Goal: Information Seeking & Learning: Find specific fact

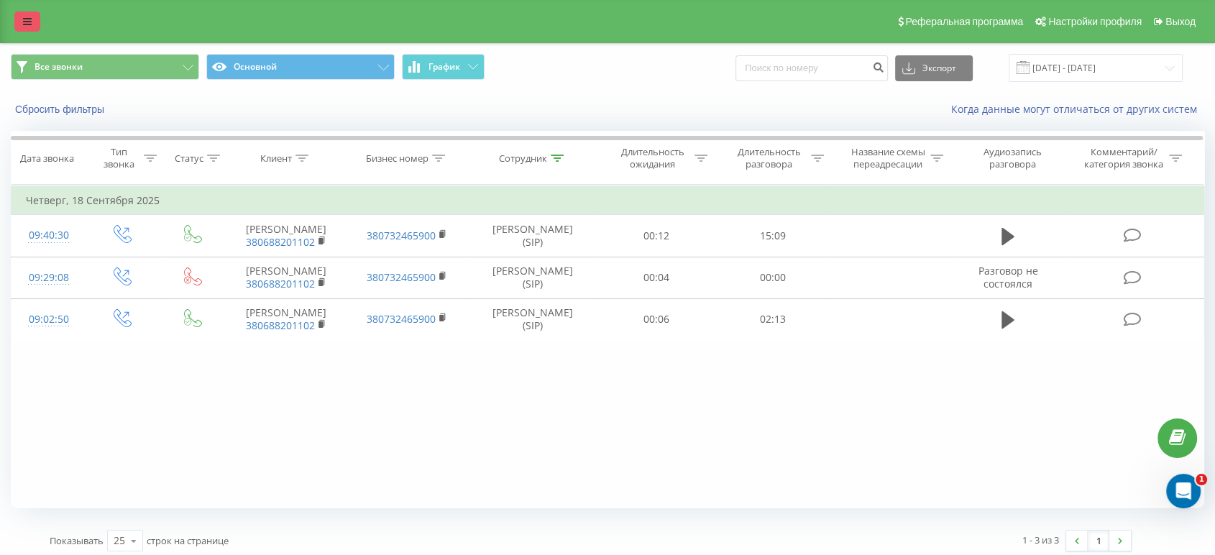
click at [34, 15] on link at bounding box center [27, 21] width 26 height 20
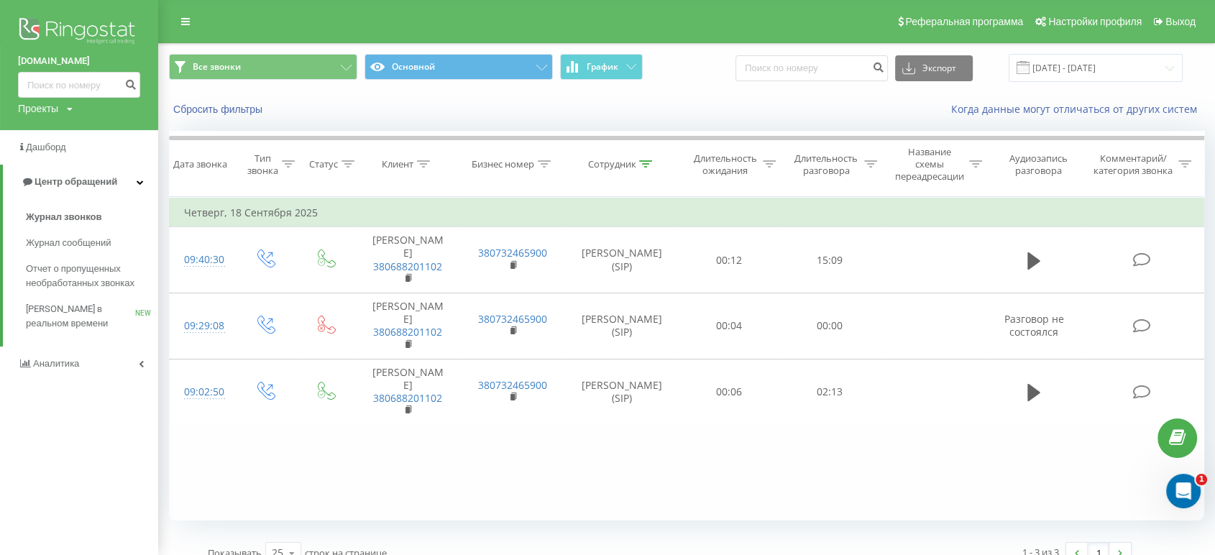
click at [68, 22] on img at bounding box center [79, 32] width 122 height 36
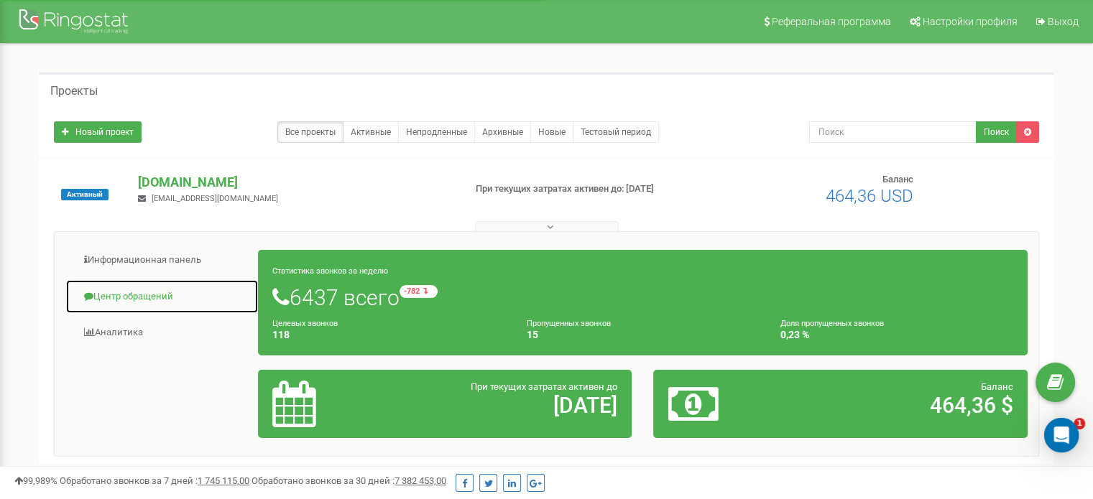
click at [150, 298] on link "Центр обращений" at bounding box center [161, 297] width 193 height 35
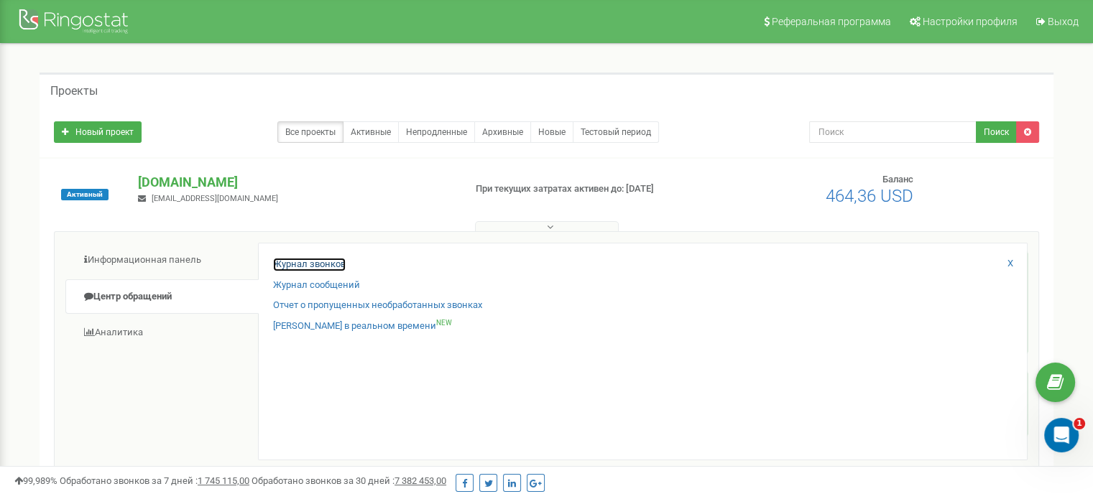
click at [299, 264] on link "Журнал звонков" at bounding box center [309, 265] width 73 height 14
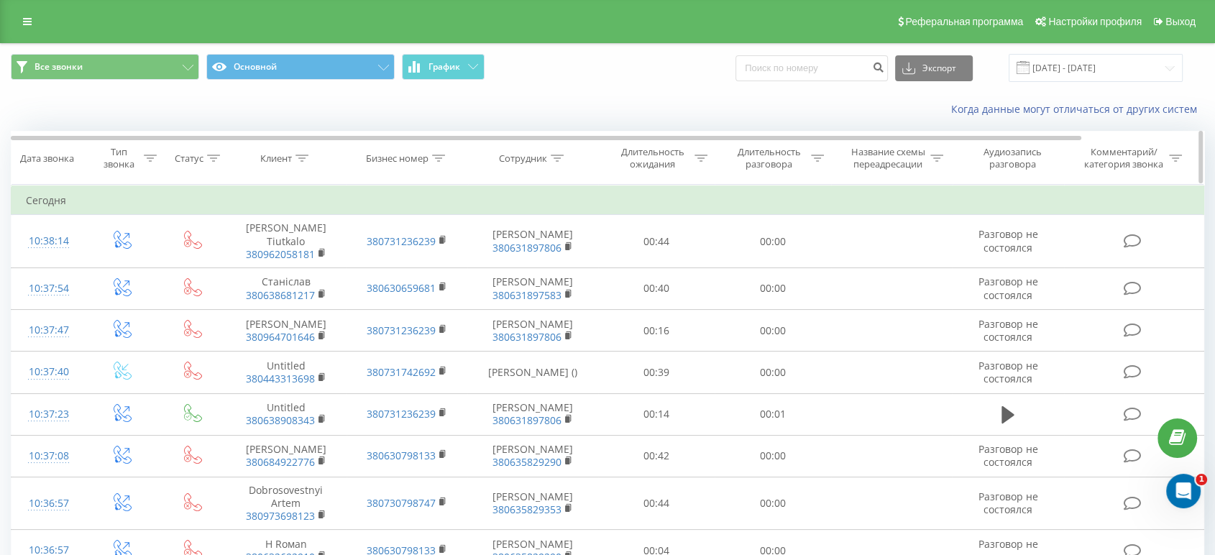
click at [565, 157] on div "Сотрудник" at bounding box center [533, 158] width 130 height 12
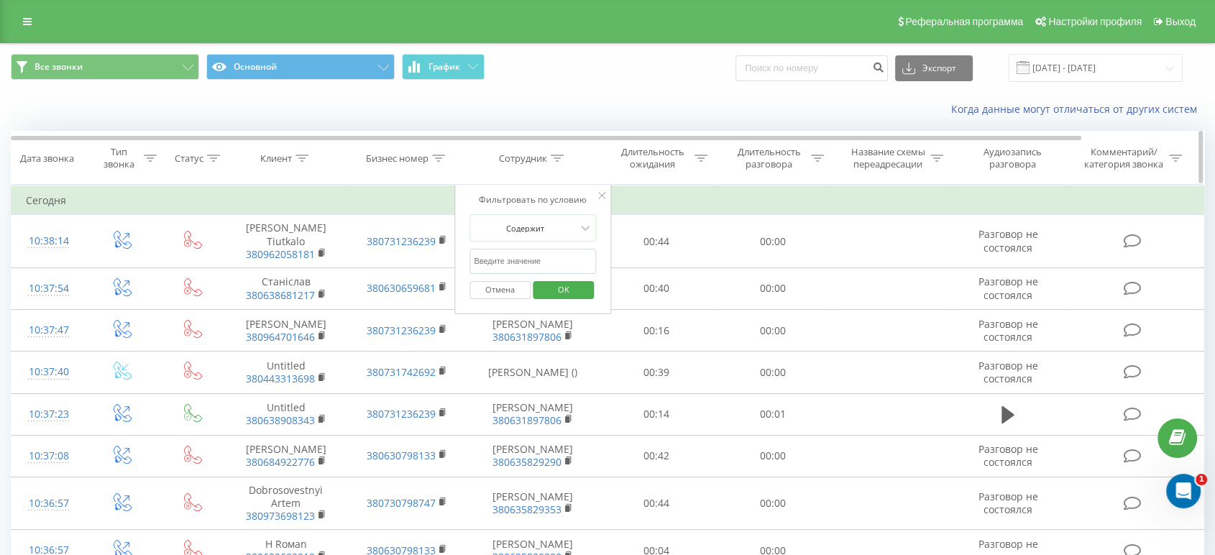
click at [553, 156] on icon at bounding box center [557, 158] width 13 height 7
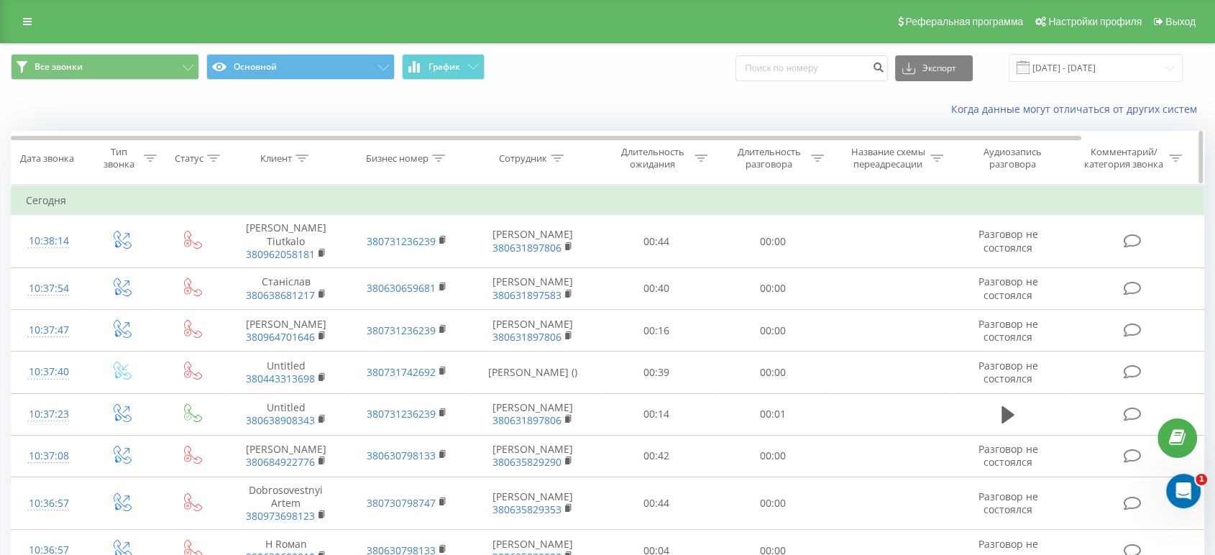
click at [558, 154] on div at bounding box center [557, 158] width 13 height 12
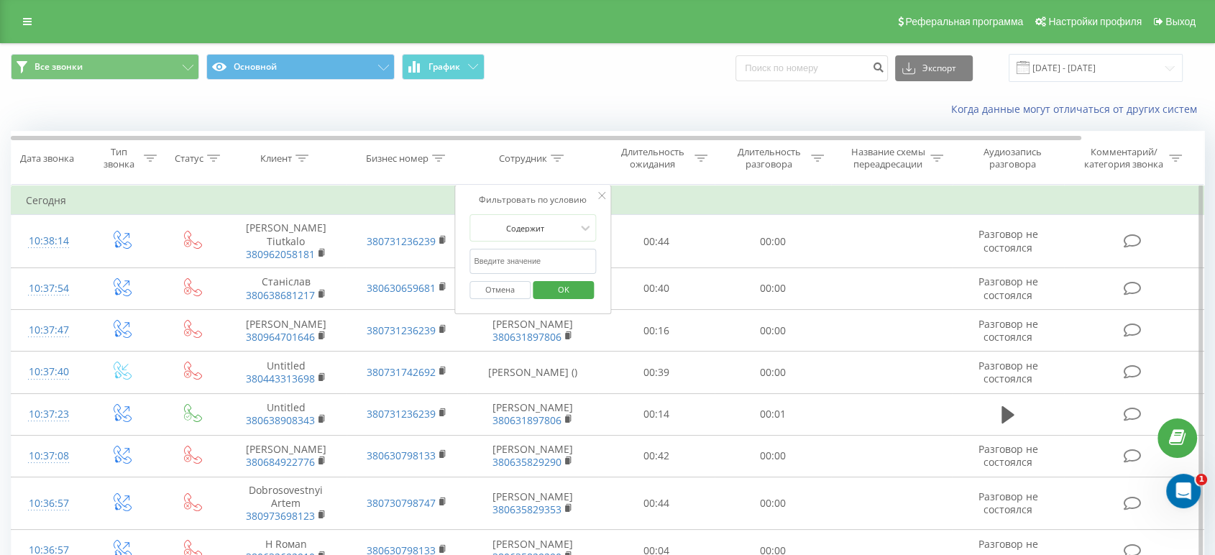
click at [523, 262] on input "text" at bounding box center [532, 261] width 126 height 25
type input "Рева"
click at [545, 290] on span "OK" at bounding box center [563, 289] width 40 height 22
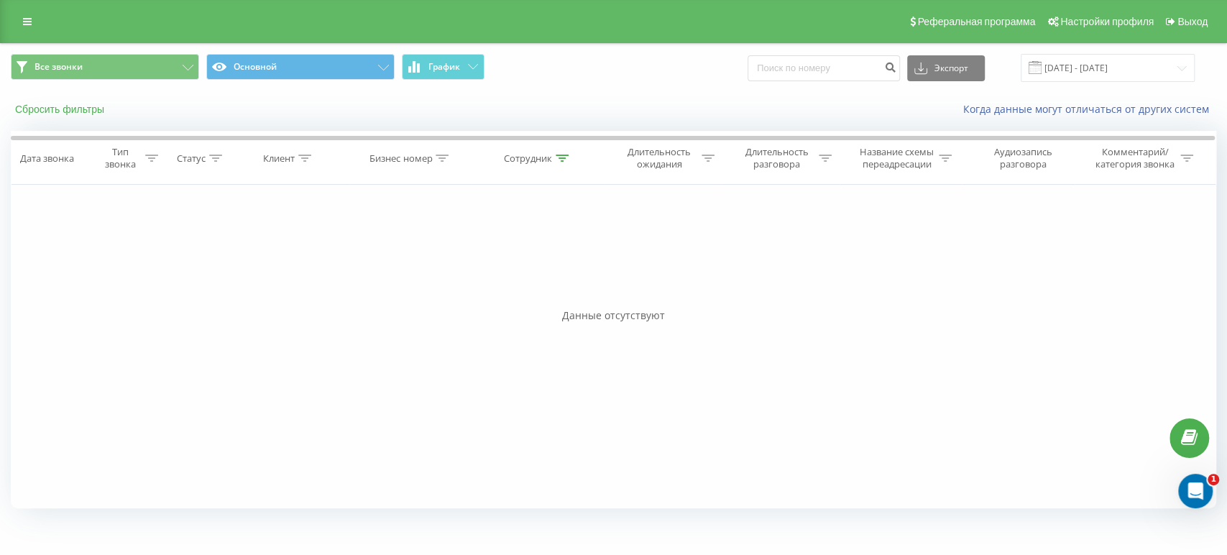
click at [59, 108] on button "Сбросить фильтры" at bounding box center [61, 109] width 101 height 13
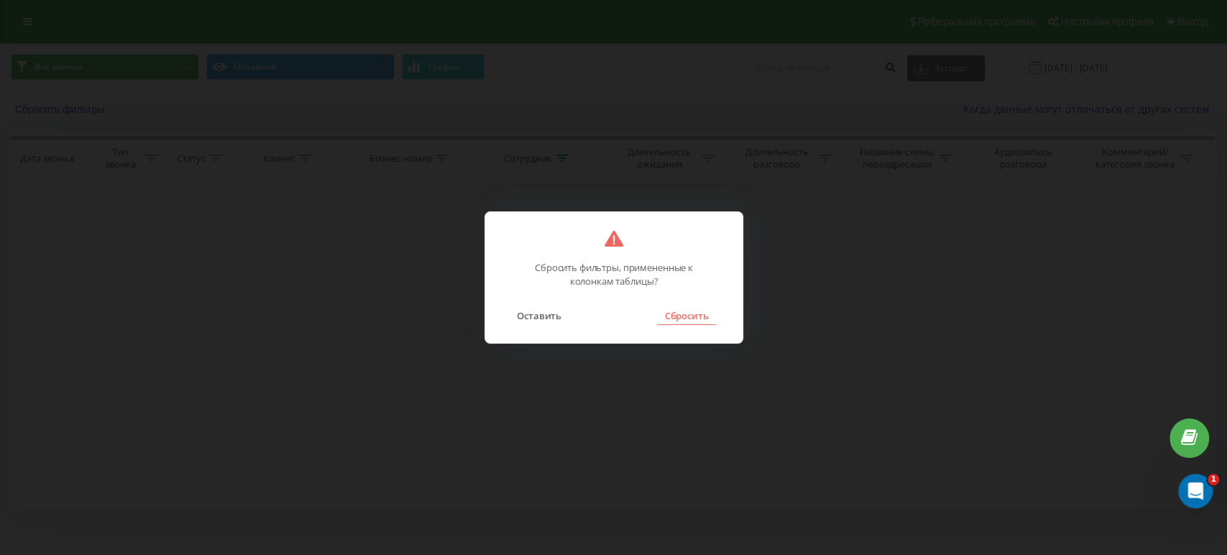
click at [696, 315] on button "Сбросить" at bounding box center [686, 315] width 58 height 19
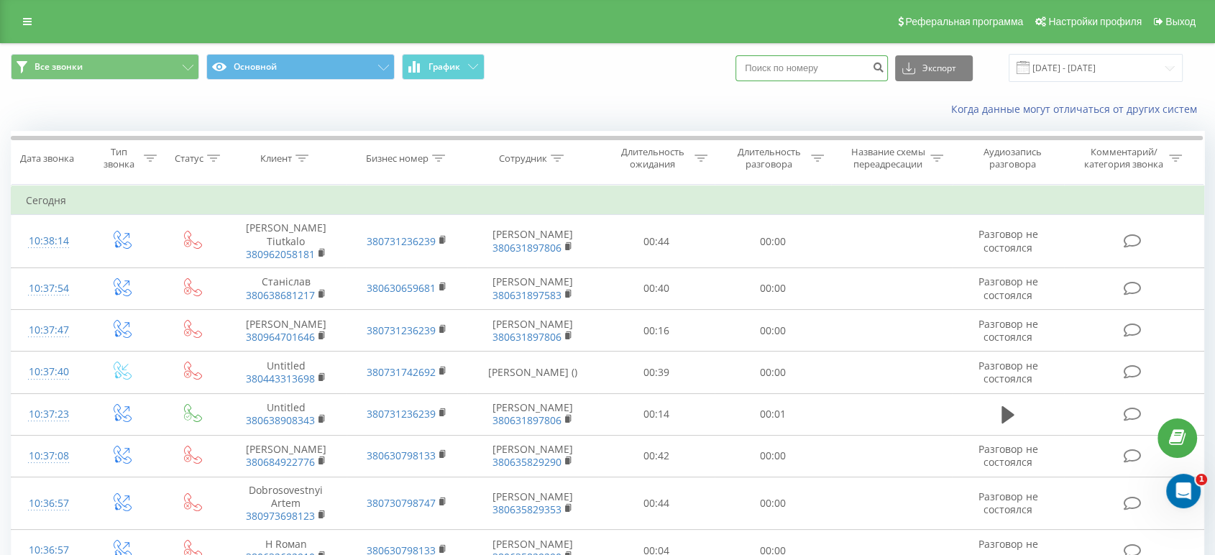
click at [815, 68] on input at bounding box center [811, 68] width 152 height 26
paste input "380 68 547 0052"
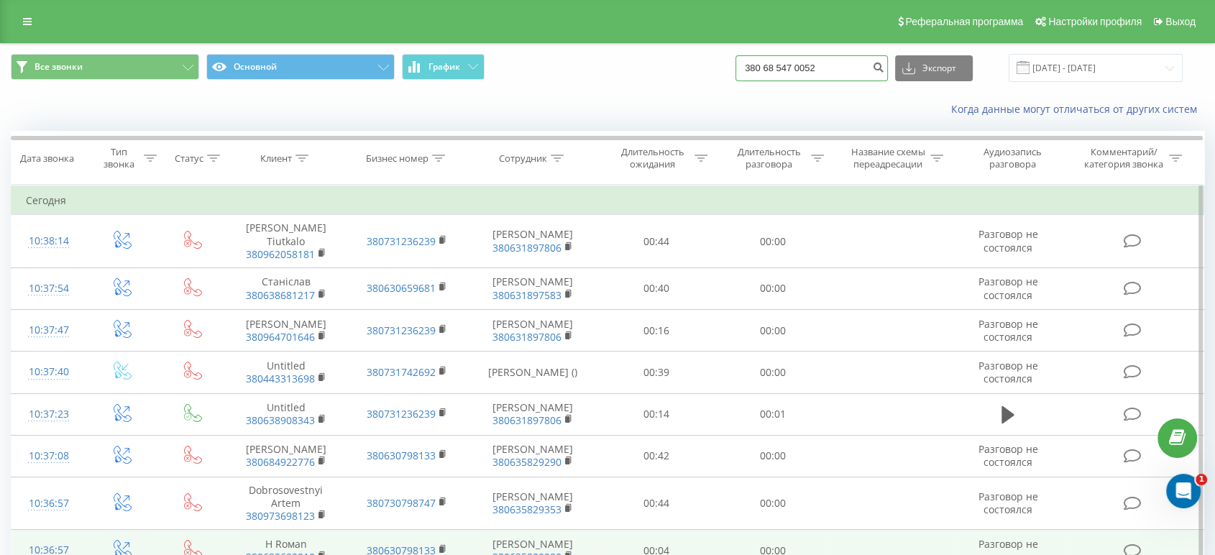
type input "380 68 547 0052"
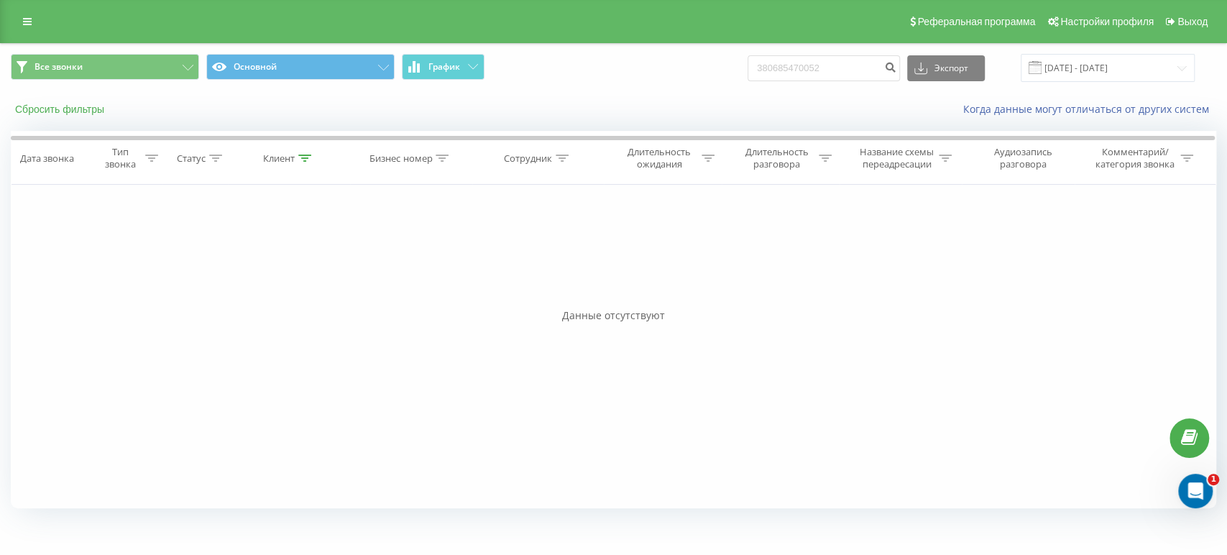
click at [75, 108] on button "Сбросить фильтры" at bounding box center [61, 109] width 101 height 13
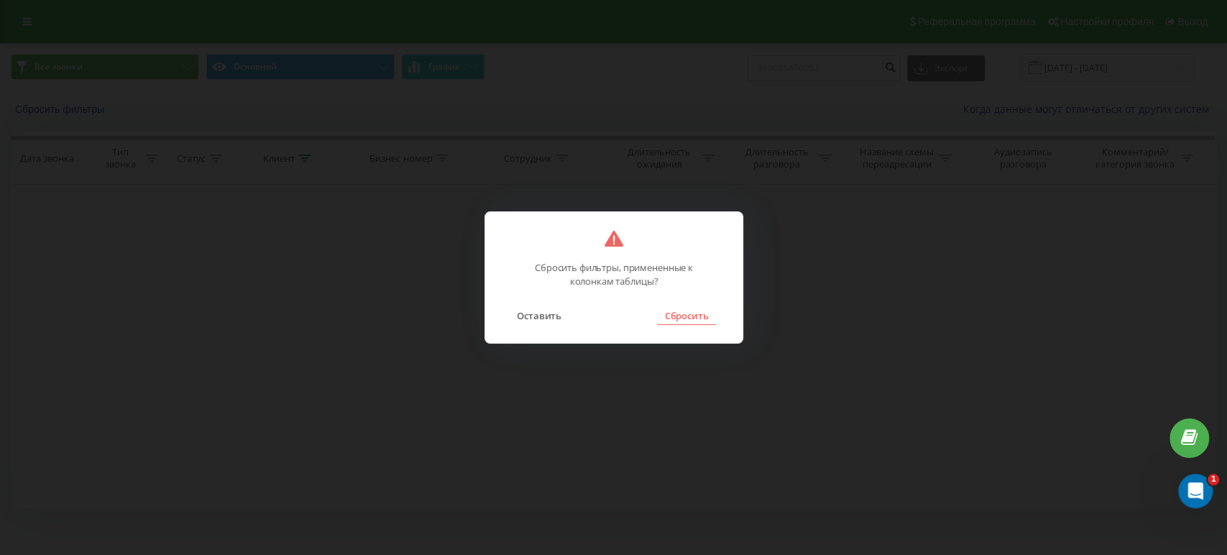
click at [673, 310] on button "Сбросить" at bounding box center [686, 315] width 58 height 19
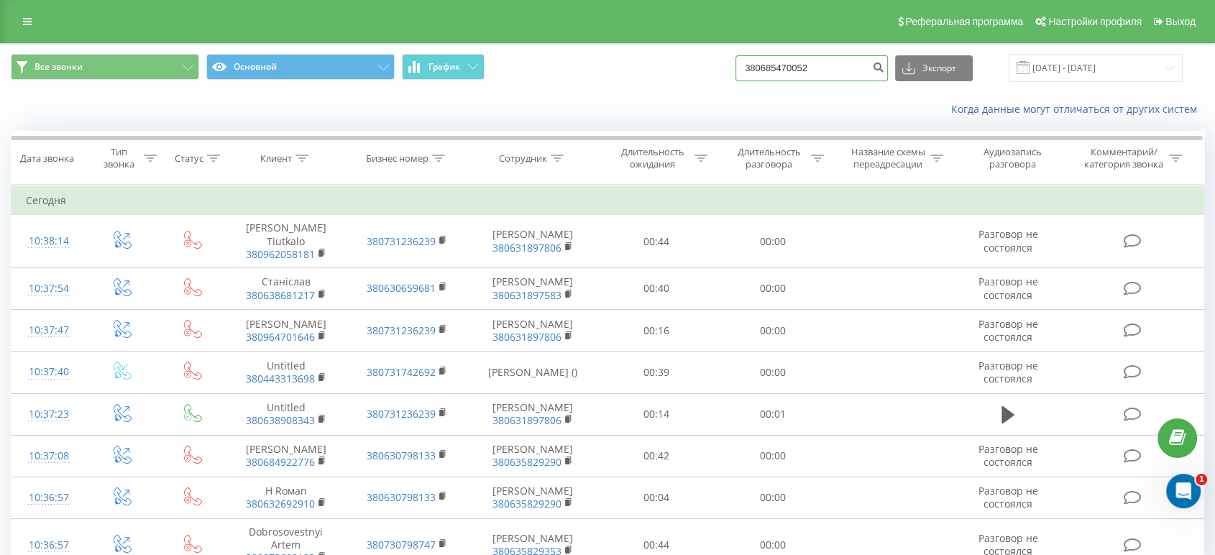
drag, startPoint x: 830, startPoint y: 61, endPoint x: 591, endPoint y: 70, distance: 238.8
click at [591, 70] on div "Все звонки Основной График 380685470052 Экспорт .csv .xls .xlsx 22.06.2025 - 22…" at bounding box center [607, 68] width 1193 height 28
paste input "68 547"
type input "380 68 547 0052"
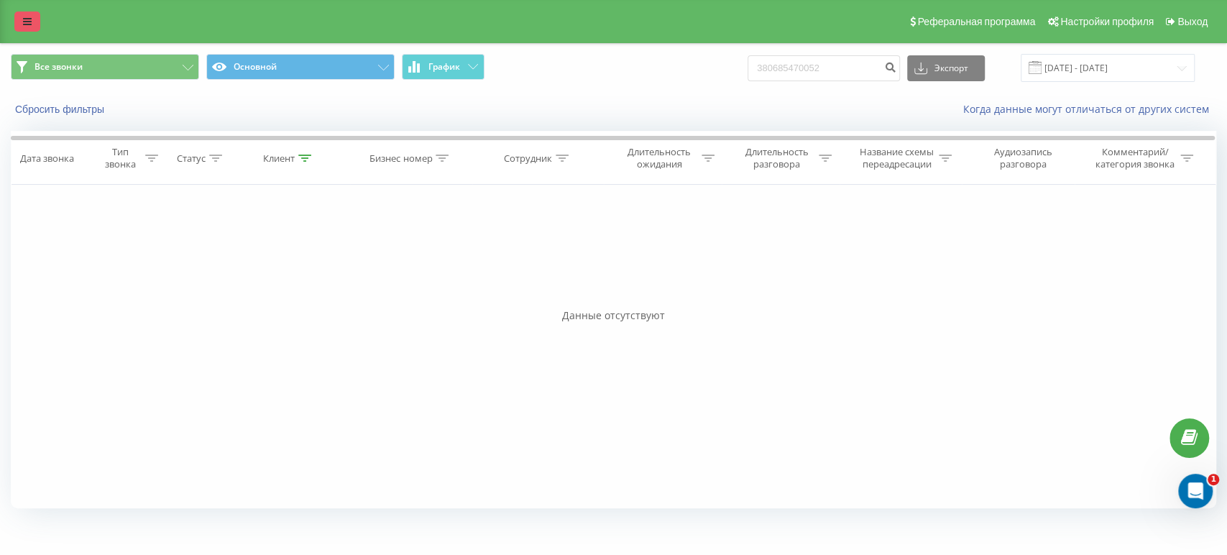
click at [29, 19] on icon at bounding box center [27, 22] width 9 height 10
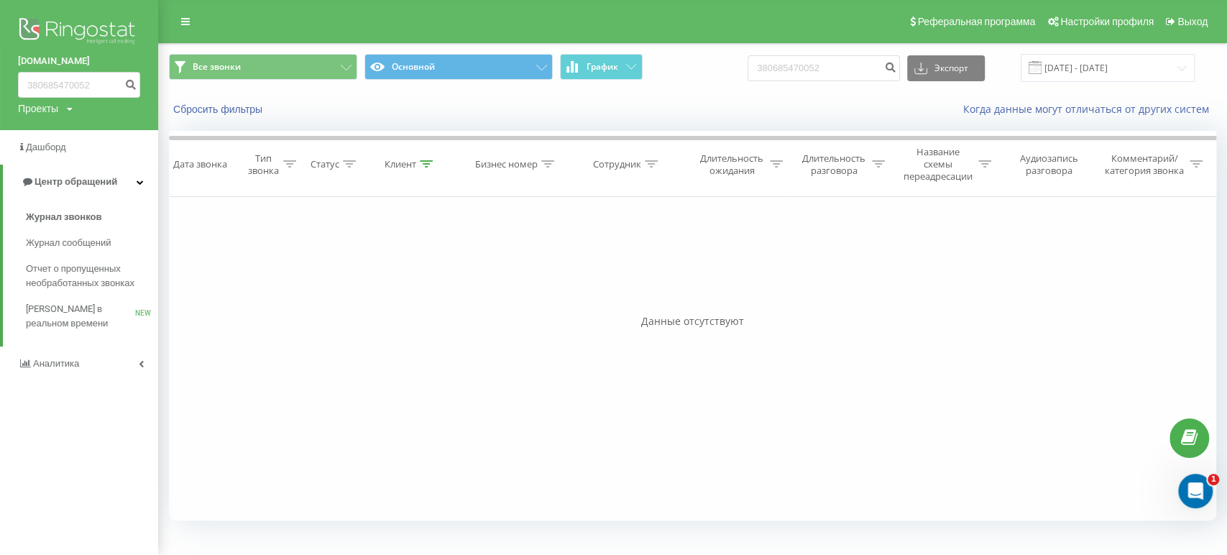
click at [63, 34] on img at bounding box center [79, 32] width 122 height 36
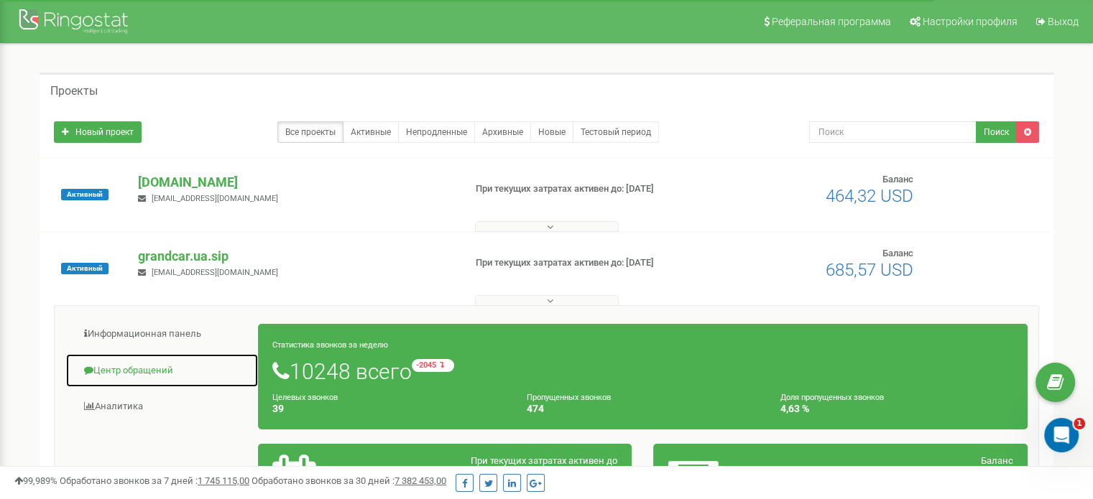
click at [129, 364] on link "Центр обращений" at bounding box center [161, 371] width 193 height 35
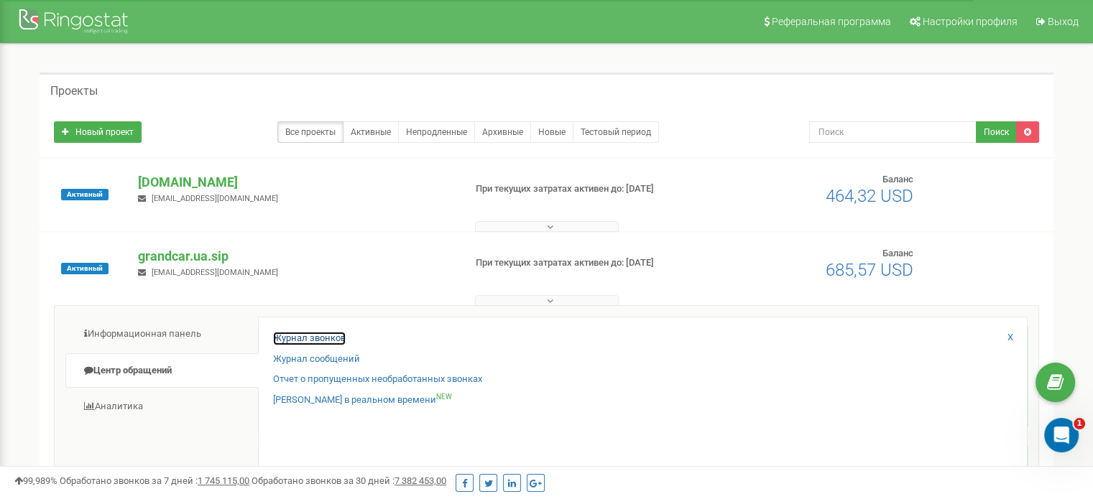
click at [298, 338] on link "Журнал звонков" at bounding box center [309, 339] width 73 height 14
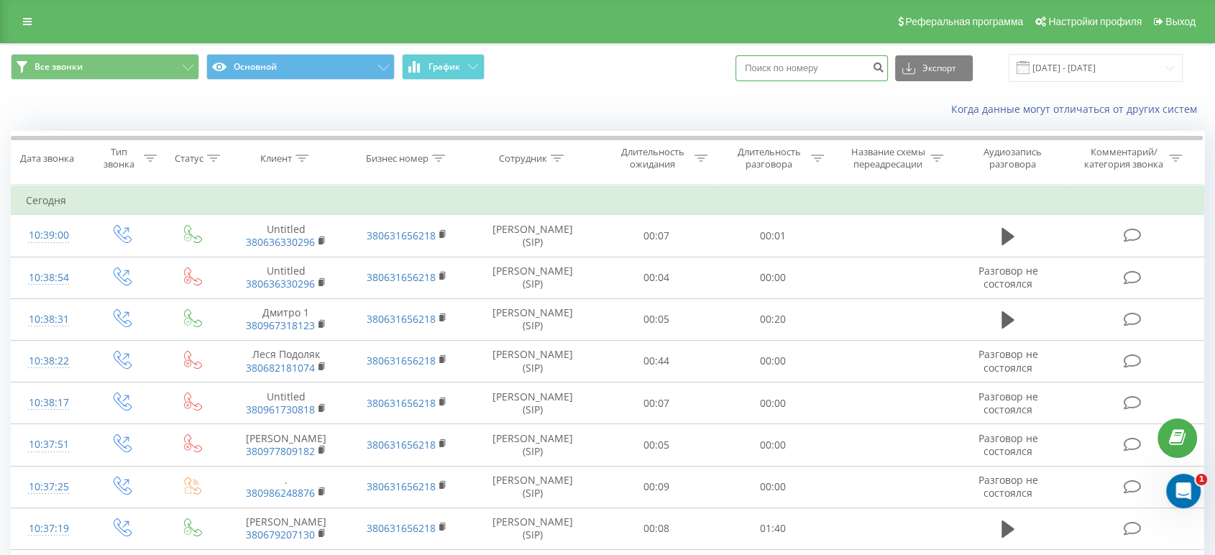
click at [845, 56] on input at bounding box center [811, 68] width 152 height 26
paste input "380 68 547 0052"
type input "380 68 547 0052"
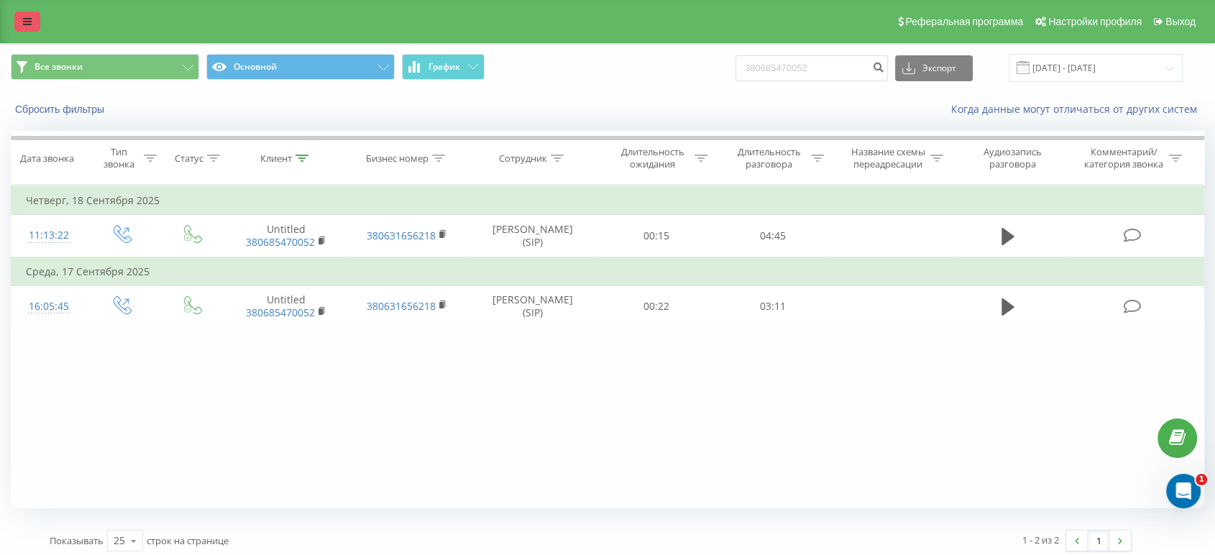
click at [27, 31] on link at bounding box center [27, 21] width 26 height 20
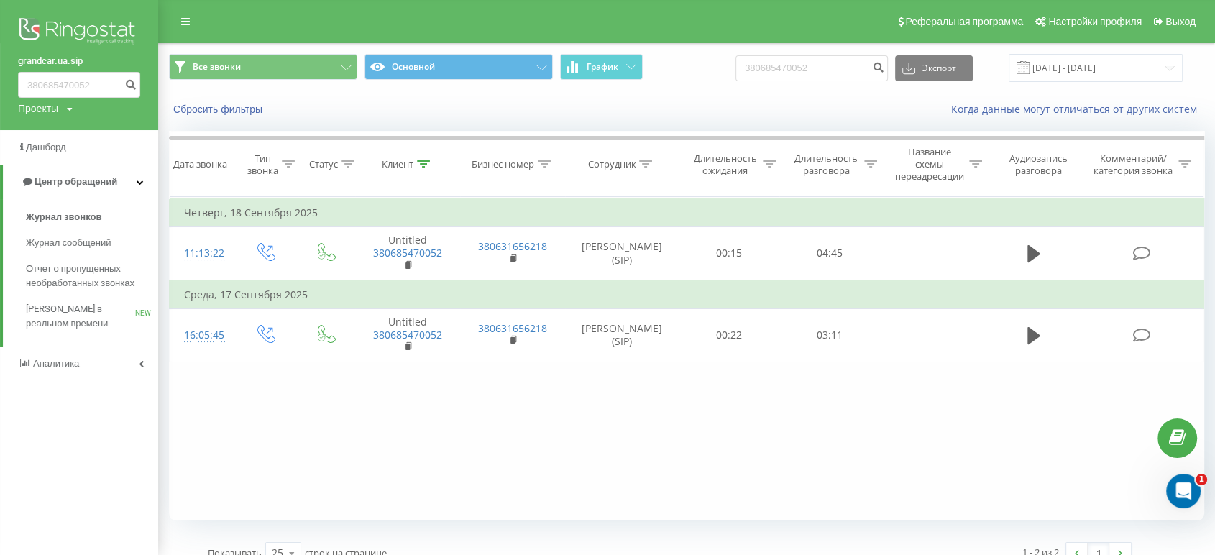
click at [48, 28] on img at bounding box center [79, 32] width 122 height 36
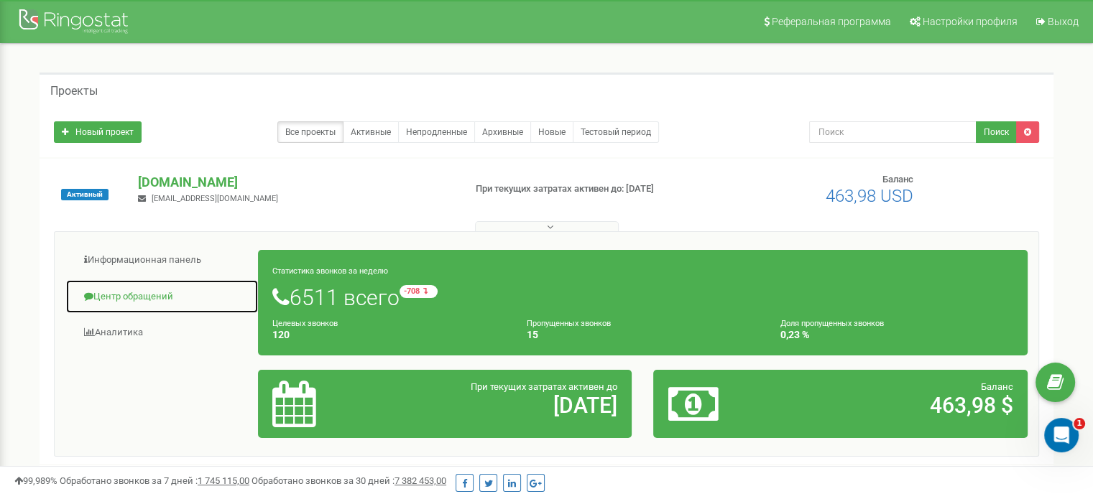
click at [137, 290] on link "Центр обращений" at bounding box center [161, 297] width 193 height 35
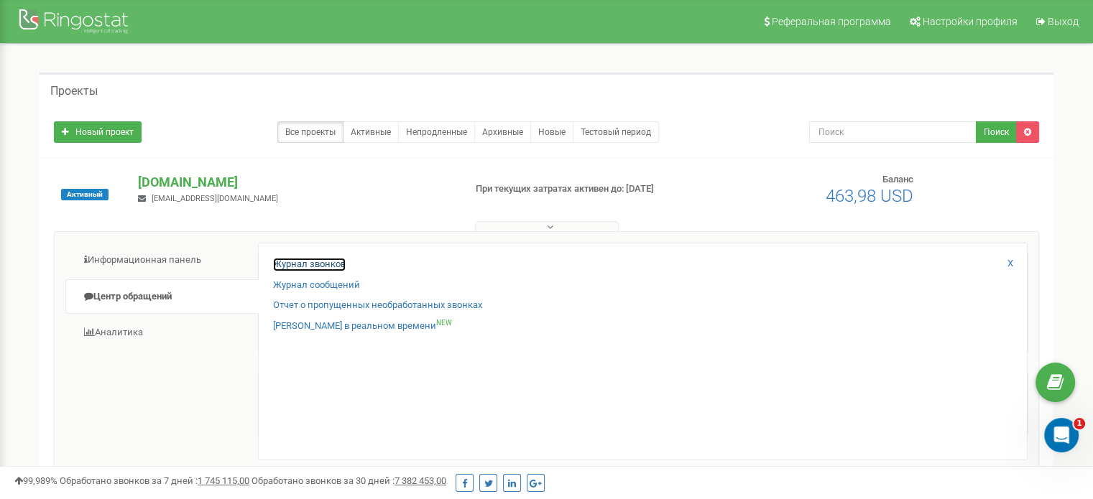
click at [305, 260] on link "Журнал звонков" at bounding box center [309, 265] width 73 height 14
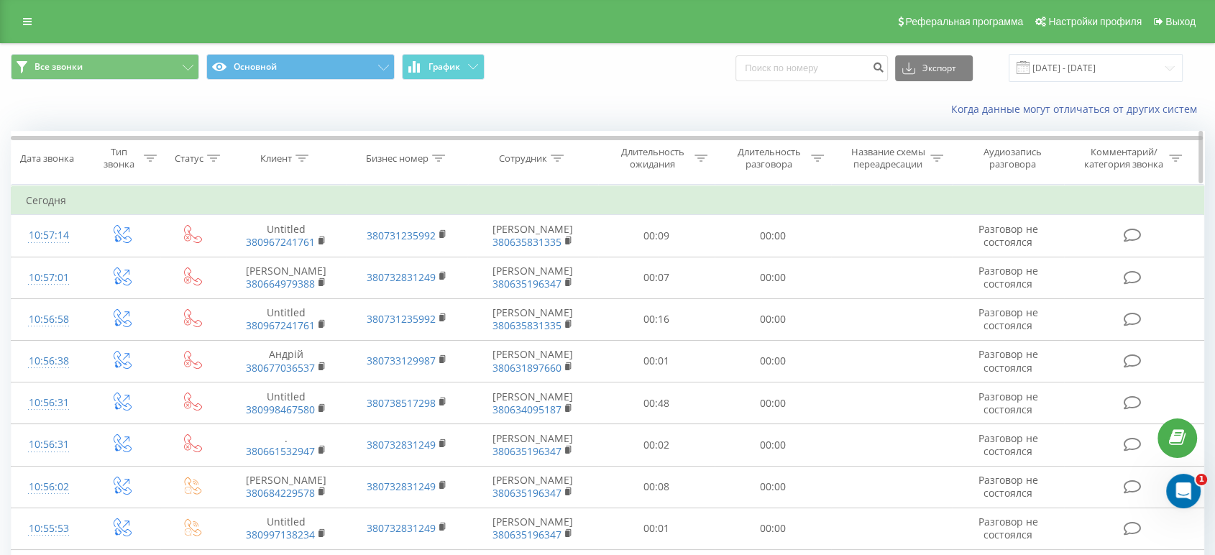
click at [561, 157] on icon at bounding box center [557, 158] width 13 height 7
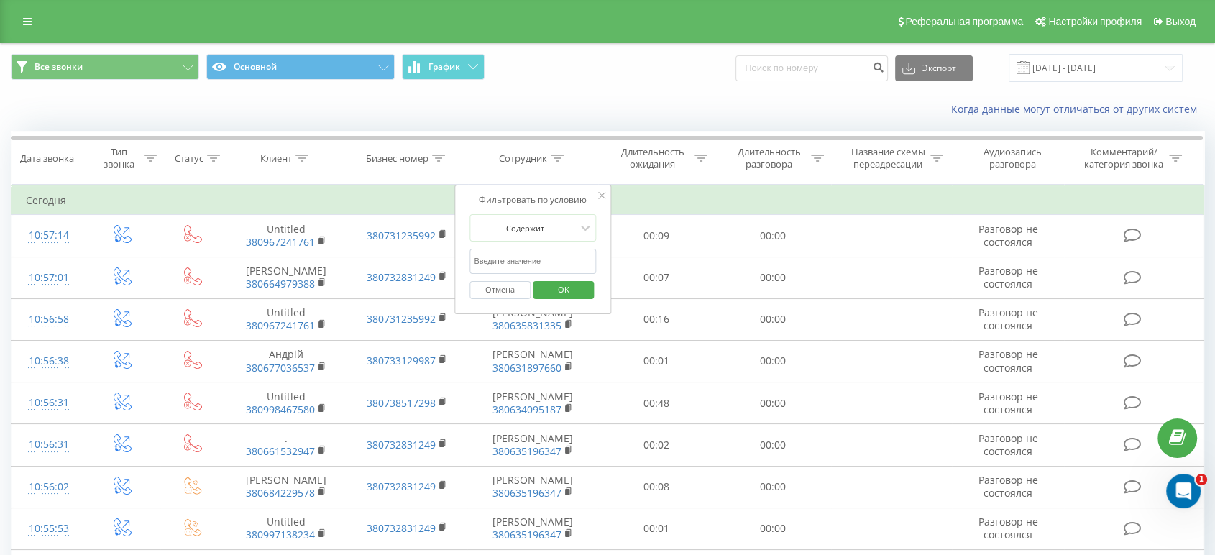
click at [515, 257] on input "text" at bounding box center [532, 261] width 126 height 25
paste input "380 98 715 2887"
type input "380 98 715 2887"
click at [563, 290] on span "OK" at bounding box center [563, 289] width 40 height 22
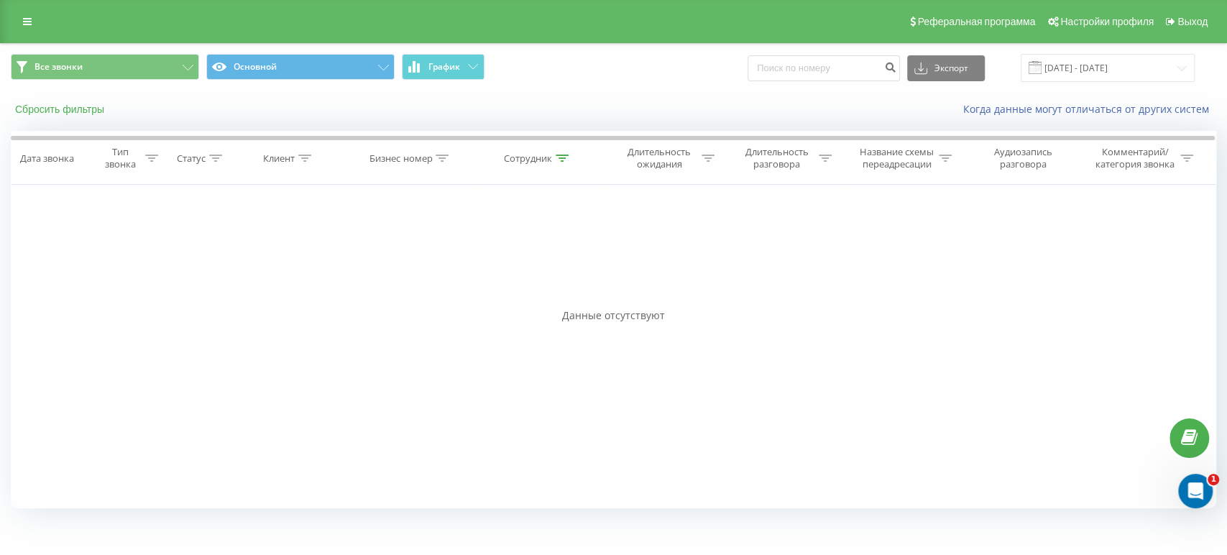
click at [60, 116] on button "Сбросить фильтры" at bounding box center [61, 109] width 101 height 13
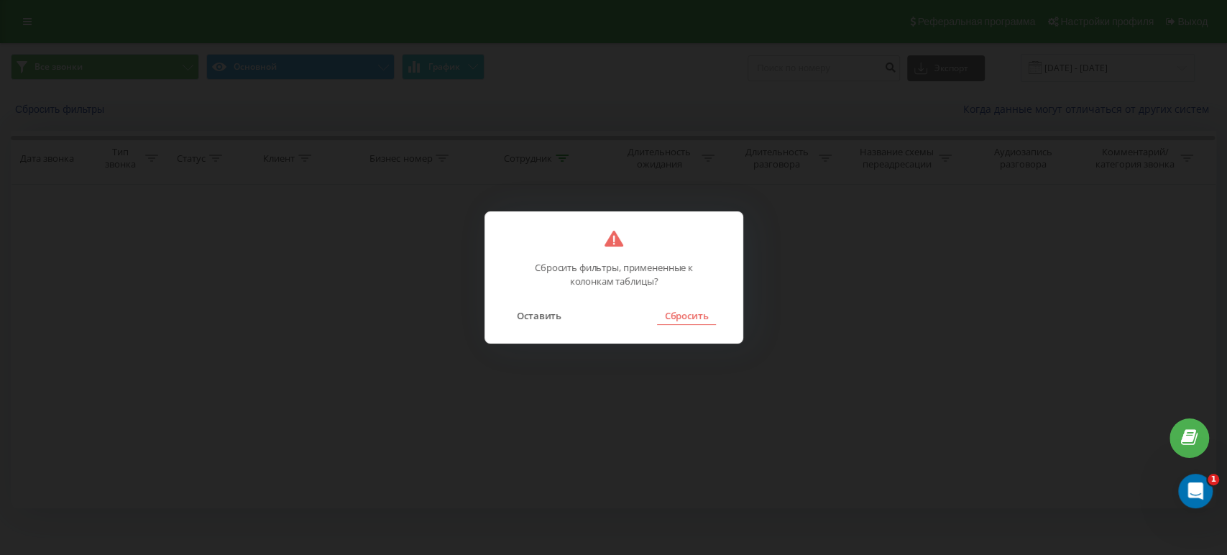
click at [714, 321] on button "Сбросить" at bounding box center [686, 315] width 58 height 19
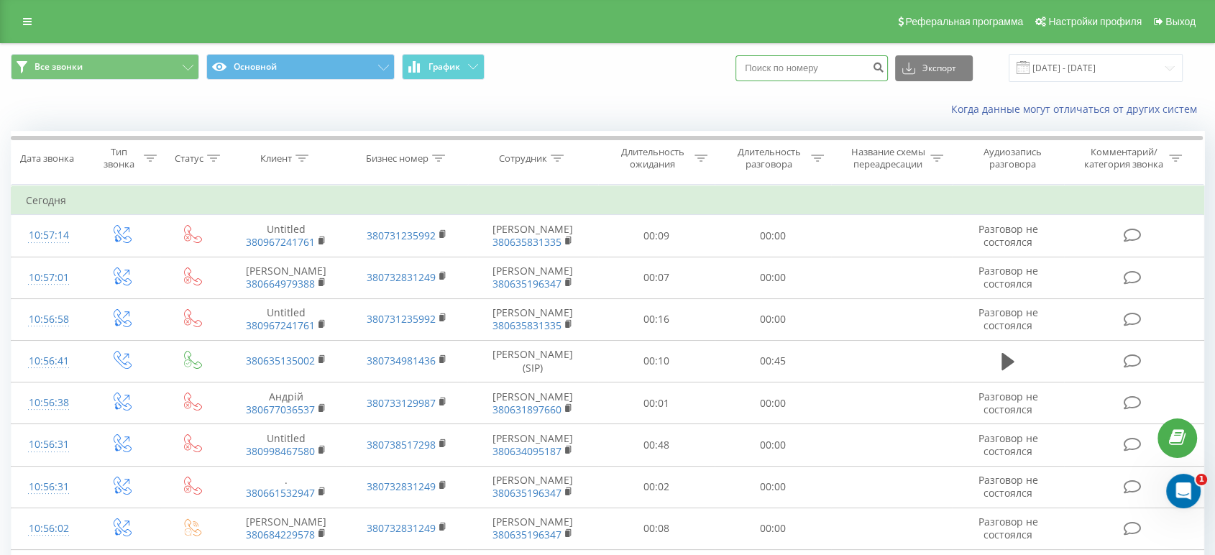
click at [793, 69] on input at bounding box center [811, 68] width 152 height 26
paste input "380 98 715 2887"
type input "380 98 715 2887"
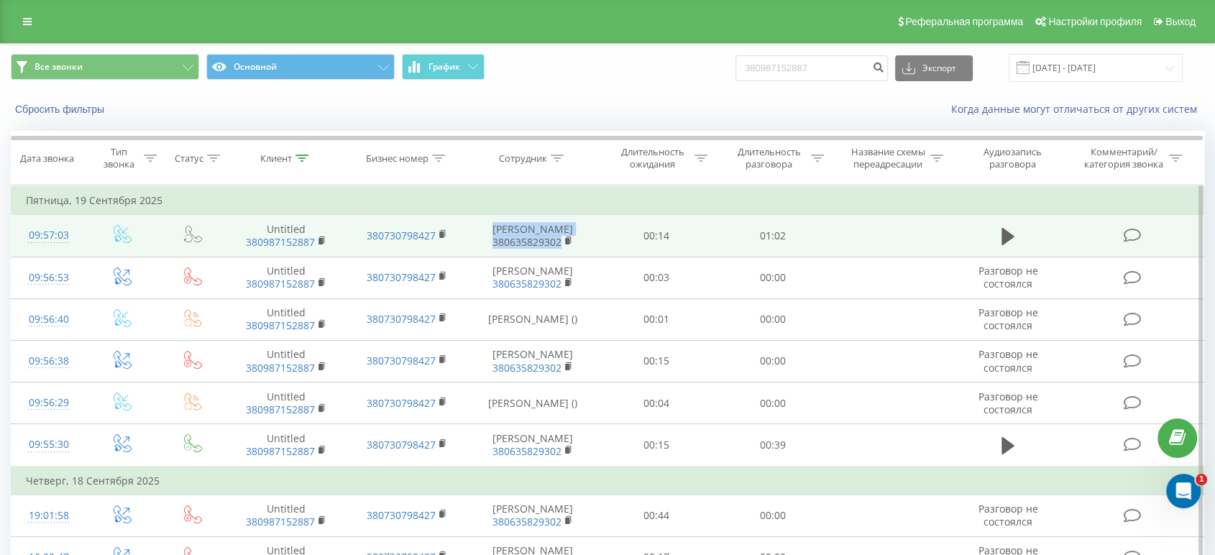
drag, startPoint x: 601, startPoint y: 229, endPoint x: 489, endPoint y: 229, distance: 112.1
click at [489, 229] on tr "09:57:03 Untitled 380987152887 380730798427 Максим Білокінь 380635829302 00:14 …" at bounding box center [607, 236] width 1192 height 42
copy td "Максим Білокінь 380635829302"
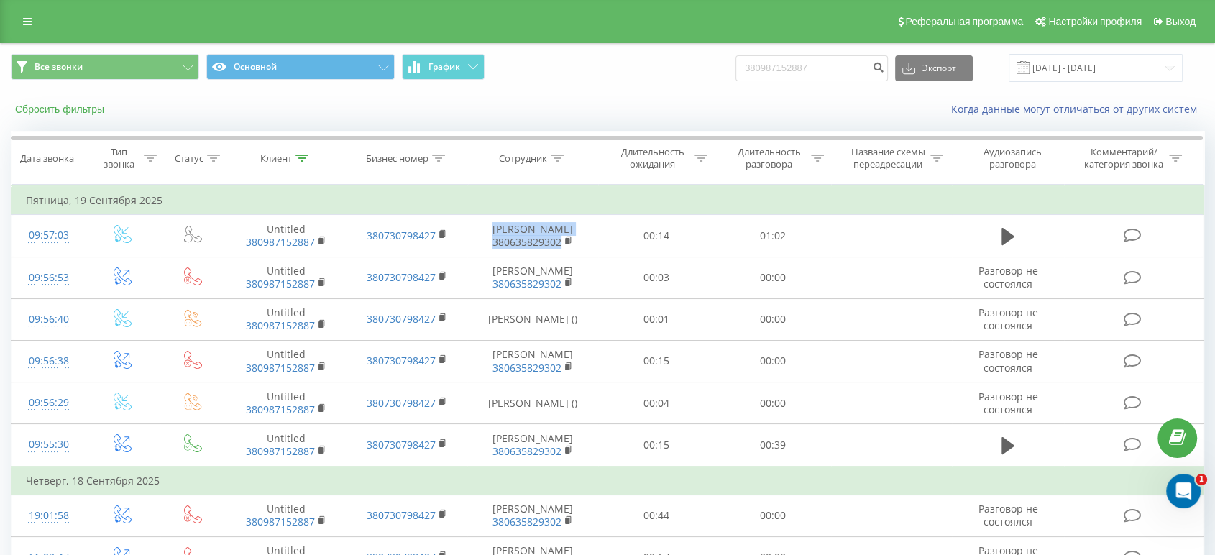
click at [94, 111] on button "Сбросить фильтры" at bounding box center [61, 109] width 101 height 13
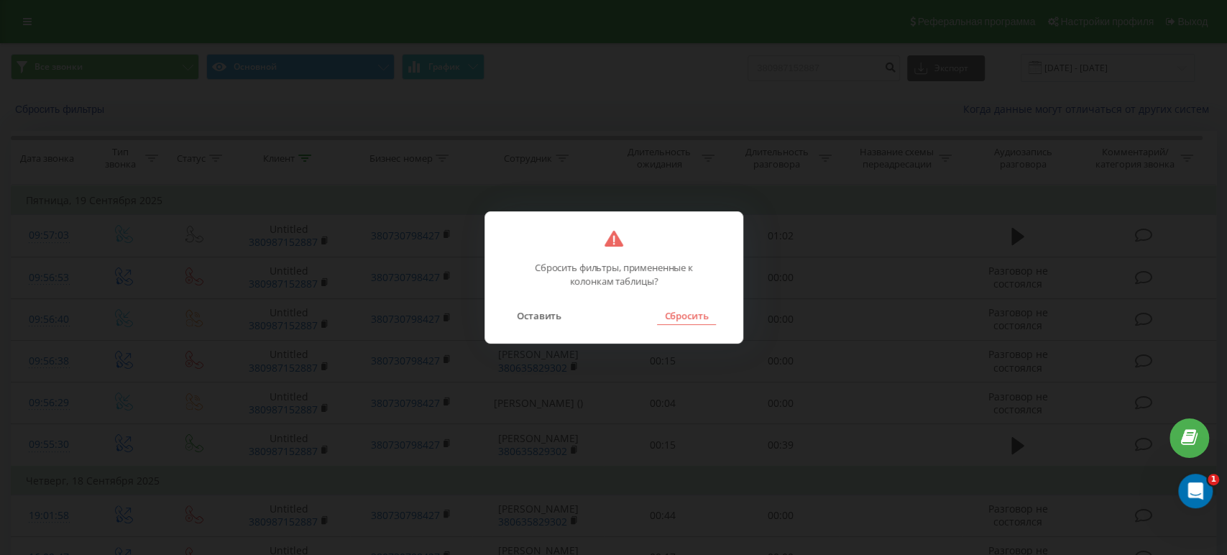
click at [659, 315] on div "Оставить Сбросить" at bounding box center [613, 306] width 229 height 37
click at [661, 315] on button "Сбросить" at bounding box center [686, 315] width 58 height 19
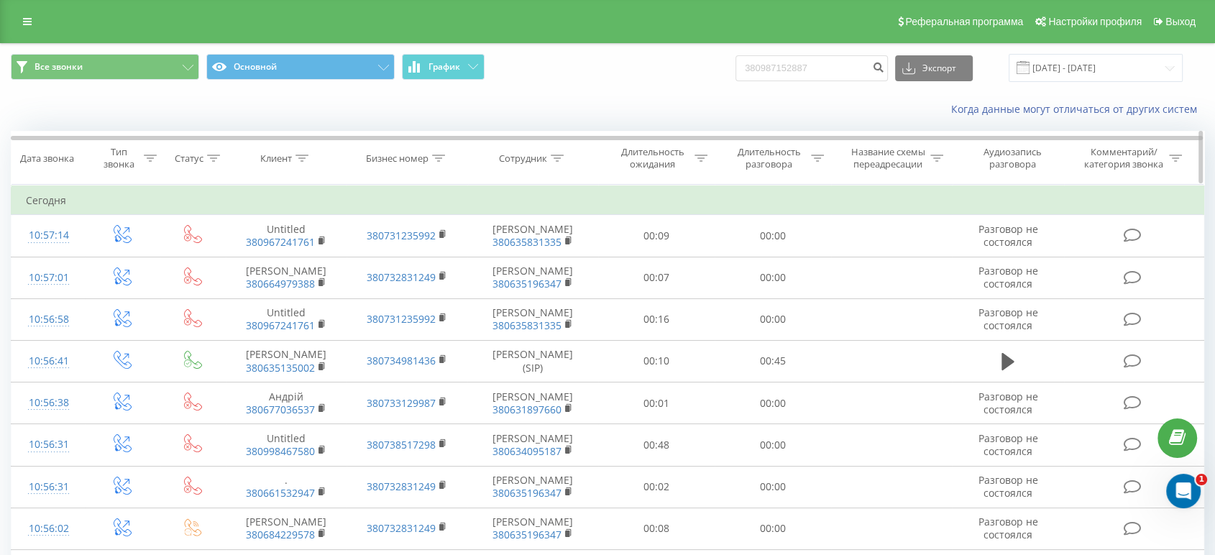
click at [560, 155] on icon at bounding box center [557, 158] width 13 height 7
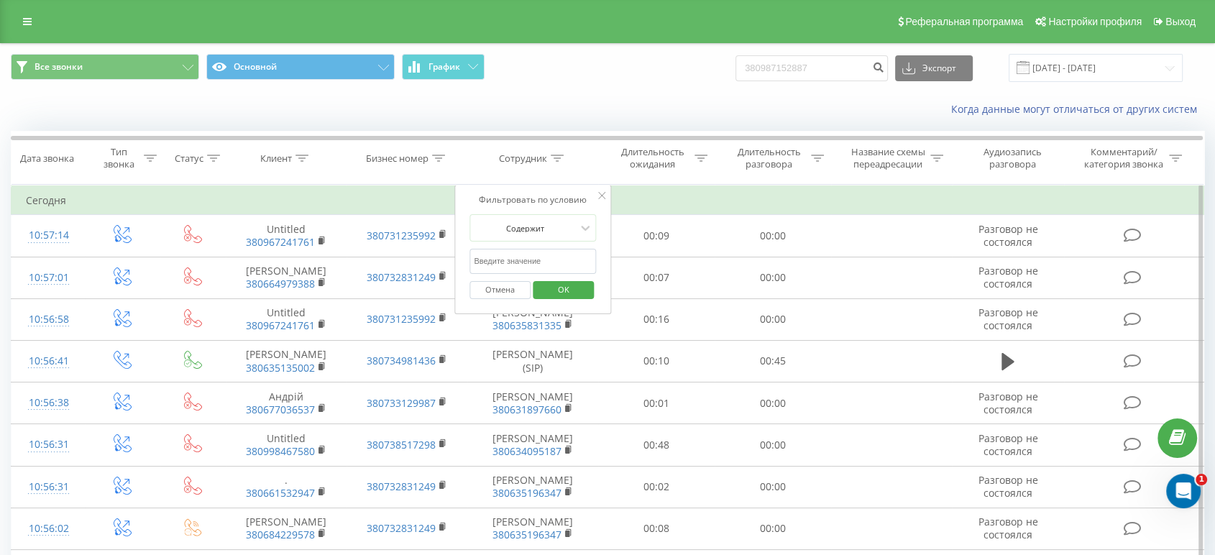
click at [512, 262] on input "text" at bounding box center [532, 261] width 126 height 25
paste input "Максим Білокінь"
type input "Максим Білокінь"
click at [571, 287] on span "OK" at bounding box center [563, 289] width 40 height 22
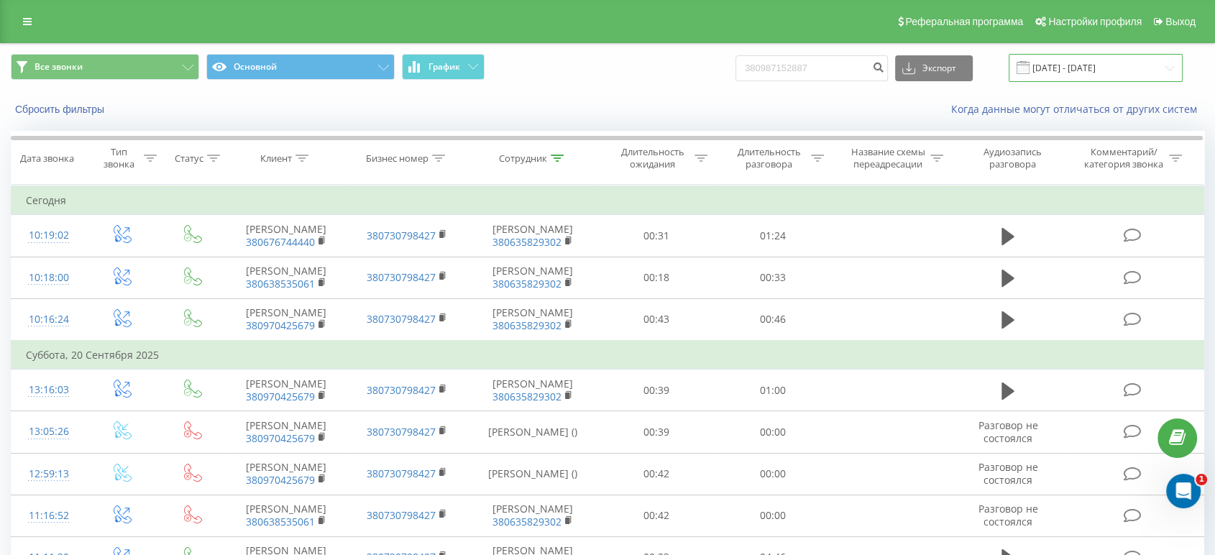
click at [1087, 61] on input "22.06.2025 - 22.09.2025" at bounding box center [1095, 68] width 174 height 28
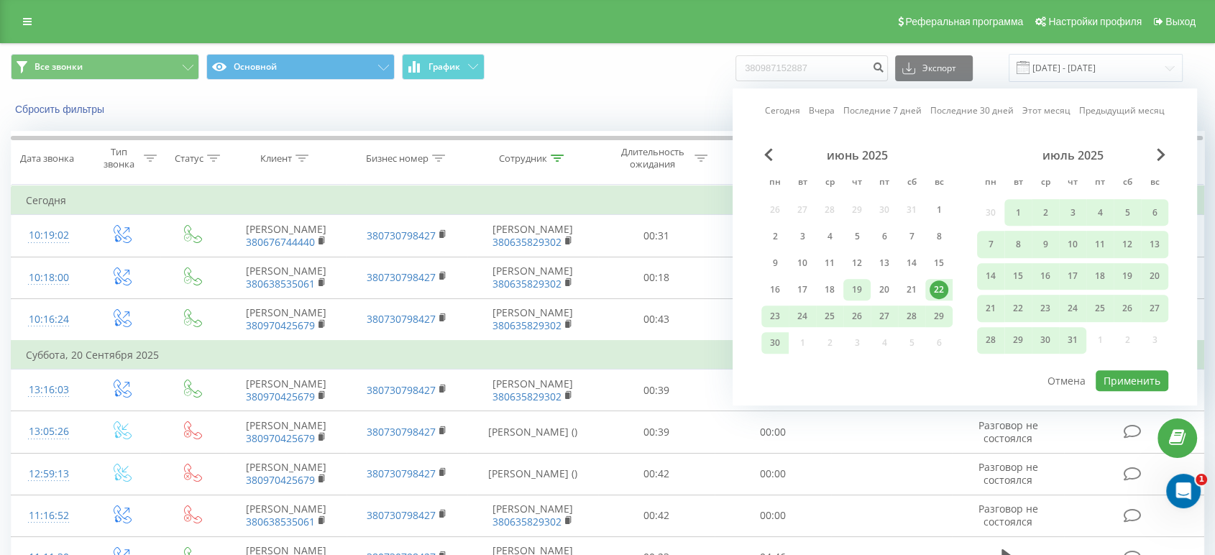
click at [864, 287] on div "19" at bounding box center [856, 289] width 19 height 19
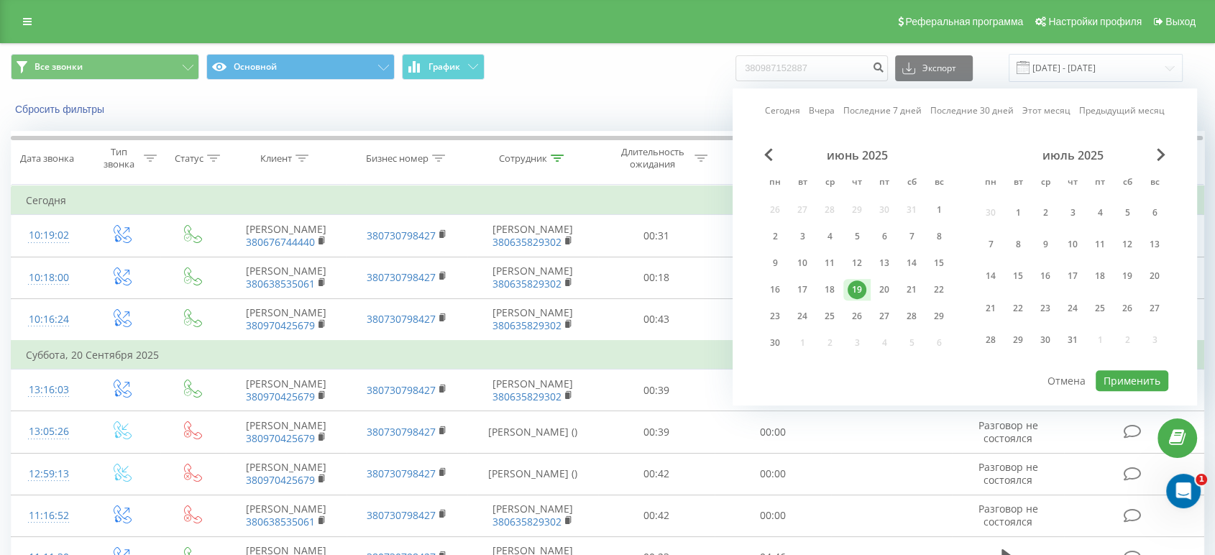
click at [864, 287] on div "19" at bounding box center [856, 289] width 19 height 19
drag, startPoint x: 1163, startPoint y: 377, endPoint x: 1151, endPoint y: 375, distance: 11.6
click at [1161, 377] on button "Применить" at bounding box center [1131, 380] width 73 height 21
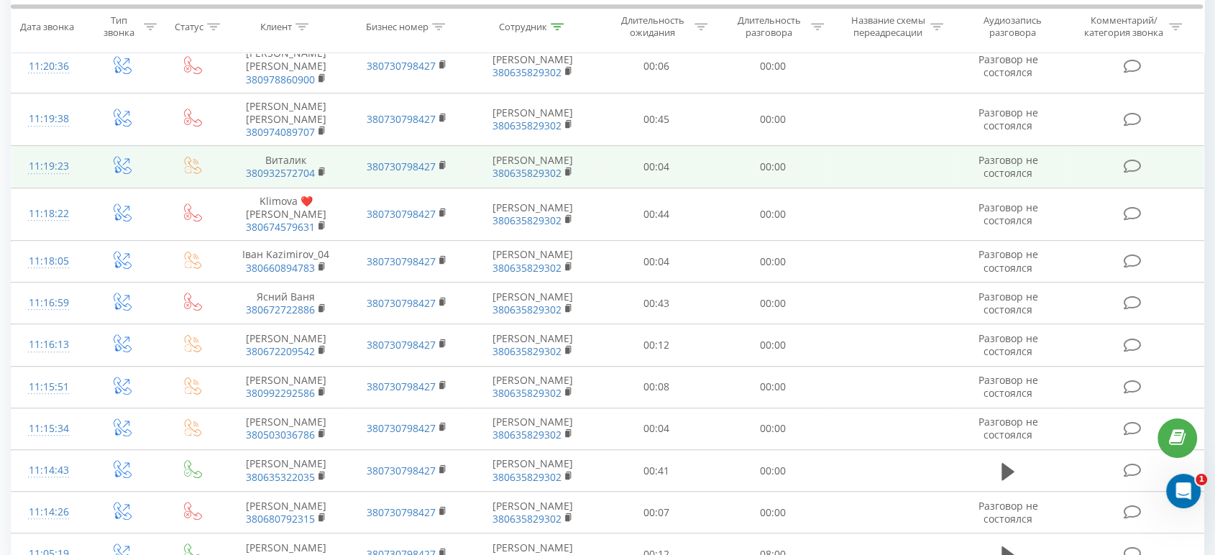
scroll to position [790, 0]
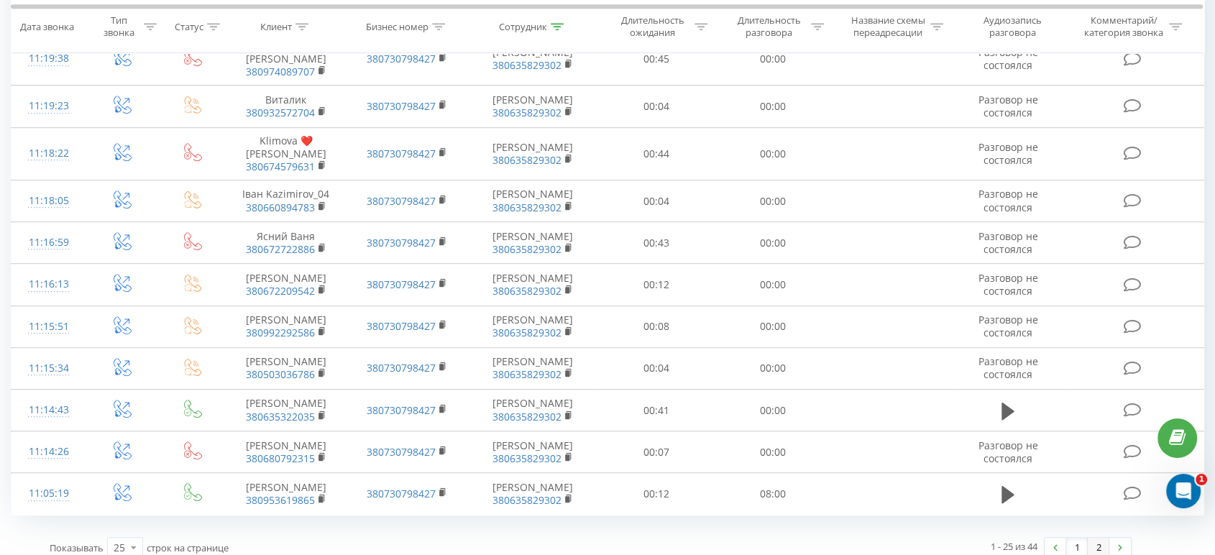
click at [1100, 538] on link "2" at bounding box center [1098, 548] width 22 height 20
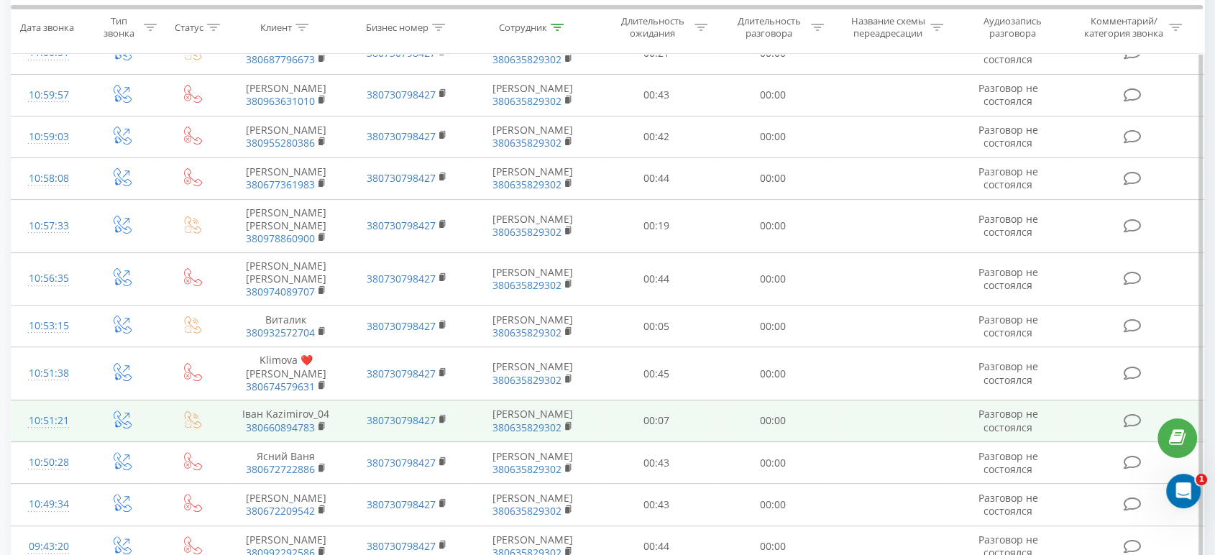
scroll to position [540, 0]
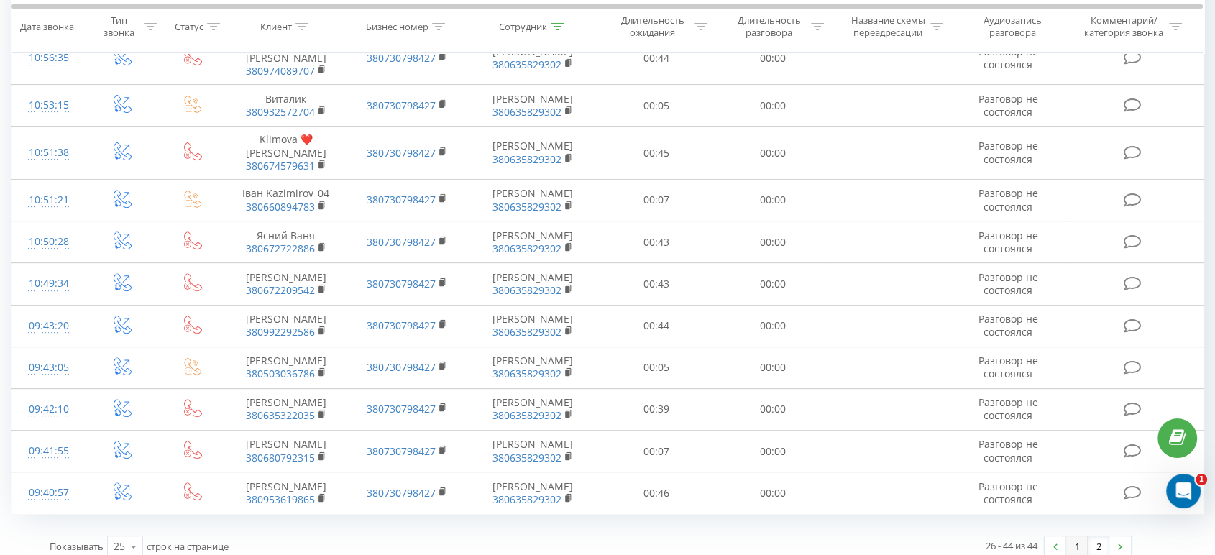
click at [1069, 540] on link "1" at bounding box center [1077, 546] width 22 height 20
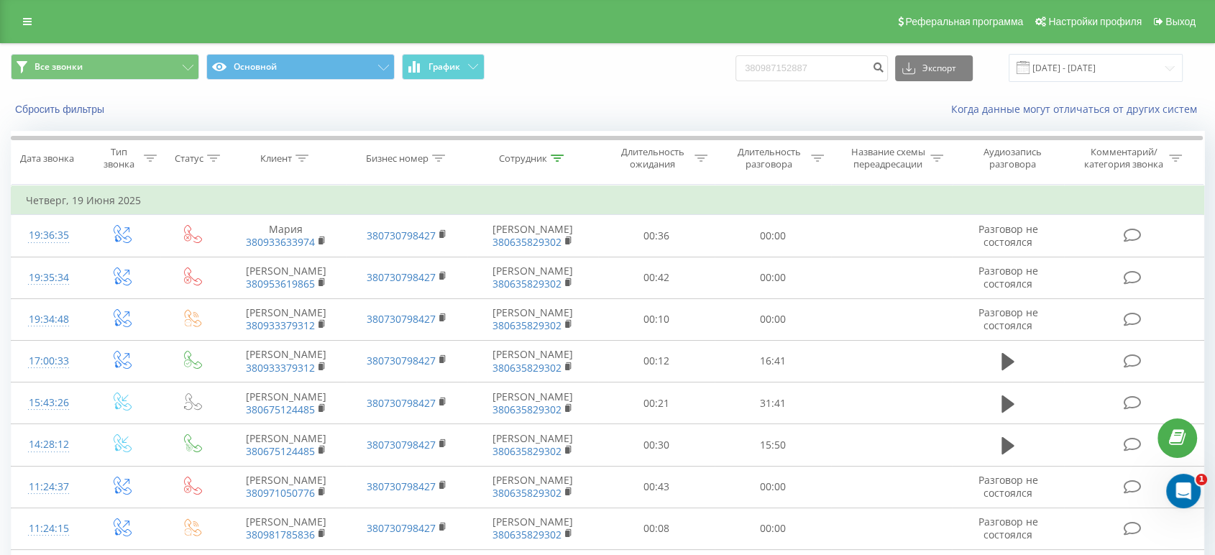
click at [1074, 49] on div "Все звонки Основной График 380987152887 Экспорт .csv .xls .xlsx 19.06.2025 - 19…" at bounding box center [607, 68] width 1213 height 48
click at [1072, 56] on input "19.06.2025 - 19.06.2025" at bounding box center [1095, 68] width 174 height 28
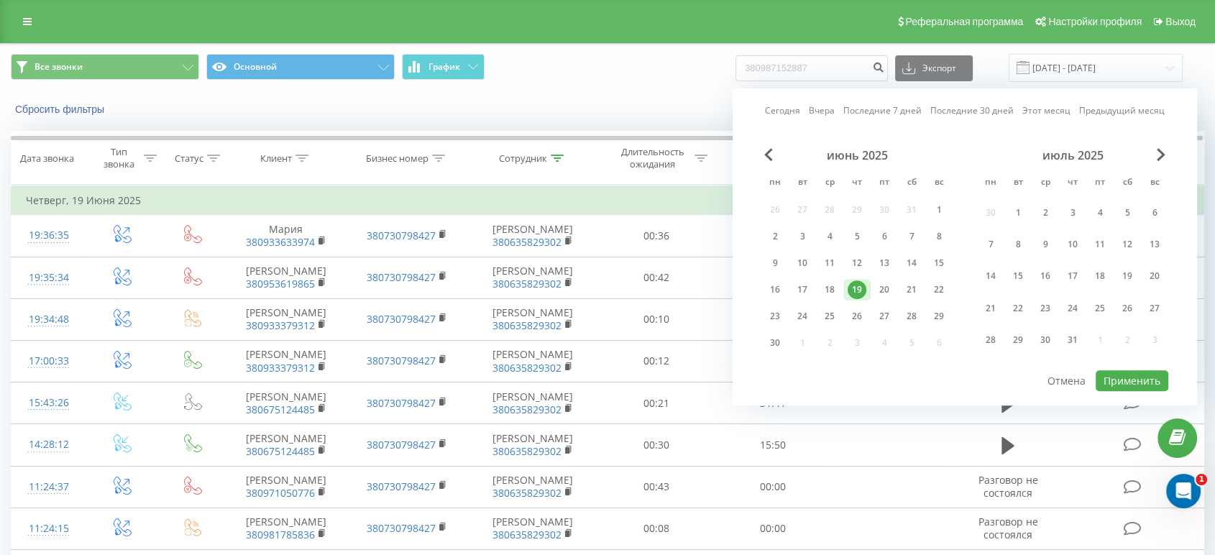
click at [1168, 152] on div "Сегодня Вчера Последние 7 дней Последние 30 дней Этот месяц Предыдущий месяц ию…" at bounding box center [964, 246] width 464 height 317
click at [1161, 152] on span "Next Month" at bounding box center [1160, 154] width 9 height 13
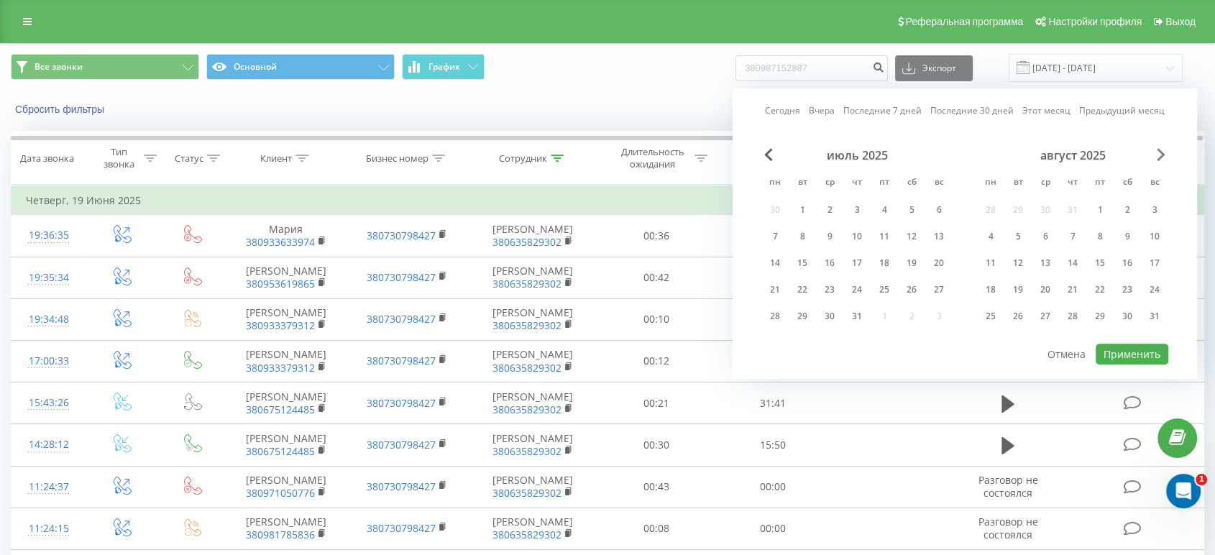
click at [1161, 152] on span "Next Month" at bounding box center [1160, 154] width 9 height 13
click at [1092, 257] on div "19" at bounding box center [1099, 263] width 19 height 19
click at [1105, 344] on button "Применить" at bounding box center [1131, 354] width 73 height 21
type input "19.09.2025 - 19.09.2025"
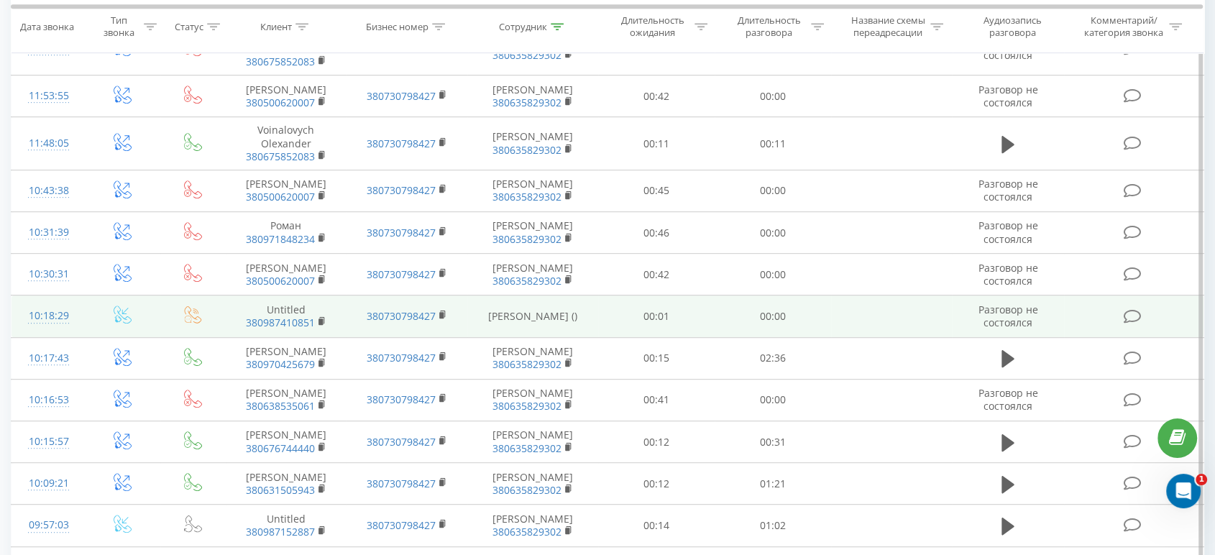
scroll to position [811, 0]
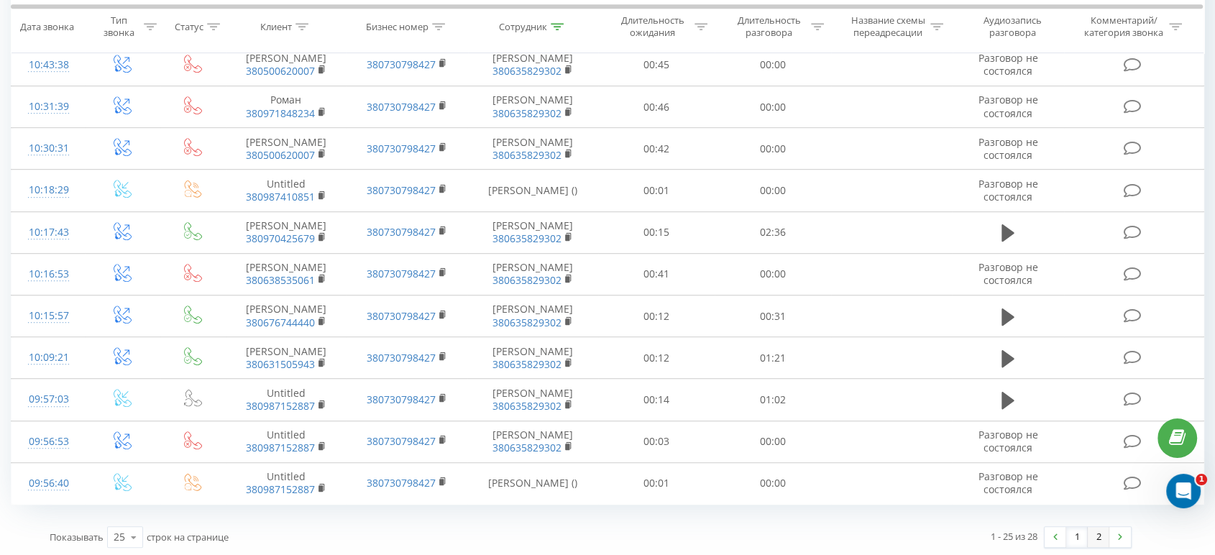
click at [1098, 535] on link "2" at bounding box center [1098, 537] width 22 height 20
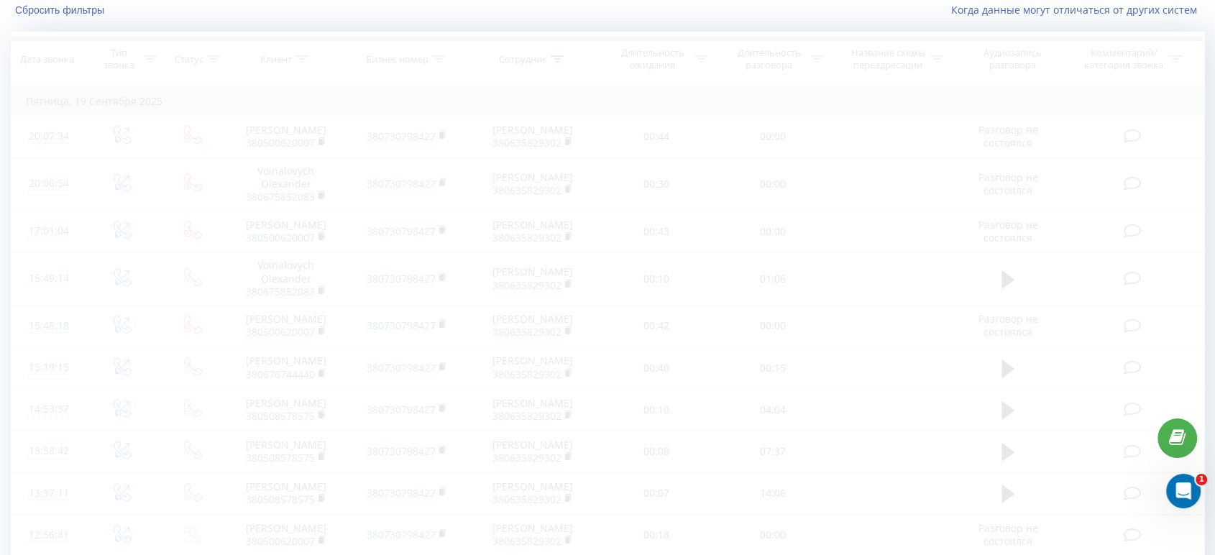
scroll to position [6, 0]
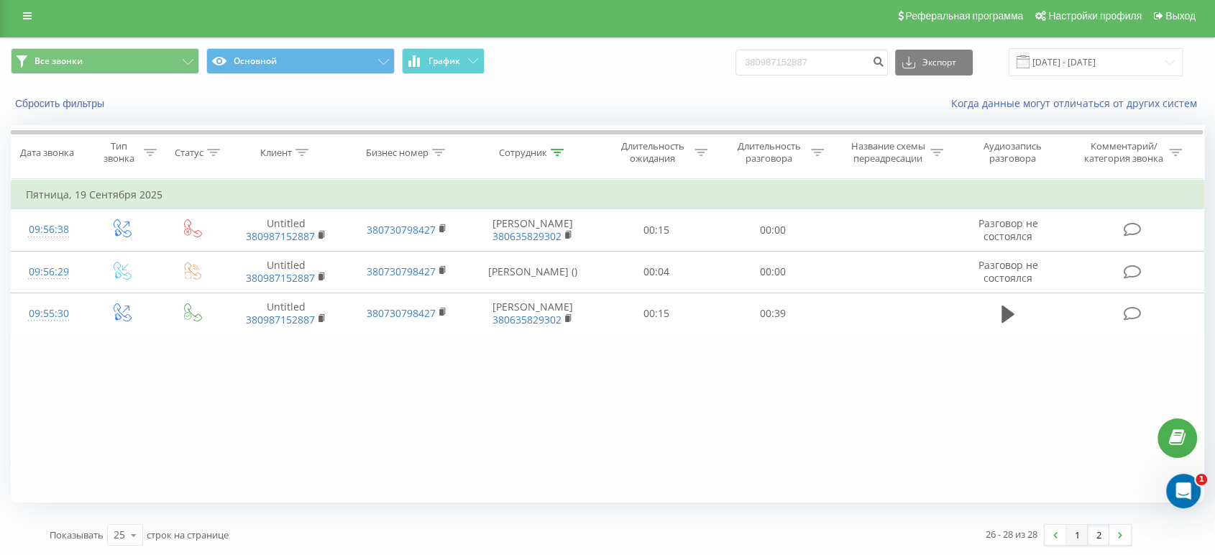
click at [1082, 531] on link "1" at bounding box center [1077, 535] width 22 height 20
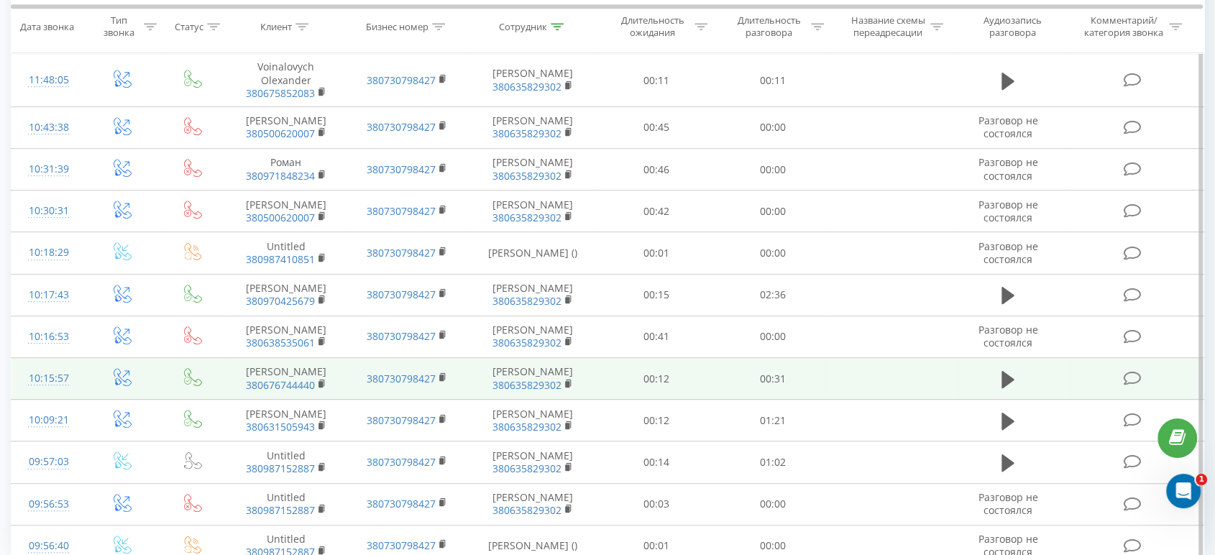
scroll to position [811, 0]
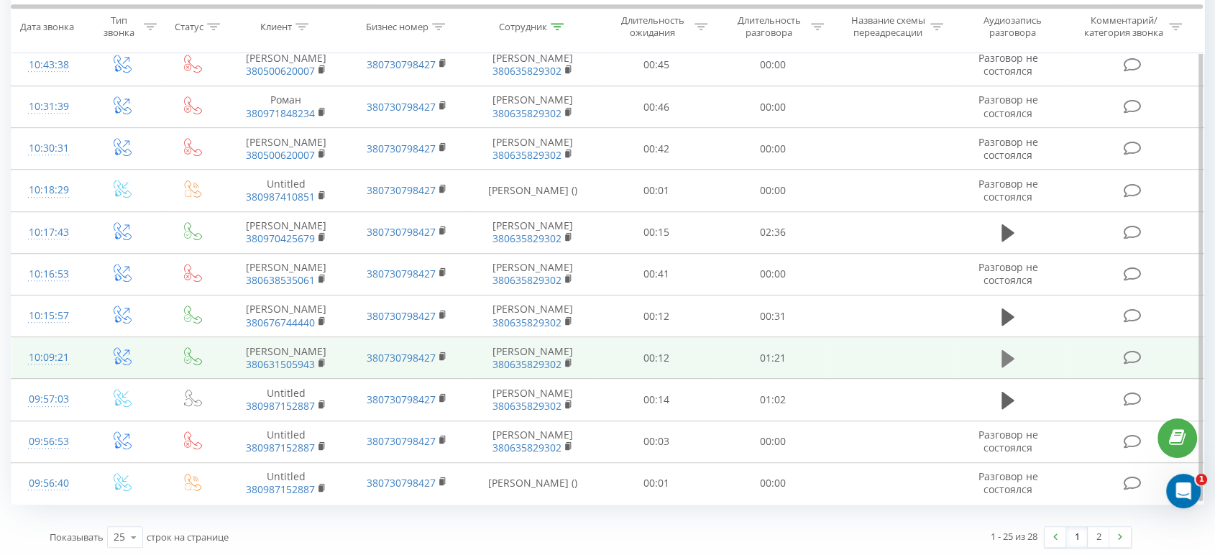
click at [1008, 353] on icon at bounding box center [1007, 358] width 13 height 17
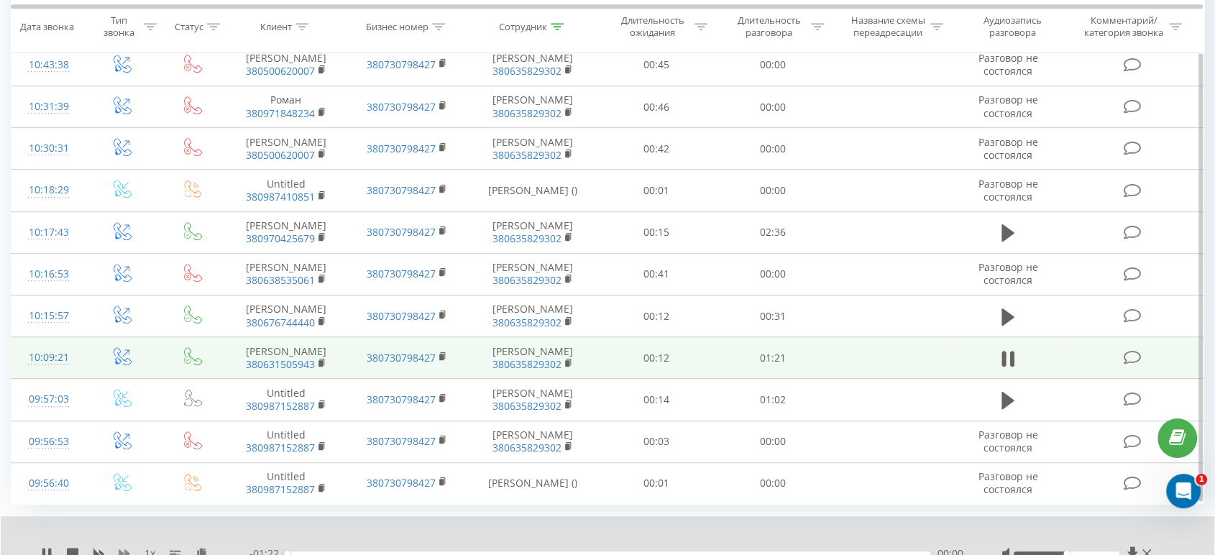
click at [127, 550] on icon at bounding box center [124, 553] width 11 height 9
drag, startPoint x: 1069, startPoint y: 551, endPoint x: 1143, endPoint y: 543, distance: 74.4
click at [1143, 546] on div at bounding box center [1077, 553] width 153 height 14
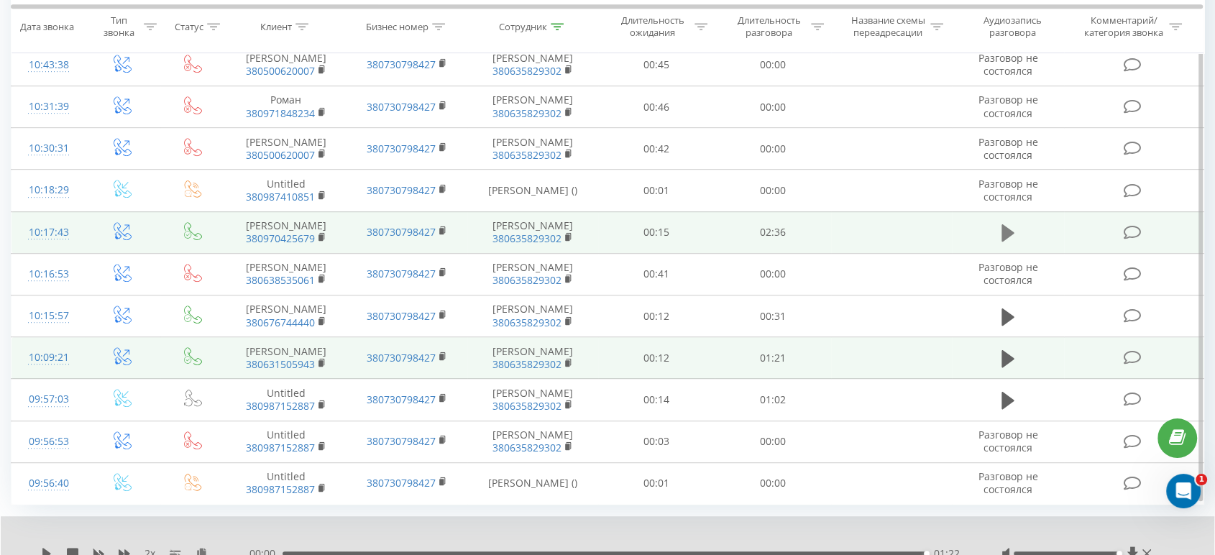
click at [1004, 229] on icon at bounding box center [1007, 232] width 13 height 17
click at [45, 548] on icon at bounding box center [46, 553] width 11 height 11
click at [45, 552] on icon at bounding box center [46, 553] width 9 height 11
click at [298, 551] on div "00:02" at bounding box center [608, 553] width 644 height 4
click at [126, 548] on icon at bounding box center [124, 553] width 11 height 11
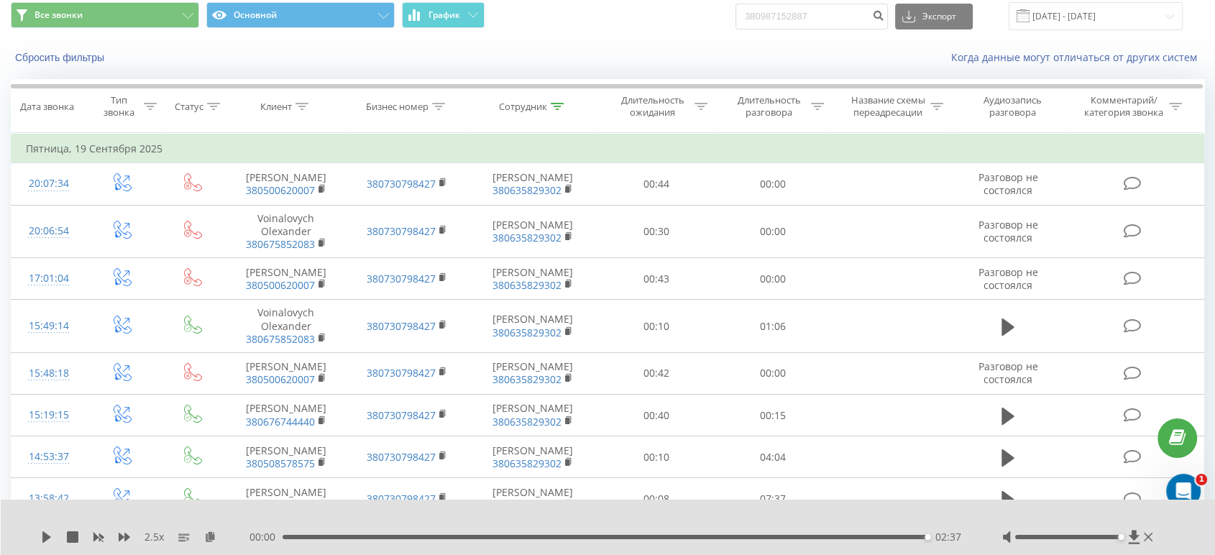
scroll to position [0, 0]
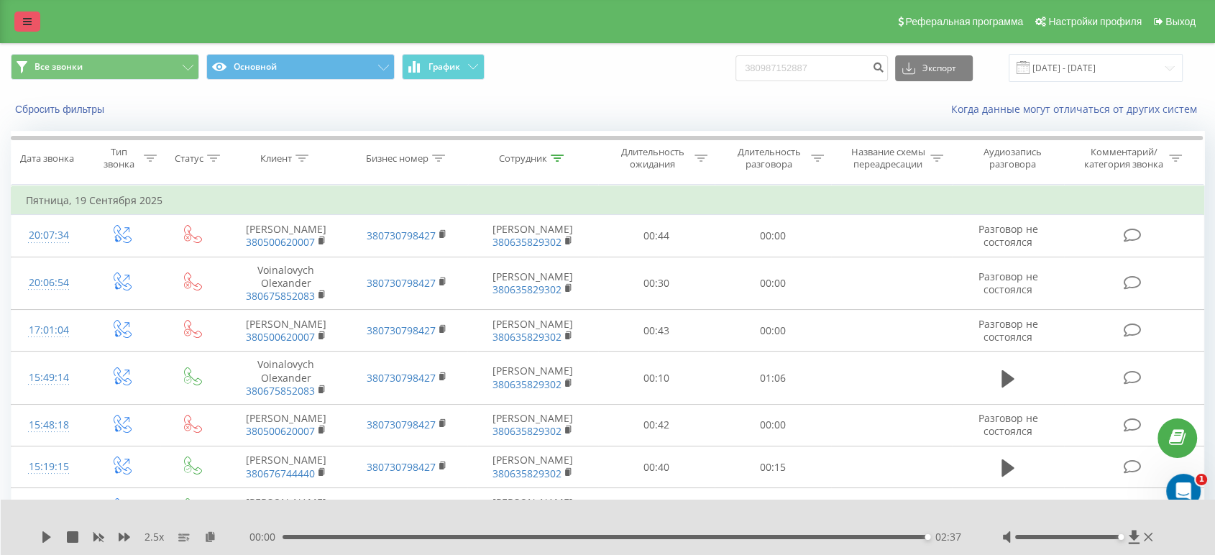
click at [29, 22] on icon at bounding box center [27, 22] width 9 height 10
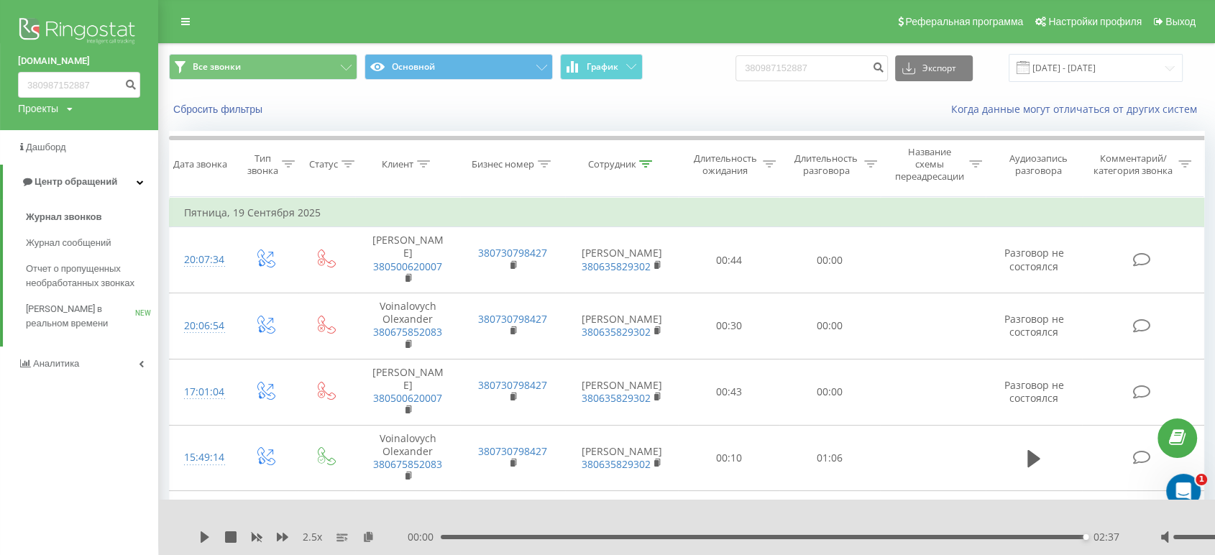
click at [66, 24] on img at bounding box center [79, 32] width 122 height 36
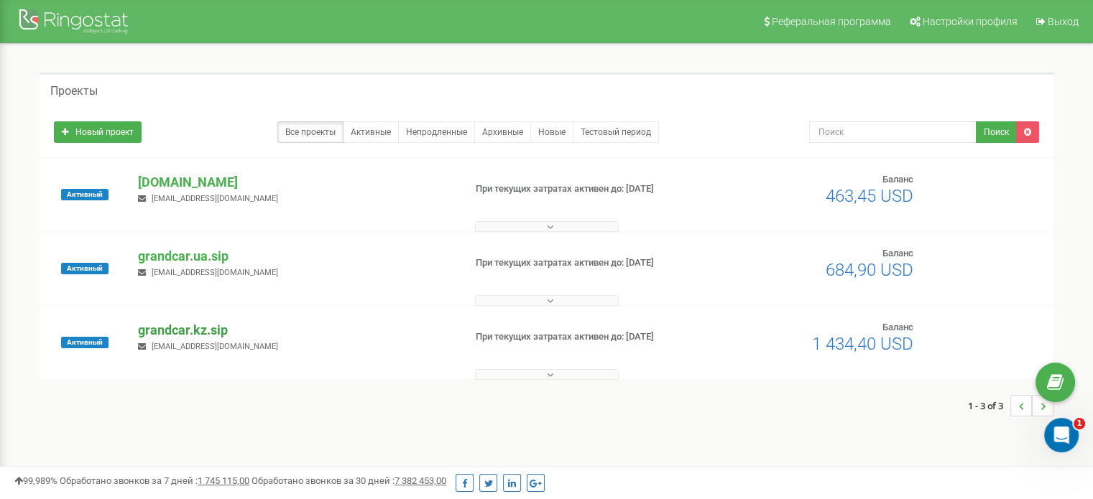
click at [210, 333] on p "grandcar.kz.sip" at bounding box center [295, 330] width 314 height 19
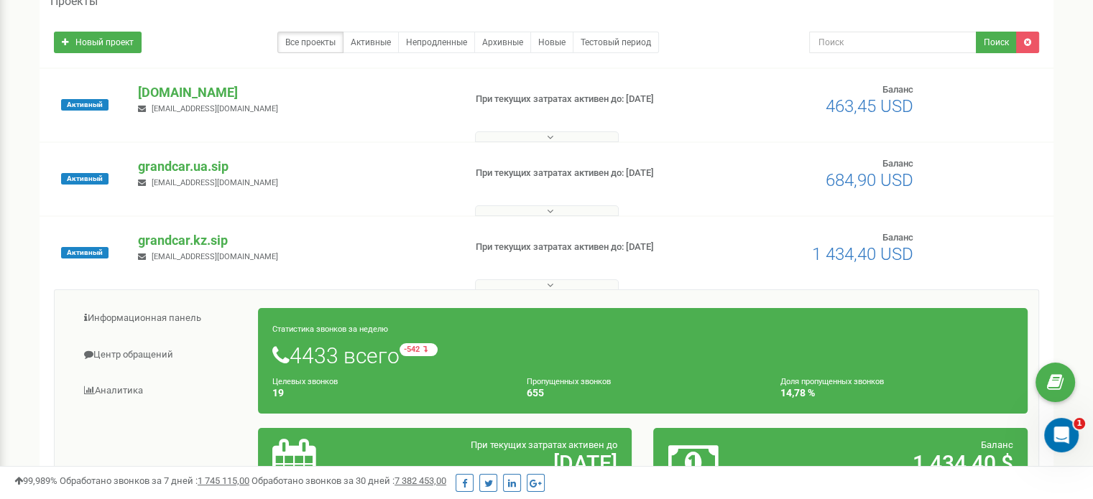
scroll to position [144, 0]
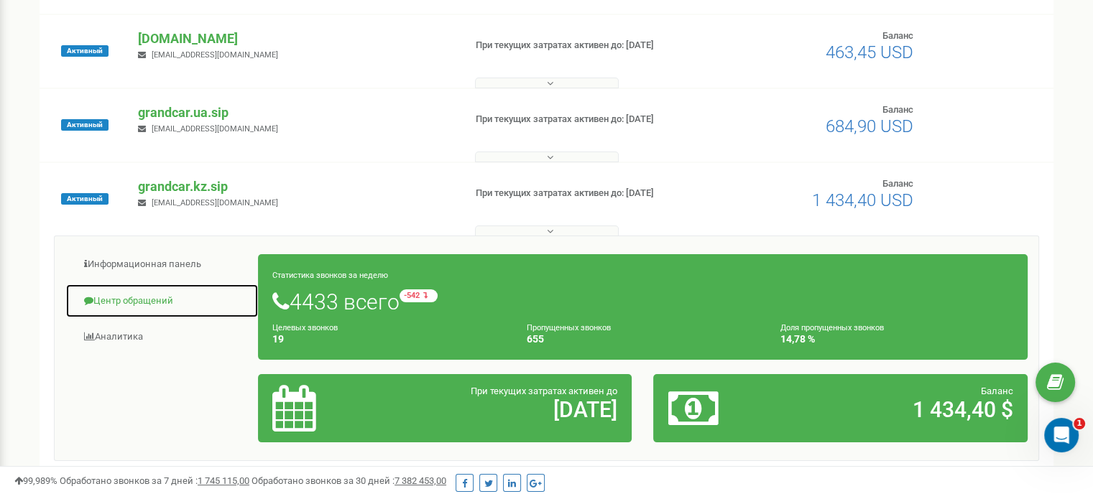
click at [167, 303] on link "Центр обращений" at bounding box center [161, 301] width 193 height 35
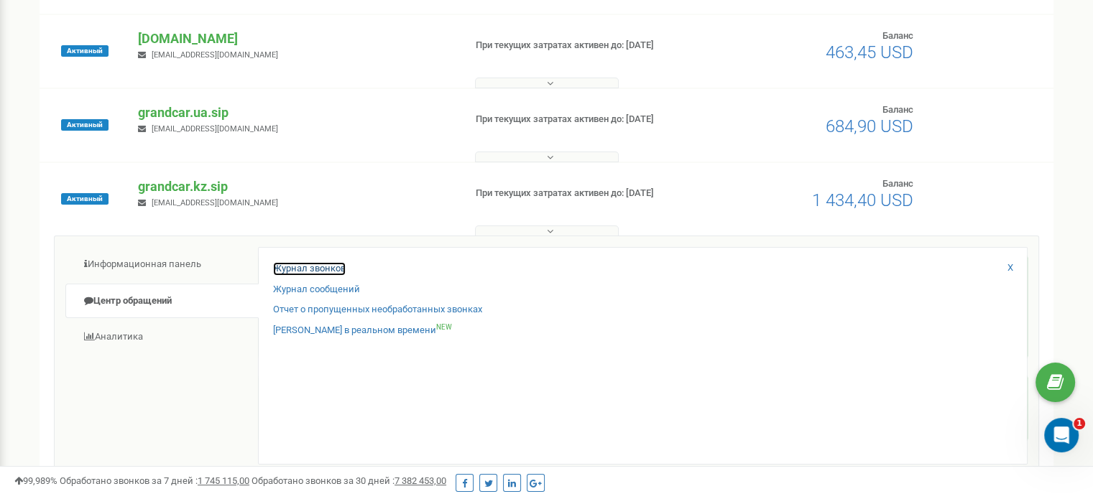
click at [318, 270] on link "Журнал звонков" at bounding box center [309, 269] width 73 height 14
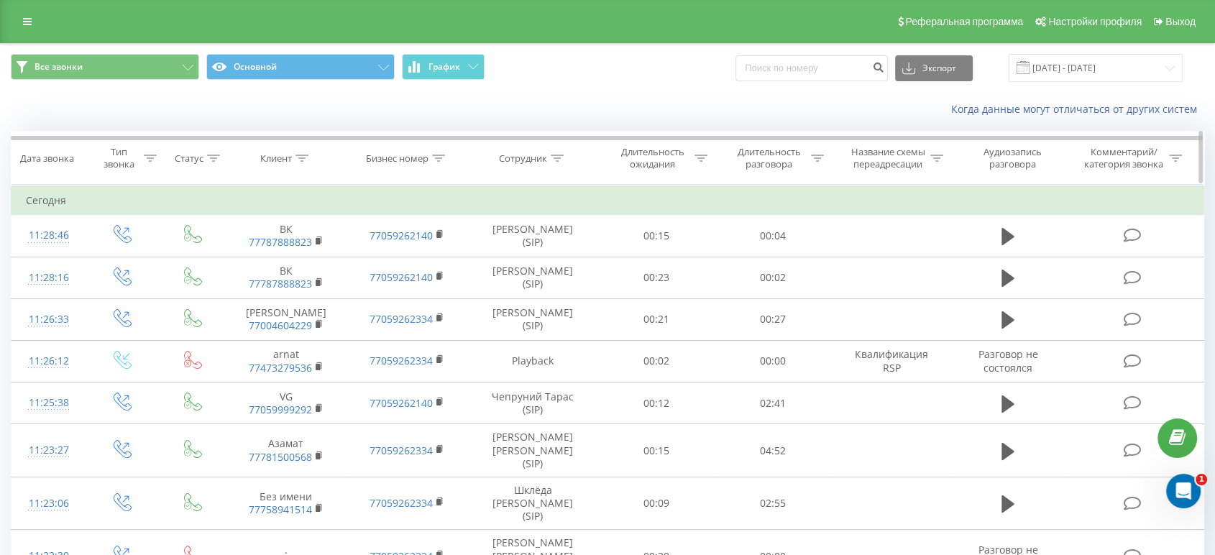
click at [559, 158] on icon at bounding box center [557, 158] width 13 height 7
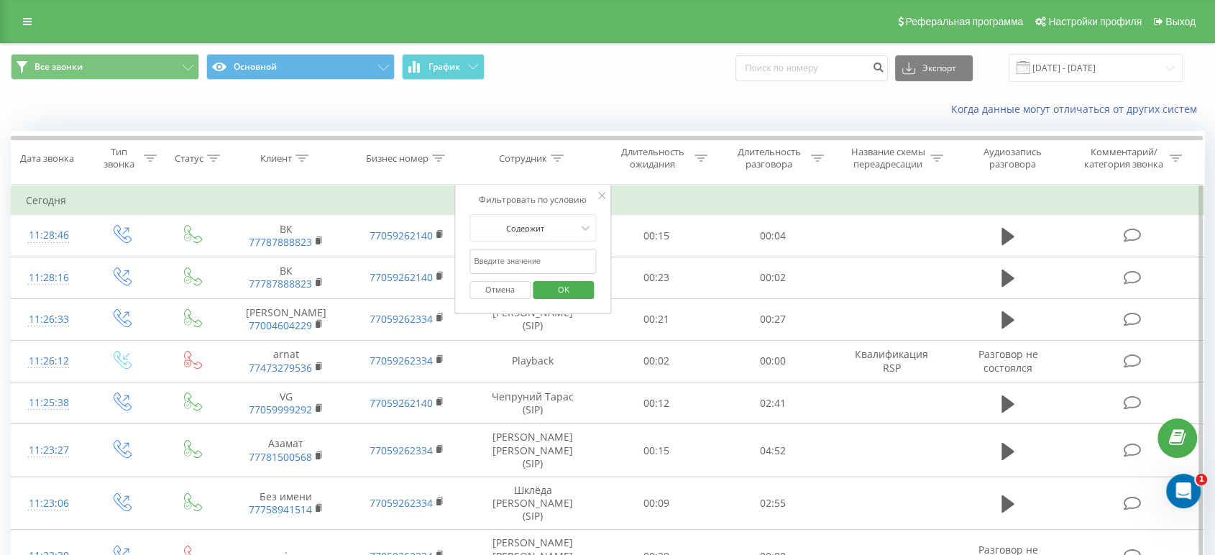
click at [524, 262] on input "text" at bounding box center [532, 261] width 126 height 25
type input "Сывак"
click at [571, 294] on span "OK" at bounding box center [563, 289] width 40 height 22
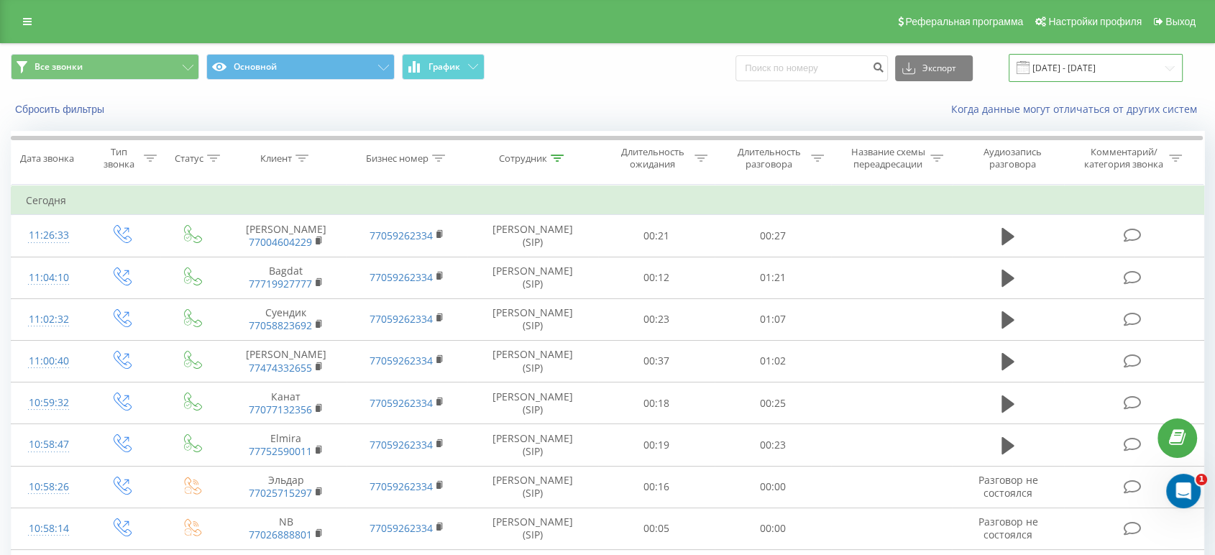
click at [1096, 59] on input "[DATE] - [DATE]" at bounding box center [1095, 68] width 174 height 28
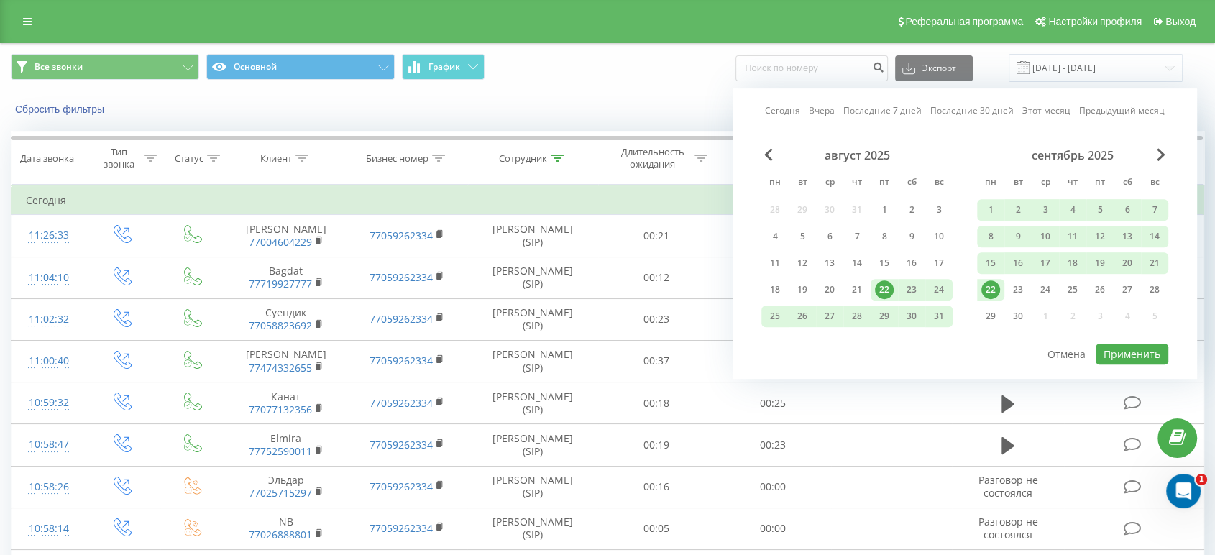
click at [991, 293] on div "22" at bounding box center [990, 289] width 19 height 19
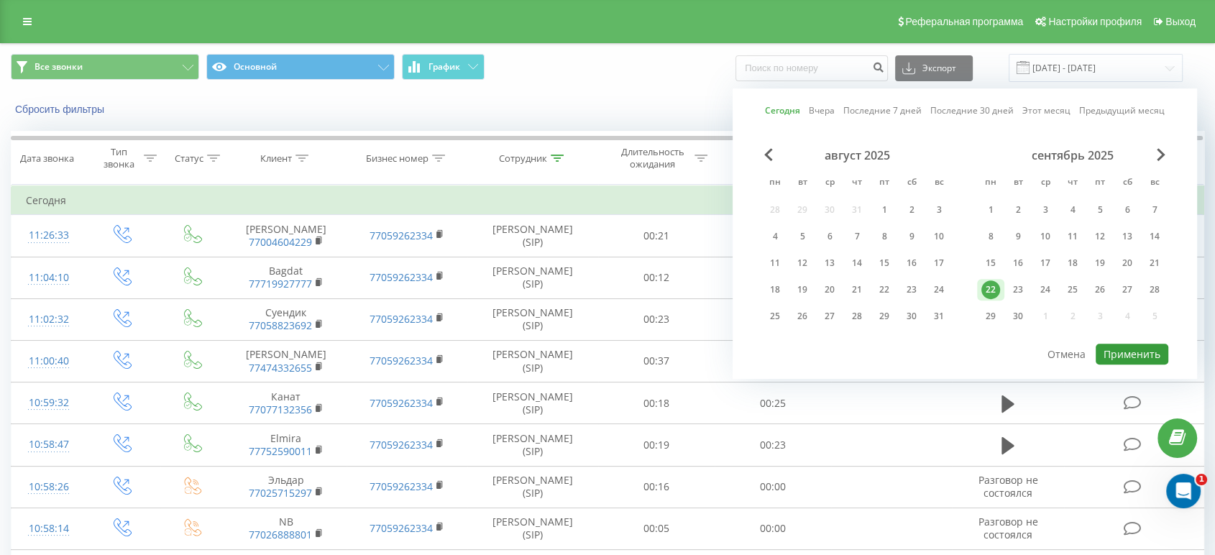
click at [1133, 354] on button "Применить" at bounding box center [1131, 354] width 73 height 21
type input "[DATE] - [DATE]"
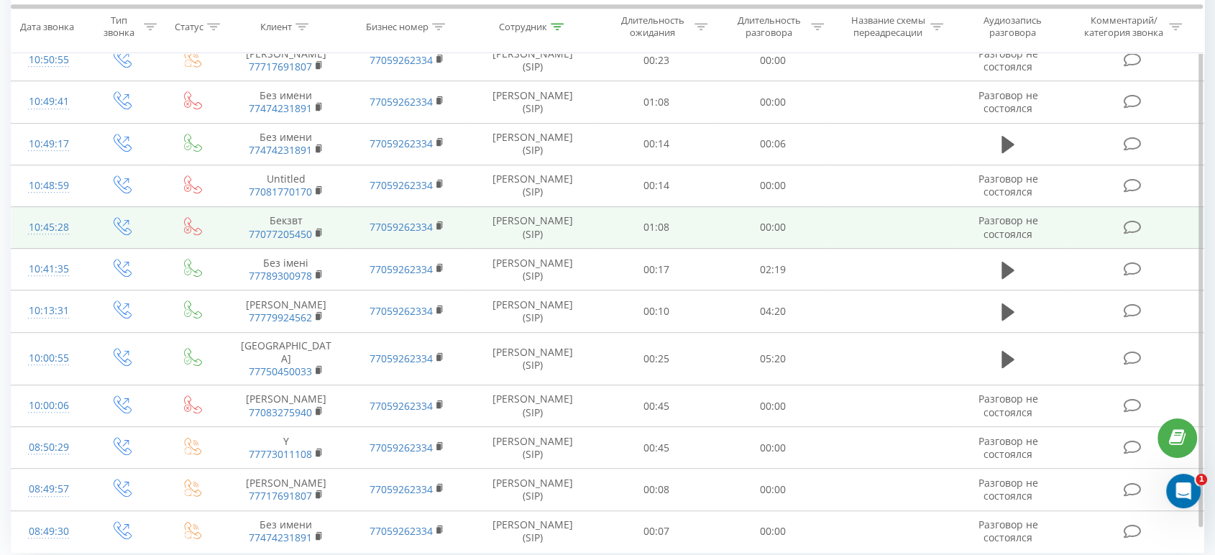
scroll to position [757, 0]
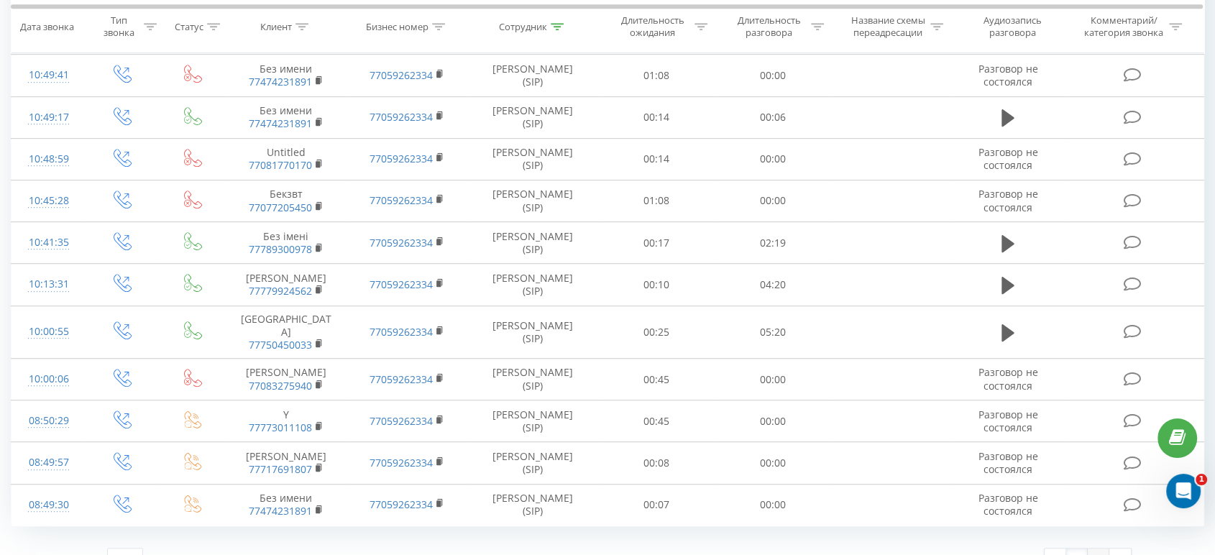
click at [1102, 548] on link "2" at bounding box center [1098, 558] width 22 height 20
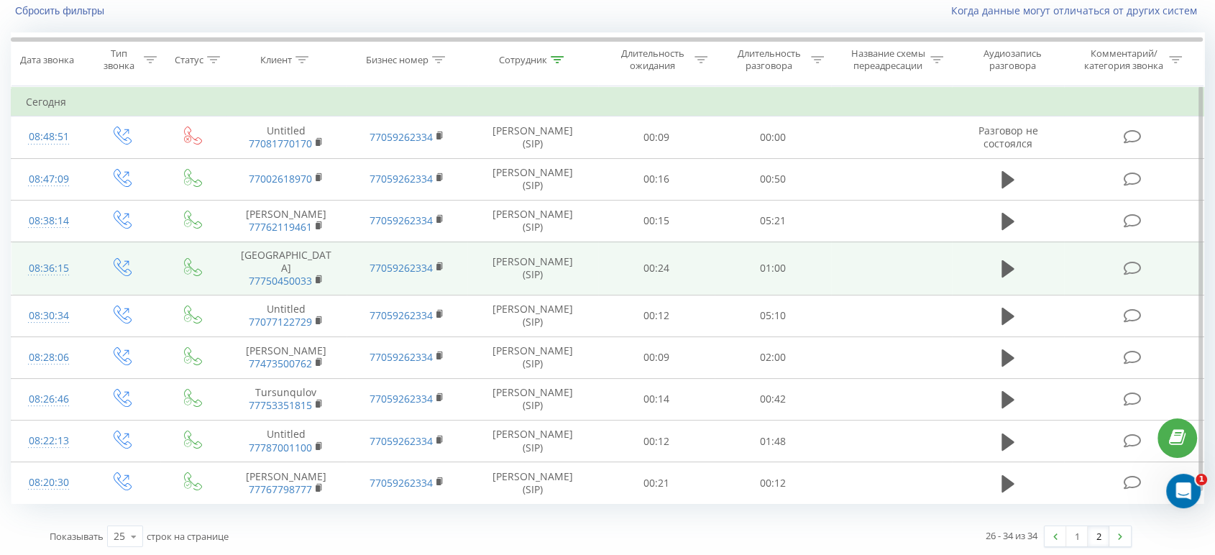
scroll to position [88, 0]
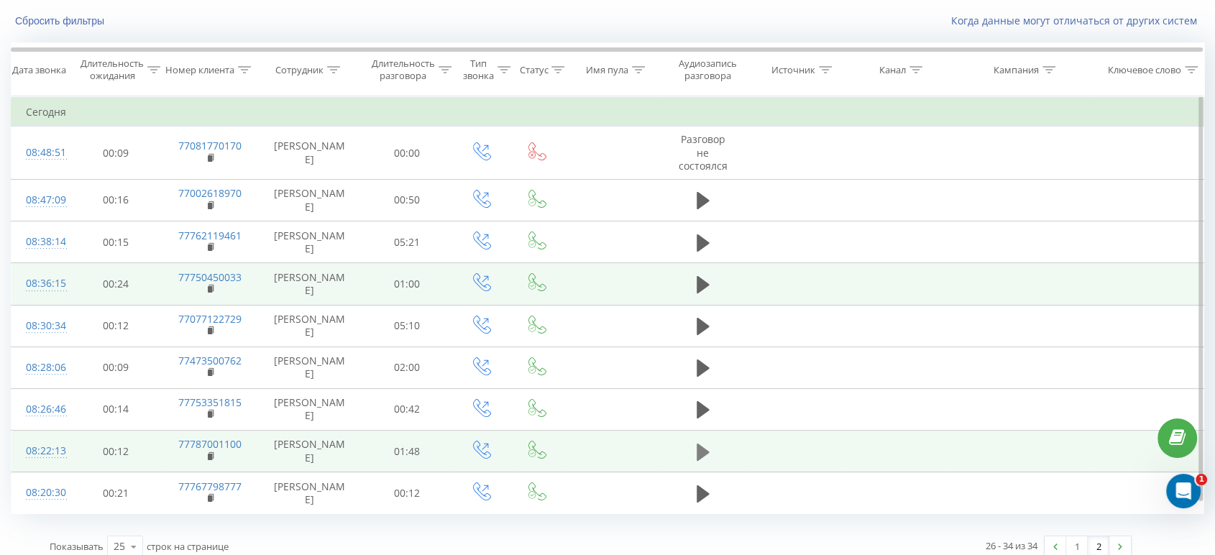
click at [699, 443] on icon at bounding box center [702, 451] width 13 height 17
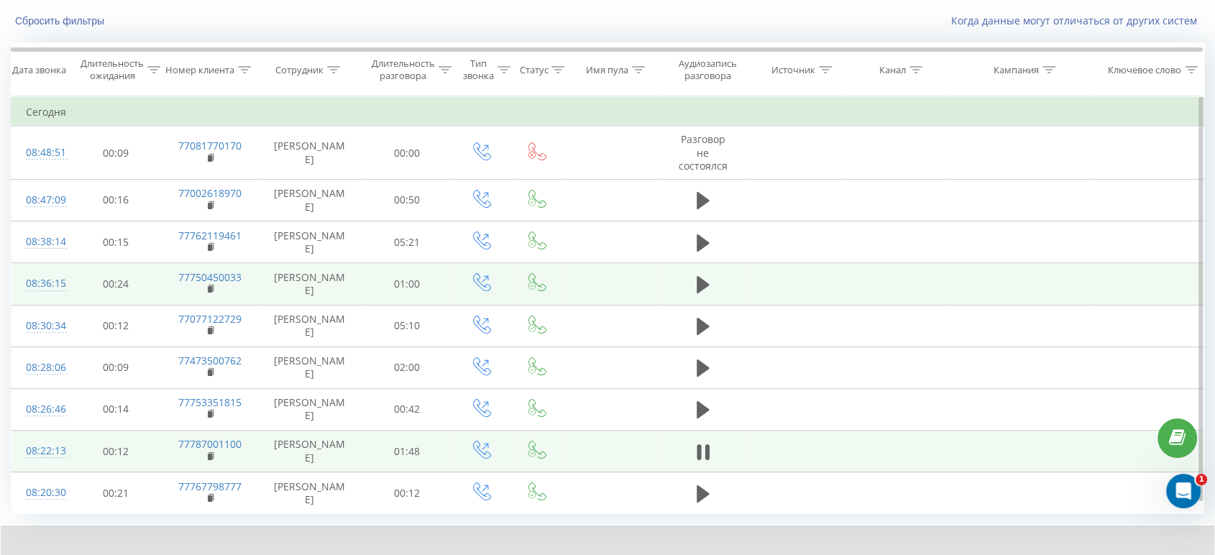
drag, startPoint x: 1064, startPoint y: 548, endPoint x: 1146, endPoint y: 553, distance: 82.8
click at [1146, 554] on div at bounding box center [1077, 563] width 153 height 14
click at [132, 554] on div "1 x" at bounding box center [145, 563] width 208 height 14
click at [121, 554] on icon at bounding box center [124, 562] width 11 height 9
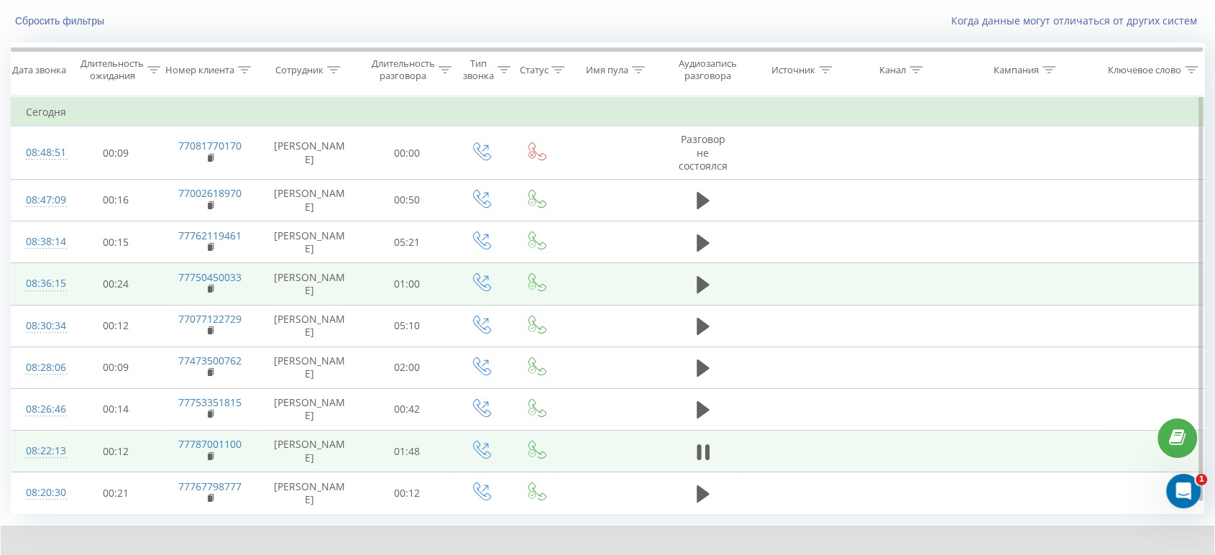
click at [121, 554] on icon at bounding box center [124, 562] width 11 height 9
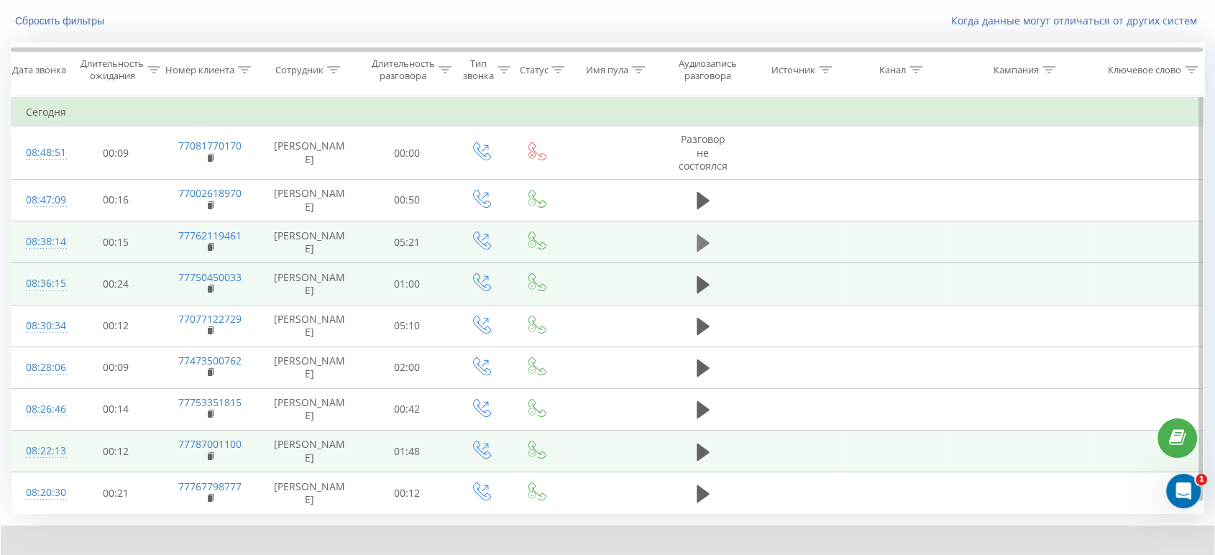
click at [709, 232] on button at bounding box center [703, 243] width 22 height 22
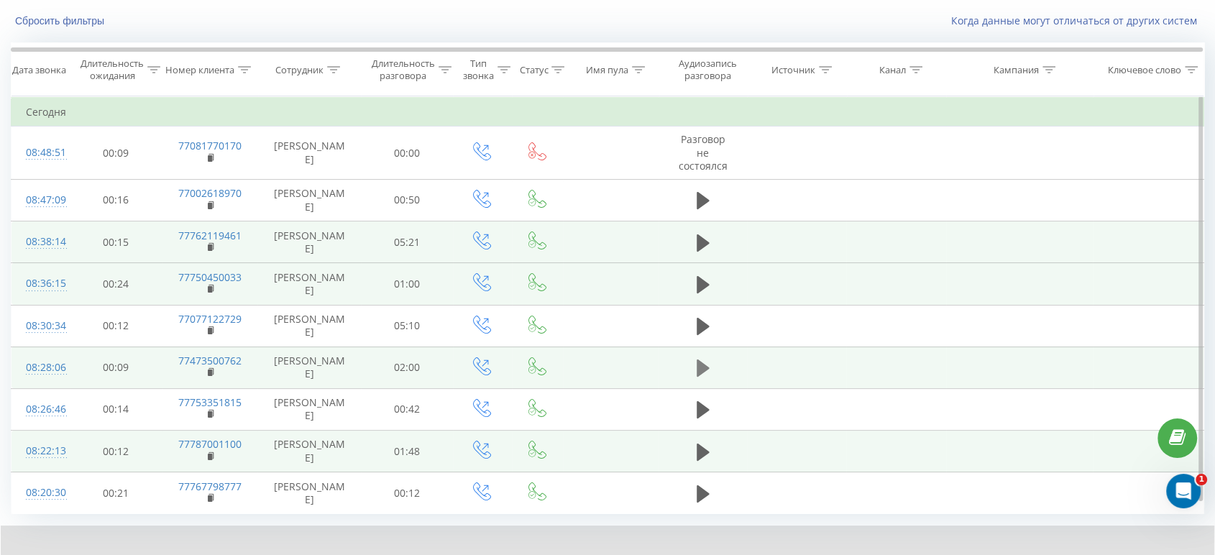
click at [705, 359] on icon at bounding box center [702, 367] width 13 height 17
click at [704, 236] on icon at bounding box center [702, 243] width 13 height 20
click at [704, 276] on icon at bounding box center [702, 284] width 13 height 17
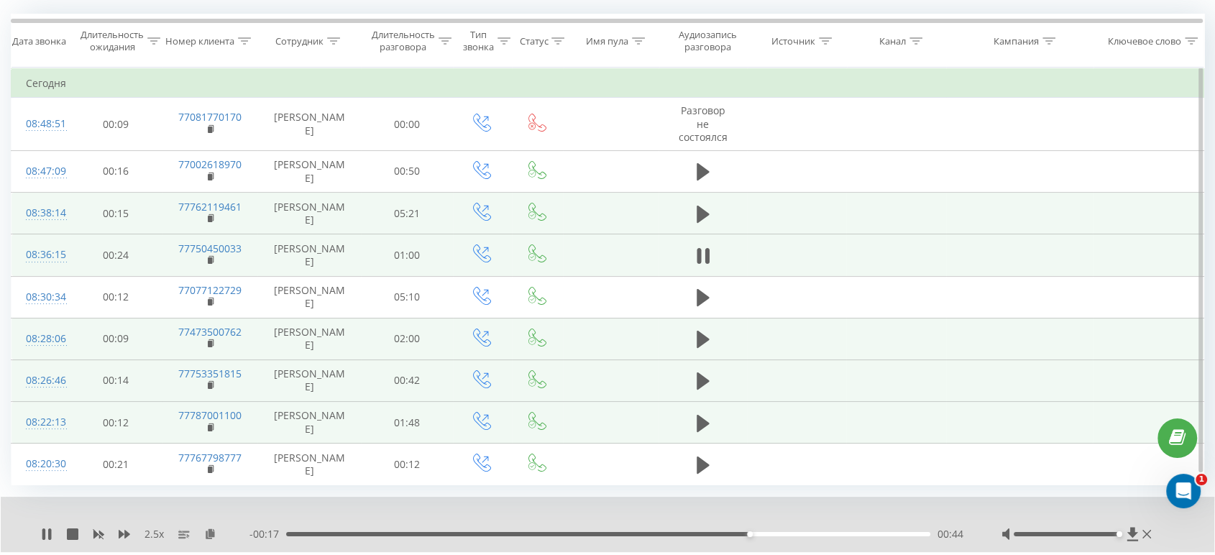
scroll to position [144, 0]
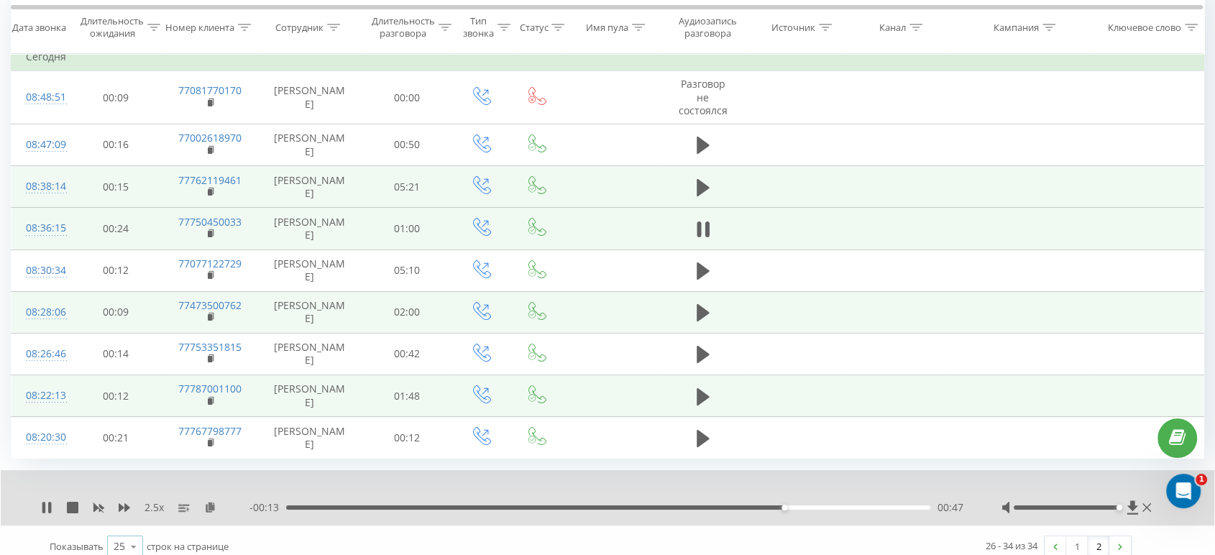
click at [132, 533] on icon at bounding box center [134, 547] width 22 height 28
click at [127, 494] on div "50" at bounding box center [125, 504] width 34 height 21
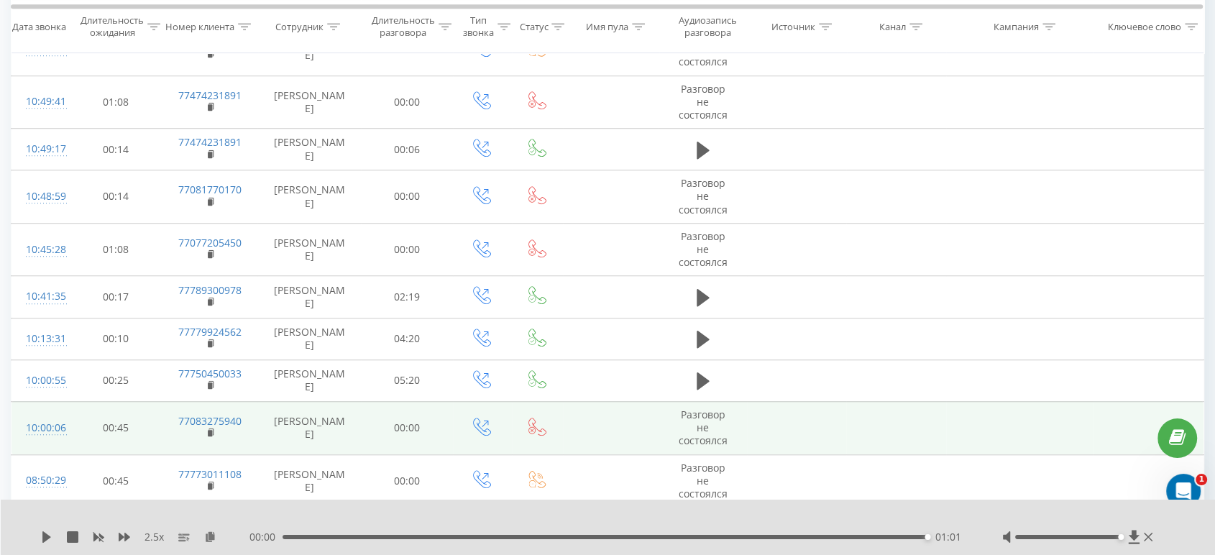
scroll to position [1039, 0]
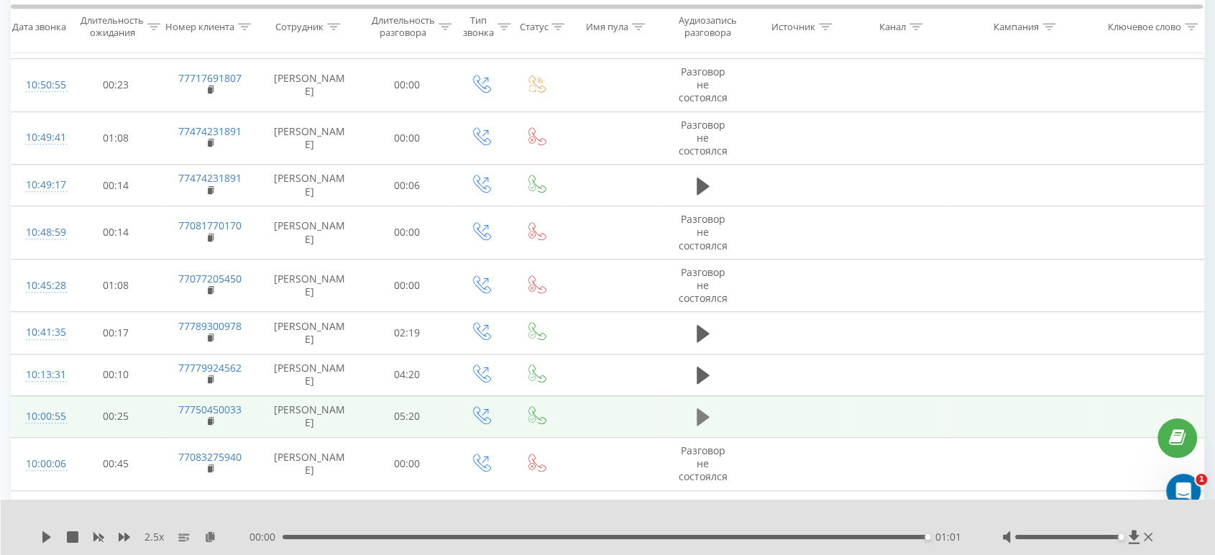
click at [703, 408] on icon at bounding box center [702, 416] width 13 height 17
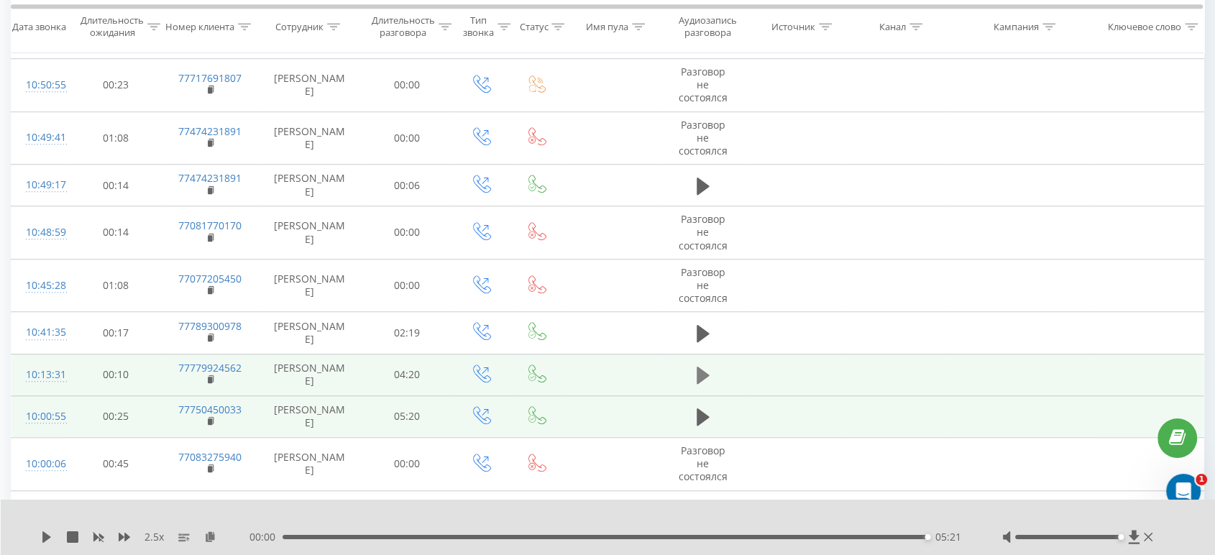
click at [703, 365] on icon at bounding box center [702, 375] width 13 height 20
click at [47, 540] on icon at bounding box center [46, 536] width 11 height 11
click at [45, 534] on icon at bounding box center [46, 536] width 9 height 11
click at [50, 543] on icon at bounding box center [46, 536] width 11 height 11
click at [45, 544] on div "2.5 x" at bounding box center [145, 537] width 208 height 14
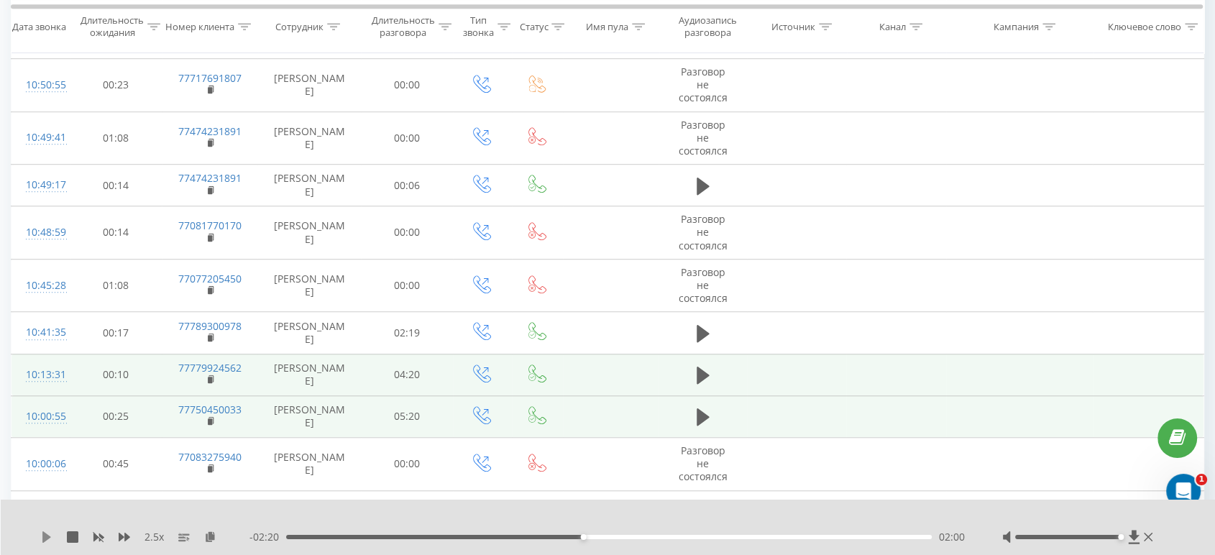
click at [40, 539] on div "2.5 x - 02:20 02:00 02:00" at bounding box center [608, 526] width 1215 height 55
click at [42, 539] on icon at bounding box center [46, 536] width 11 height 11
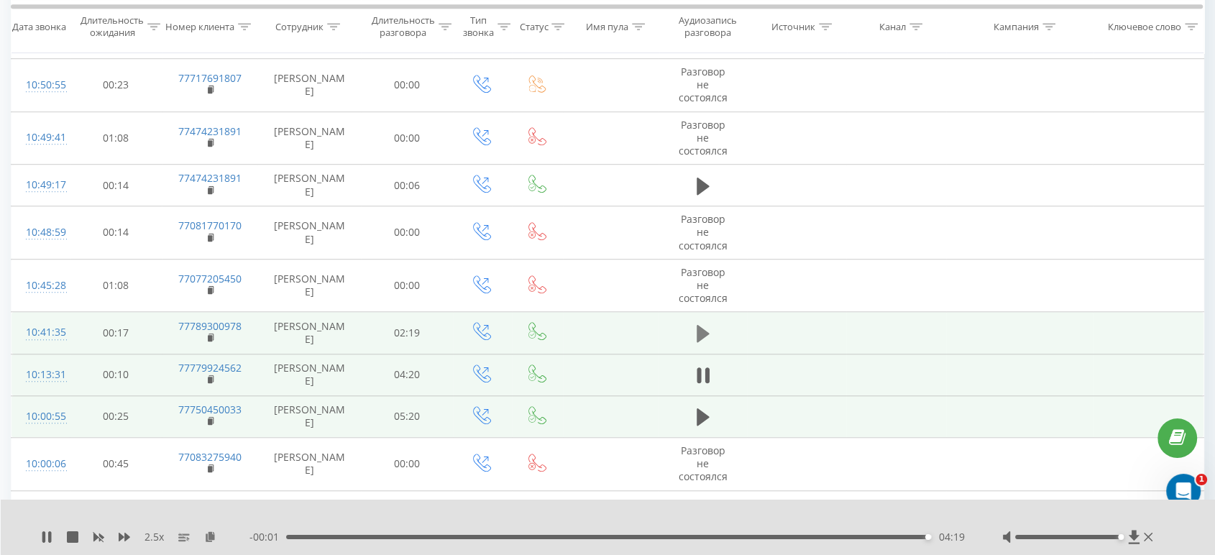
click at [704, 325] on icon at bounding box center [702, 333] width 13 height 17
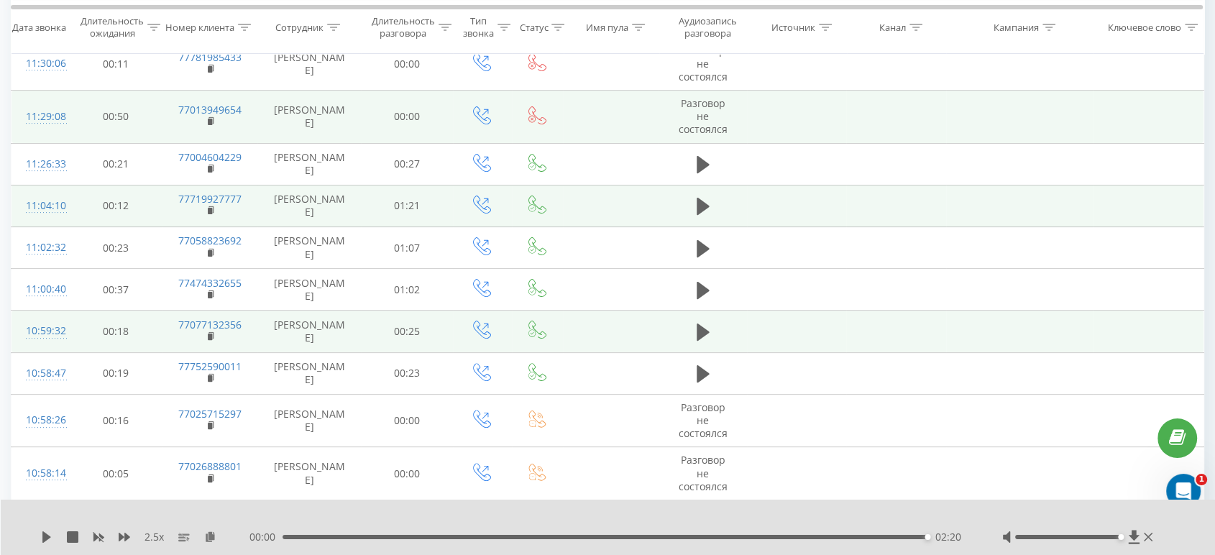
scroll to position [321, 0]
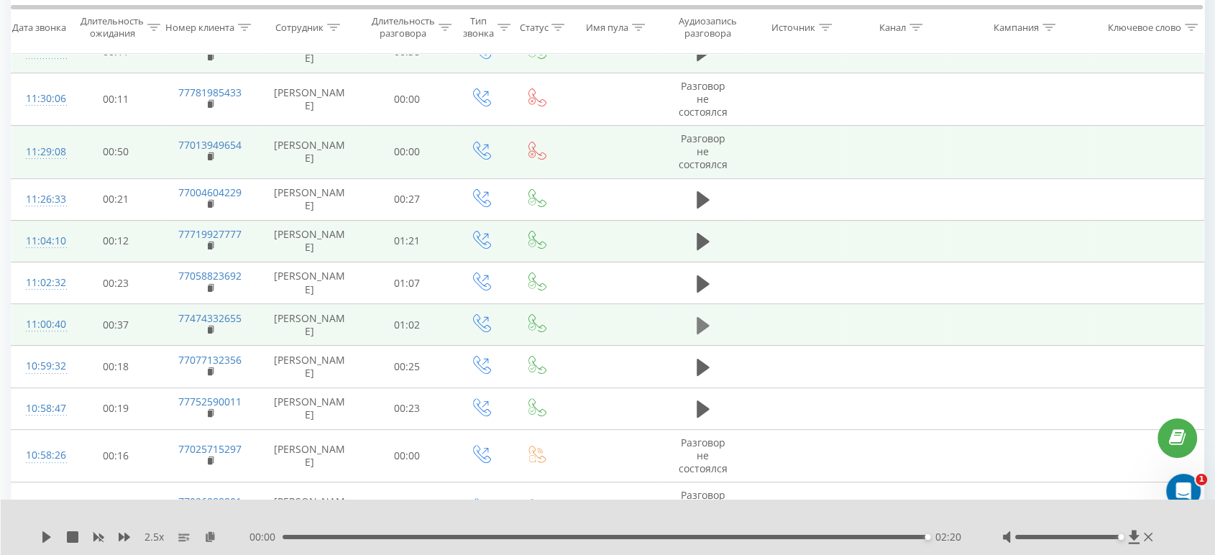
click at [699, 317] on icon at bounding box center [702, 325] width 13 height 17
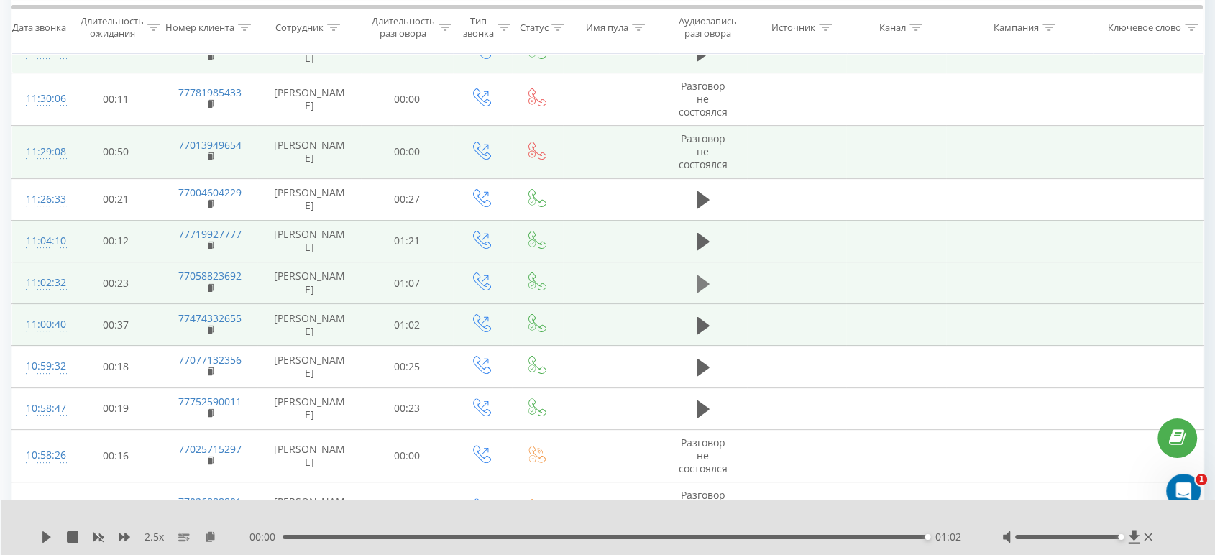
click at [705, 275] on icon at bounding box center [702, 283] width 13 height 17
click at [706, 233] on icon at bounding box center [702, 241] width 13 height 17
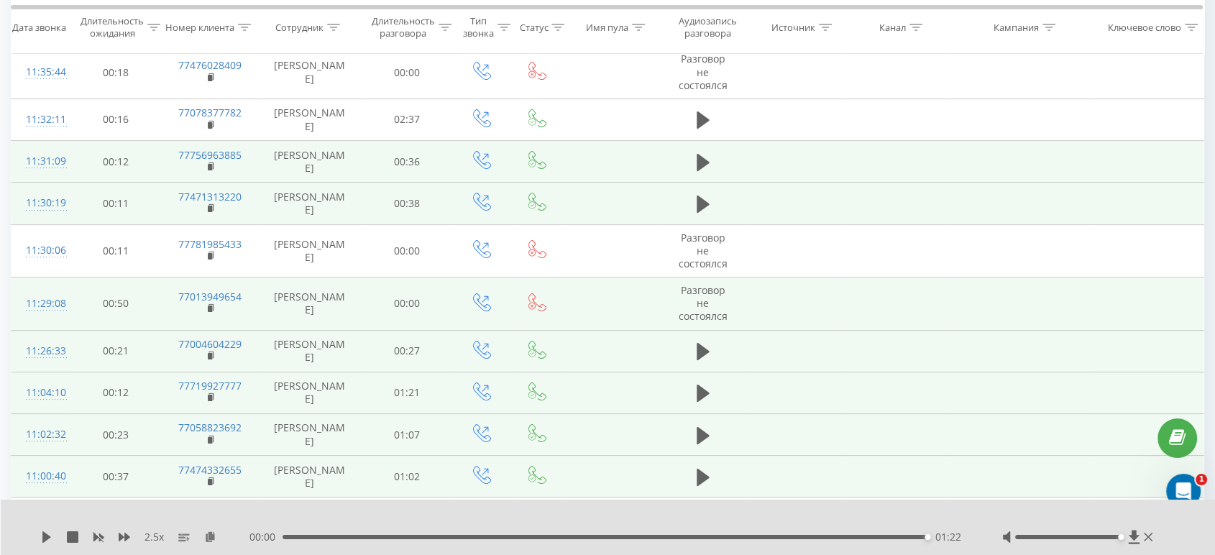
scroll to position [80, 0]
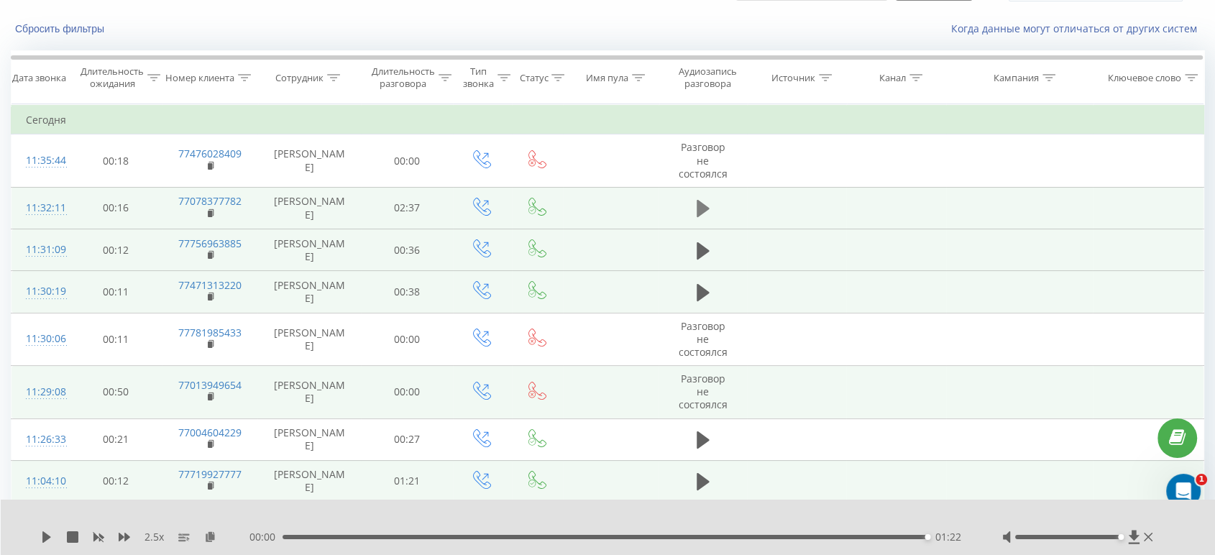
click at [696, 198] on icon at bounding box center [702, 208] width 13 height 20
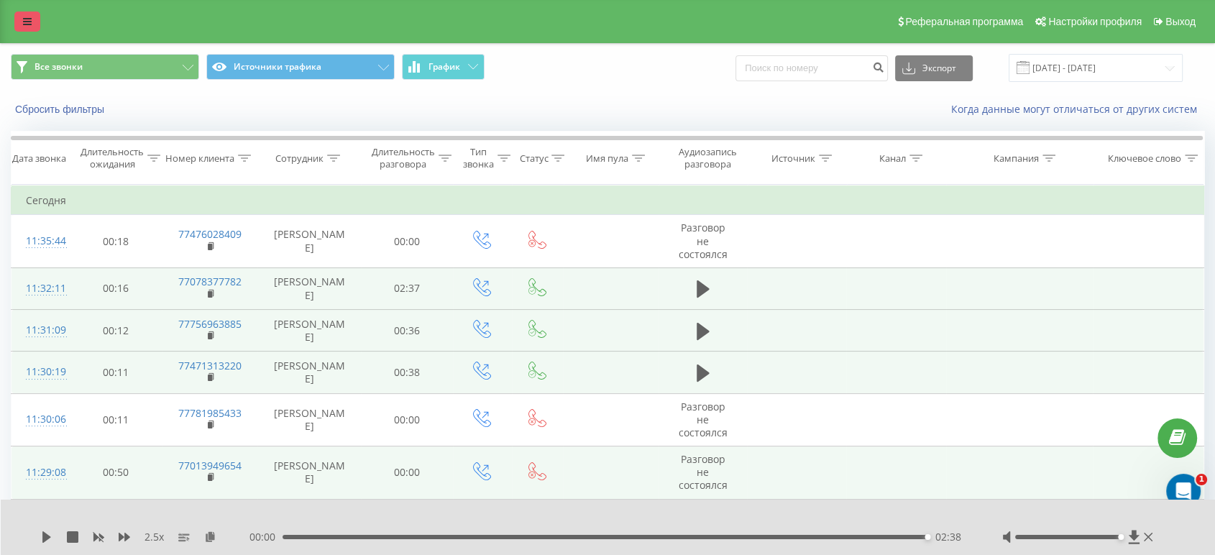
click at [38, 21] on link at bounding box center [27, 21] width 26 height 20
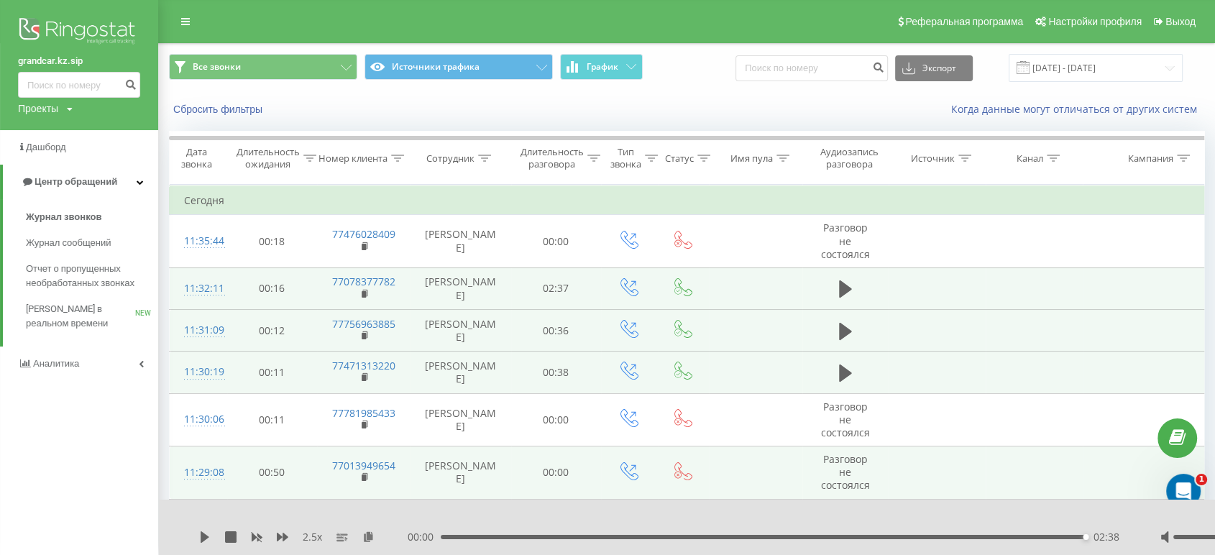
click at [76, 30] on img at bounding box center [79, 32] width 122 height 36
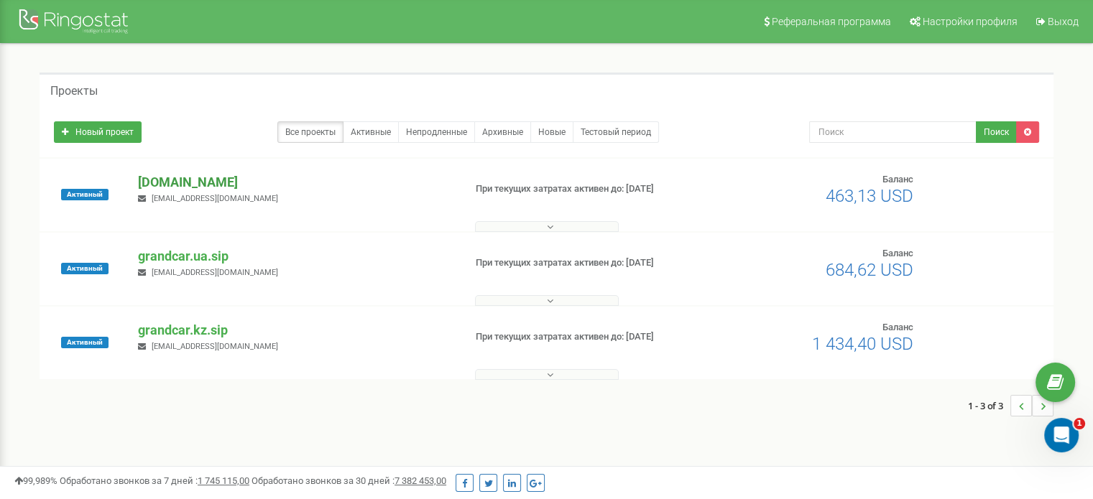
click at [194, 183] on p "[DOMAIN_NAME]" at bounding box center [295, 182] width 314 height 19
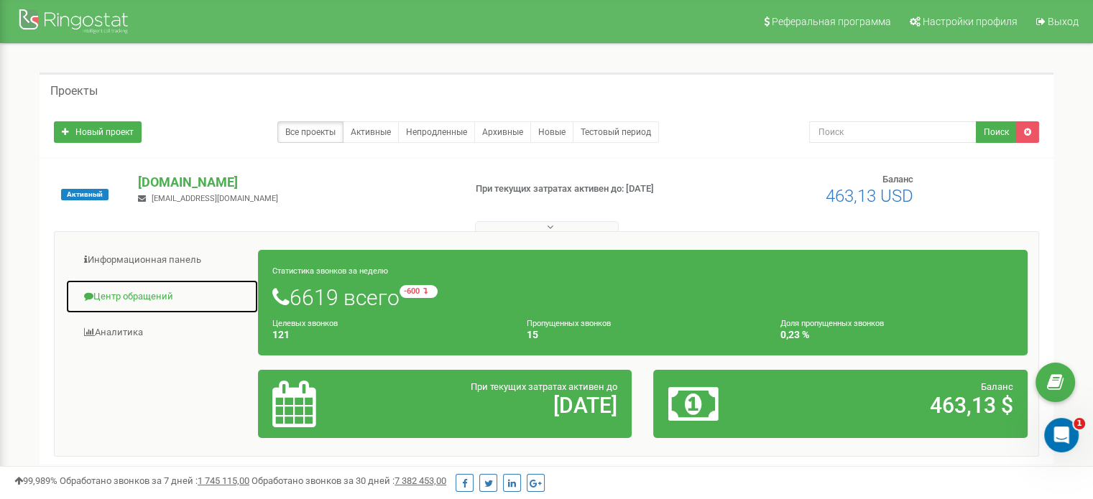
drag, startPoint x: 149, startPoint y: 295, endPoint x: 215, endPoint y: 276, distance: 68.2
click at [151, 295] on link "Центр обращений" at bounding box center [161, 297] width 193 height 35
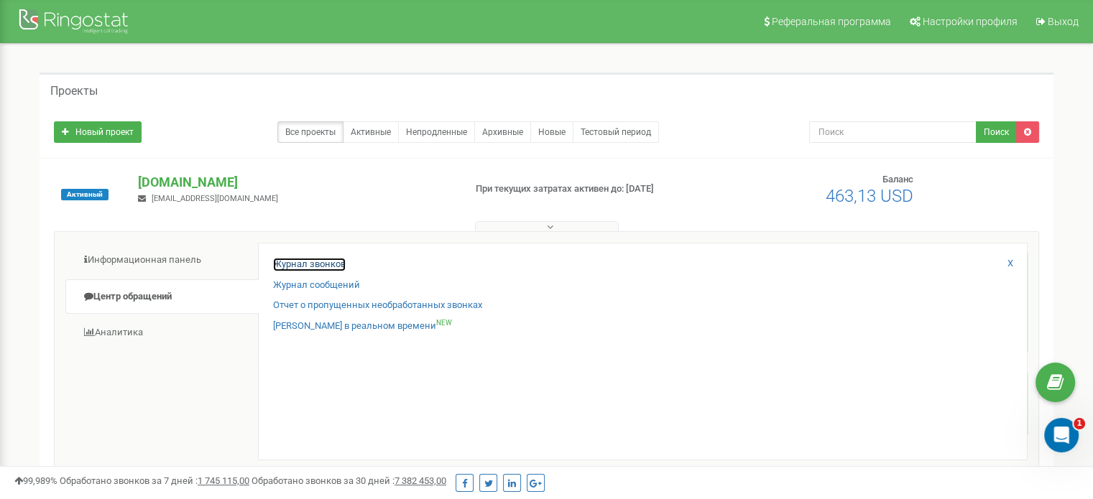
click at [300, 262] on link "Журнал звонков" at bounding box center [309, 265] width 73 height 14
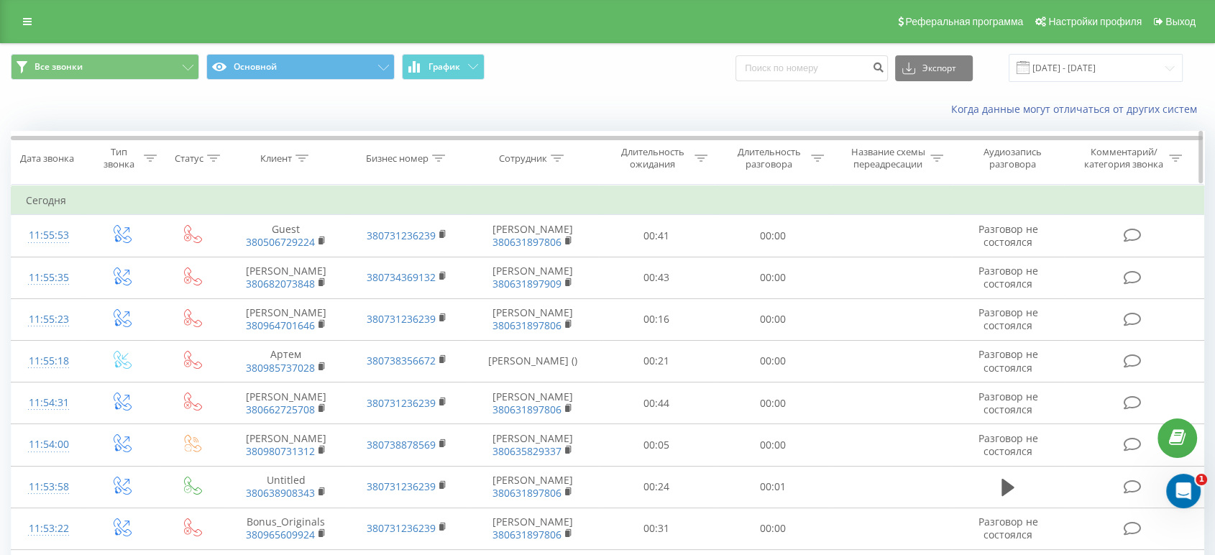
click at [568, 156] on div "Сотрудник" at bounding box center [533, 158] width 130 height 12
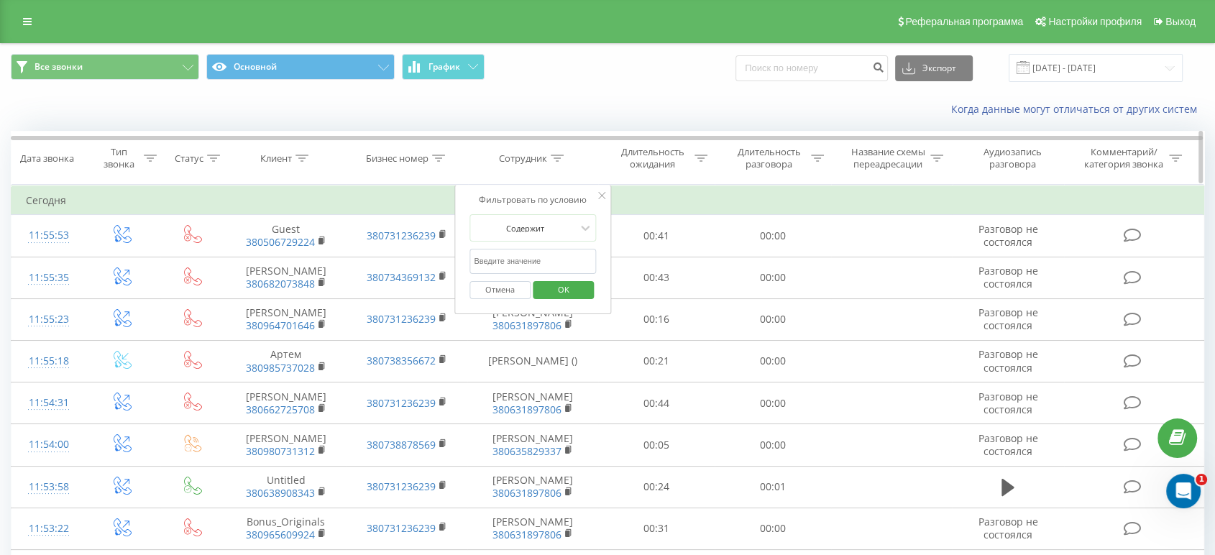
click at [563, 158] on div "Сотрудник" at bounding box center [533, 158] width 130 height 12
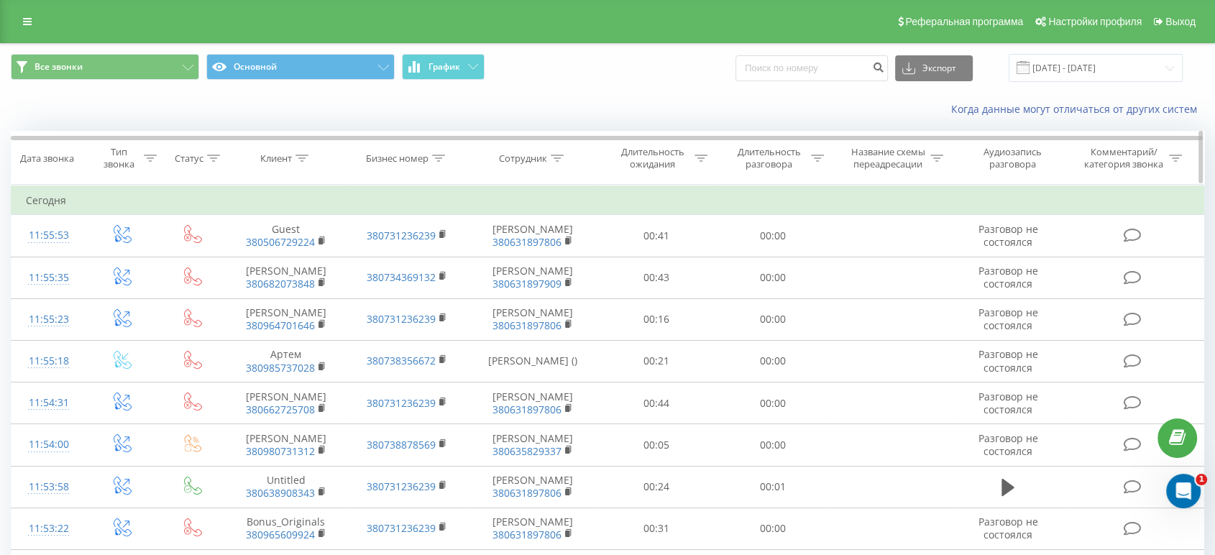
drag, startPoint x: 561, startPoint y: 149, endPoint x: 556, endPoint y: 163, distance: 15.0
click at [559, 151] on th "Сотрудник" at bounding box center [533, 158] width 130 height 53
click at [555, 159] on icon at bounding box center [557, 158] width 13 height 7
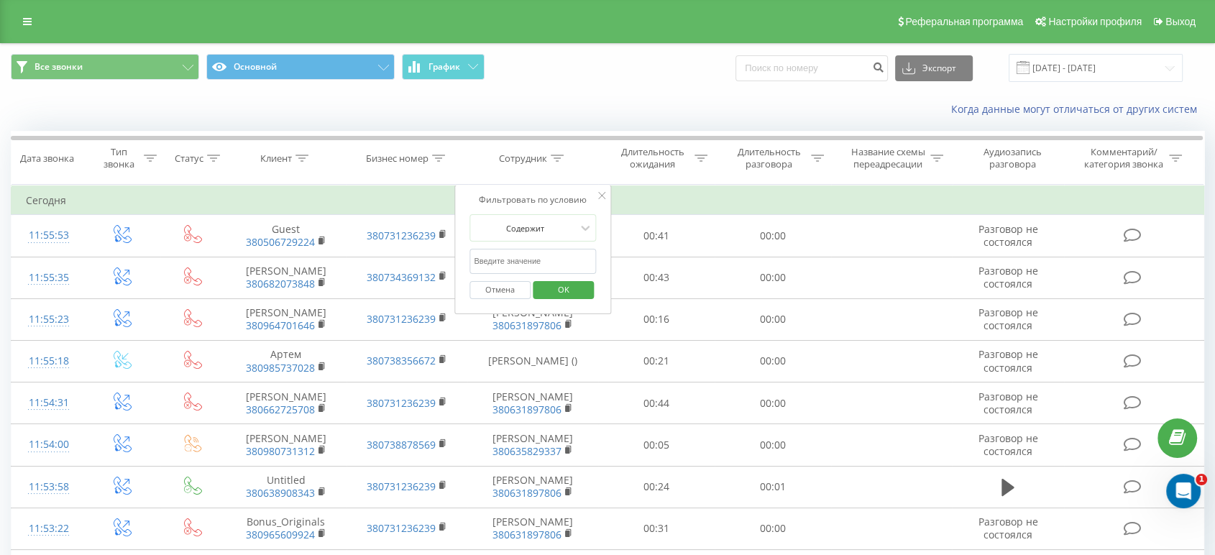
click at [516, 257] on input "text" at bounding box center [532, 261] width 126 height 25
type input "Максим Білокінь"
click at [563, 288] on span "OK" at bounding box center [563, 289] width 40 height 22
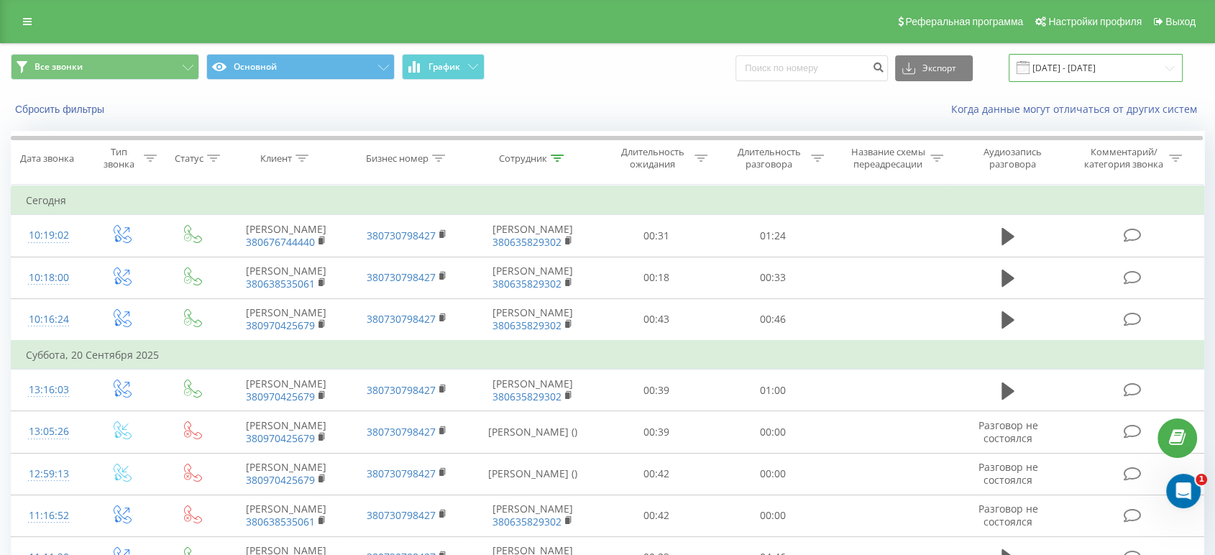
click at [1077, 63] on input "22.08.2025 - 22.09.2025" at bounding box center [1095, 68] width 174 height 28
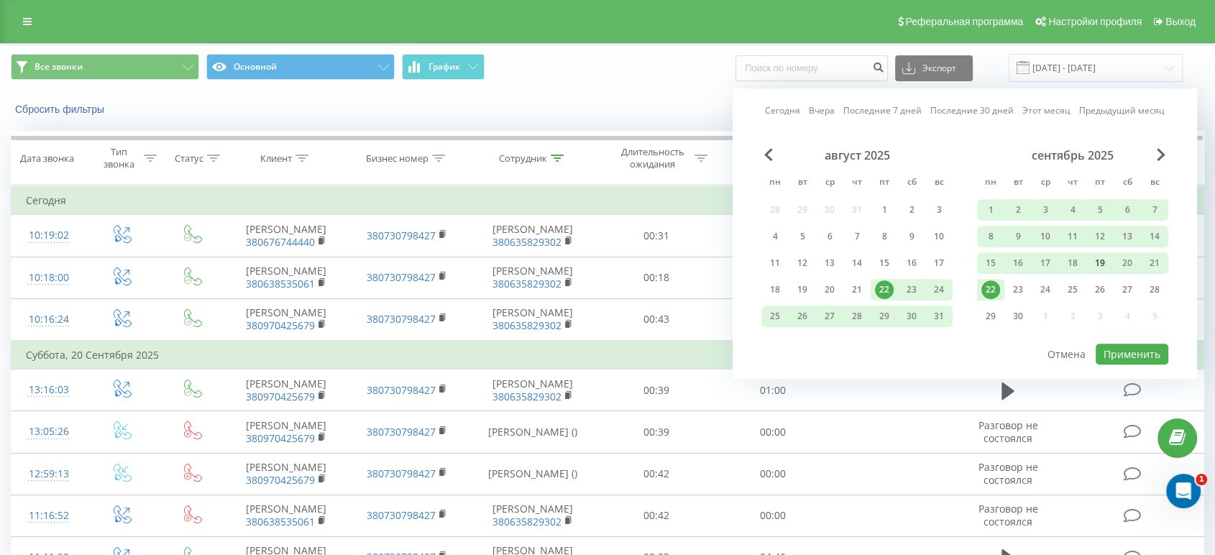
click at [1097, 262] on div "19" at bounding box center [1099, 263] width 19 height 19
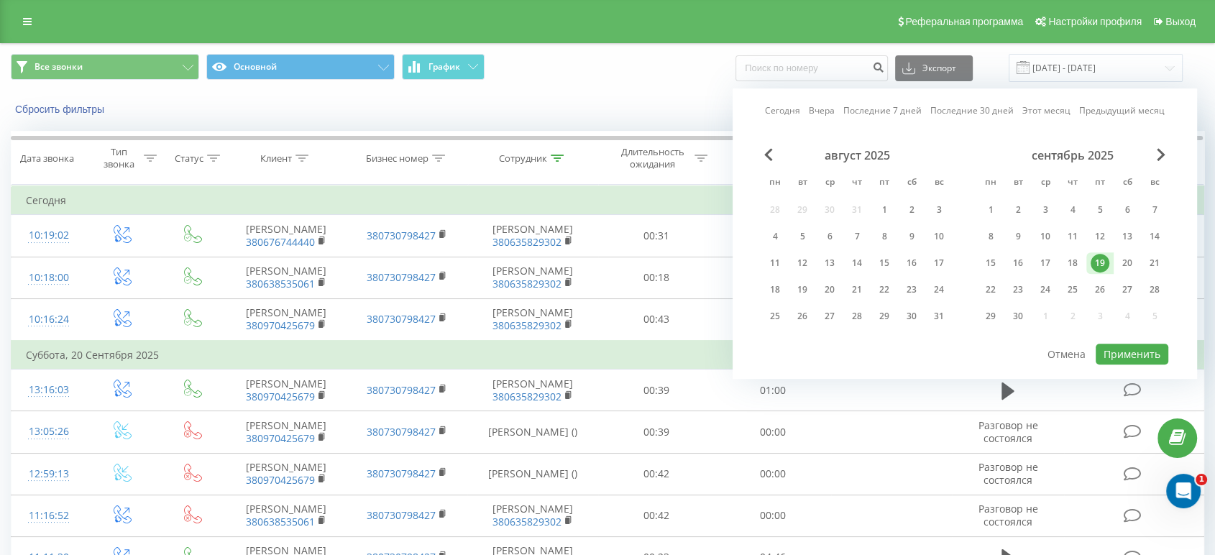
click at [1097, 262] on div "19" at bounding box center [1099, 263] width 19 height 19
click at [1122, 345] on button "Применить" at bounding box center [1131, 354] width 73 height 21
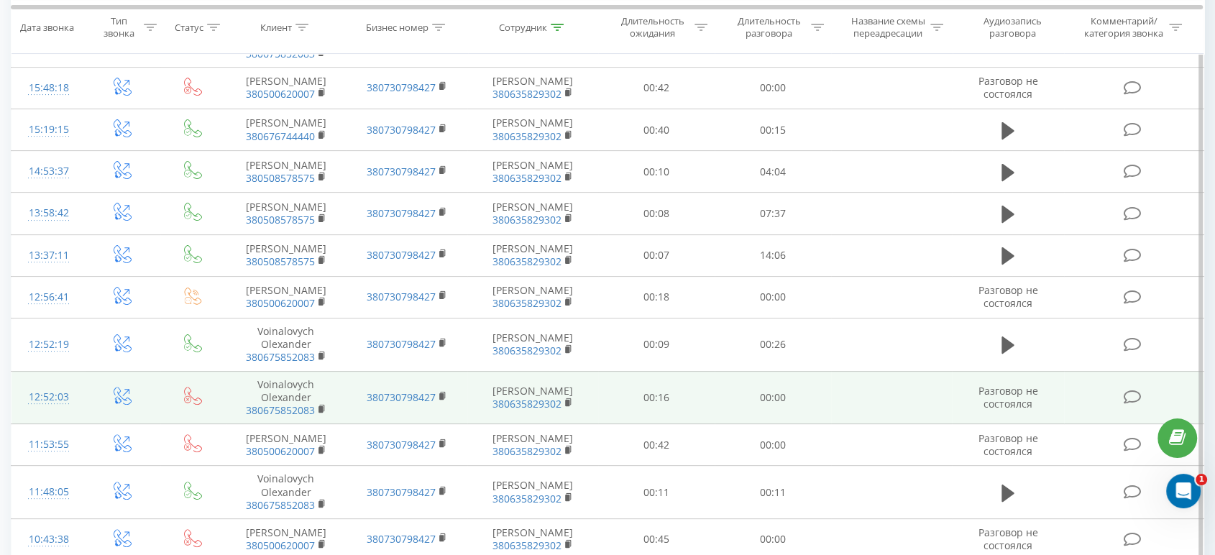
scroll to position [319, 0]
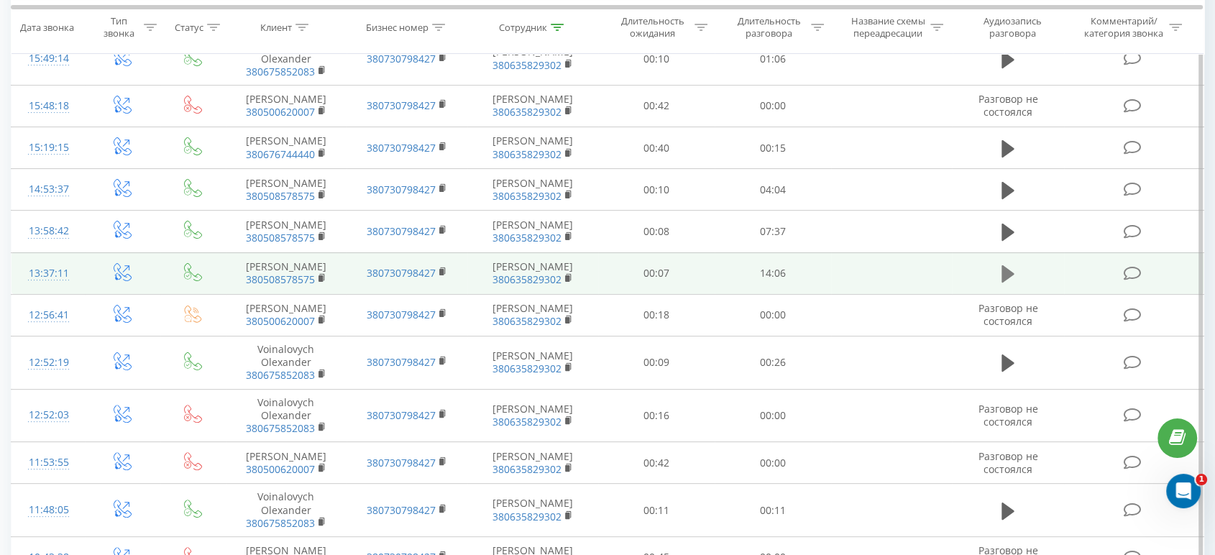
click at [1008, 270] on icon at bounding box center [1007, 273] width 13 height 17
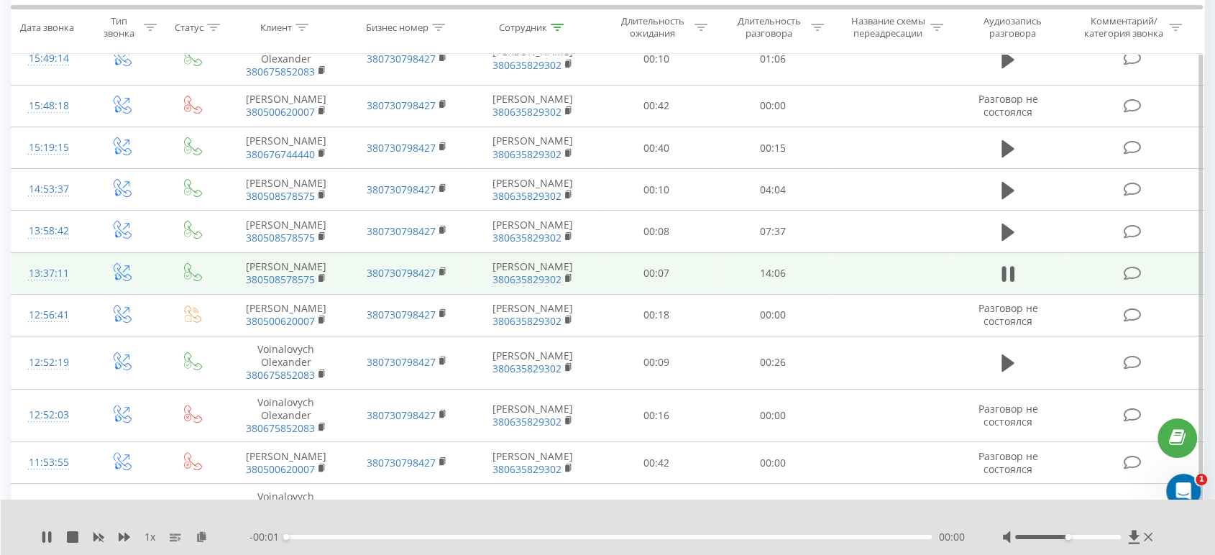
click at [133, 533] on div "1 x" at bounding box center [145, 537] width 208 height 14
click at [124, 538] on icon at bounding box center [124, 536] width 11 height 11
click at [125, 538] on icon at bounding box center [124, 537] width 11 height 9
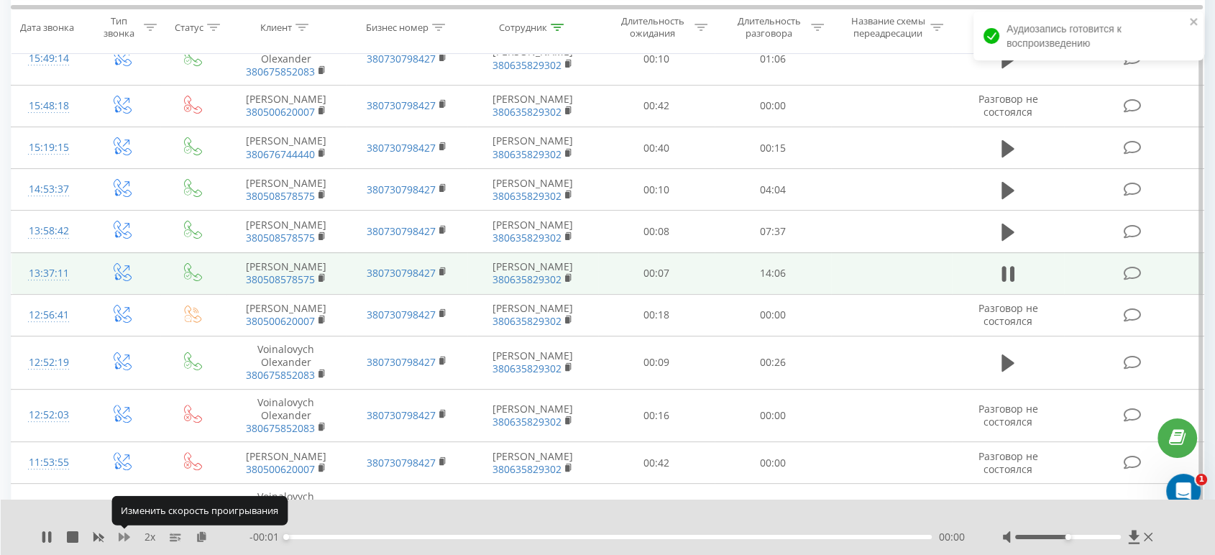
click at [125, 538] on icon at bounding box center [124, 537] width 11 height 9
click at [1156, 540] on div "2.5 x - 00:01 00:00 00:00" at bounding box center [608, 526] width 1215 height 55
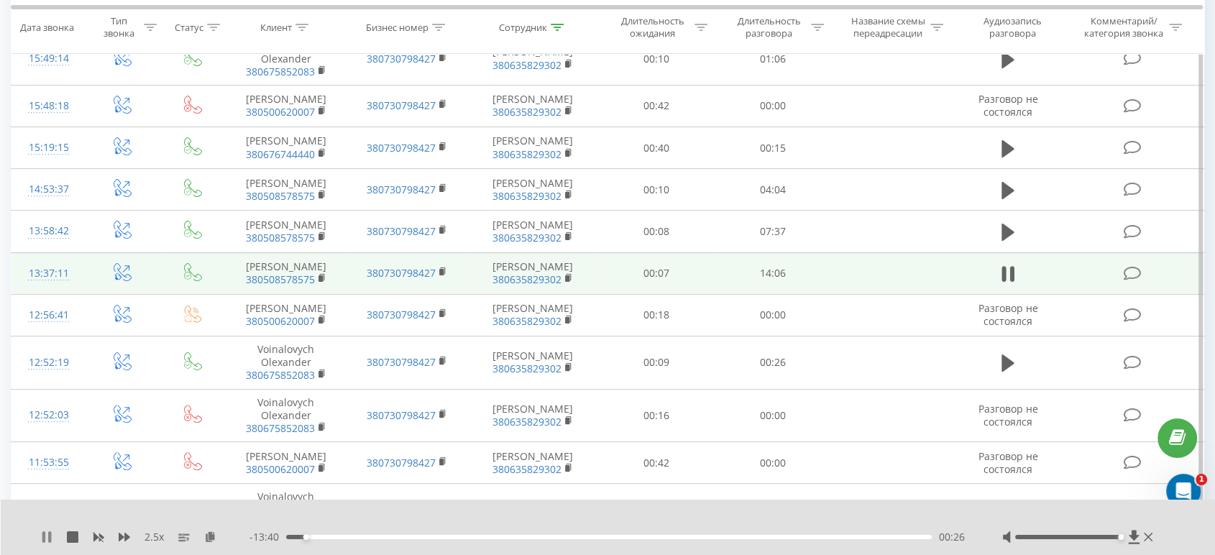
click at [46, 543] on icon at bounding box center [46, 536] width 11 height 11
drag, startPoint x: 351, startPoint y: 270, endPoint x: 432, endPoint y: 270, distance: 81.2
click at [432, 270] on td "380730798427" at bounding box center [406, 273] width 121 height 42
click at [350, 269] on td "380730798427" at bounding box center [406, 273] width 121 height 42
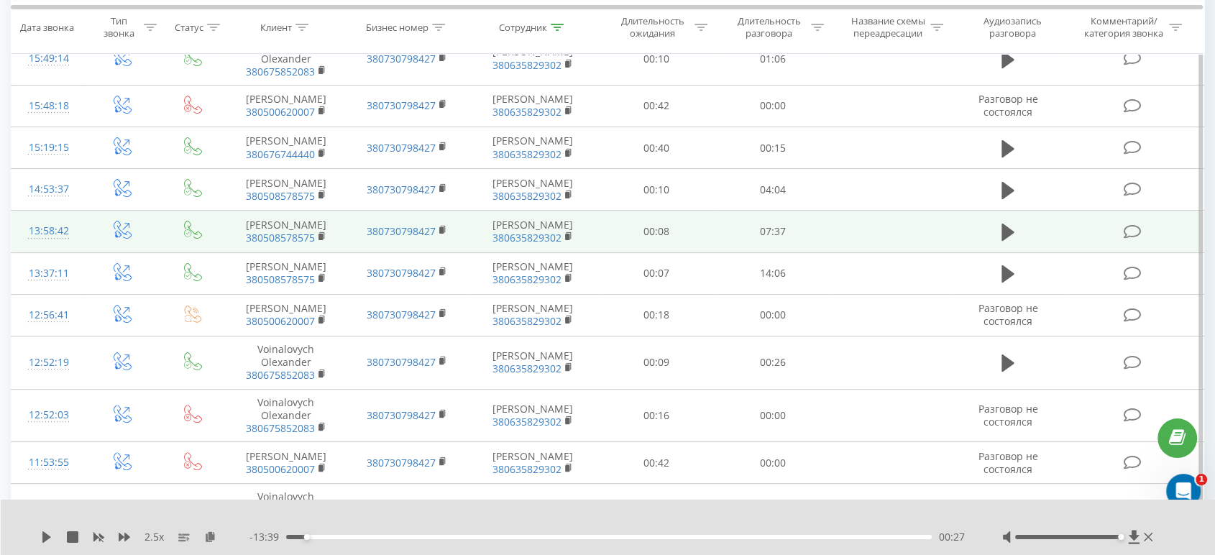
click at [718, 238] on td "07:37" at bounding box center [772, 232] width 116 height 42
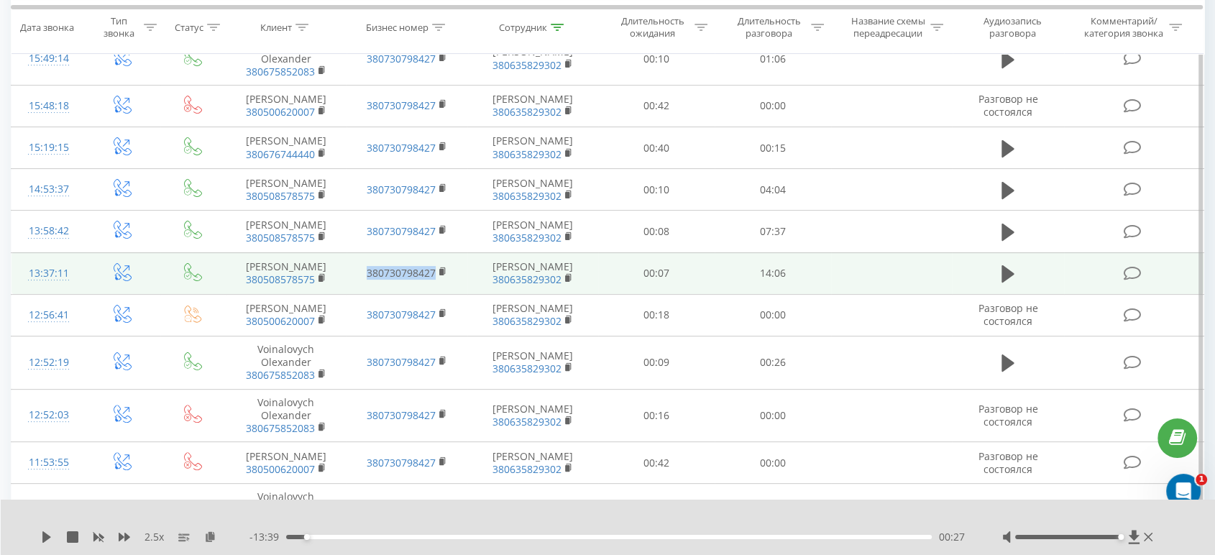
drag, startPoint x: 353, startPoint y: 270, endPoint x: 433, endPoint y: 270, distance: 80.5
click at [433, 270] on td "380730798427" at bounding box center [406, 273] width 121 height 42
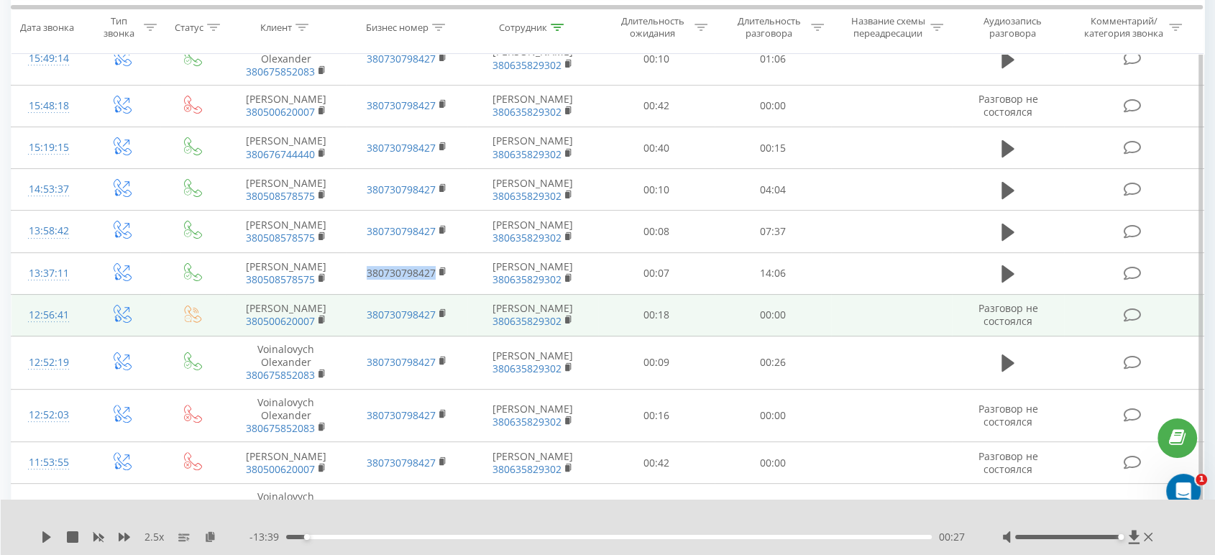
copy link "380730798427"
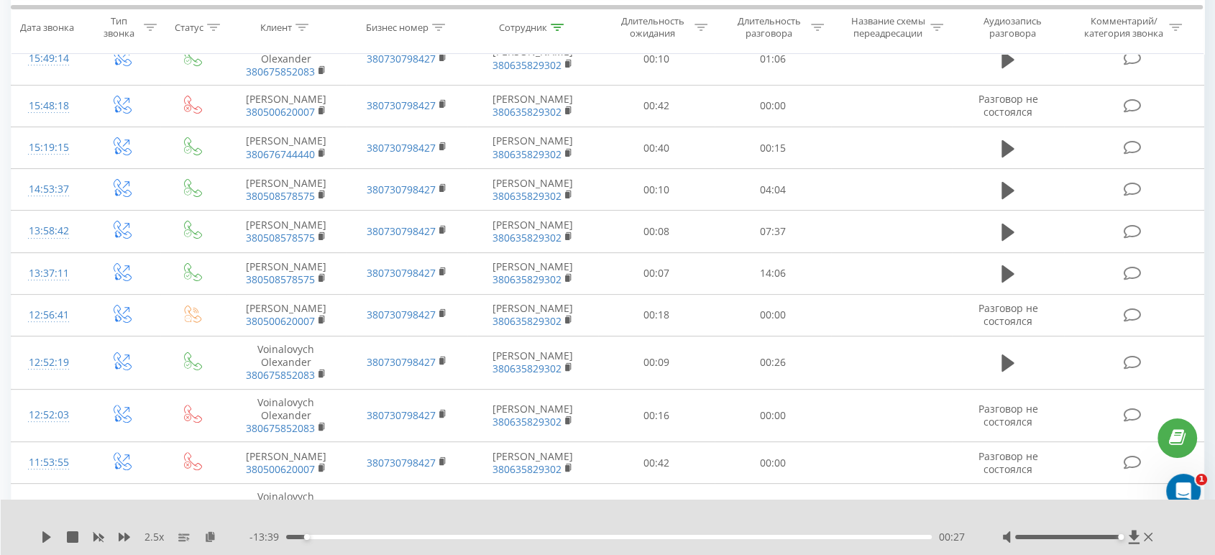
click at [40, 535] on div "2.5 x - 13:39 00:27 00:27" at bounding box center [608, 526] width 1215 height 55
click at [44, 540] on icon at bounding box center [46, 536] width 9 height 11
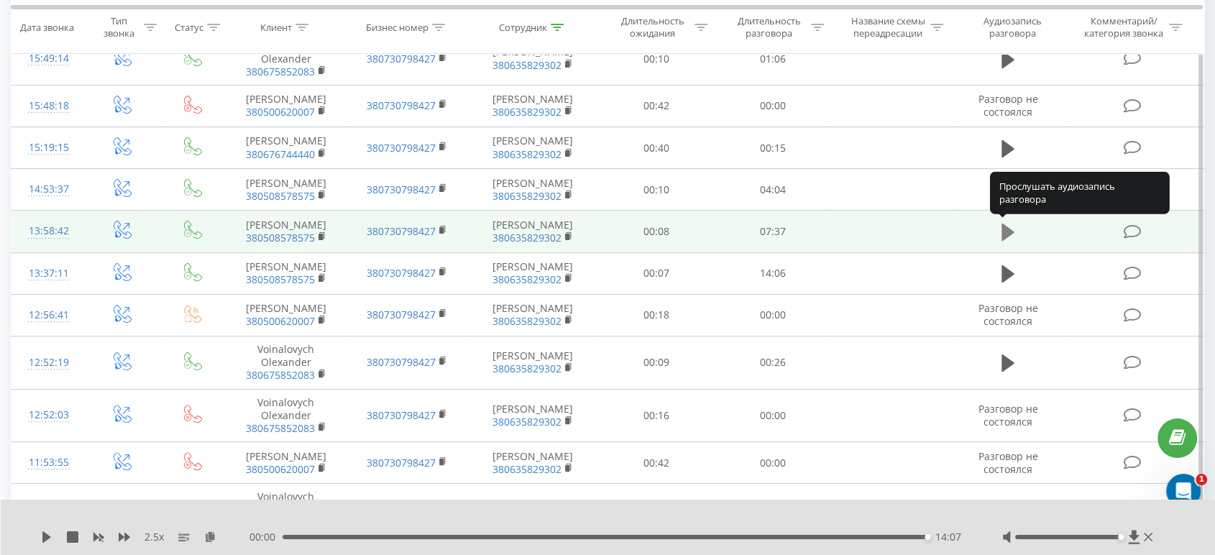
click at [1006, 234] on icon at bounding box center [1007, 232] width 13 height 17
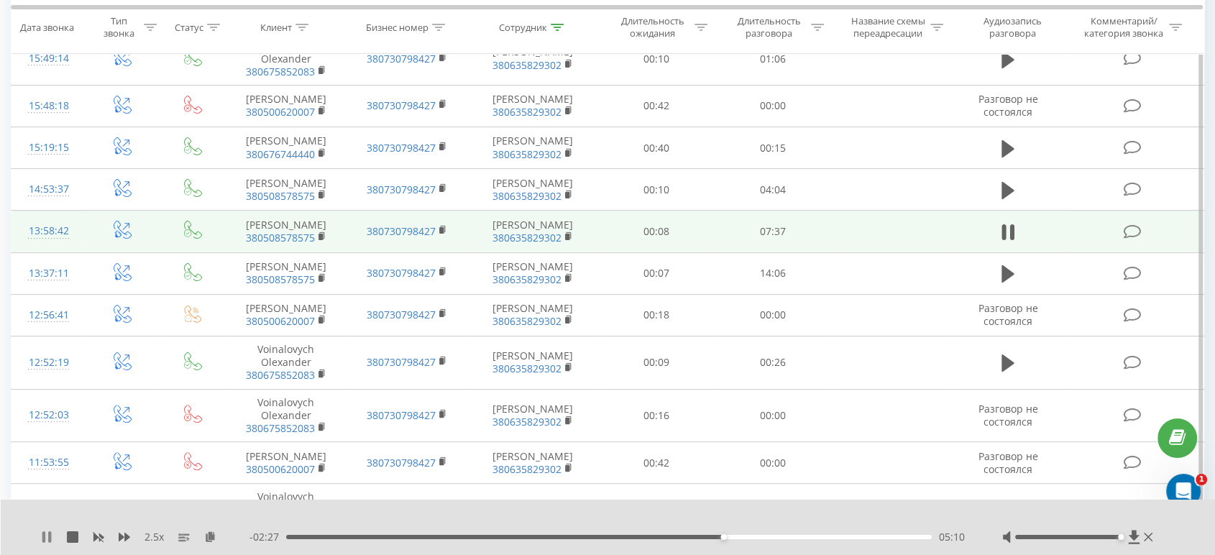
click at [49, 533] on icon at bounding box center [49, 536] width 3 height 11
click at [34, 533] on div "2.5 x - 02:26 05:10 05:10" at bounding box center [608, 526] width 1215 height 55
click at [45, 535] on icon at bounding box center [46, 536] width 9 height 11
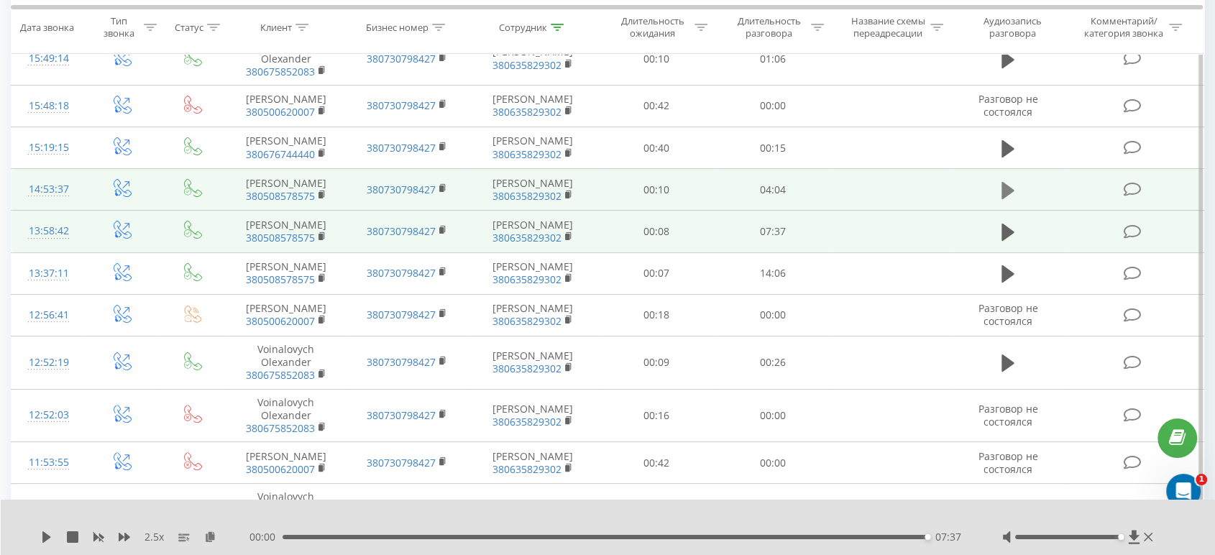
click at [1009, 185] on icon at bounding box center [1007, 190] width 13 height 17
click at [47, 538] on icon at bounding box center [46, 536] width 11 height 11
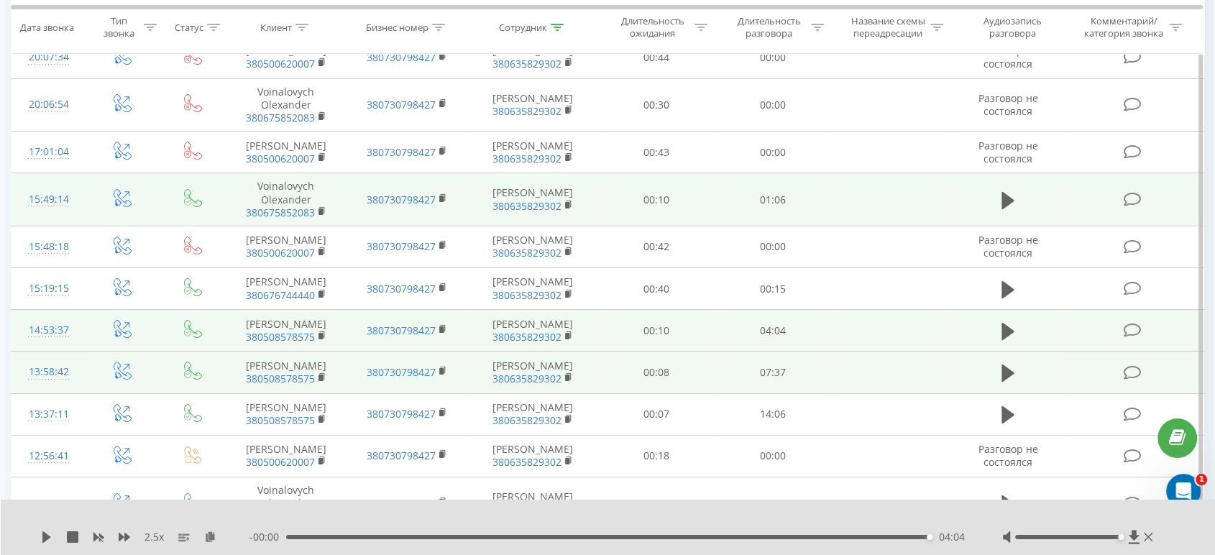
scroll to position [160, 0]
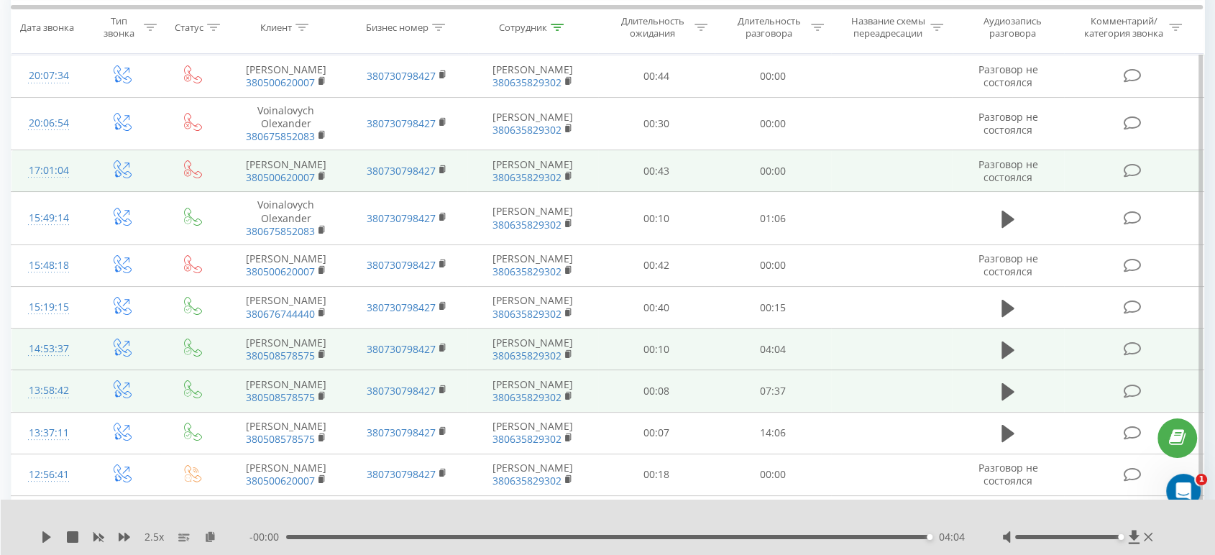
click at [1012, 219] on icon at bounding box center [1007, 218] width 13 height 17
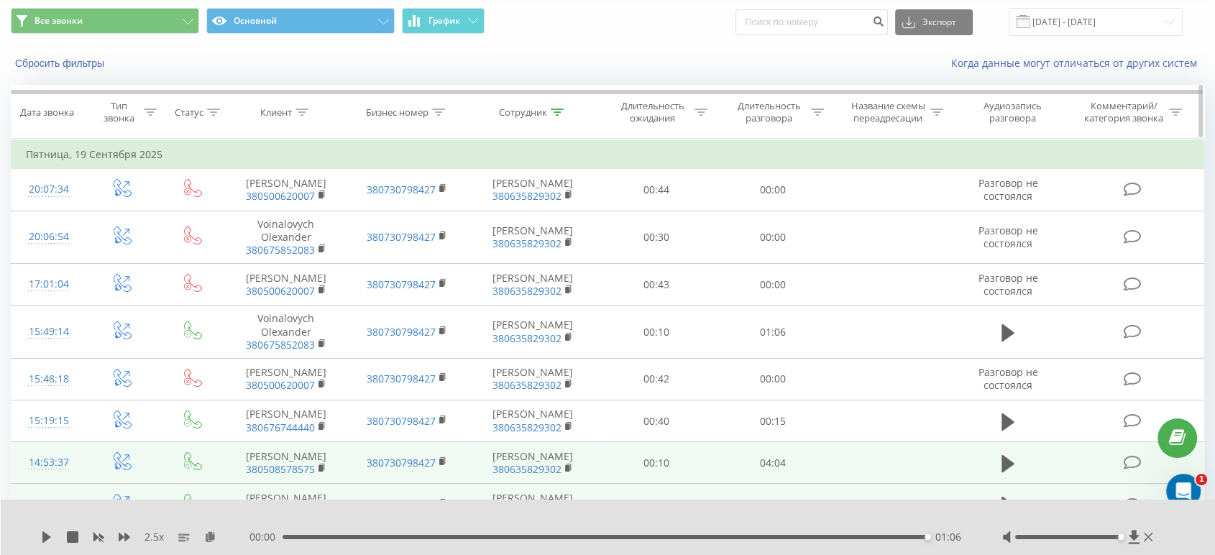
scroll to position [0, 0]
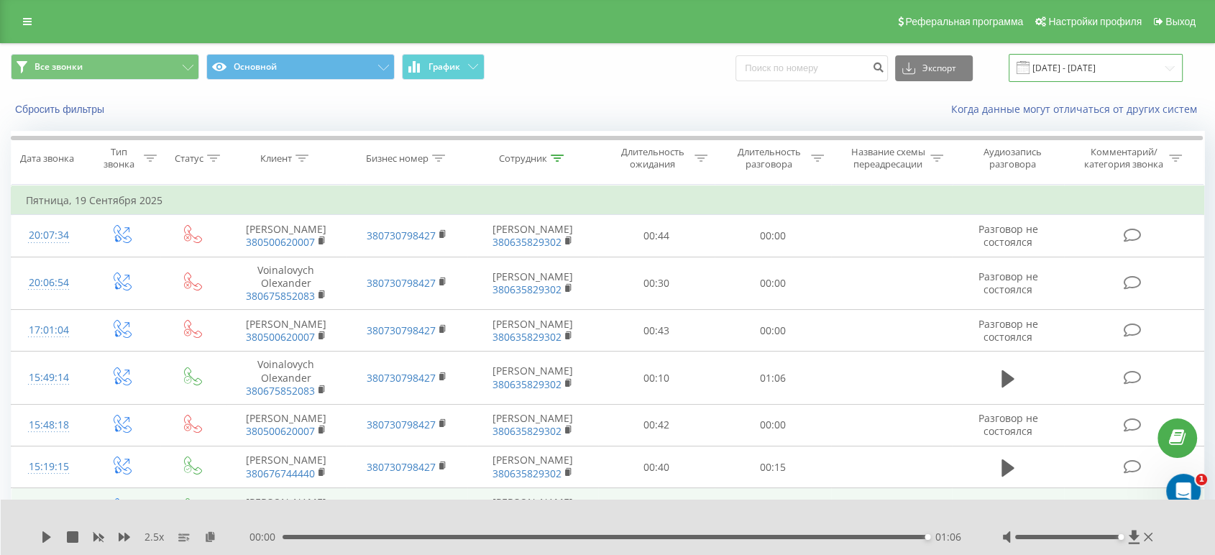
click at [1084, 65] on input "19.09.2025 - 19.09.2025" at bounding box center [1095, 68] width 174 height 28
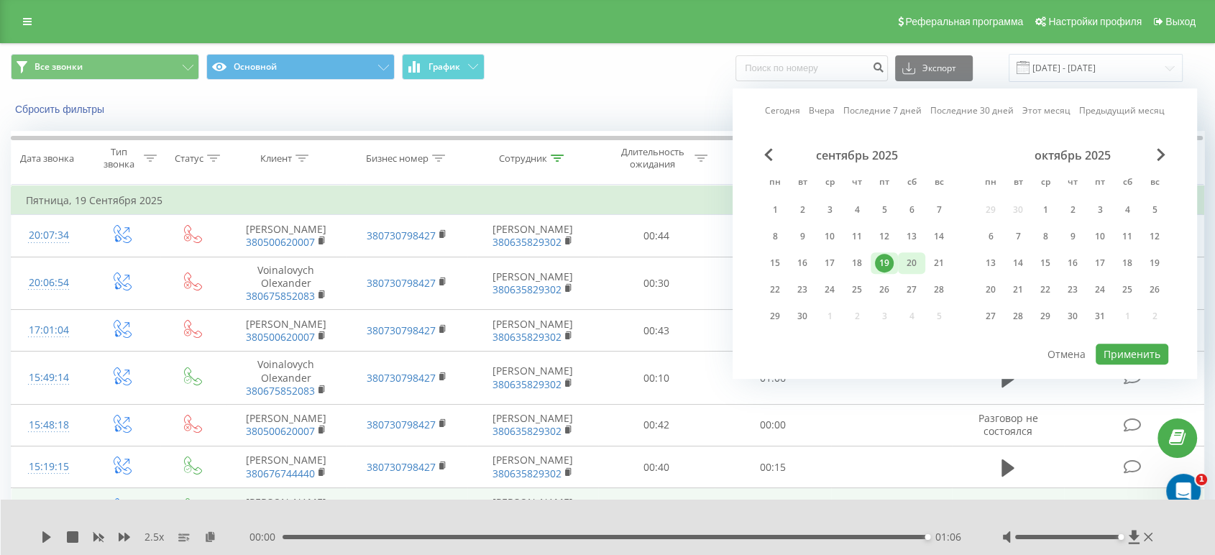
click at [916, 270] on div "20" at bounding box center [911, 263] width 27 height 22
click at [1133, 344] on button "Применить" at bounding box center [1131, 354] width 73 height 21
type input "20.09.2025 - 20.09.2025"
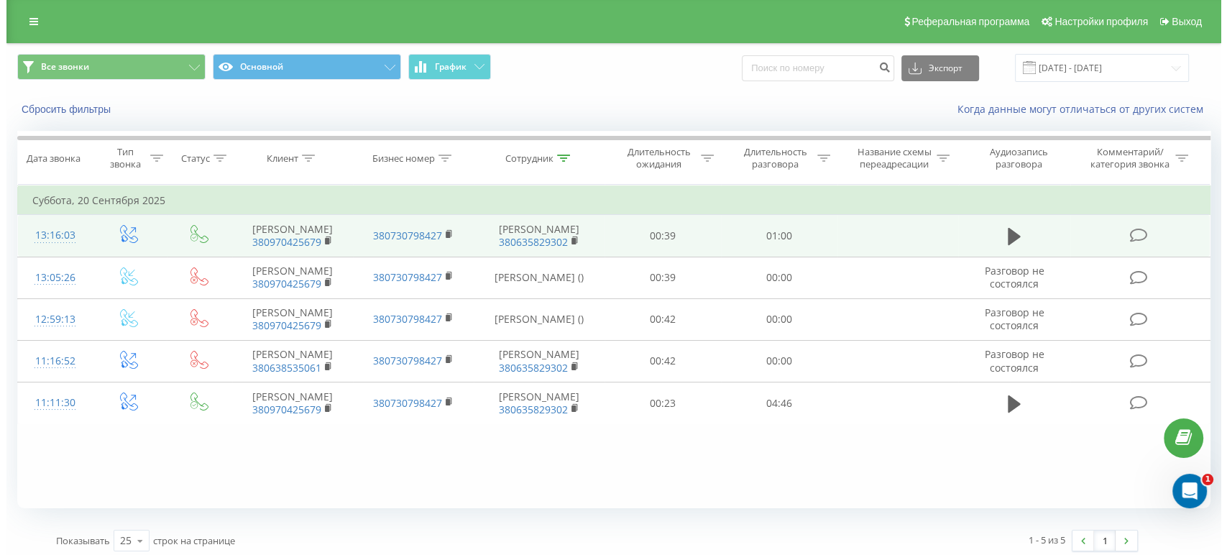
scroll to position [6, 0]
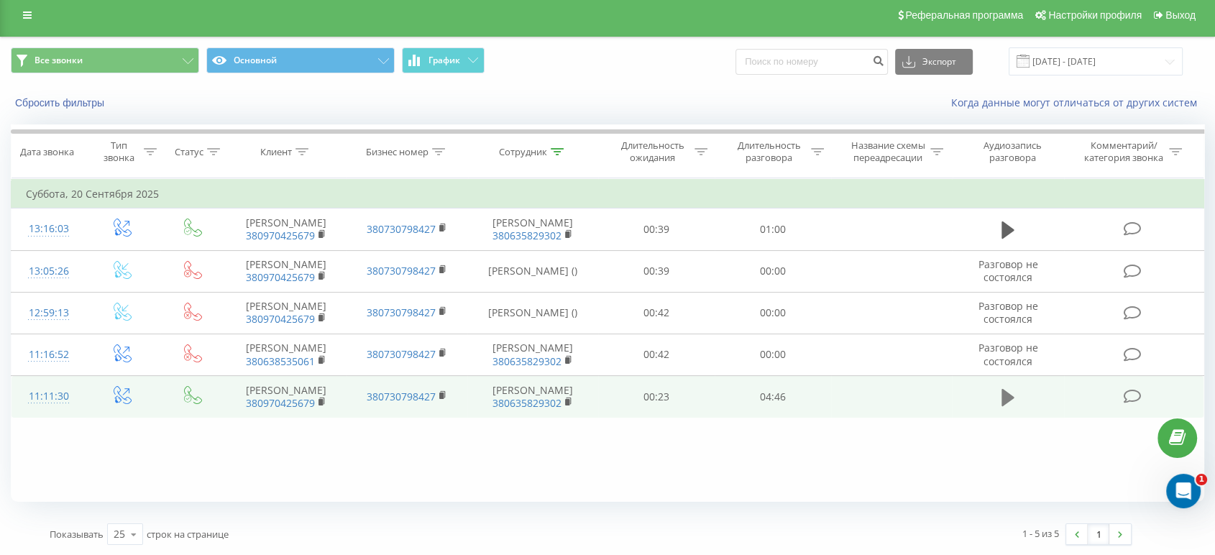
click at [1009, 394] on icon at bounding box center [1007, 396] width 13 height 17
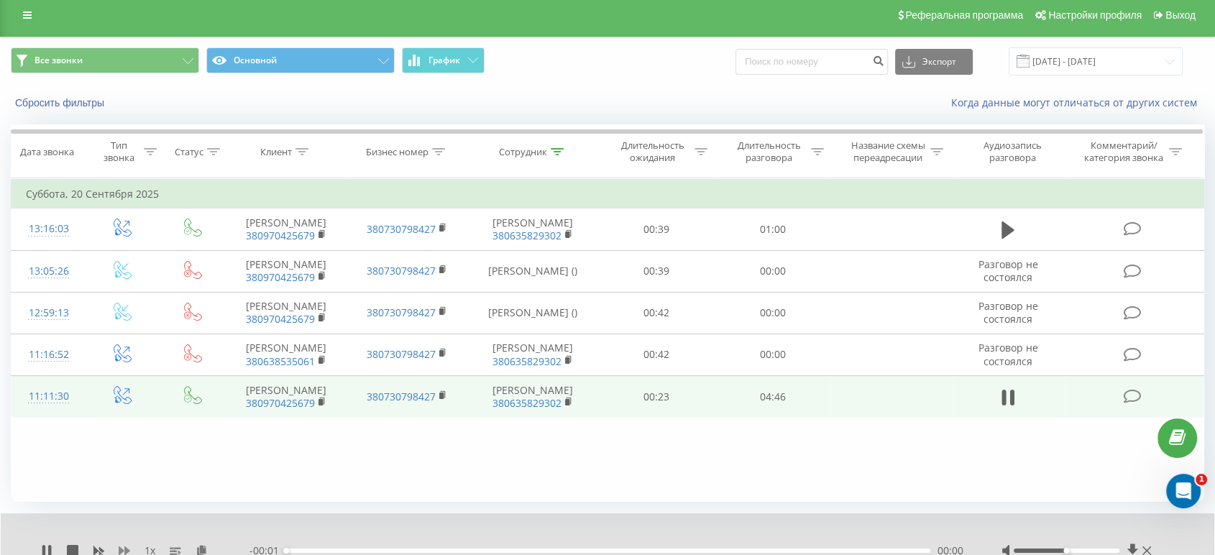
click at [119, 547] on icon at bounding box center [124, 550] width 11 height 11
click at [119, 548] on icon at bounding box center [124, 550] width 11 height 11
click at [119, 548] on icon at bounding box center [124, 550] width 11 height 9
drag, startPoint x: 1060, startPoint y: 548, endPoint x: 1108, endPoint y: 549, distance: 48.2
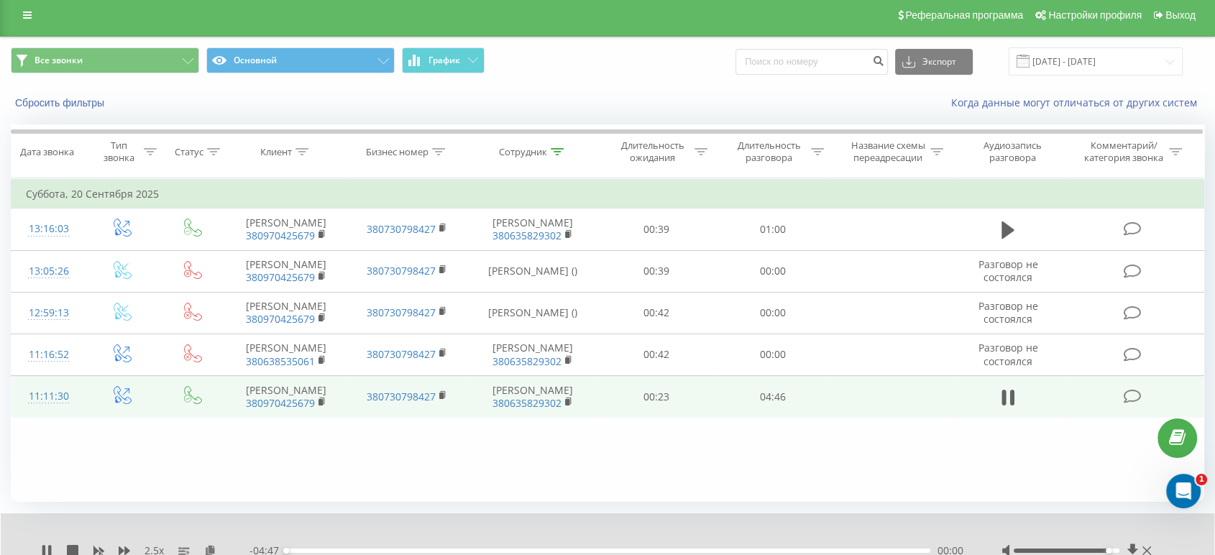
click at [1108, 549] on div at bounding box center [1066, 550] width 106 height 4
drag, startPoint x: 1107, startPoint y: 550, endPoint x: 1133, endPoint y: 545, distance: 26.4
click at [1133, 545] on div at bounding box center [1077, 550] width 153 height 14
click at [86, 108] on button "Сбросить фильтры" at bounding box center [61, 102] width 101 height 13
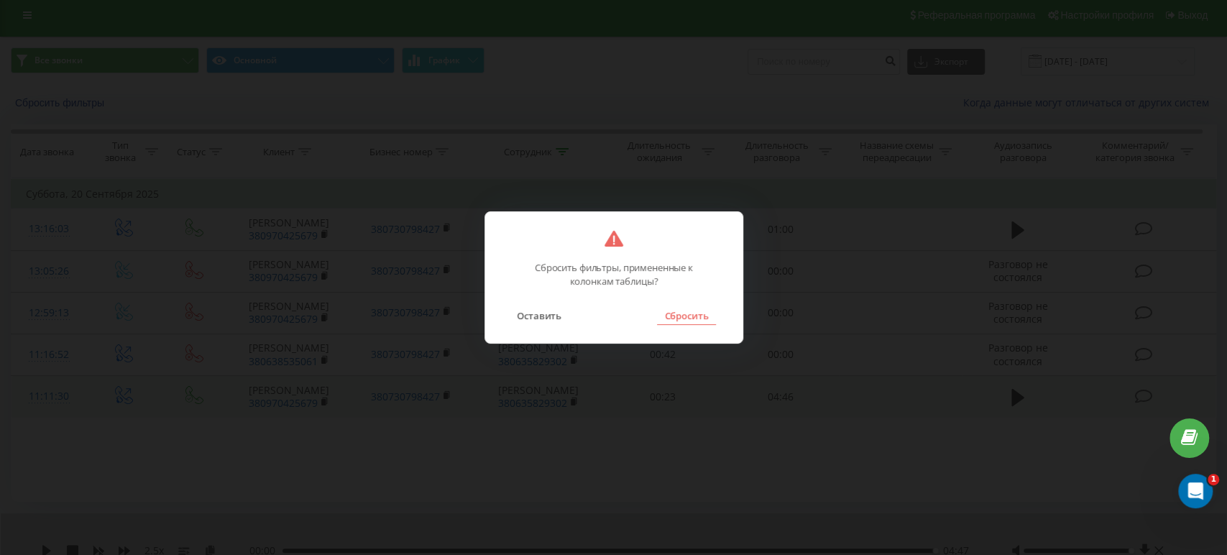
click at [694, 310] on button "Сбросить" at bounding box center [686, 315] width 58 height 19
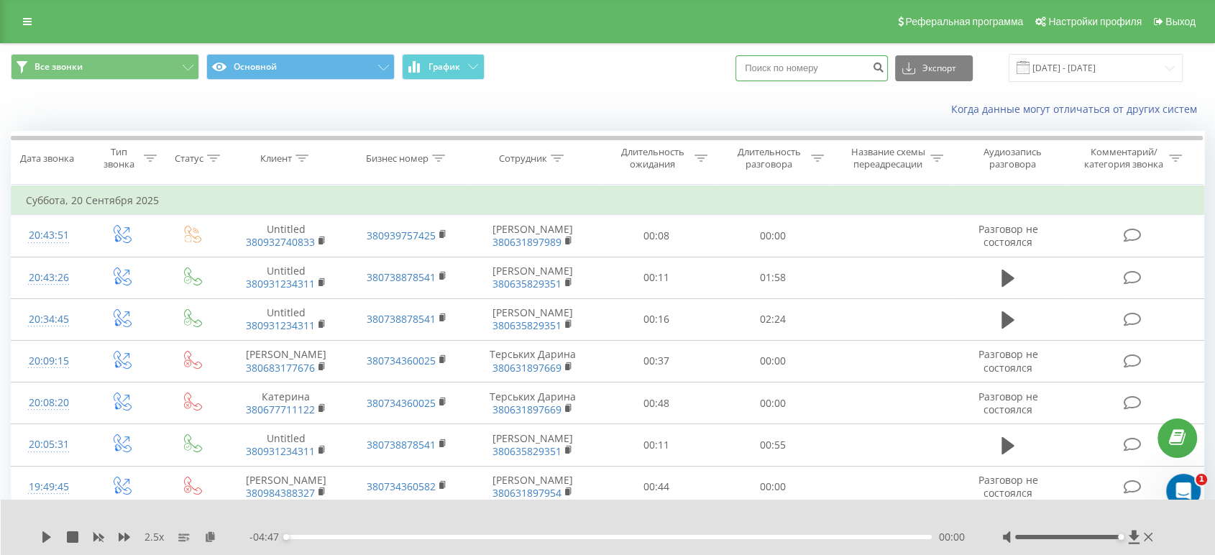
click at [780, 60] on input at bounding box center [811, 68] width 152 height 26
paste input "380 96 742 9184"
type input "380 96 742 9184"
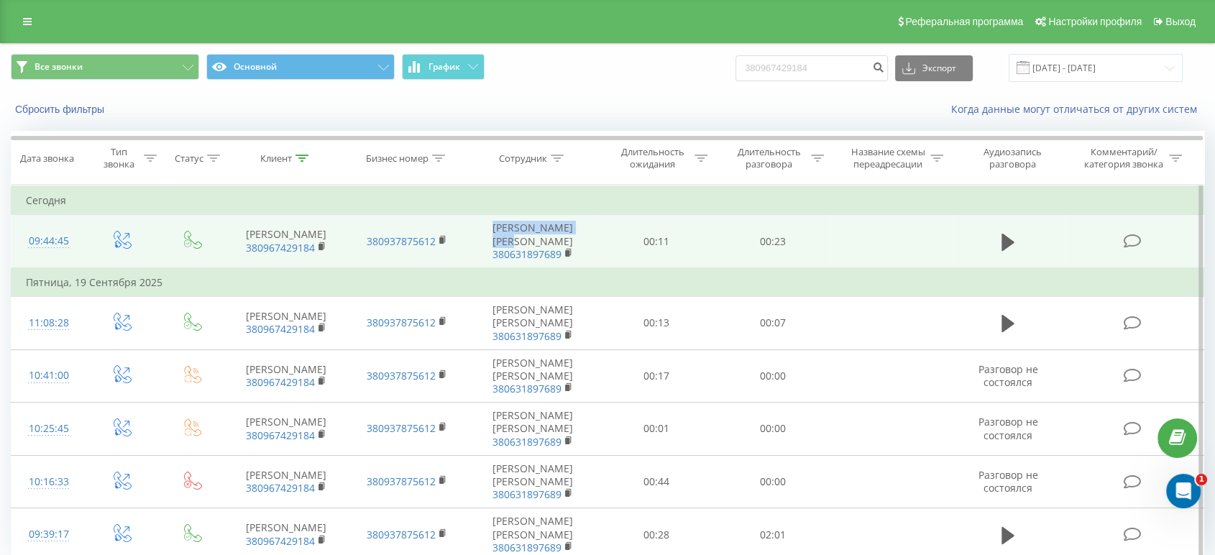
drag, startPoint x: 475, startPoint y: 231, endPoint x: 585, endPoint y: 234, distance: 110.0
click at [585, 234] on td "[PERSON_NAME] [PERSON_NAME] 380631897689" at bounding box center [532, 241] width 130 height 53
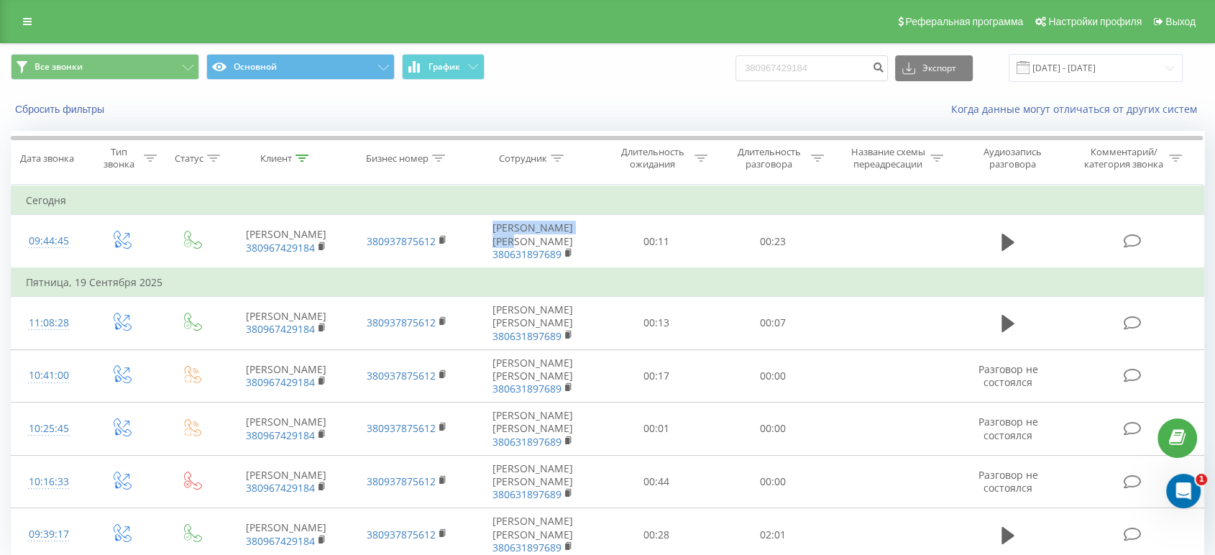
copy td "[PERSON_NAME] [PERSON_NAME]"
click at [70, 112] on button "Сбросить фильтры" at bounding box center [61, 109] width 101 height 13
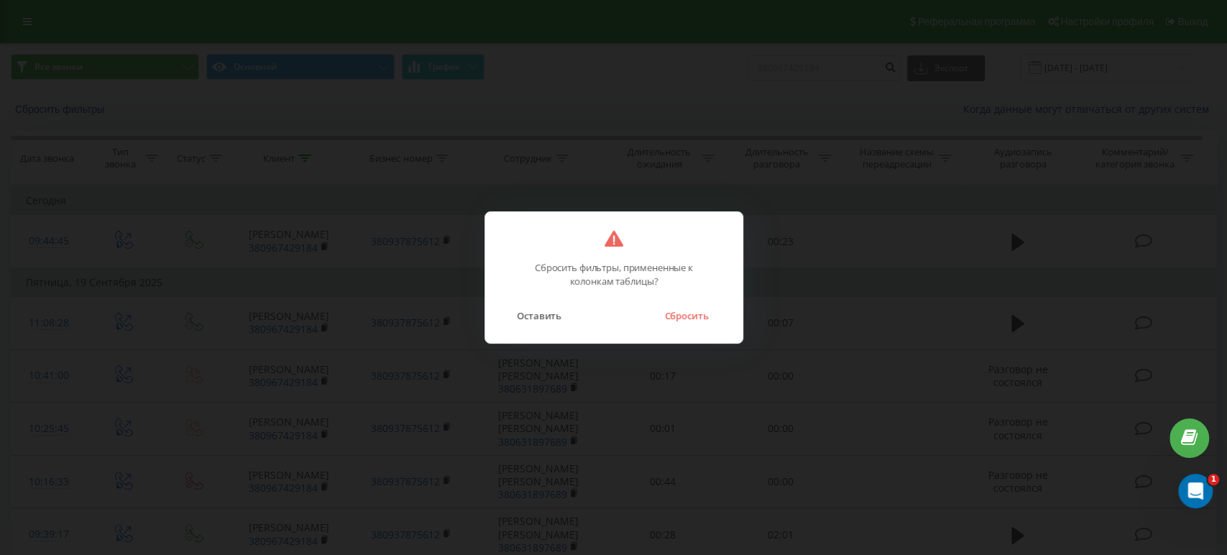
click at [659, 318] on button "Сбросить" at bounding box center [686, 315] width 58 height 19
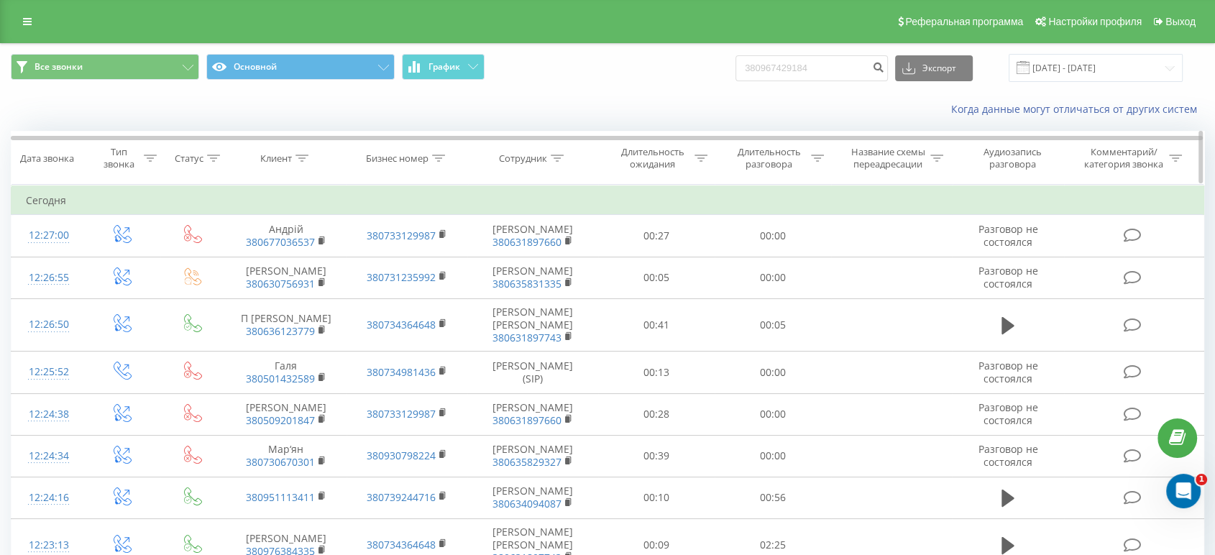
click at [558, 157] on icon at bounding box center [557, 158] width 13 height 7
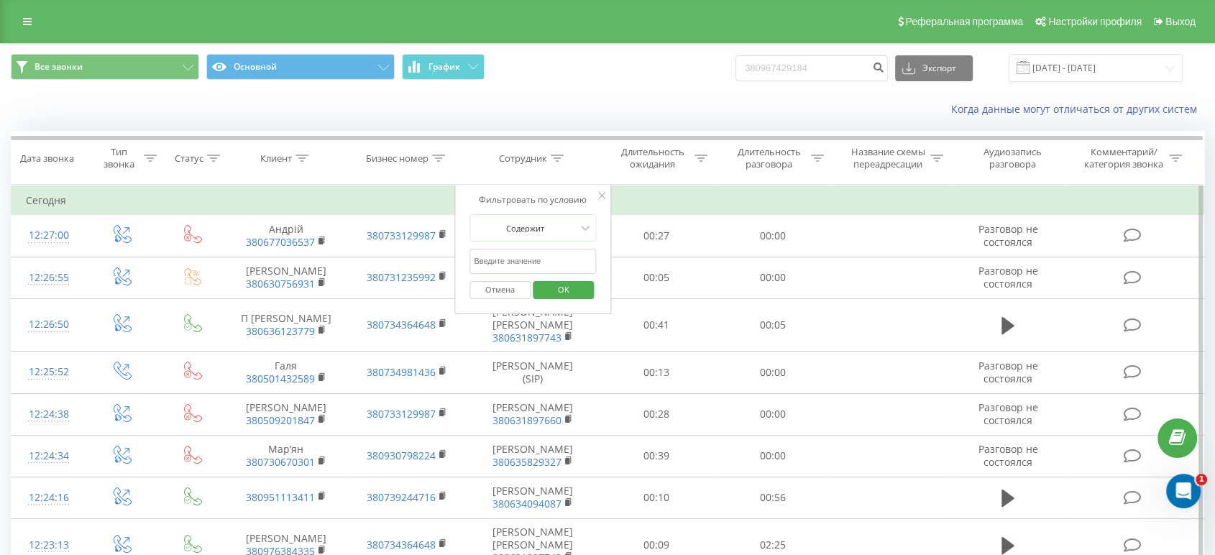
click at [540, 262] on input "text" at bounding box center [532, 261] width 126 height 25
paste input "[PERSON_NAME] [PERSON_NAME]"
type input "[PERSON_NAME] [PERSON_NAME]"
click at [566, 293] on span "OK" at bounding box center [563, 289] width 40 height 22
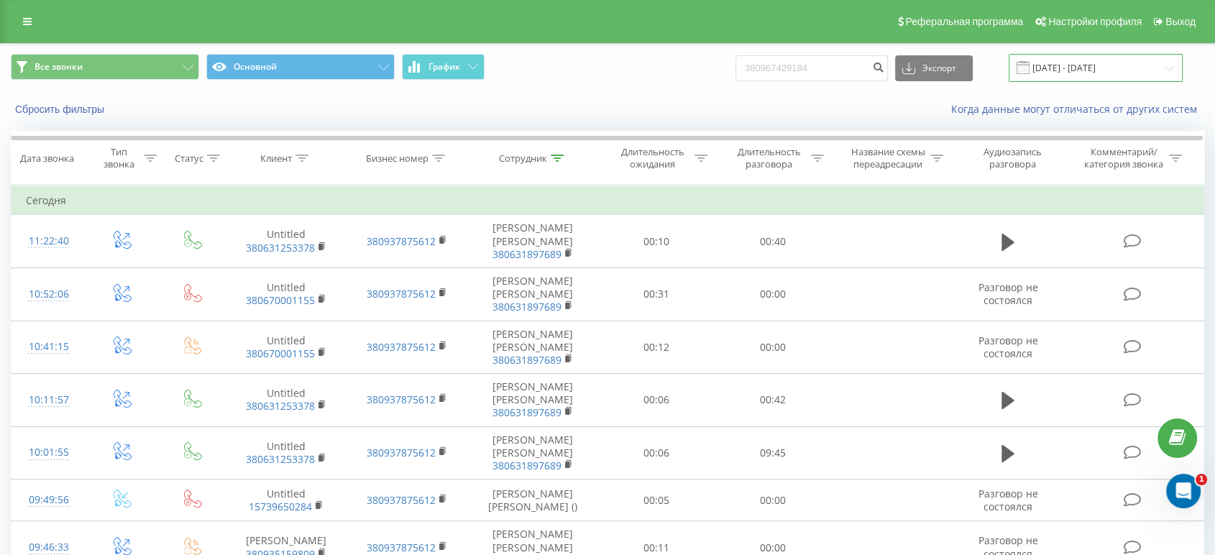
click at [1094, 68] on input "[DATE] - [DATE]" at bounding box center [1095, 68] width 174 height 28
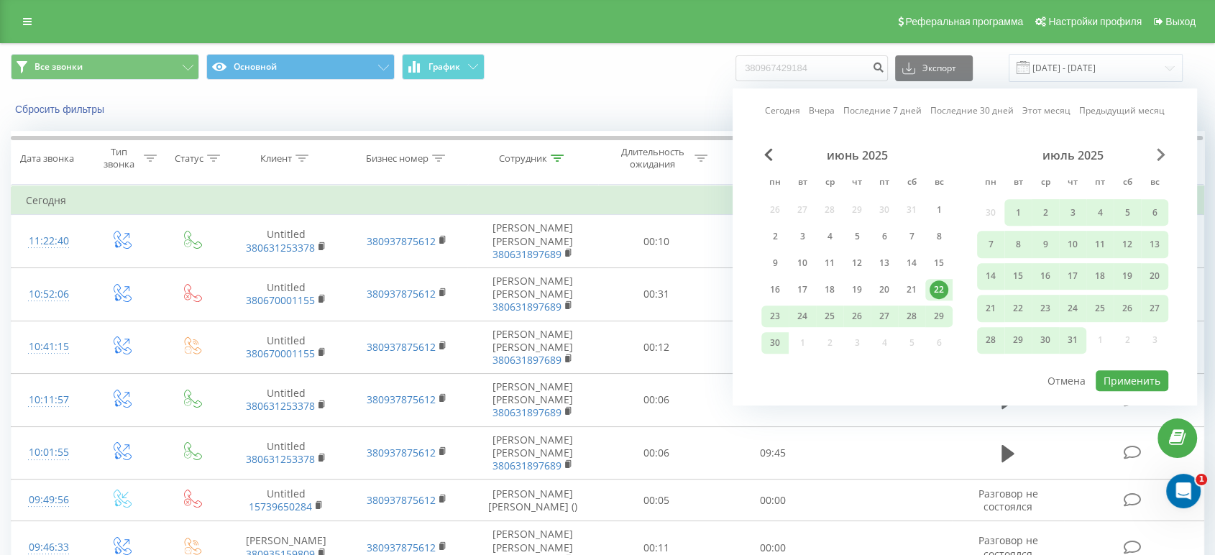
click at [1161, 153] on span "Next Month" at bounding box center [1160, 154] width 9 height 13
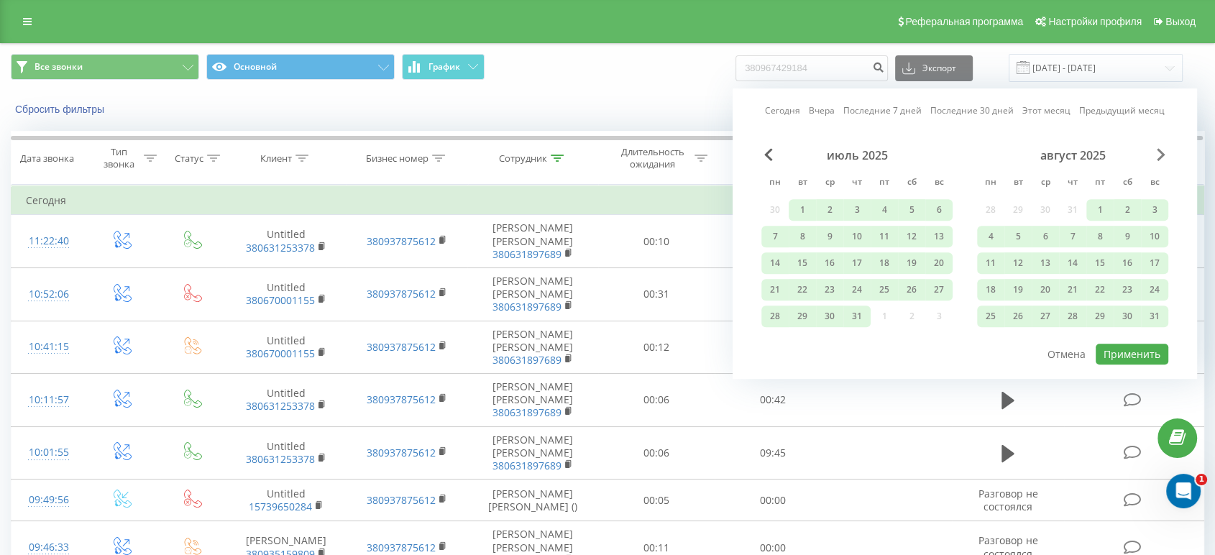
click at [1161, 153] on span "Next Month" at bounding box center [1160, 154] width 9 height 13
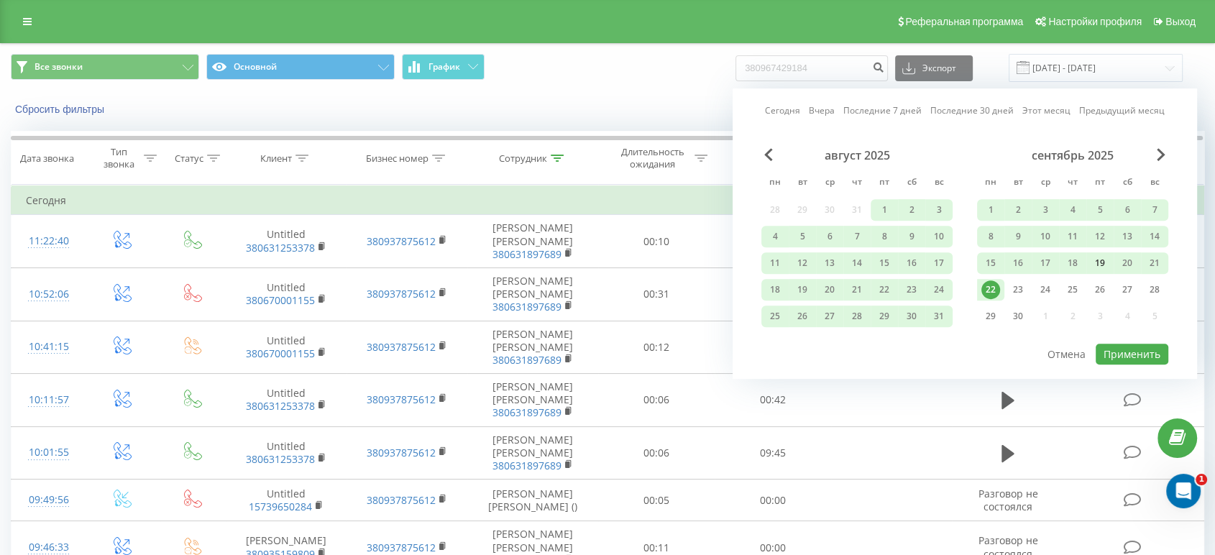
click at [1100, 257] on div "19" at bounding box center [1099, 263] width 19 height 19
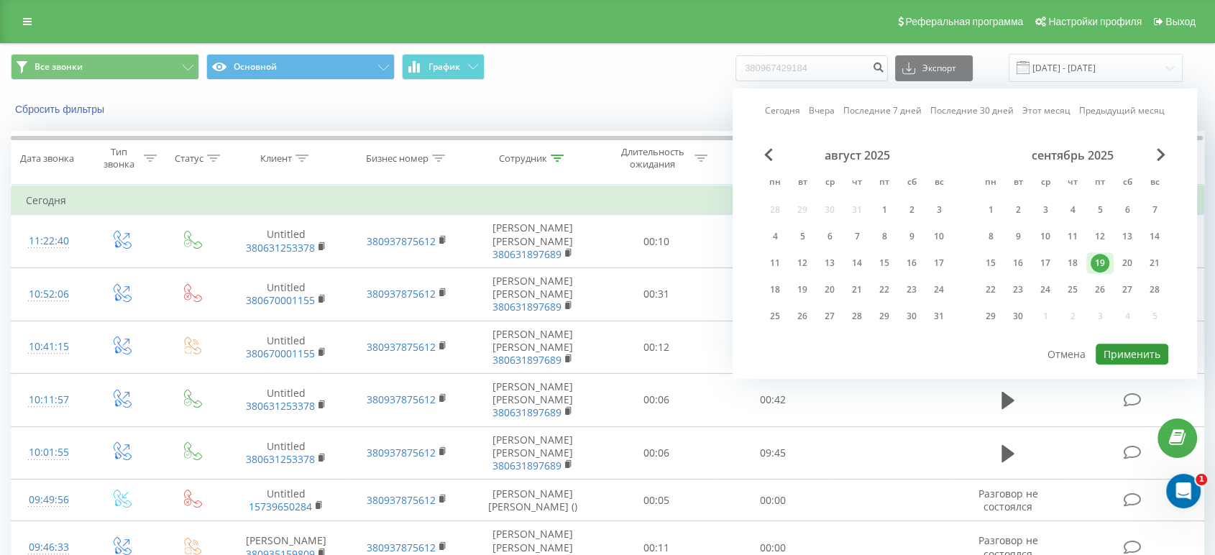
click at [1110, 352] on button "Применить" at bounding box center [1131, 354] width 73 height 21
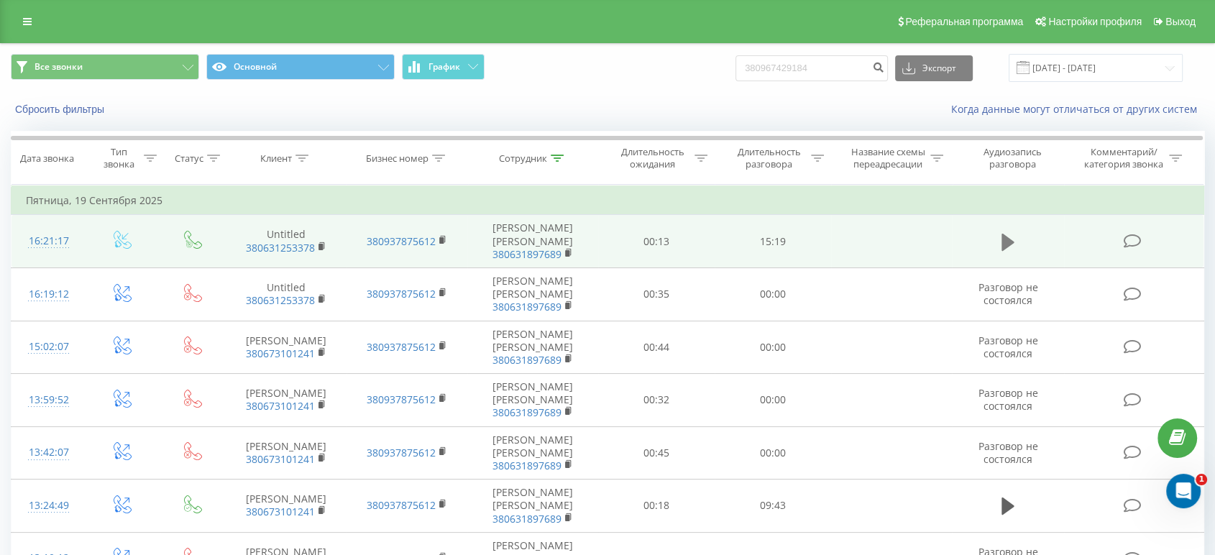
click at [1012, 232] on icon at bounding box center [1007, 242] width 13 height 20
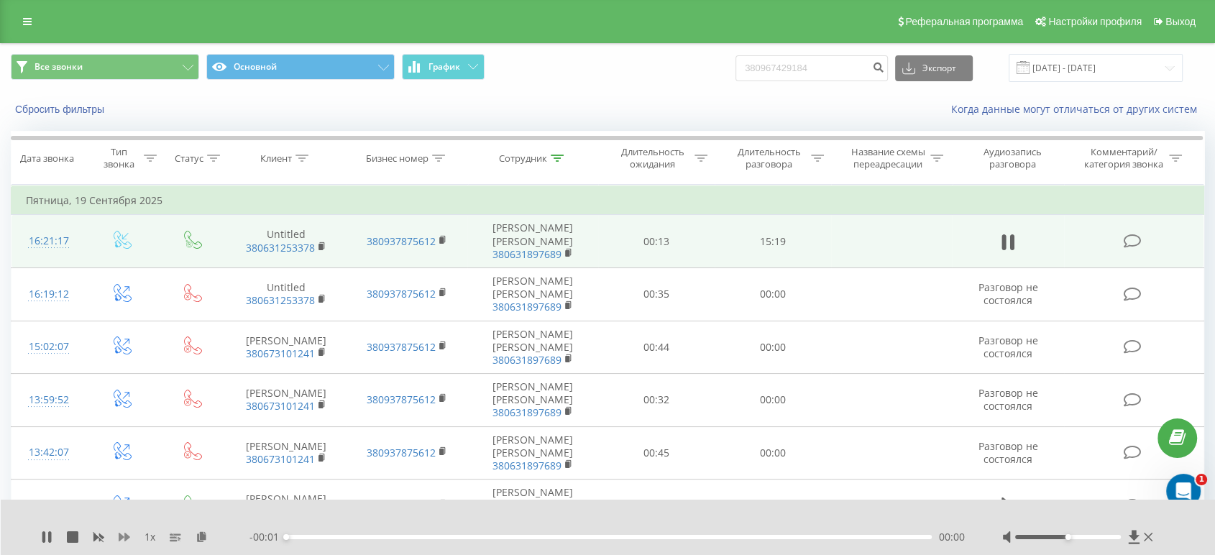
click at [129, 539] on icon at bounding box center [124, 536] width 11 height 11
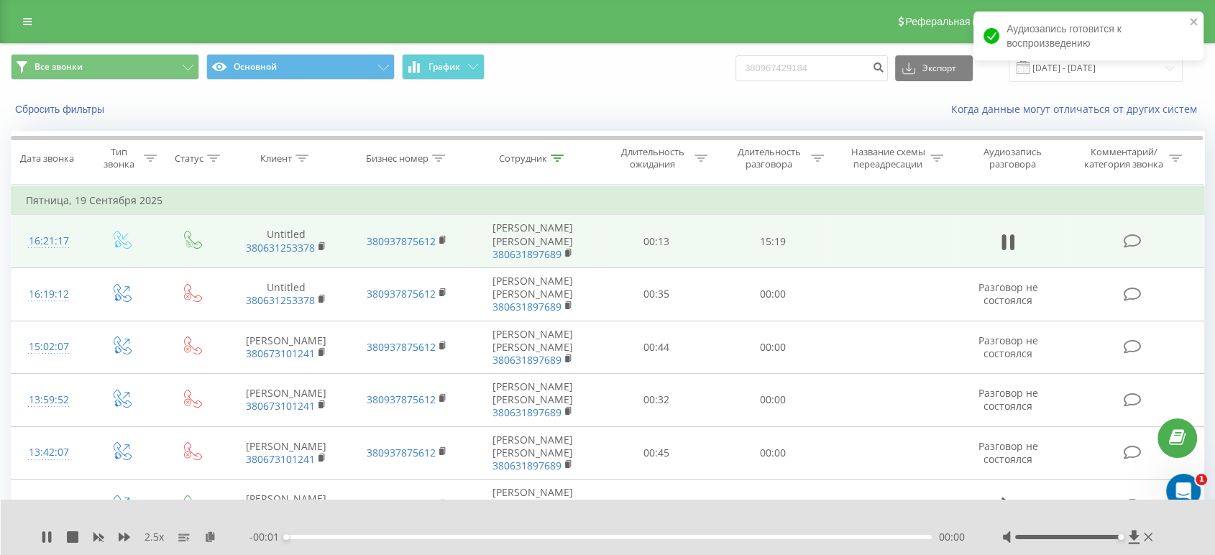
drag, startPoint x: 1065, startPoint y: 535, endPoint x: 1117, endPoint y: 535, distance: 51.8
click at [1118, 535] on div "Accessibility label" at bounding box center [1121, 537] width 6 height 6
click at [45, 531] on icon at bounding box center [46, 536] width 11 height 11
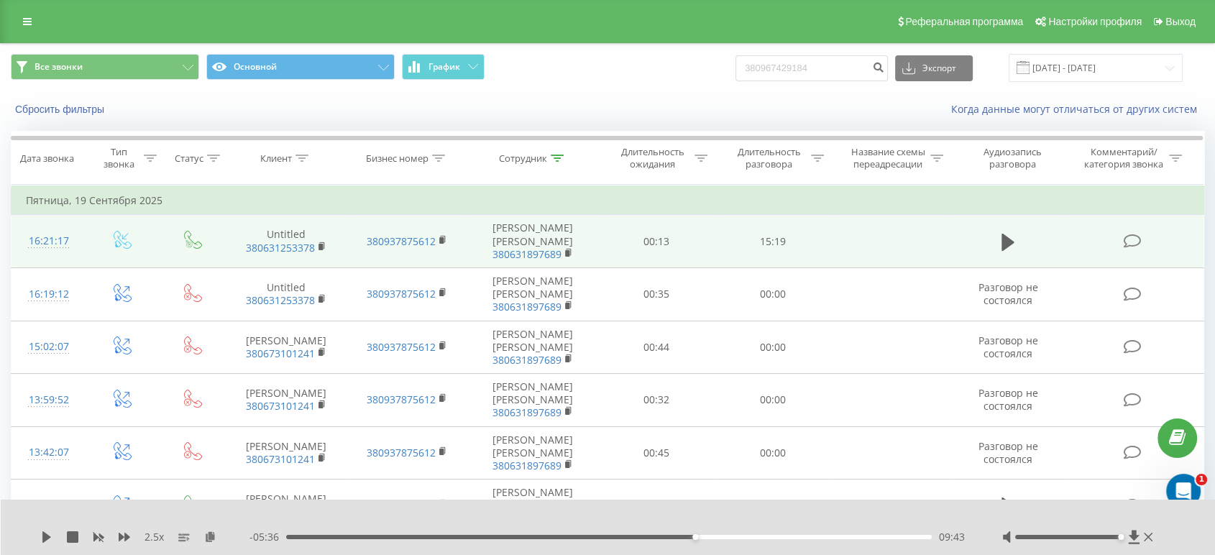
drag, startPoint x: 50, startPoint y: 538, endPoint x: 57, endPoint y: 533, distance: 9.2
click at [50, 538] on icon at bounding box center [46, 536] width 11 height 11
click at [47, 538] on icon at bounding box center [46, 536] width 11 height 11
click at [38, 538] on div "2.5 x - 03:07 12:12 12:12" at bounding box center [608, 526] width 1215 height 55
click at [47, 537] on icon at bounding box center [46, 536] width 9 height 11
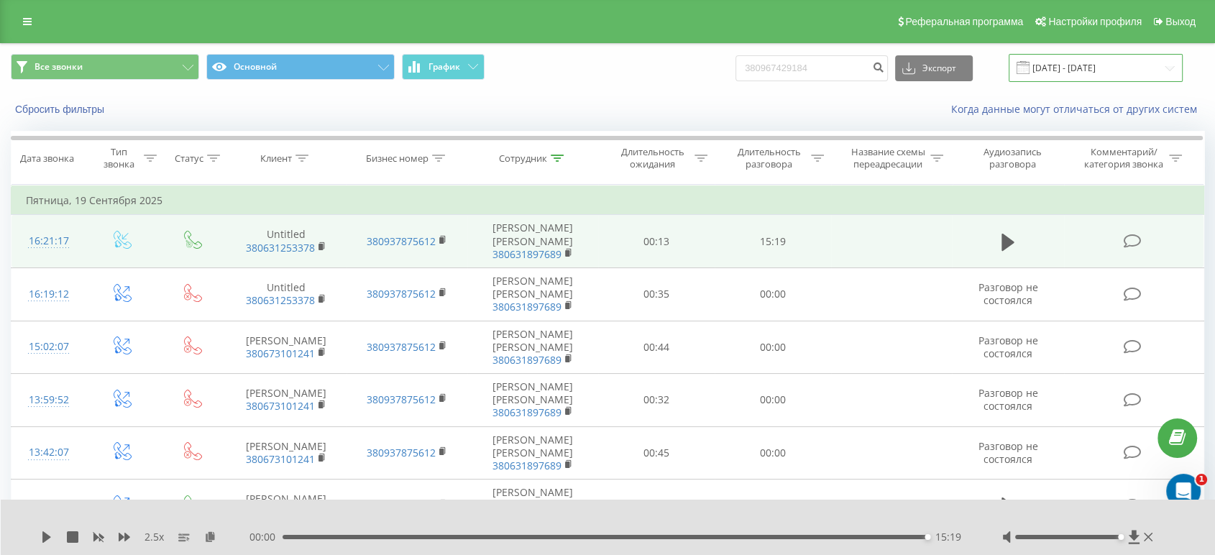
click at [1110, 67] on input "[DATE] - [DATE]" at bounding box center [1095, 68] width 174 height 28
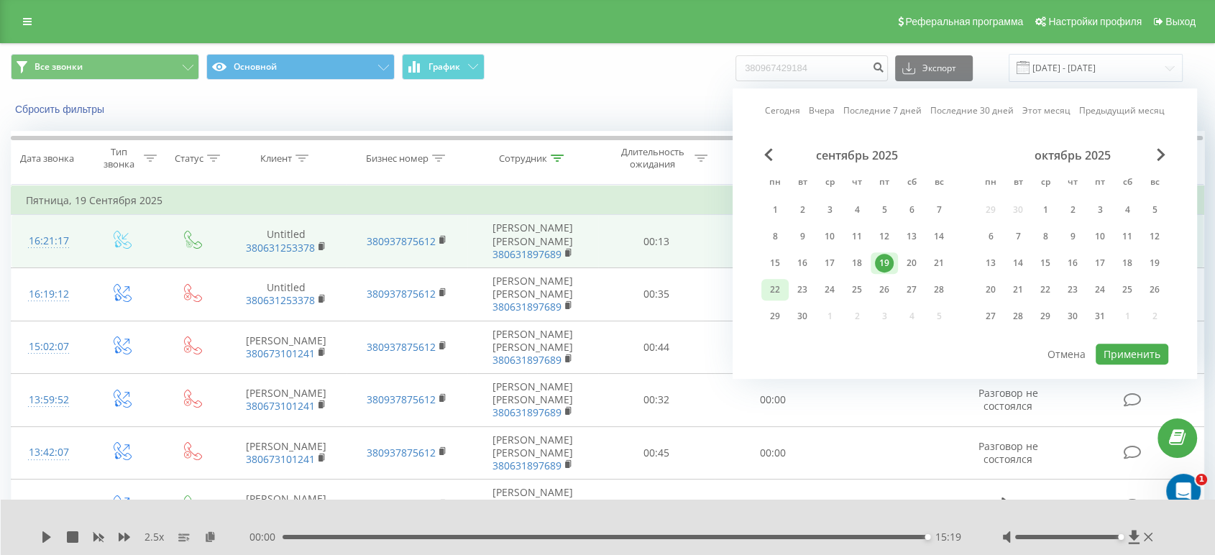
click at [765, 287] on div "22" at bounding box center [774, 289] width 19 height 19
click at [1127, 354] on button "Применить" at bounding box center [1131, 354] width 73 height 21
type input "[DATE] - [DATE]"
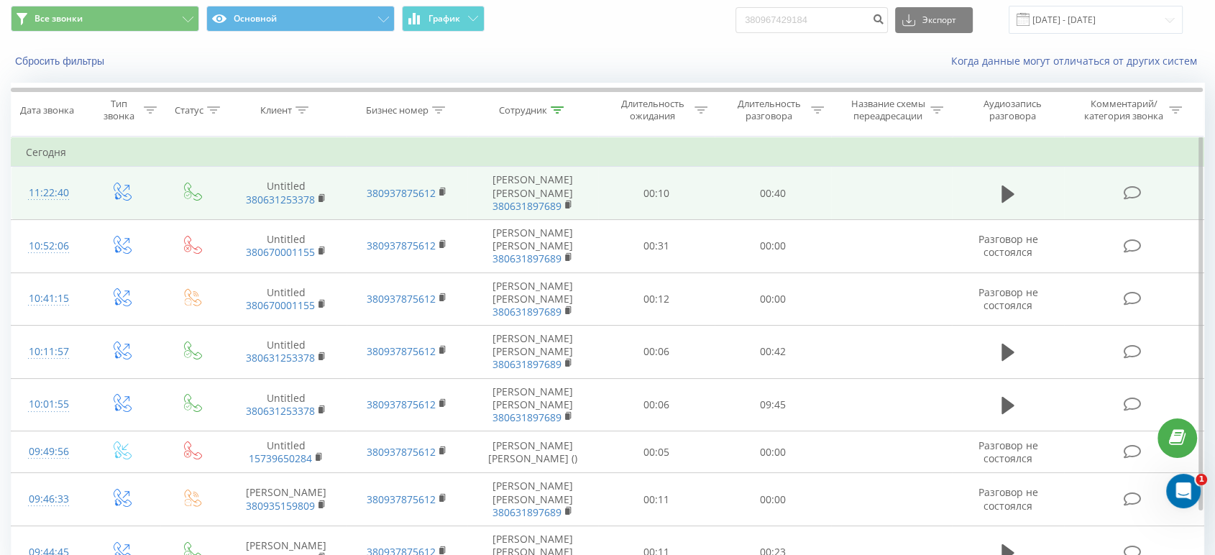
scroll to position [57, 0]
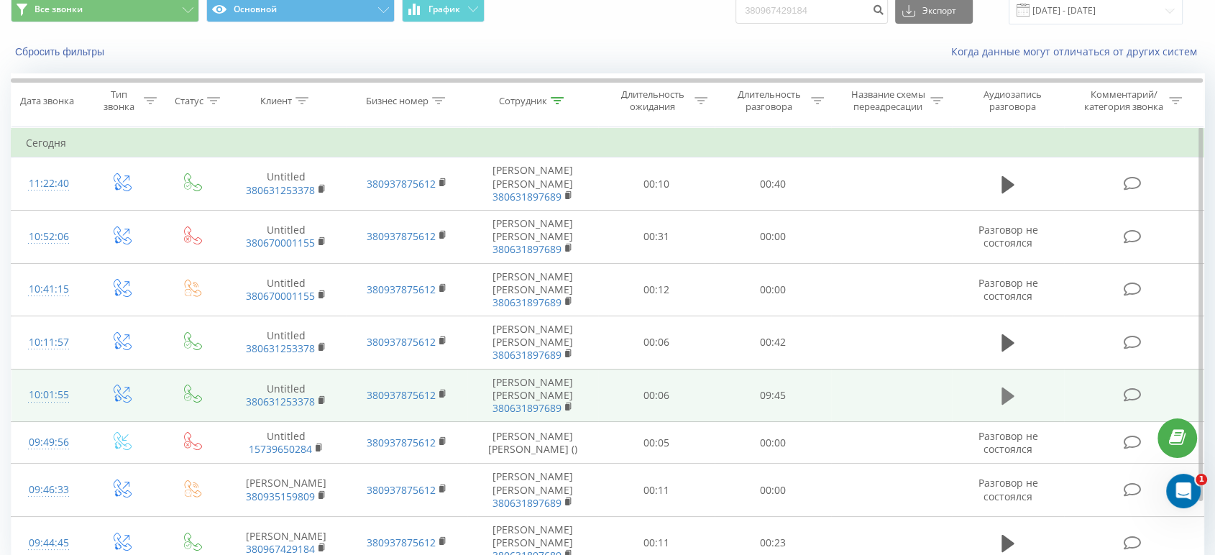
click at [1005, 387] on icon at bounding box center [1007, 395] width 13 height 17
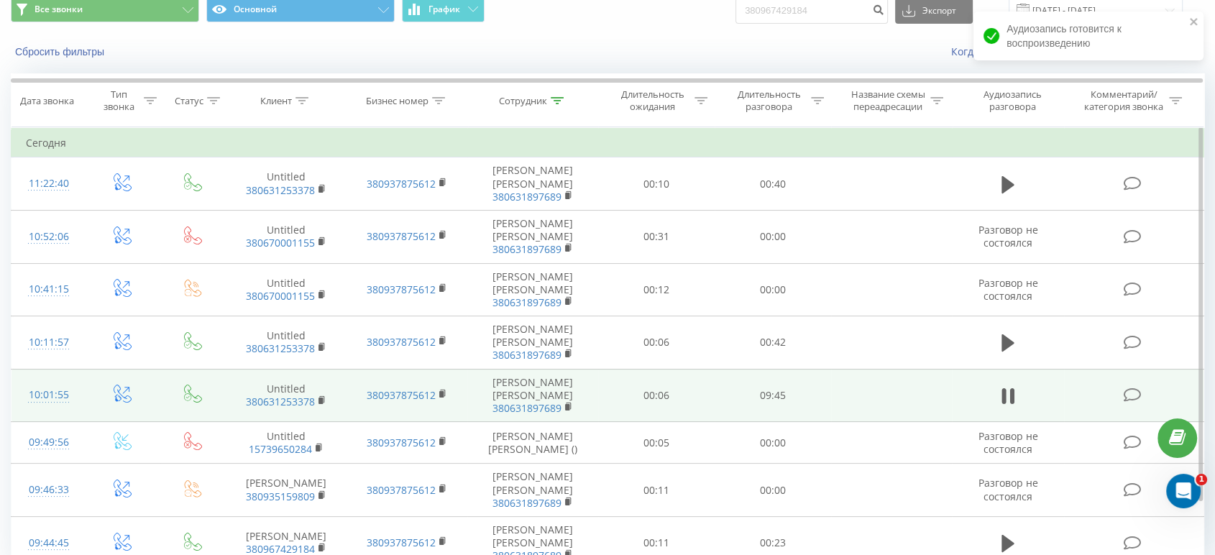
drag, startPoint x: 1101, startPoint y: 550, endPoint x: 1118, endPoint y: 549, distance: 16.5
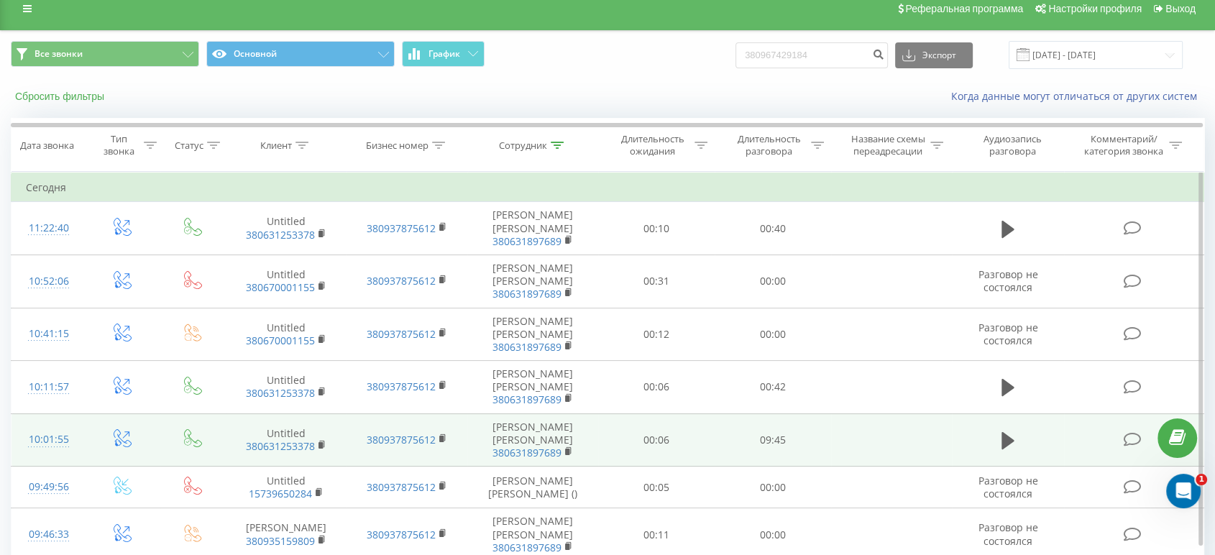
scroll to position [0, 0]
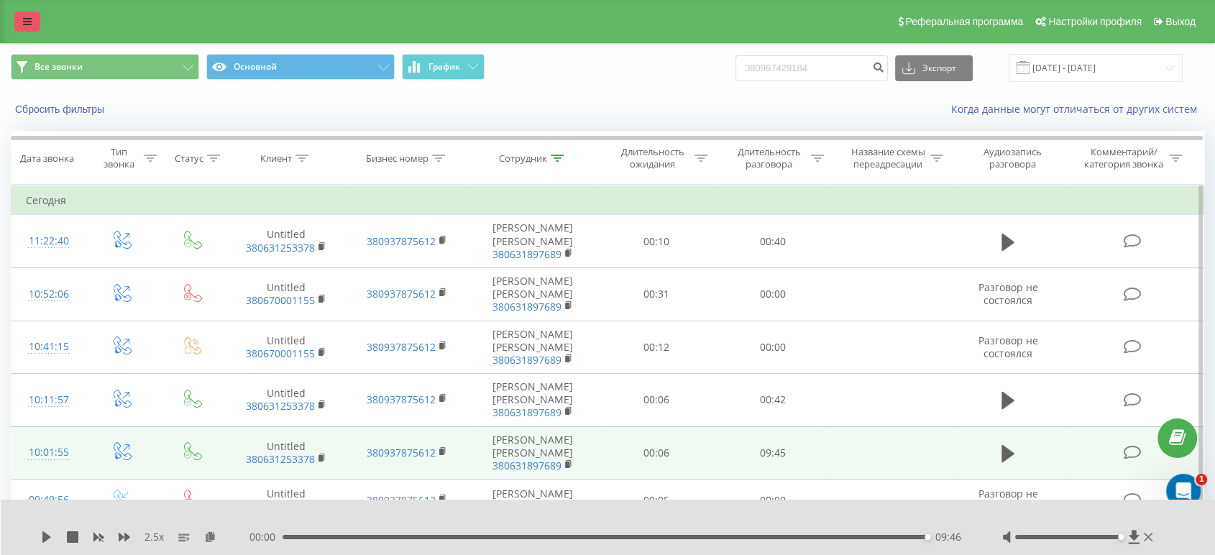
click at [18, 22] on link at bounding box center [27, 21] width 26 height 20
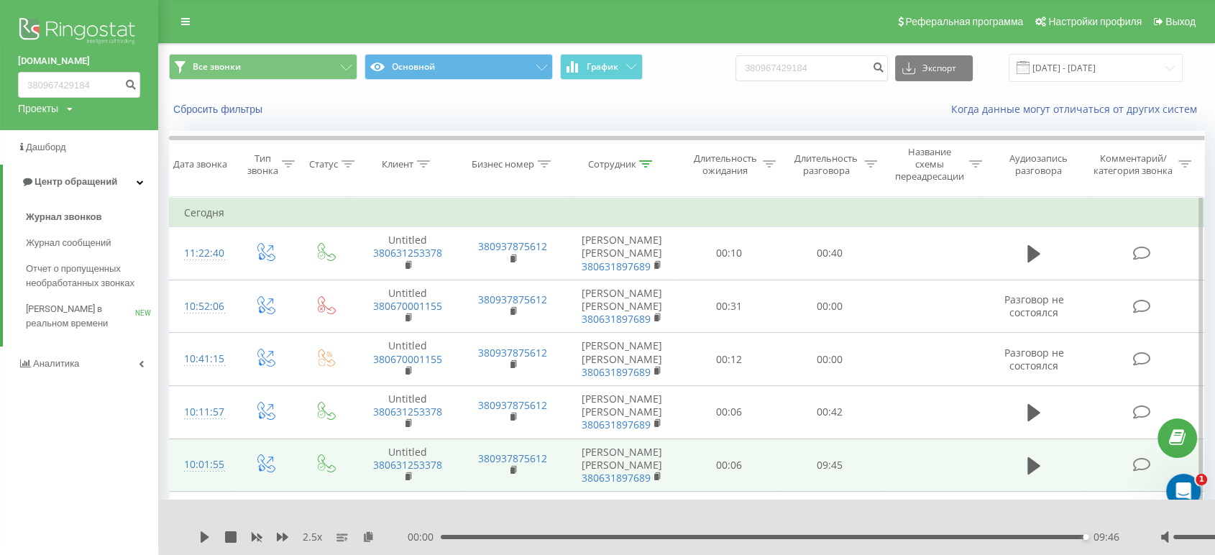
click at [73, 33] on img at bounding box center [79, 32] width 122 height 36
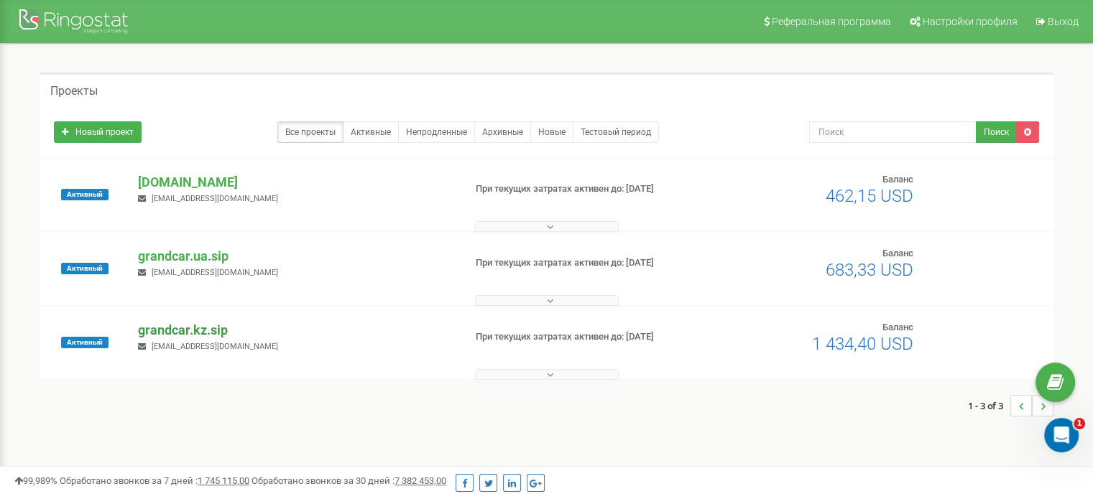
click at [176, 336] on p "grandcar.kz.sip" at bounding box center [295, 330] width 314 height 19
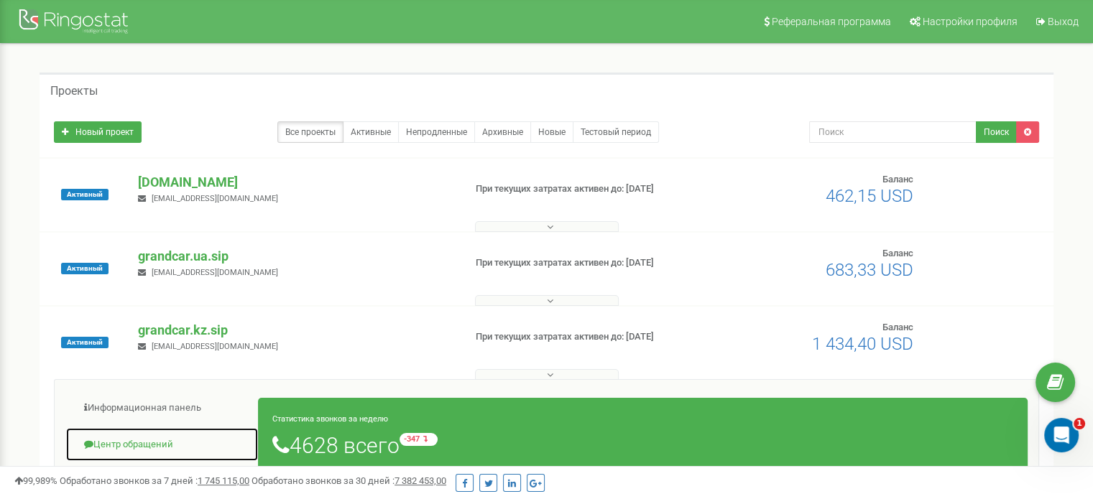
click at [115, 447] on link "Центр обращений" at bounding box center [161, 445] width 193 height 35
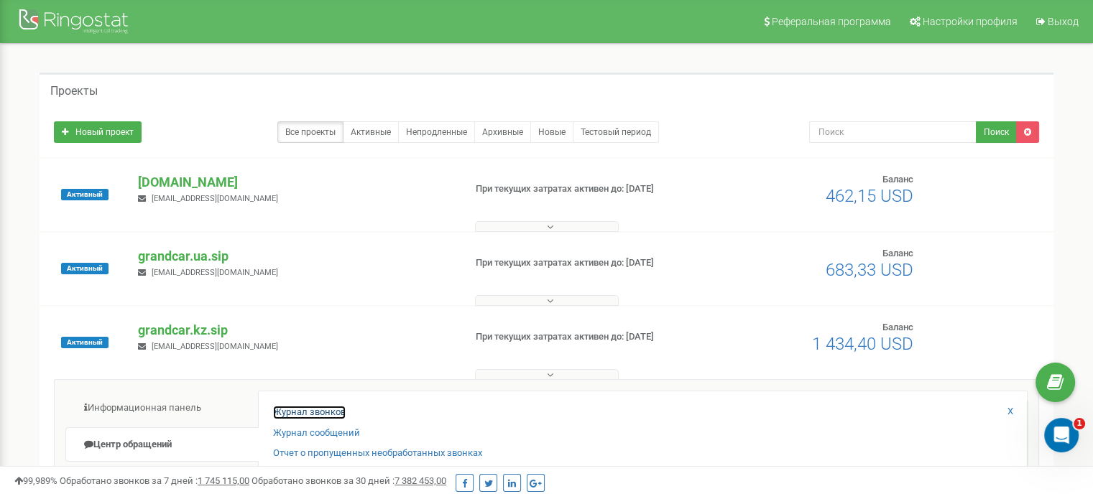
click at [308, 416] on link "Журнал звонков" at bounding box center [309, 413] width 73 height 14
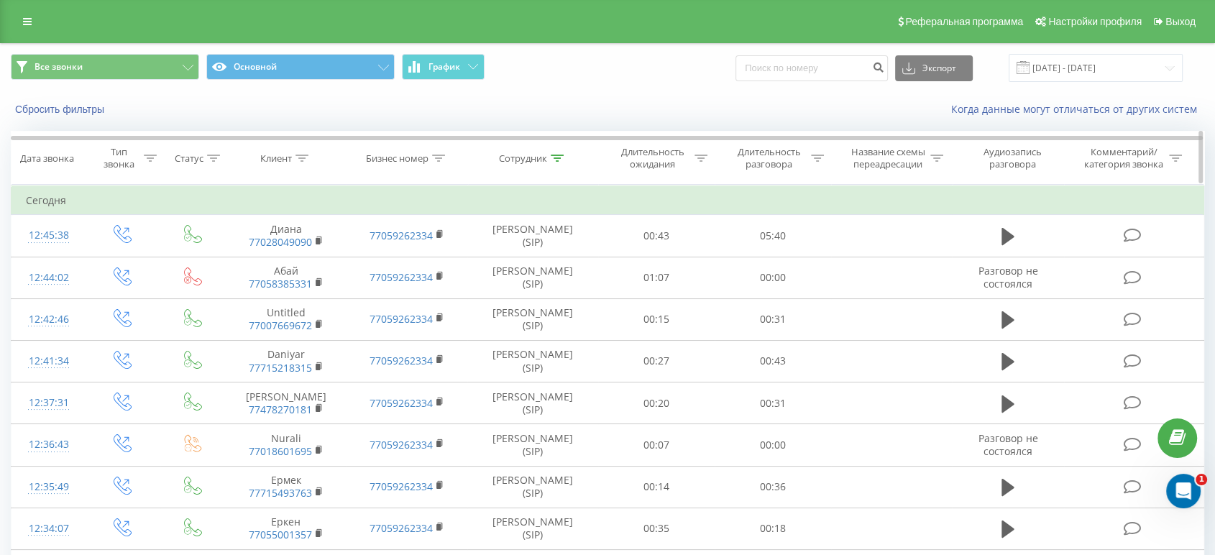
click at [553, 162] on div at bounding box center [557, 158] width 13 height 12
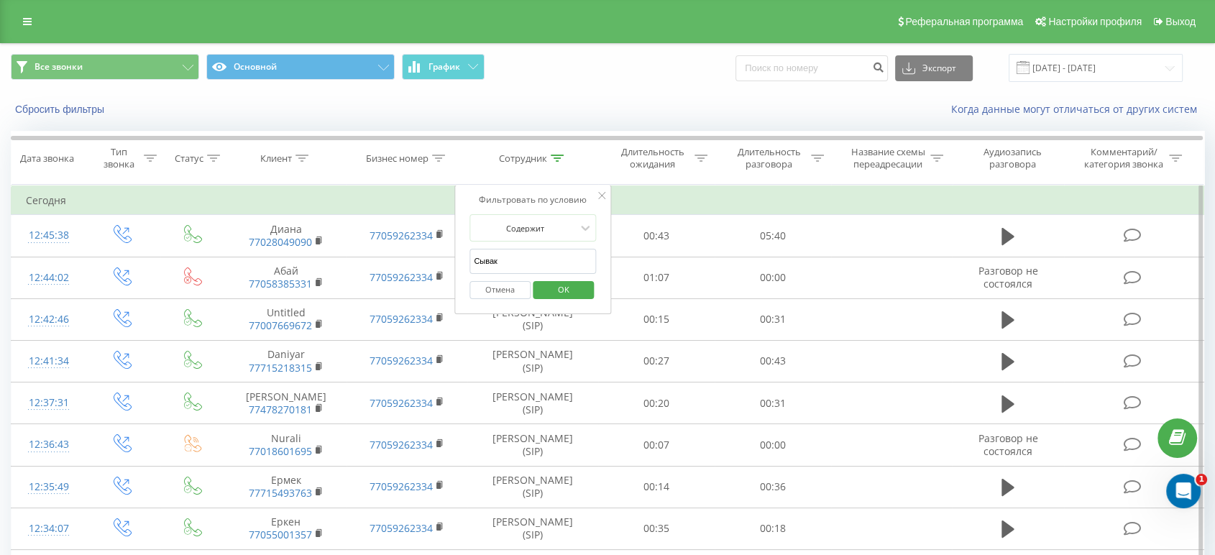
click at [558, 280] on span "OK" at bounding box center [563, 289] width 40 height 22
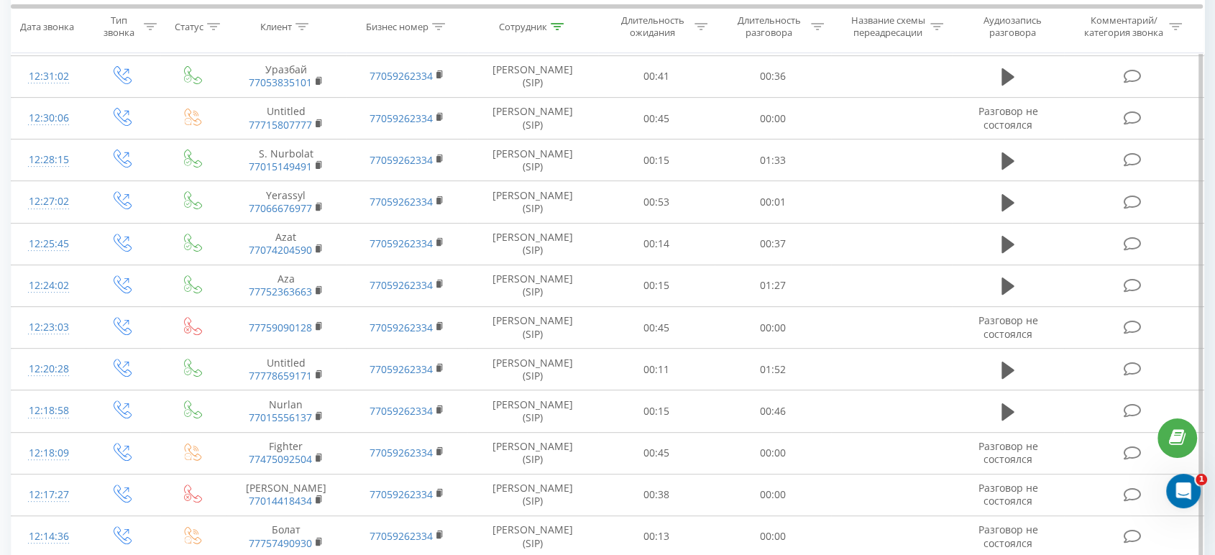
scroll to position [757, 0]
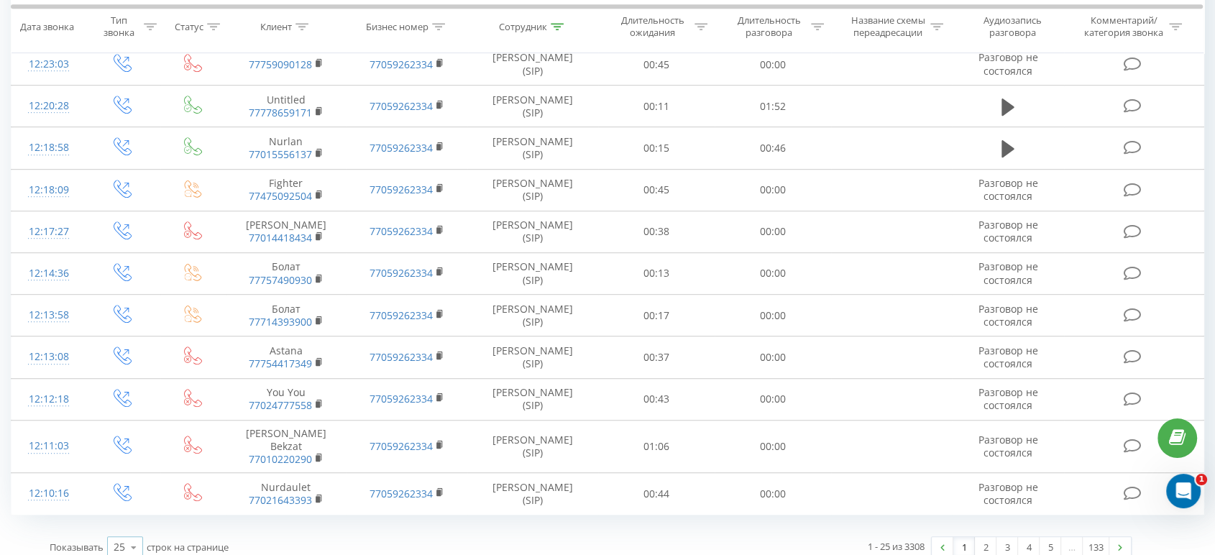
click at [135, 533] on icon at bounding box center [134, 547] width 22 height 28
click at [127, 495] on div "50" at bounding box center [125, 505] width 34 height 21
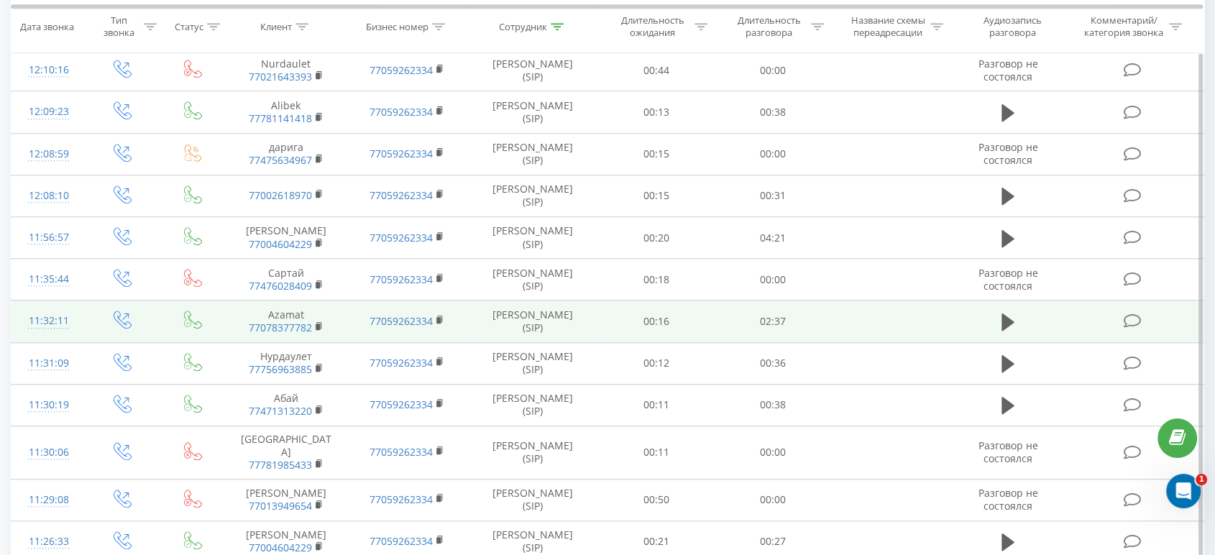
scroll to position [1156, 0]
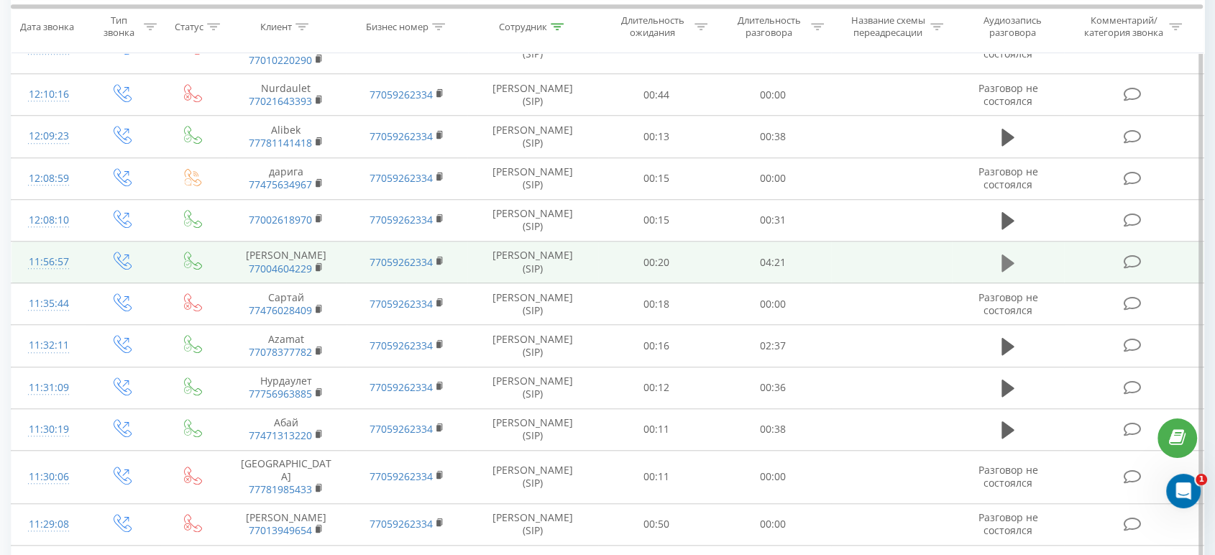
click at [1005, 254] on icon at bounding box center [1007, 262] width 13 height 17
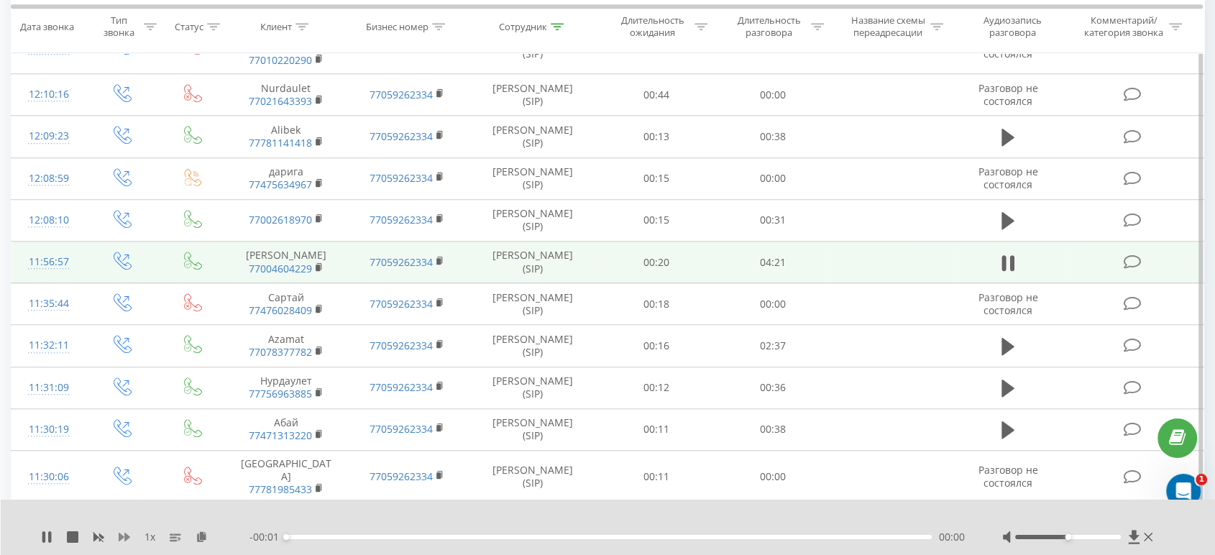
click at [125, 537] on icon at bounding box center [124, 537] width 11 height 9
drag, startPoint x: 1070, startPoint y: 533, endPoint x: 1138, endPoint y: 533, distance: 68.3
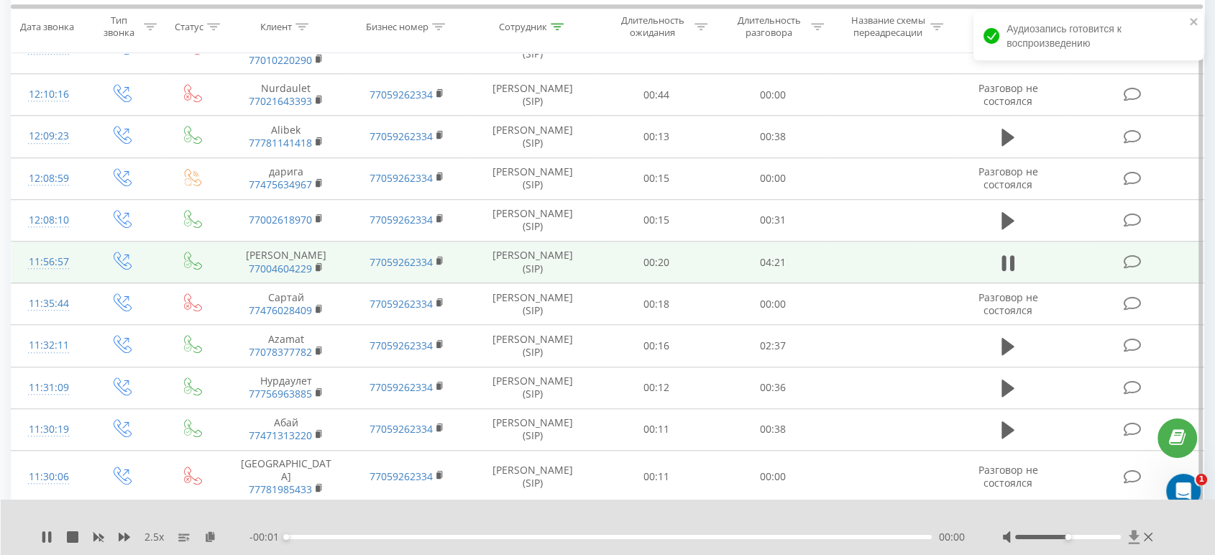
click at [1138, 533] on div at bounding box center [1079, 537] width 154 height 14
drag, startPoint x: 1070, startPoint y: 537, endPoint x: 1137, endPoint y: 534, distance: 66.9
click at [1137, 534] on div at bounding box center [1079, 537] width 154 height 14
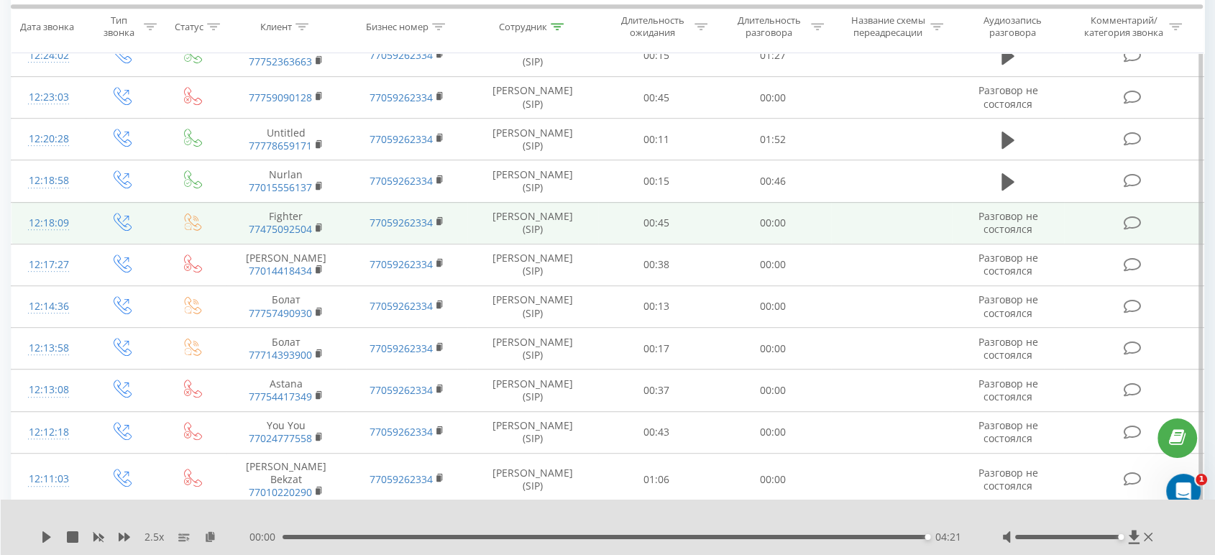
scroll to position [677, 0]
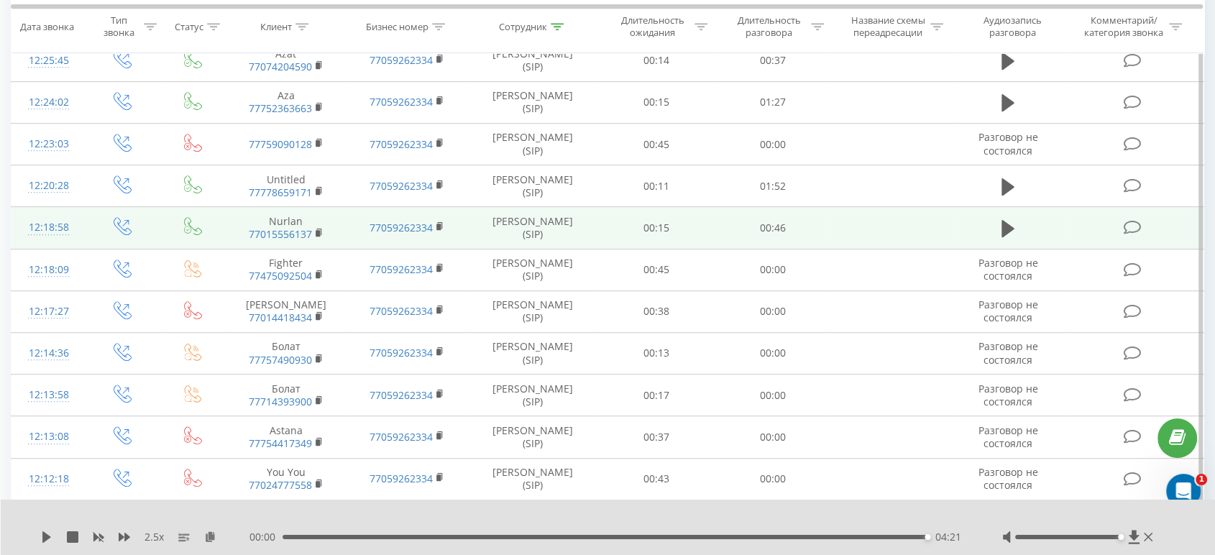
click at [1001, 187] on icon at bounding box center [1007, 186] width 13 height 17
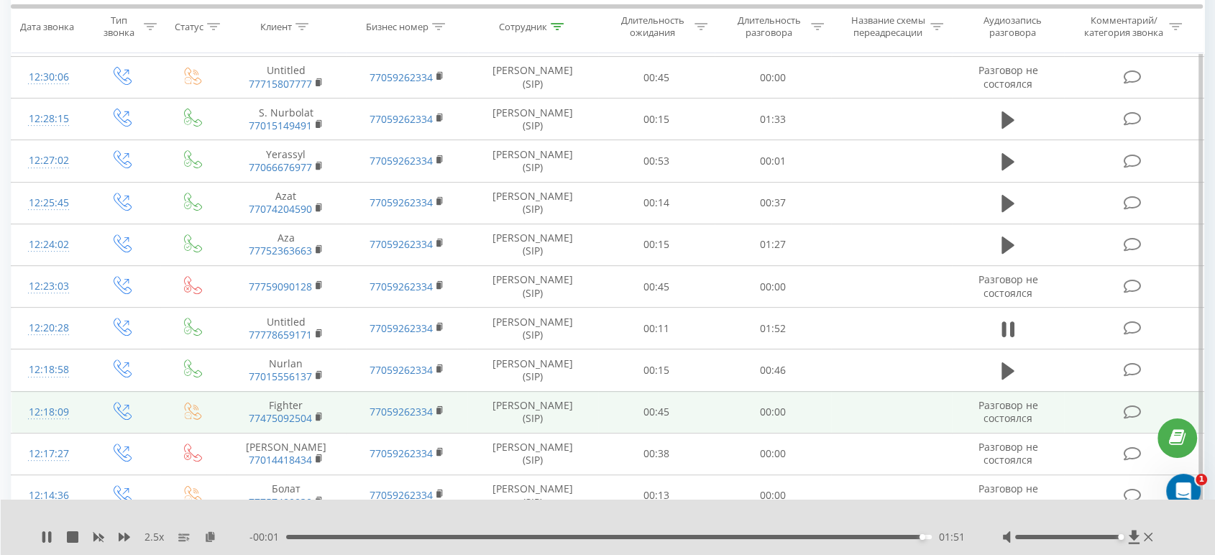
scroll to position [517, 0]
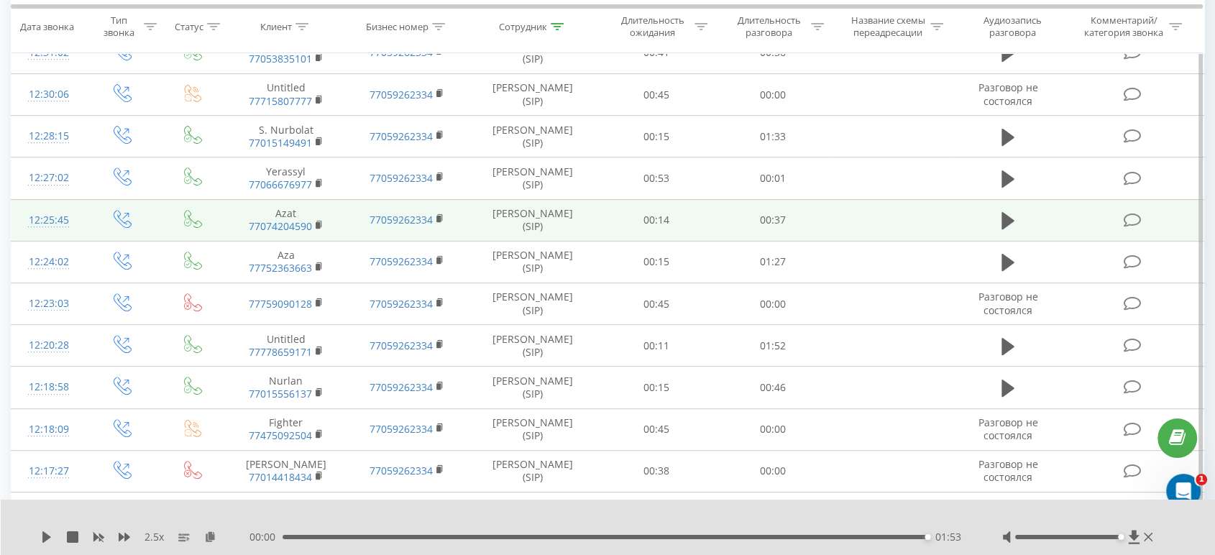
drag, startPoint x: 1006, startPoint y: 258, endPoint x: 857, endPoint y: 229, distance: 152.4
click at [1006, 258] on icon at bounding box center [1007, 262] width 13 height 17
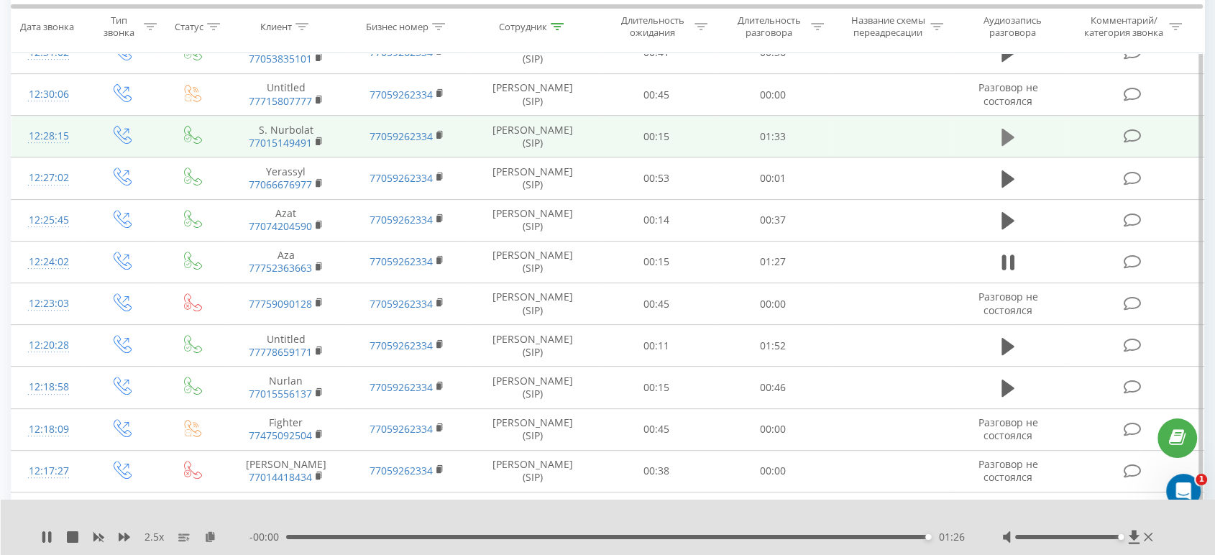
click at [1008, 133] on icon at bounding box center [1007, 137] width 13 height 17
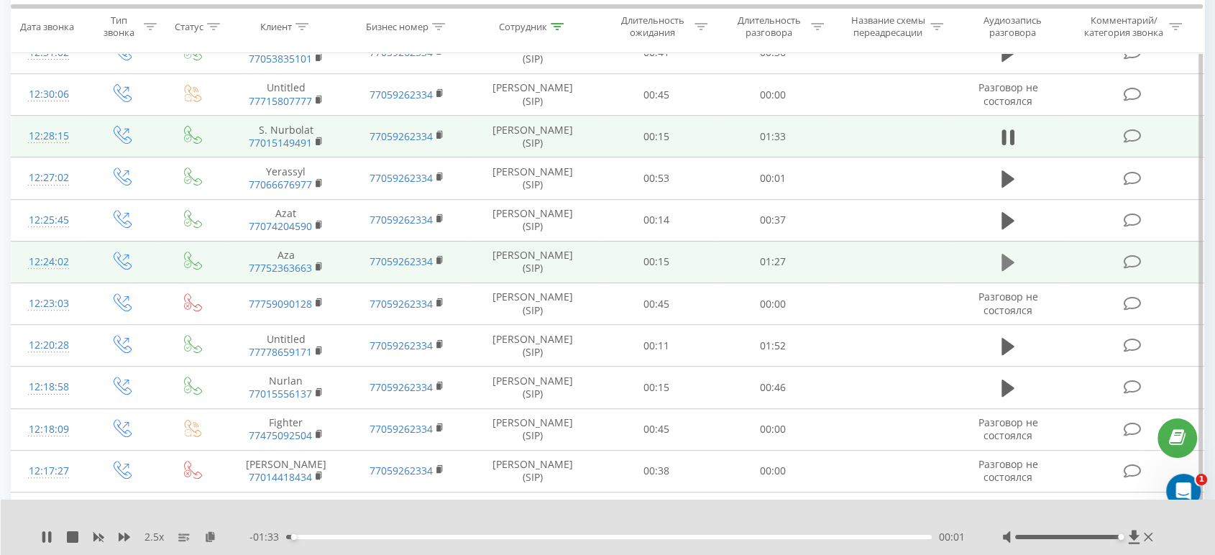
click at [1007, 263] on icon at bounding box center [1007, 262] width 13 height 17
click at [863, 539] on div "- 01:24 00:03 00:03" at bounding box center [607, 537] width 717 height 14
click at [495, 536] on div "00:05" at bounding box center [608, 537] width 645 height 4
click at [534, 537] on div "00:30" at bounding box center [608, 537] width 645 height 4
click at [872, 537] on div "00:39" at bounding box center [608, 537] width 645 height 4
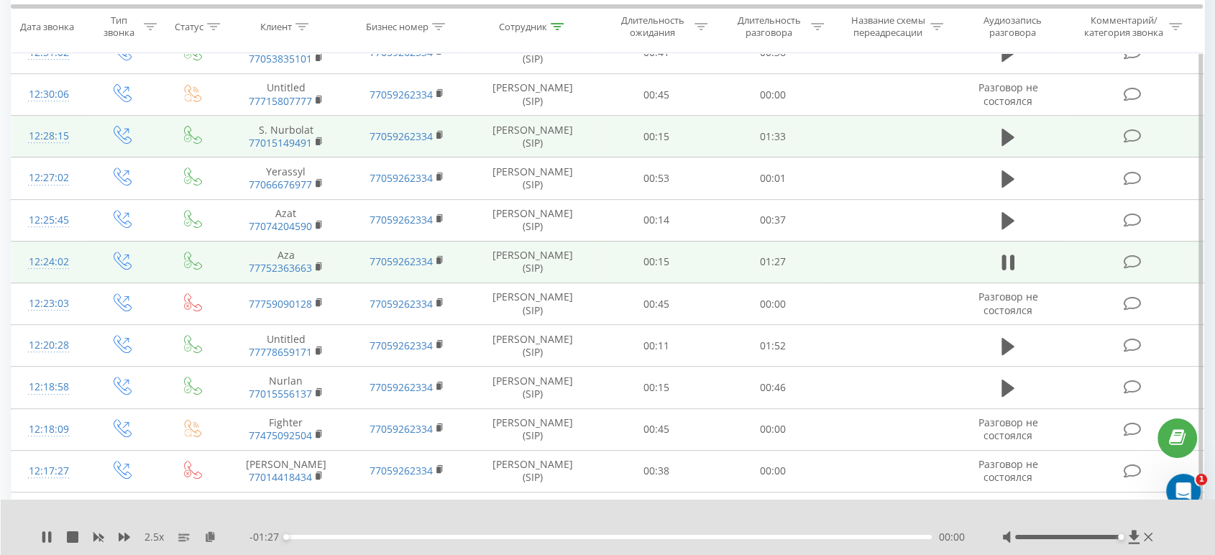
click at [902, 539] on div "00:00" at bounding box center [608, 537] width 645 height 4
click at [859, 538] on div "01:27" at bounding box center [604, 537] width 645 height 4
click at [41, 540] on icon at bounding box center [46, 536] width 11 height 11
click at [1006, 137] on icon at bounding box center [1007, 137] width 13 height 17
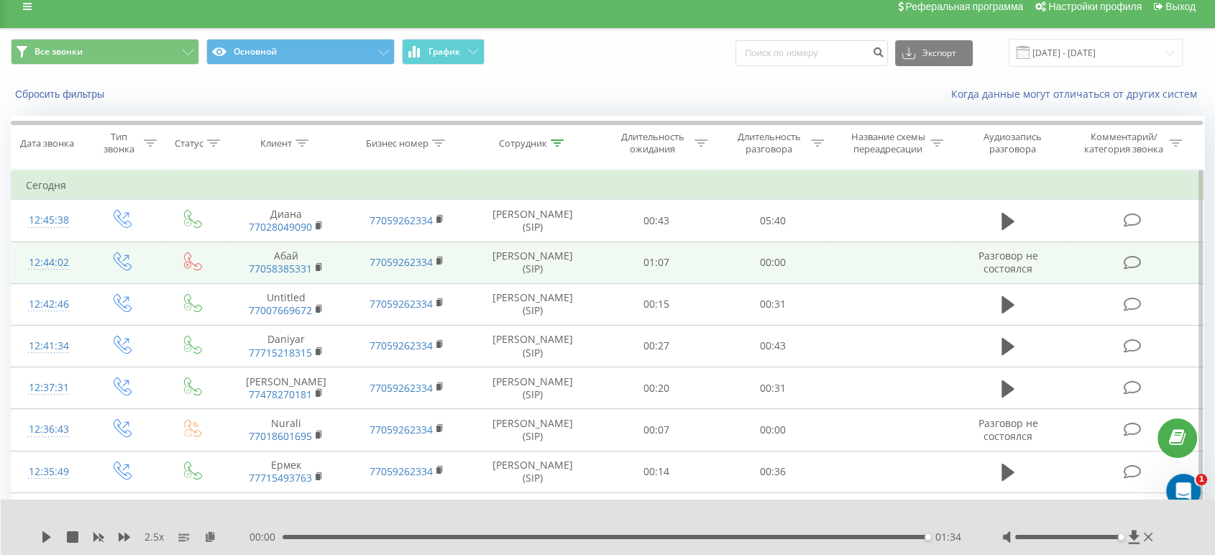
scroll to position [0, 0]
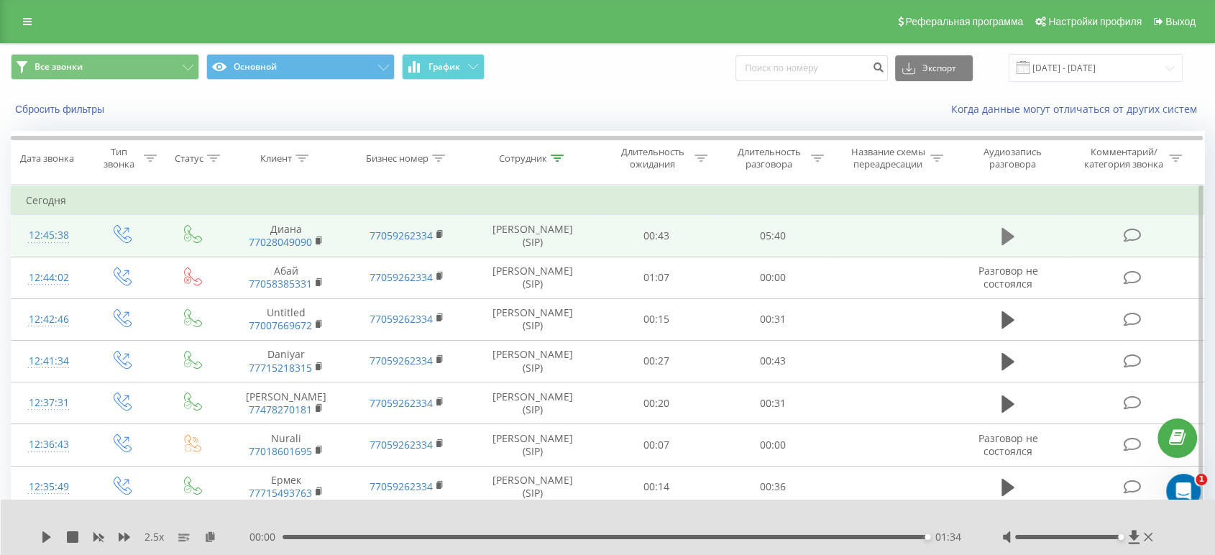
click at [1001, 240] on icon at bounding box center [1007, 236] width 13 height 17
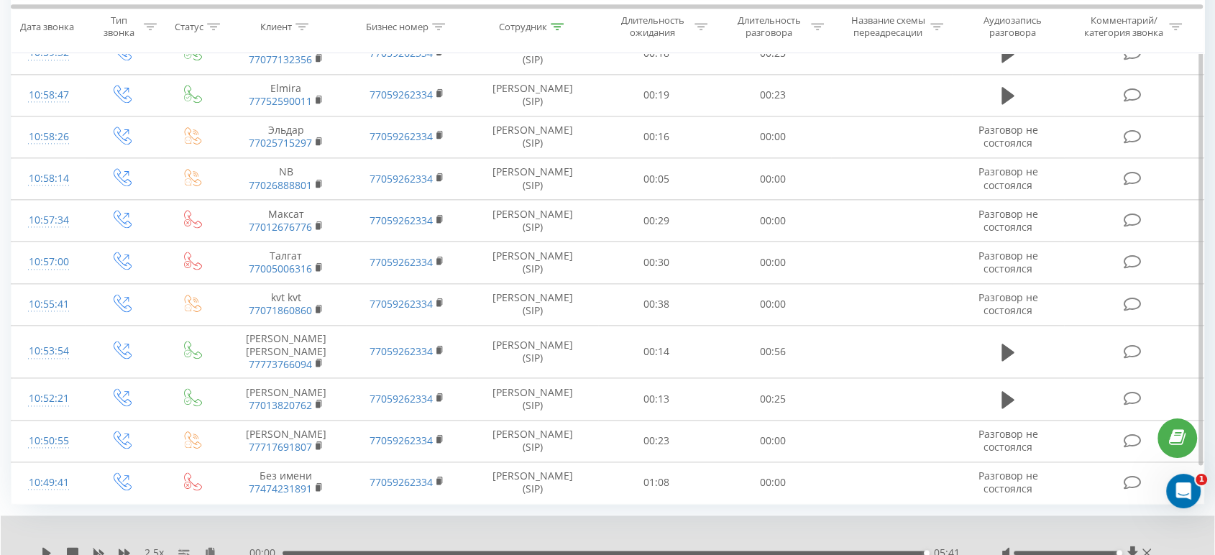
scroll to position [1856, 0]
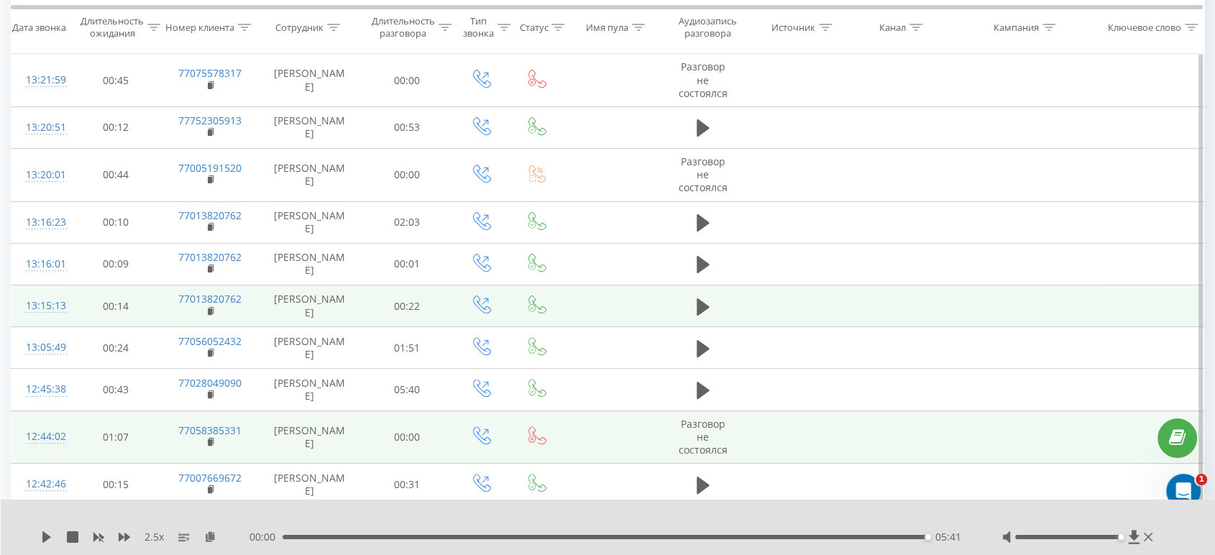
scroll to position [334, 0]
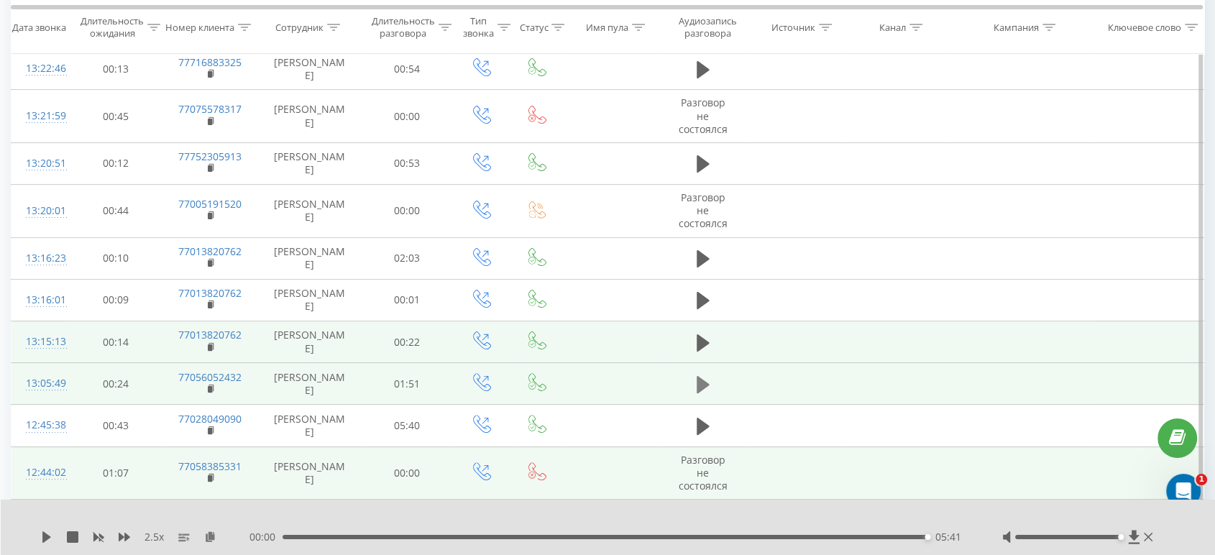
click at [707, 376] on icon at bounding box center [702, 384] width 13 height 17
click at [46, 537] on icon at bounding box center [46, 536] width 11 height 11
click at [45, 537] on icon at bounding box center [46, 536] width 9 height 11
click at [46, 537] on icon at bounding box center [46, 536] width 11 height 11
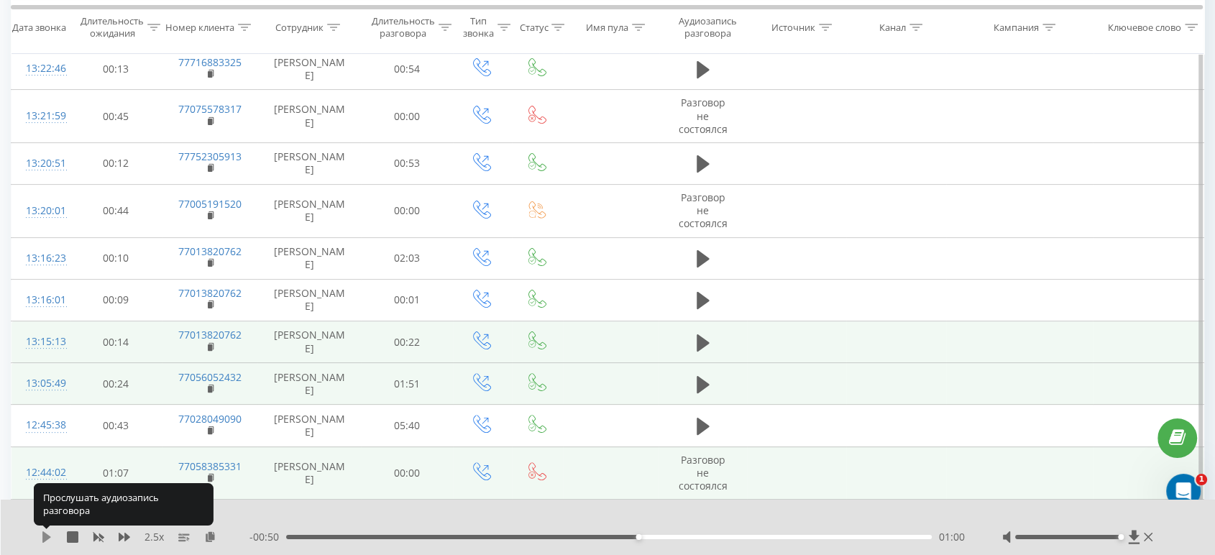
click at [46, 536] on icon at bounding box center [46, 536] width 9 height 11
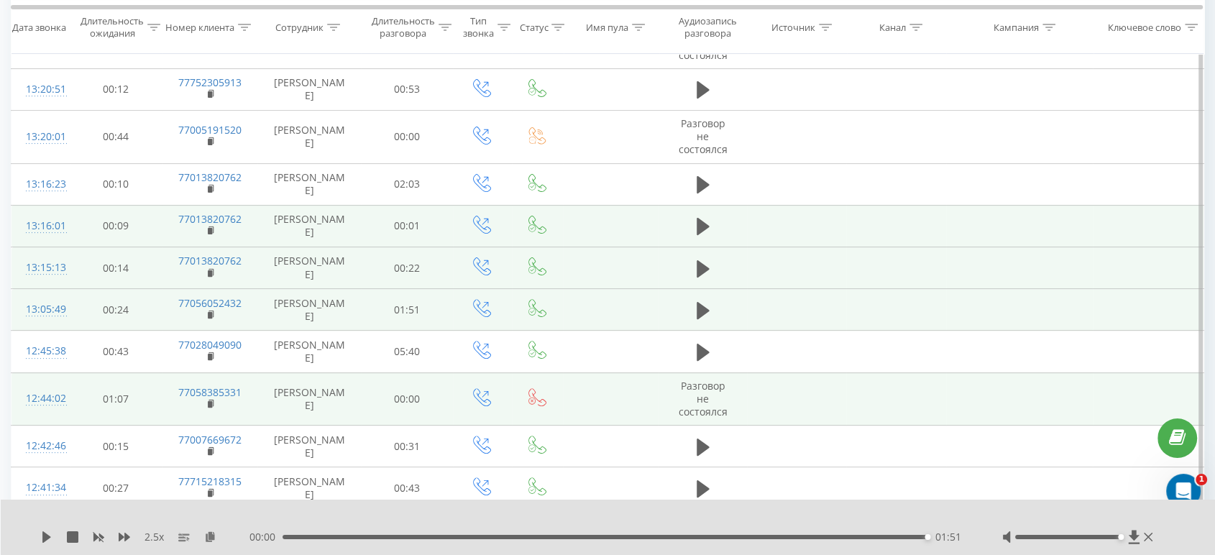
scroll to position [414, 0]
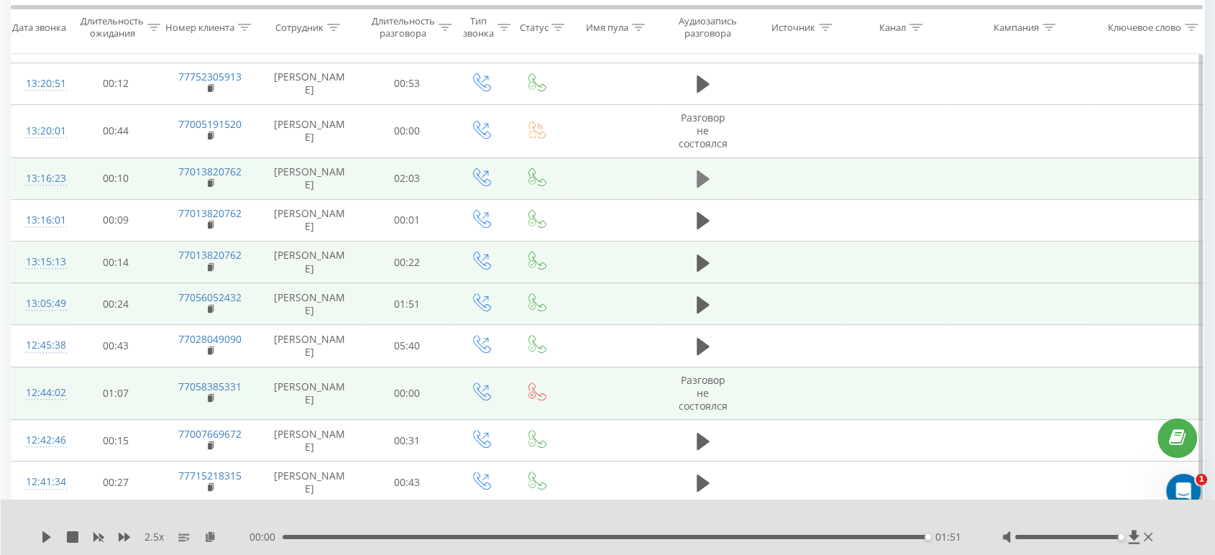
click at [697, 170] on icon at bounding box center [702, 178] width 13 height 17
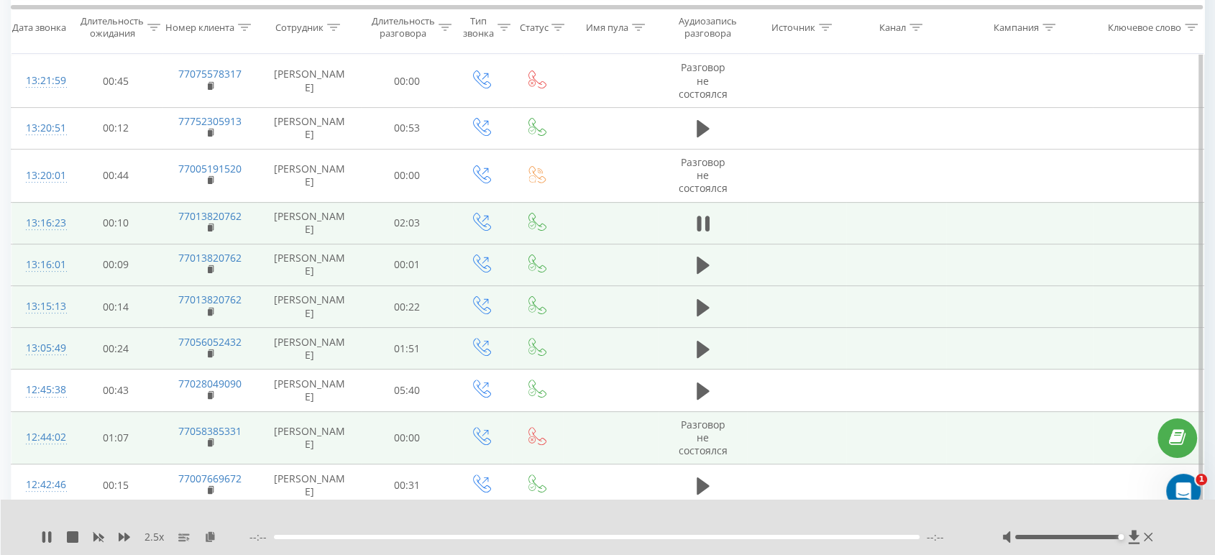
scroll to position [334, 0]
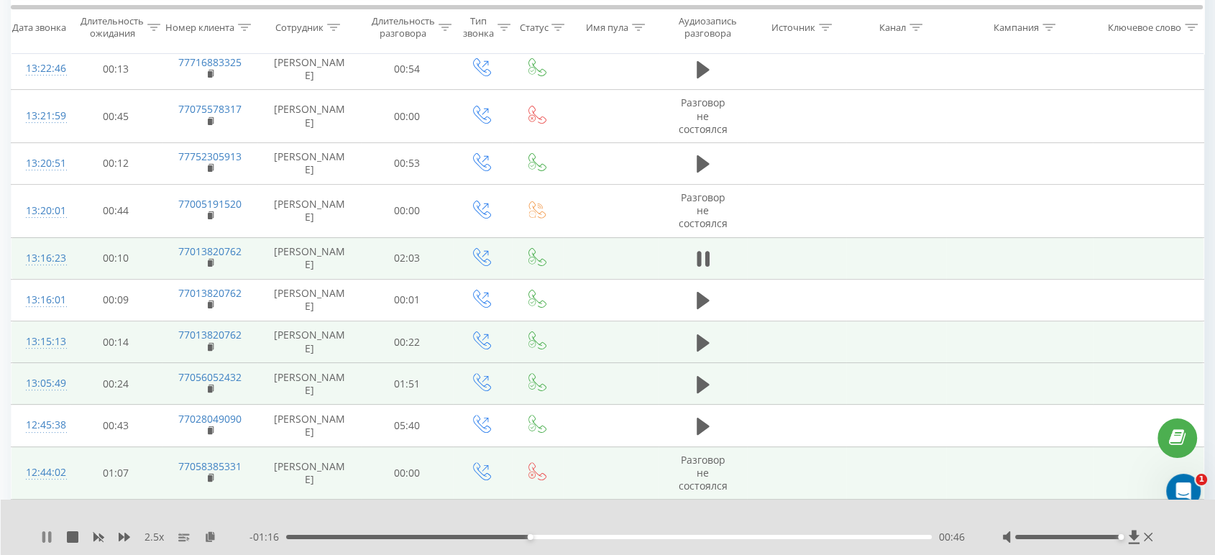
click at [46, 537] on icon at bounding box center [46, 536] width 11 height 11
click at [47, 533] on icon at bounding box center [46, 536] width 11 height 11
click at [741, 533] on div "00:00 02:03 02:03" at bounding box center [607, 537] width 717 height 14
click at [742, 535] on div "02:03" at bounding box center [604, 537] width 645 height 4
click at [46, 536] on icon at bounding box center [46, 536] width 9 height 11
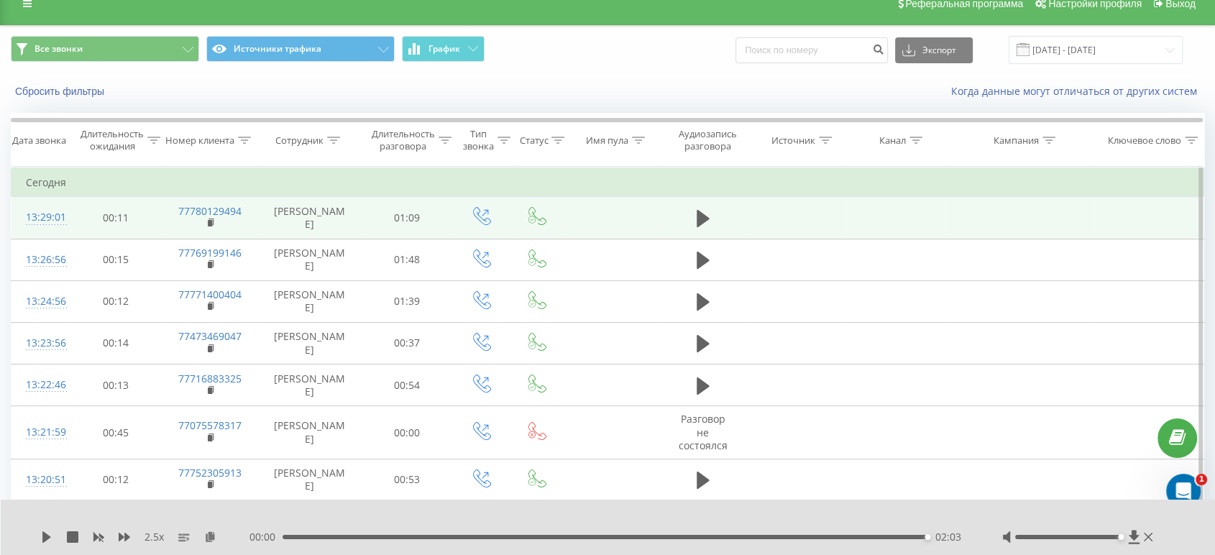
scroll to position [15, 0]
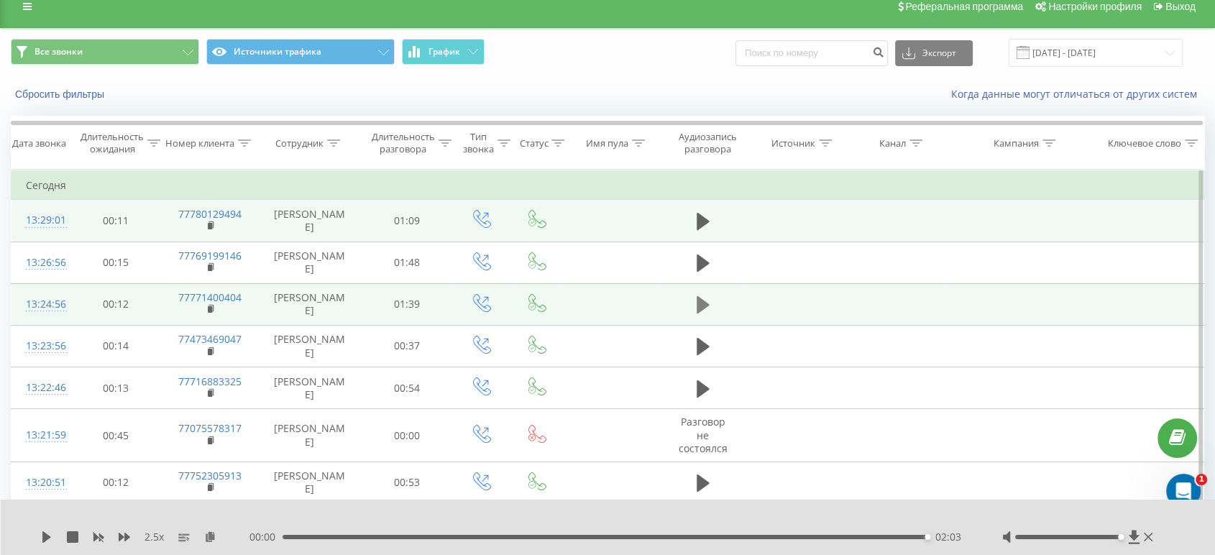
click at [704, 308] on icon at bounding box center [702, 305] width 13 height 20
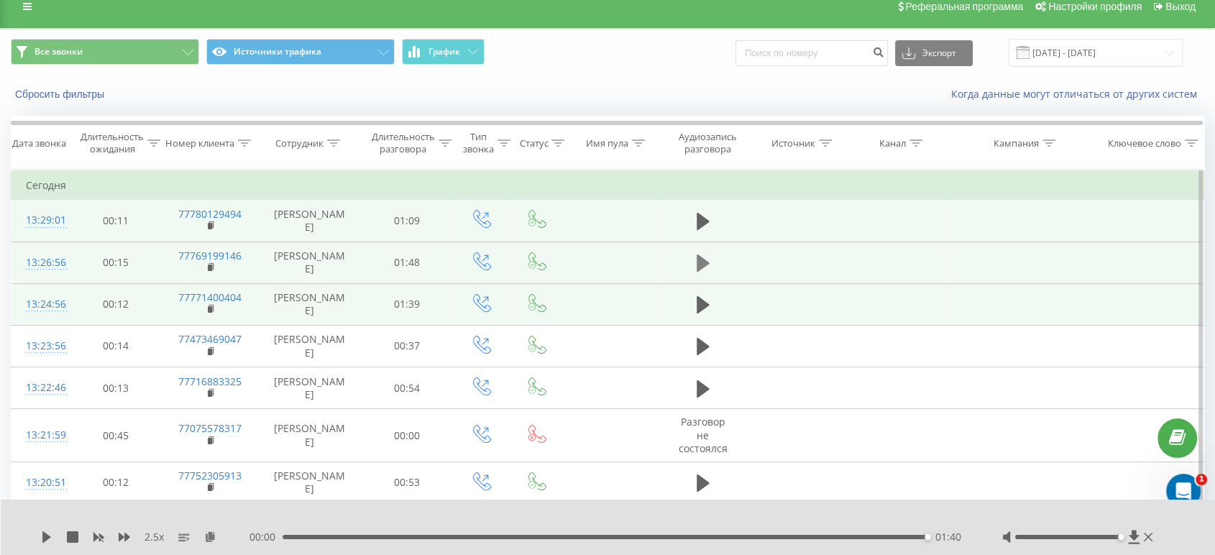
click at [698, 261] on icon at bounding box center [702, 262] width 13 height 17
click at [697, 223] on icon at bounding box center [702, 221] width 13 height 17
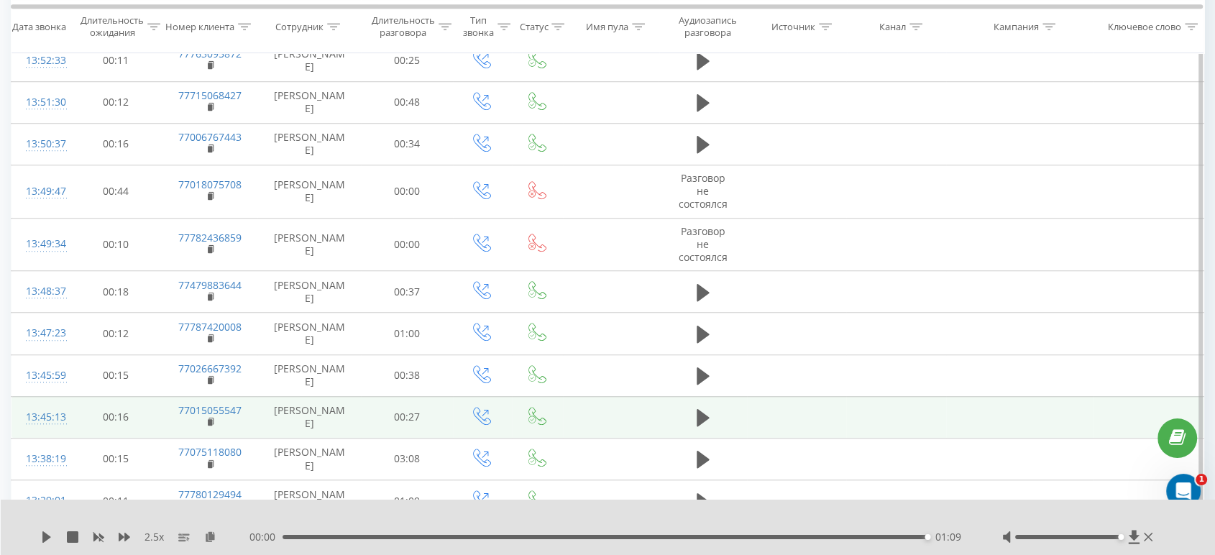
scroll to position [1133, 0]
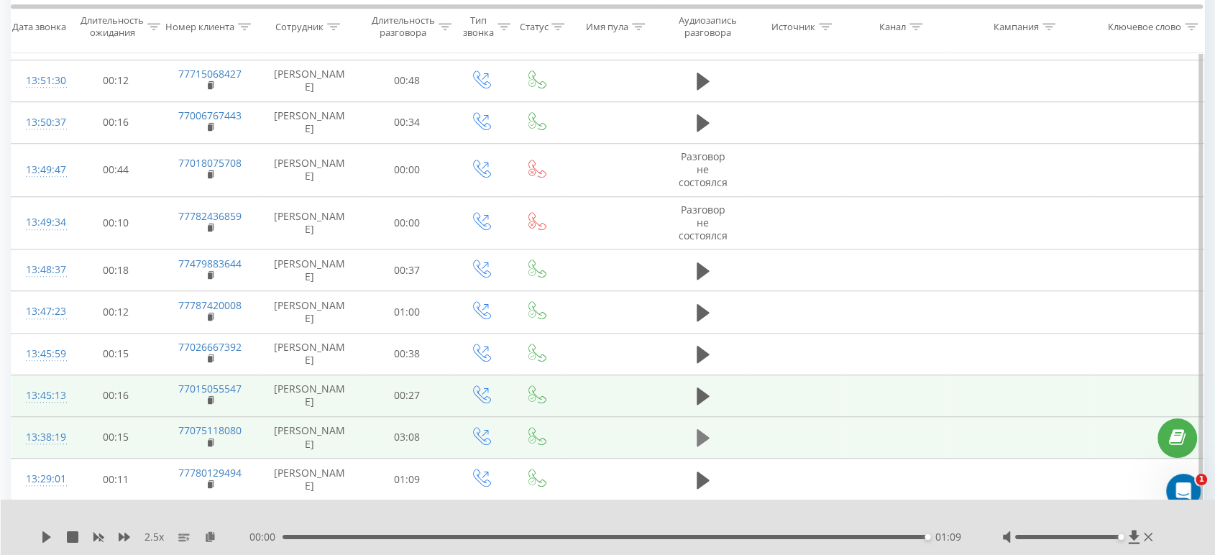
click at [704, 428] on icon at bounding box center [702, 438] width 13 height 20
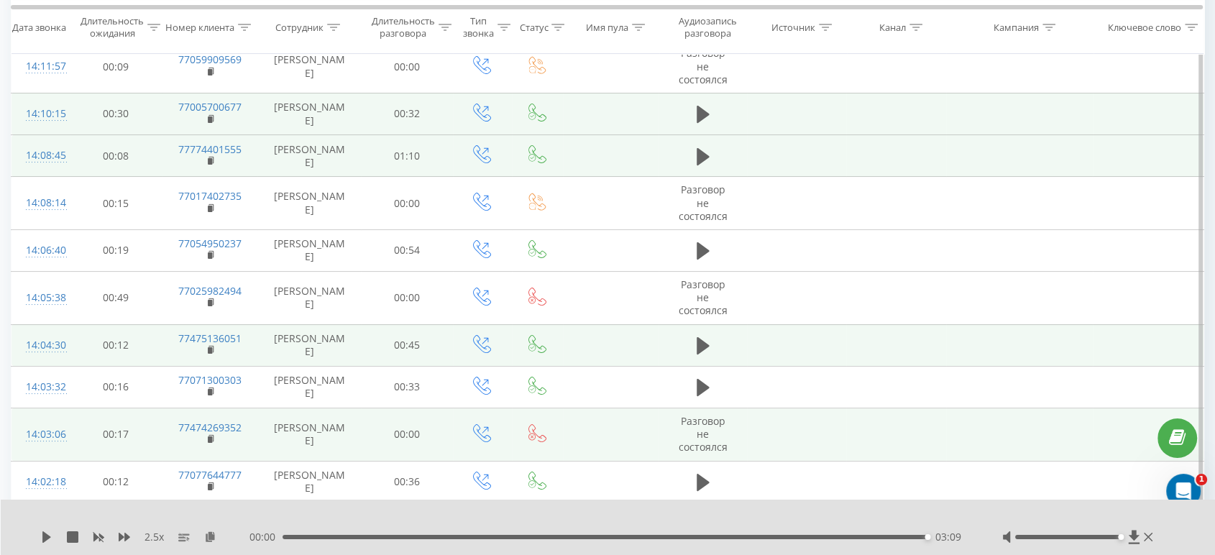
scroll to position [95, 0]
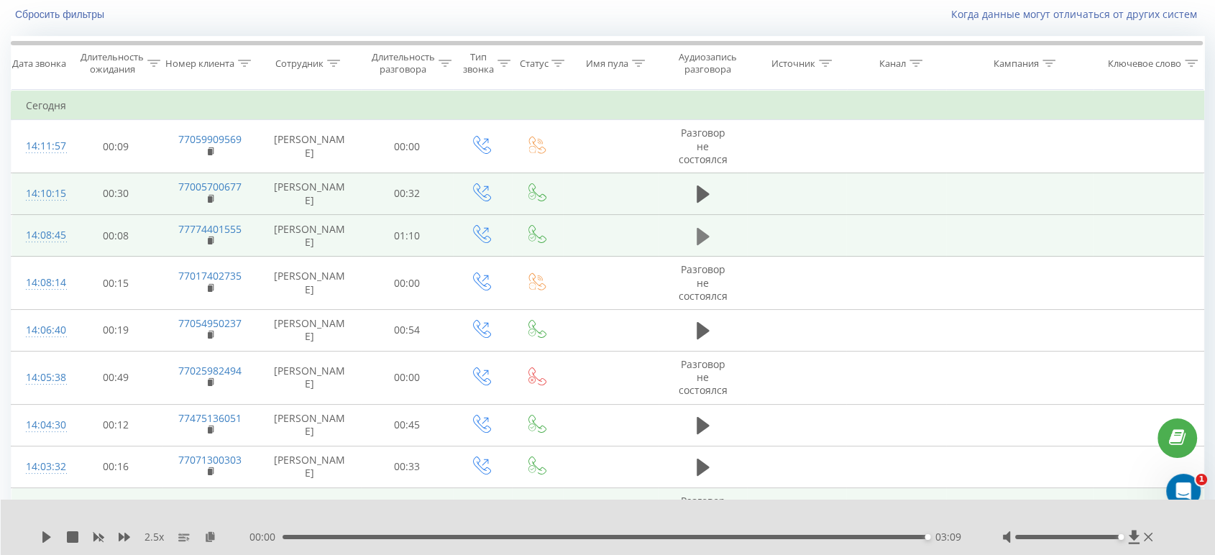
click at [704, 227] on icon at bounding box center [702, 235] width 13 height 17
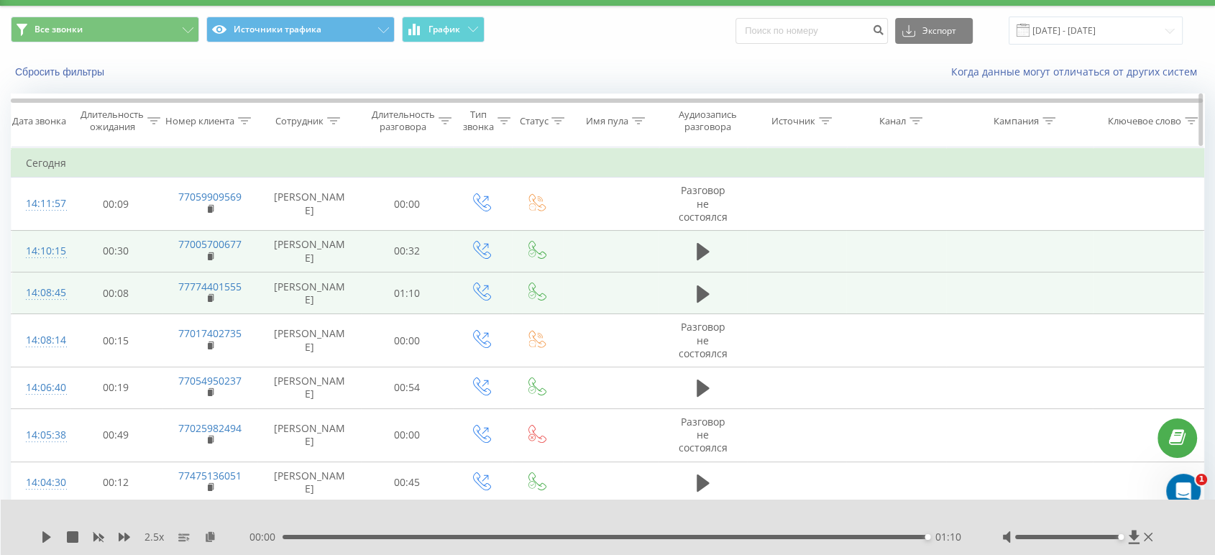
scroll to position [0, 0]
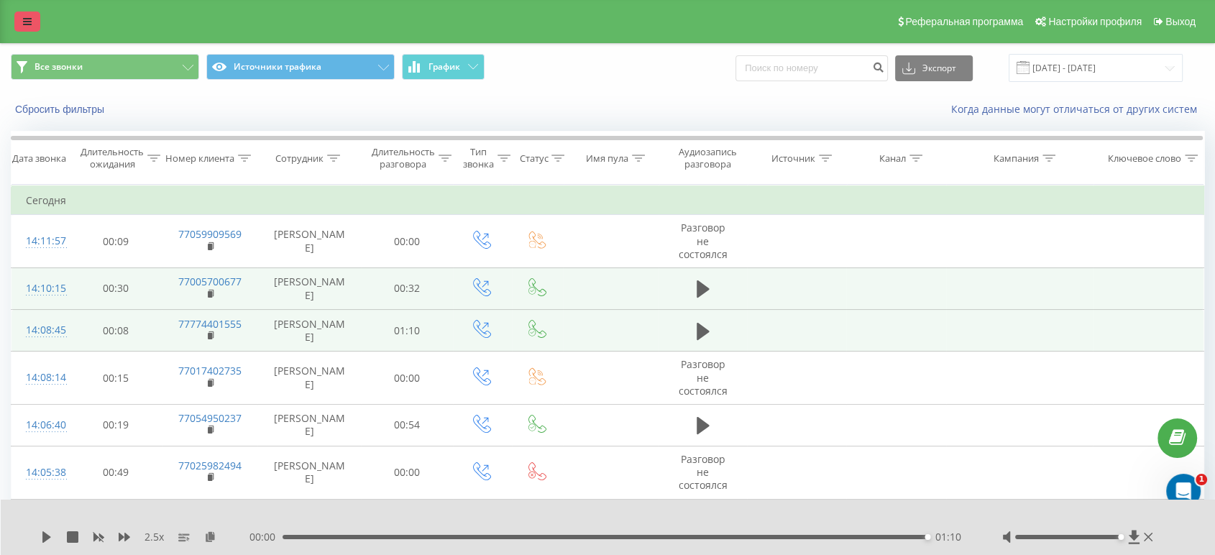
click at [36, 24] on link at bounding box center [27, 21] width 26 height 20
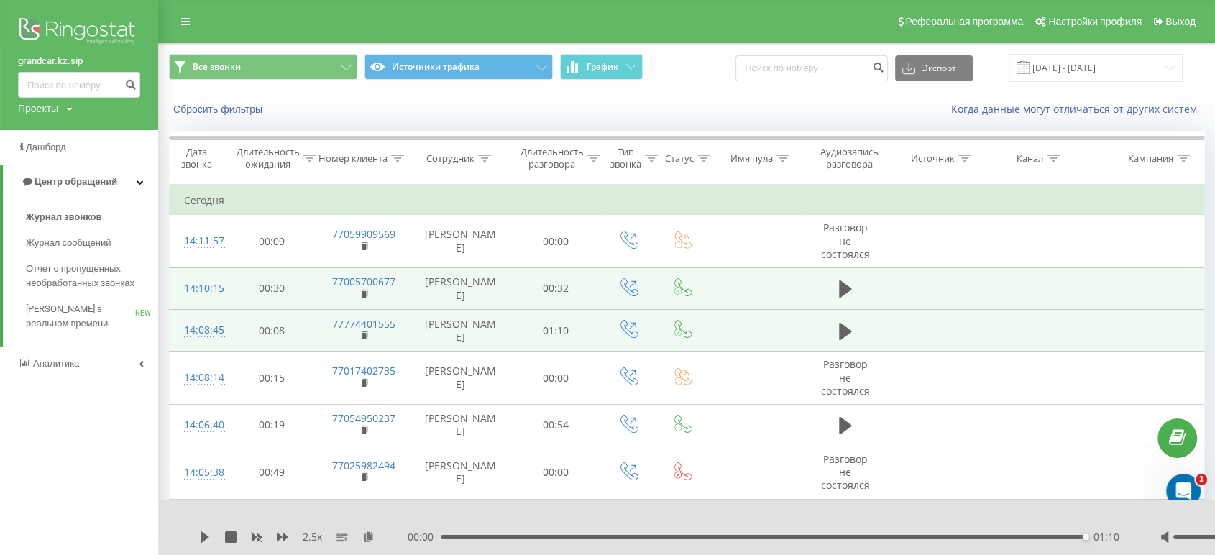
click at [75, 24] on img at bounding box center [79, 32] width 122 height 36
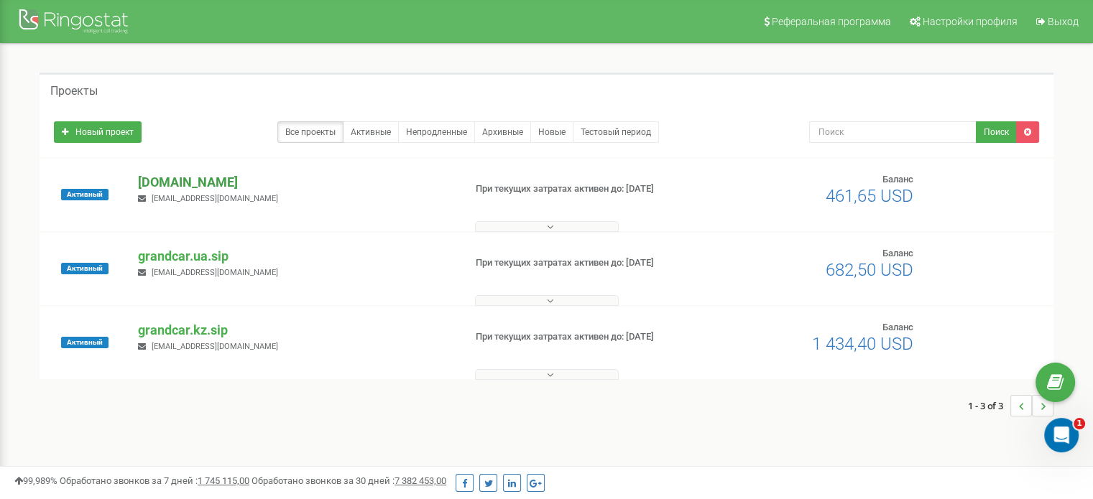
click at [200, 176] on p "[DOMAIN_NAME]" at bounding box center [295, 182] width 314 height 19
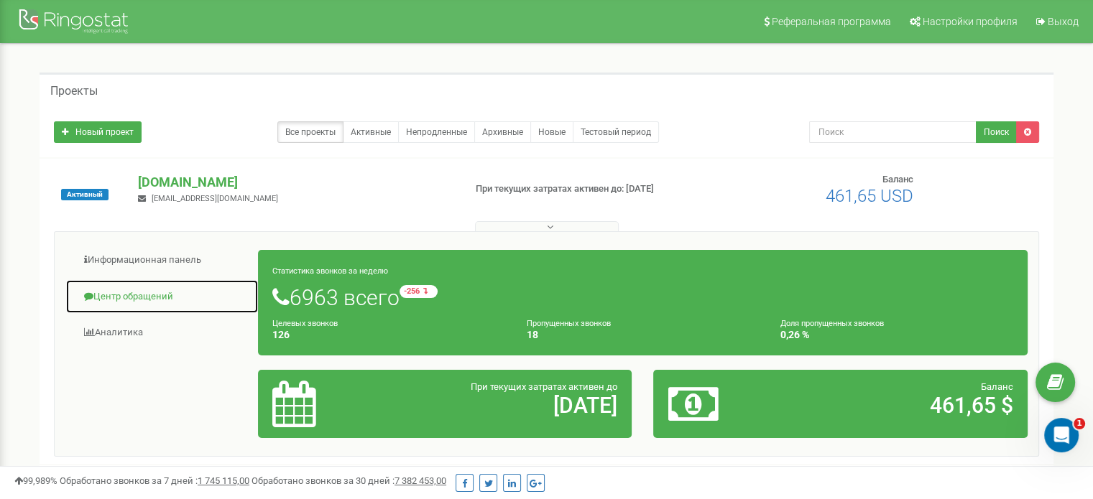
click at [137, 303] on link "Центр обращений" at bounding box center [161, 297] width 193 height 35
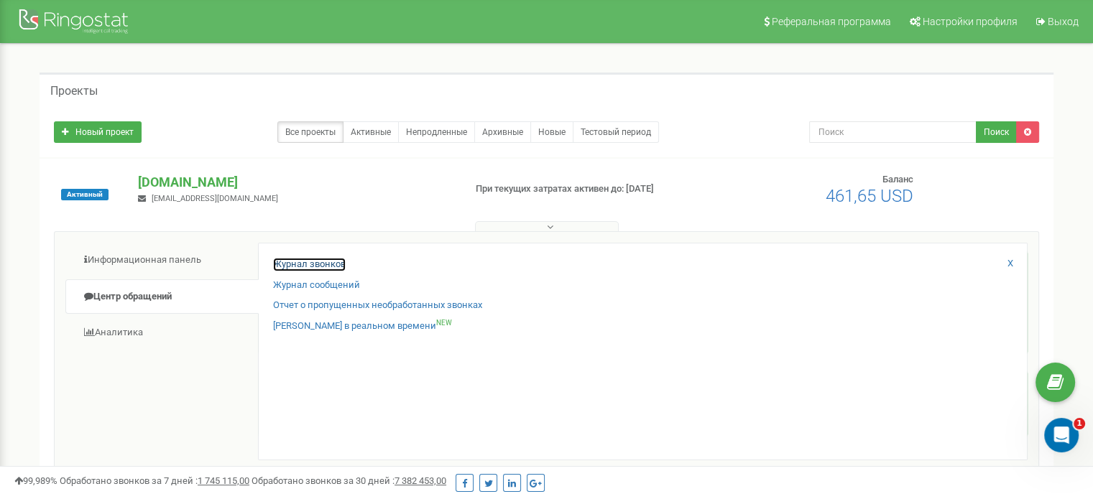
click at [292, 264] on link "Журнал звонков" at bounding box center [309, 265] width 73 height 14
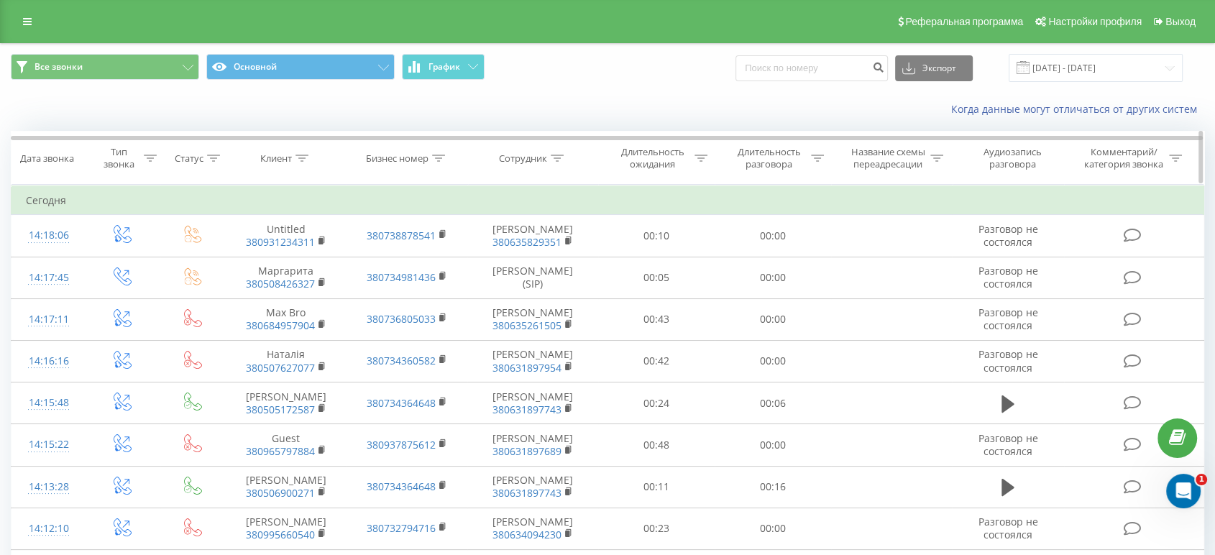
click at [555, 156] on icon at bounding box center [557, 158] width 13 height 7
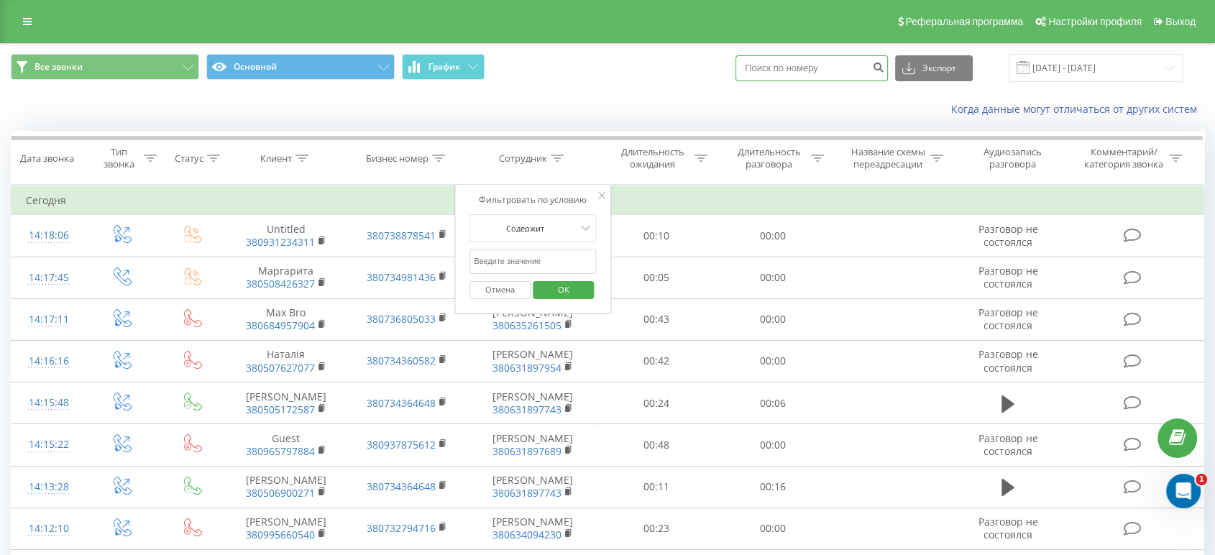
click at [791, 70] on input at bounding box center [811, 68] width 152 height 26
paste input "380 98 099 3076"
type input "380 98 099 3076"
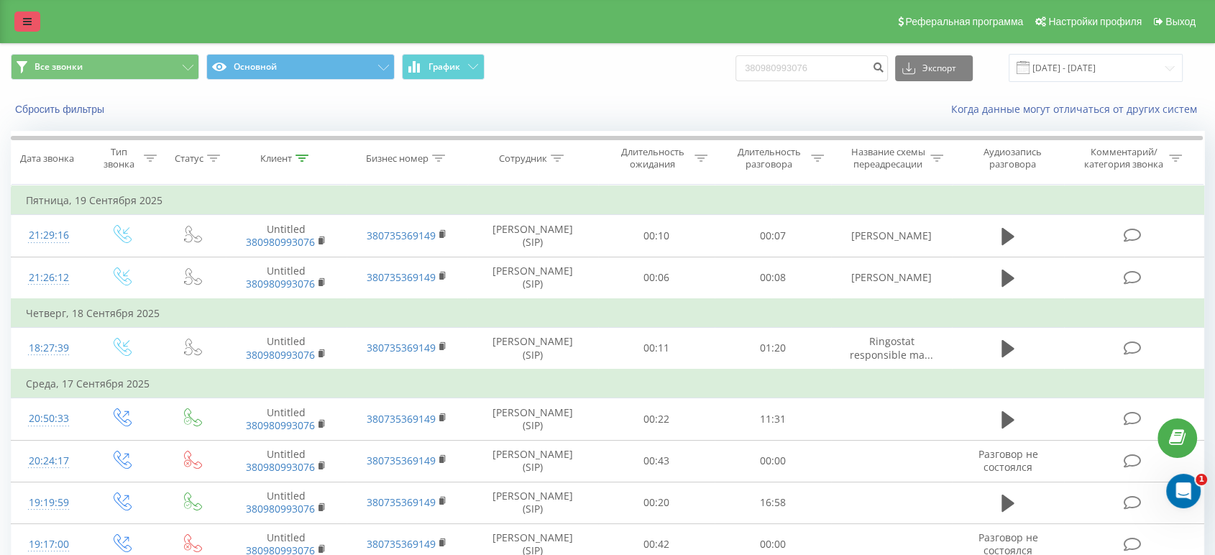
click at [22, 23] on link at bounding box center [27, 21] width 26 height 20
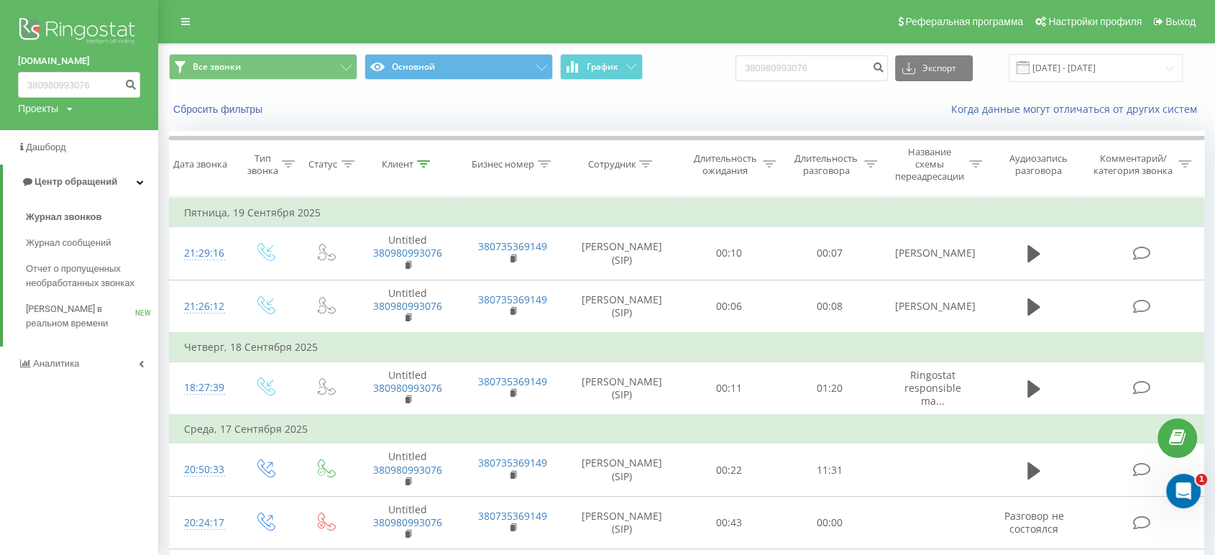
click at [83, 38] on img at bounding box center [79, 32] width 122 height 36
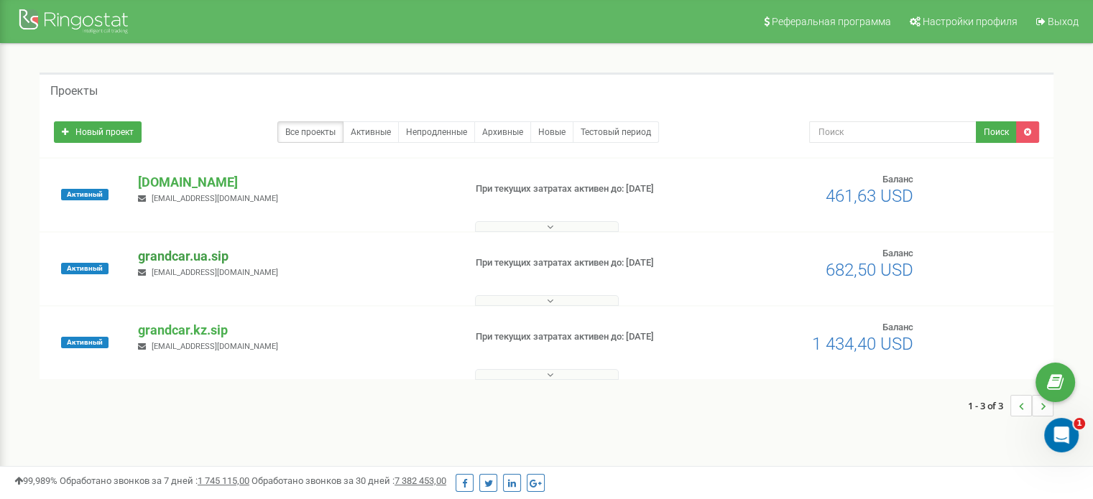
click at [193, 259] on p "grandcar.ua.sip" at bounding box center [295, 256] width 314 height 19
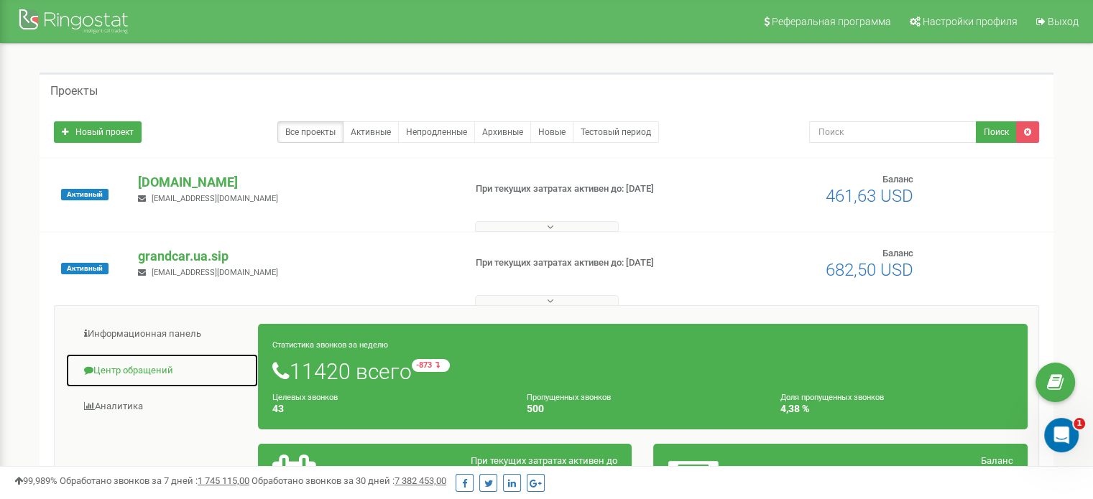
click at [124, 370] on link "Центр обращений" at bounding box center [161, 371] width 193 height 35
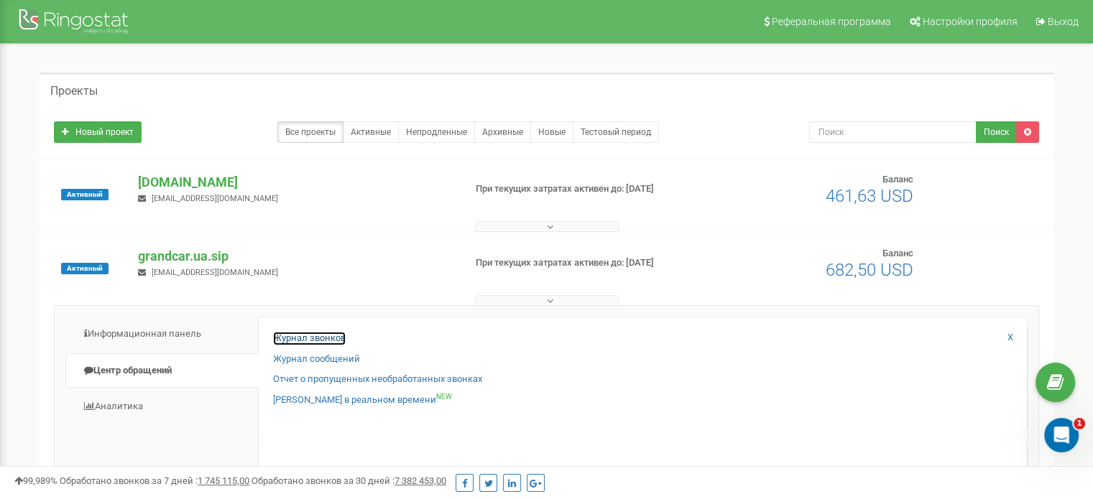
click at [286, 339] on link "Журнал звонков" at bounding box center [309, 339] width 73 height 14
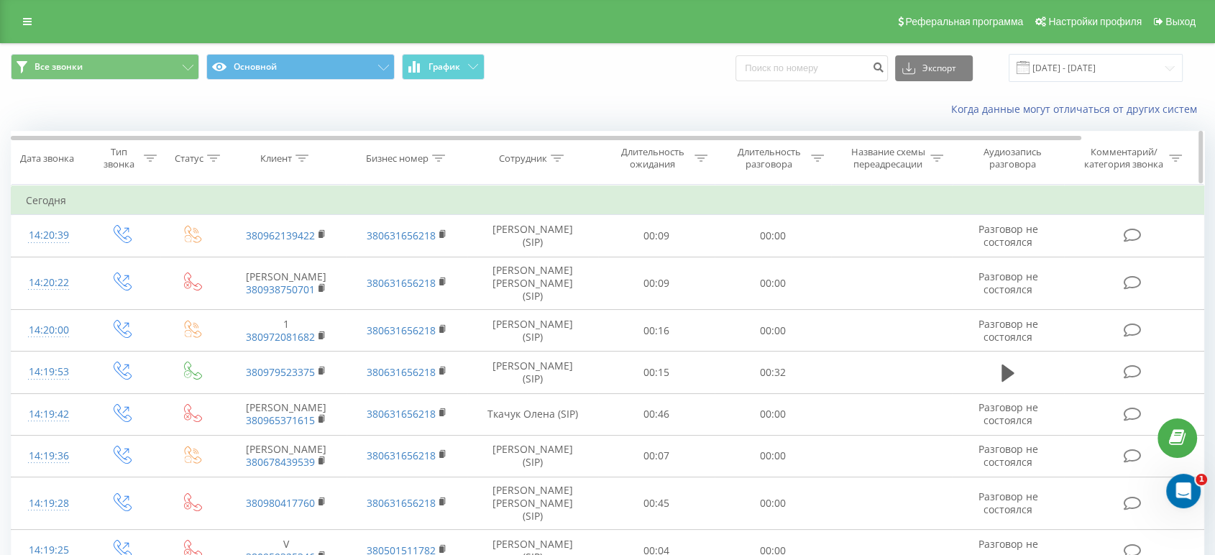
click at [558, 159] on icon at bounding box center [557, 158] width 13 height 7
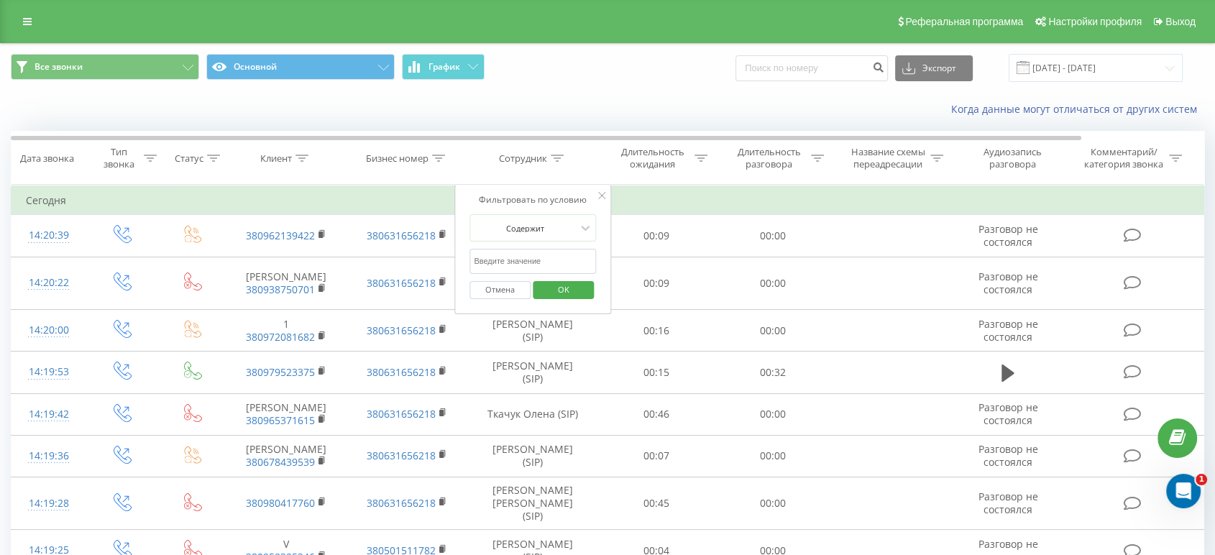
click at [538, 252] on input "text" at bounding box center [532, 261] width 126 height 25
paste input "Ткачук"
type input "Ткачук"
click at [554, 285] on span "OK" at bounding box center [563, 289] width 40 height 22
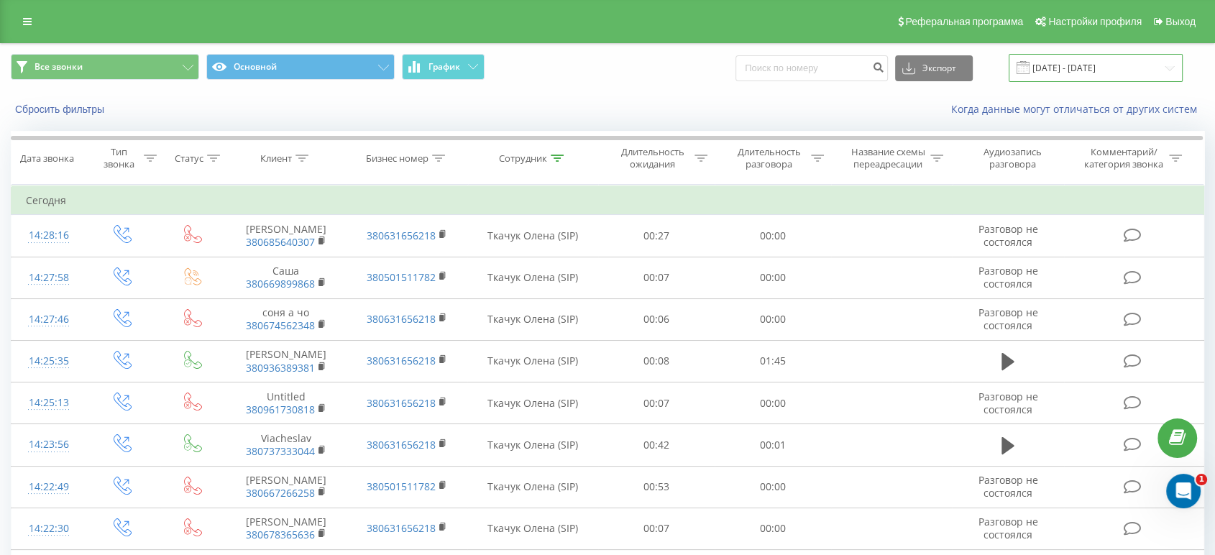
click at [1077, 67] on input "[DATE] - [DATE]" at bounding box center [1095, 68] width 174 height 28
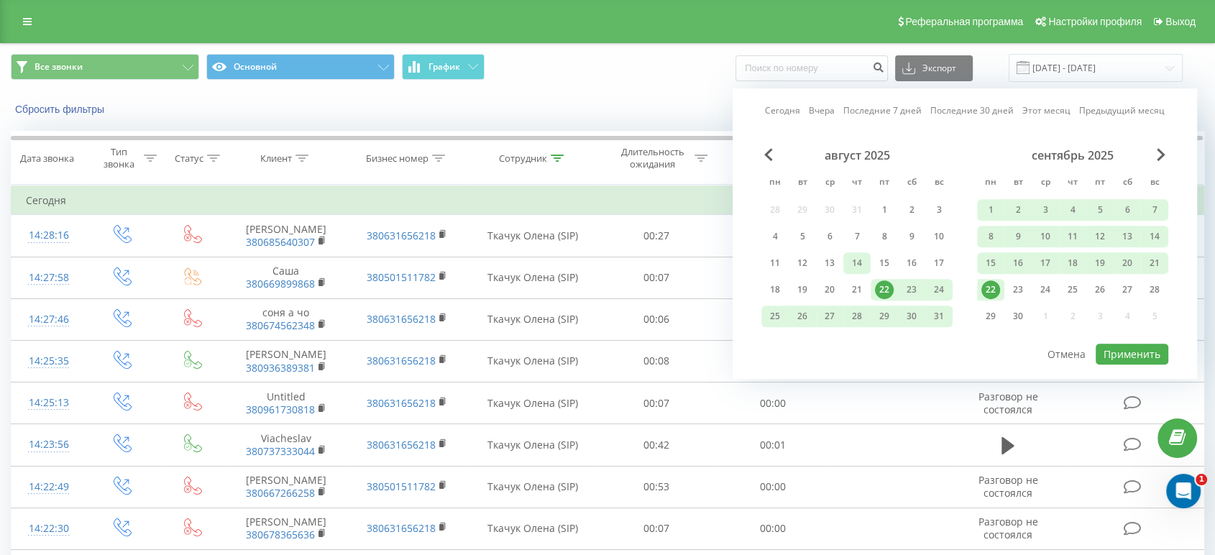
click at [861, 256] on div "14" at bounding box center [856, 263] width 19 height 19
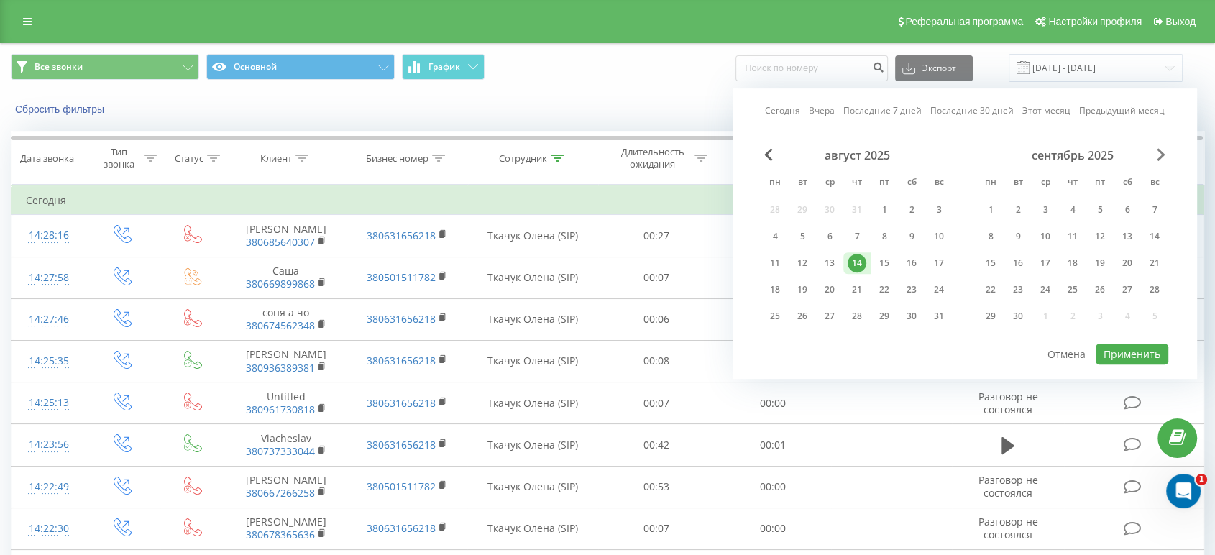
click at [1103, 156] on span "Next Month" at bounding box center [1160, 154] width 9 height 13
click at [938, 234] on div "14" at bounding box center [938, 236] width 19 height 19
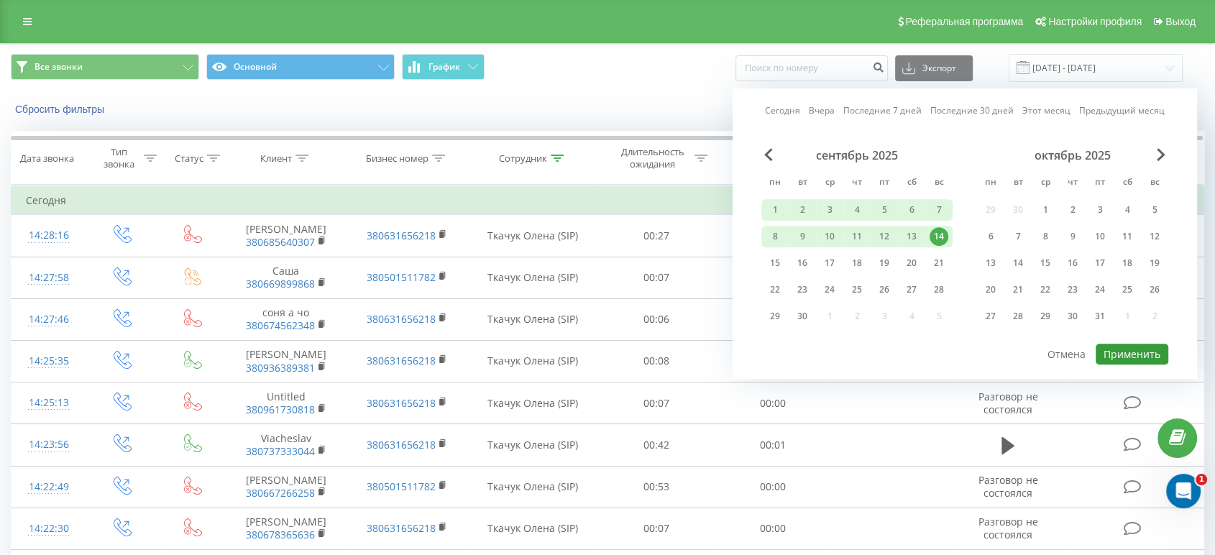
click at [1103, 348] on button "Применить" at bounding box center [1131, 354] width 73 height 21
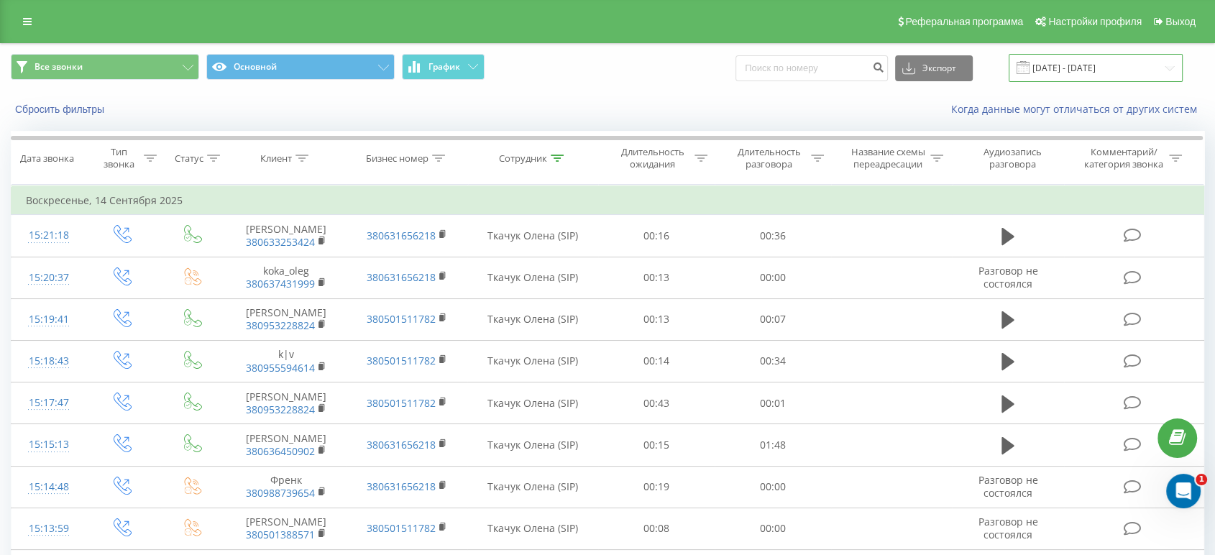
click at [1103, 71] on input "[DATE] - [DATE]" at bounding box center [1095, 68] width 174 height 28
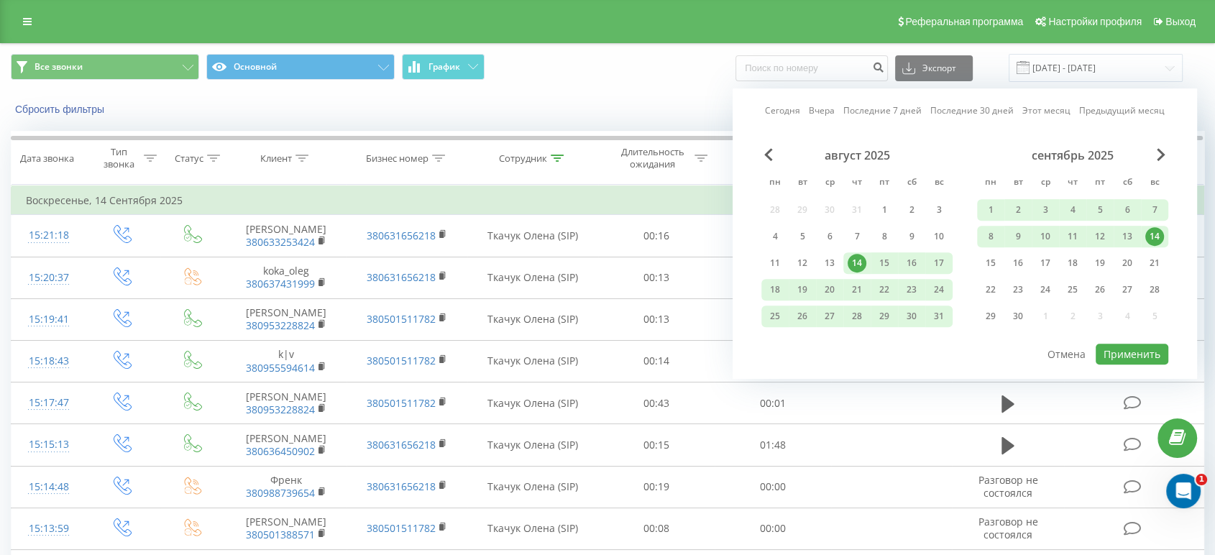
click at [1103, 235] on div "14" at bounding box center [1154, 236] width 19 height 19
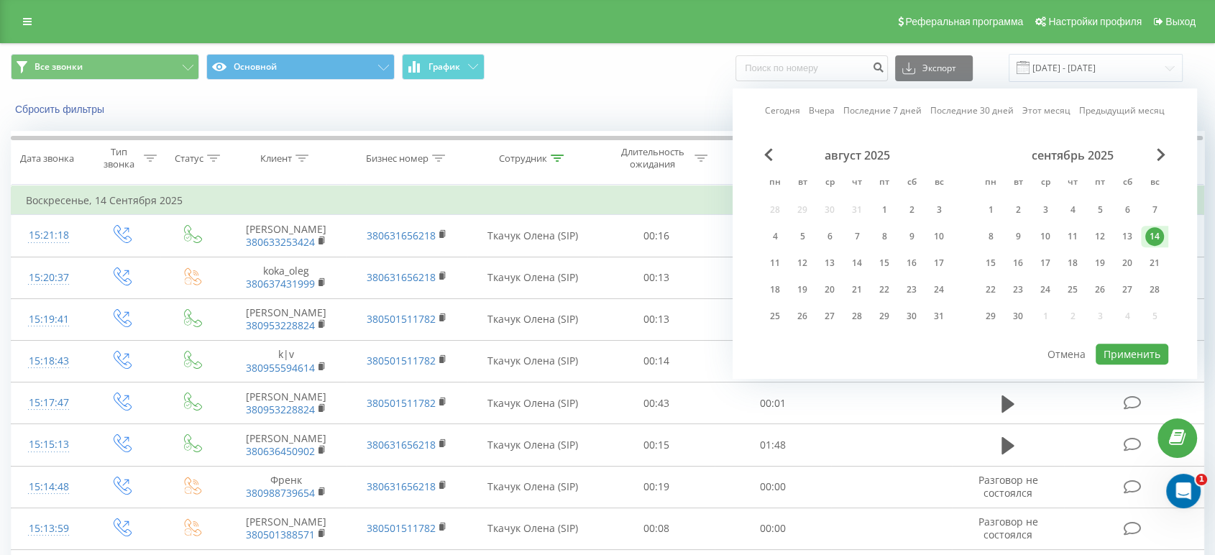
click at [1103, 235] on div "14" at bounding box center [1154, 236] width 19 height 19
click at [1103, 349] on button "Применить" at bounding box center [1131, 354] width 73 height 21
type input "[DATE] - [DATE]"
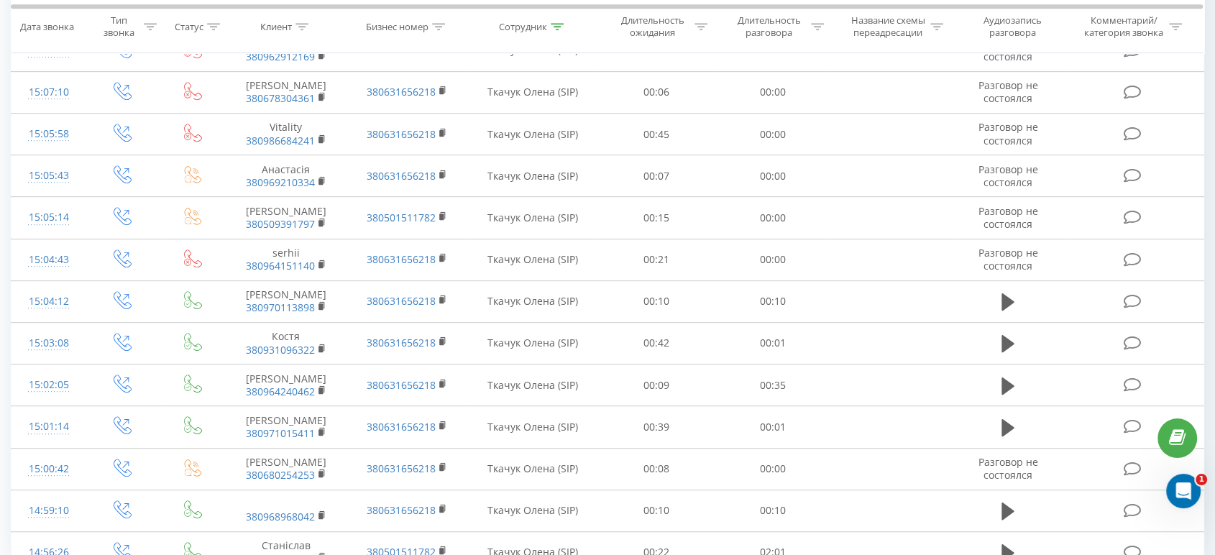
scroll to position [779, 0]
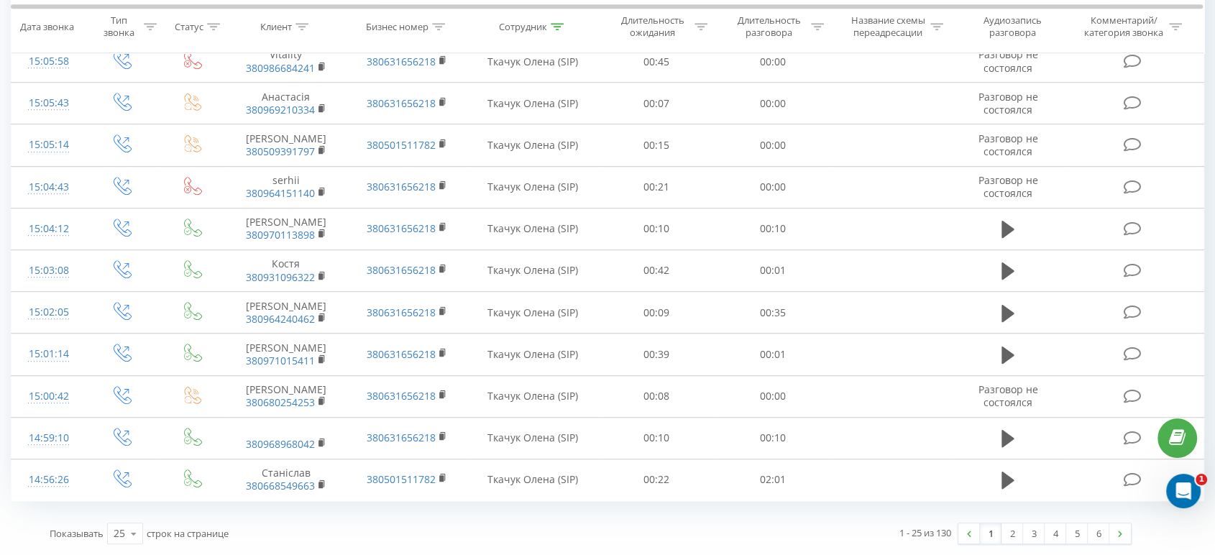
drag, startPoint x: 1225, startPoint y: 107, endPoint x: 4, endPoint y: 11, distance: 1224.9
click at [132, 499] on icon at bounding box center [134, 534] width 22 height 28
click at [119, 493] on span "50" at bounding box center [119, 492] width 11 height 14
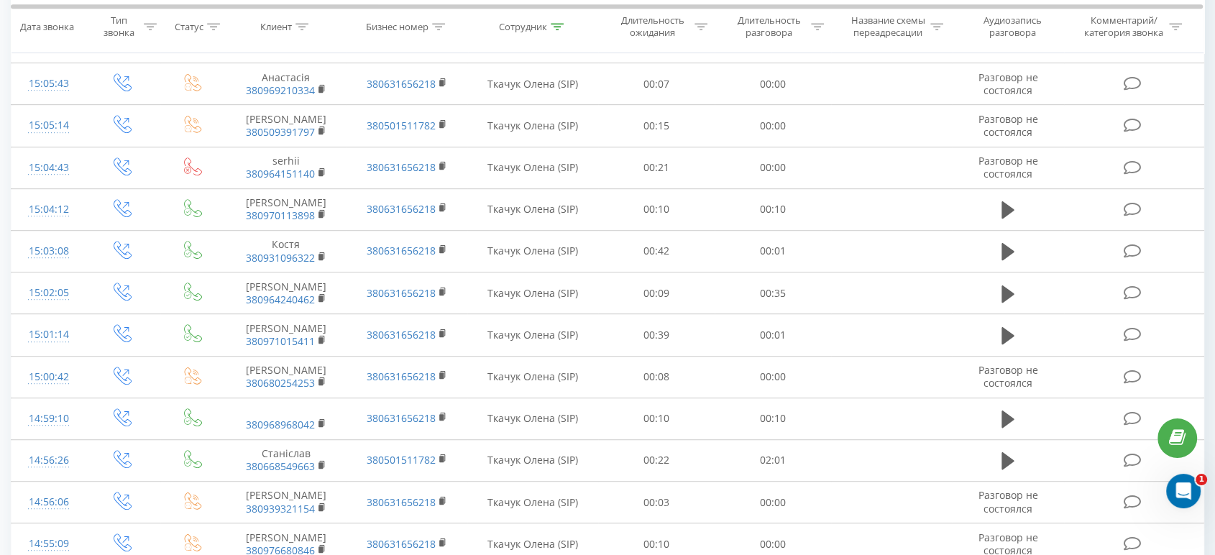
scroll to position [1856, 0]
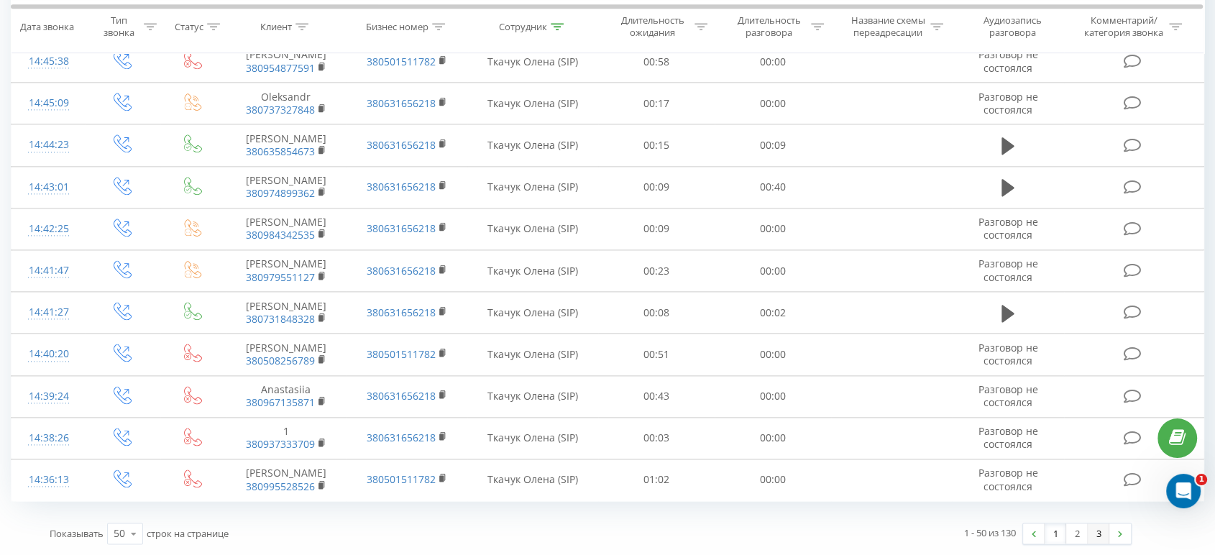
click at [1089, 499] on link "3" at bounding box center [1098, 533] width 22 height 20
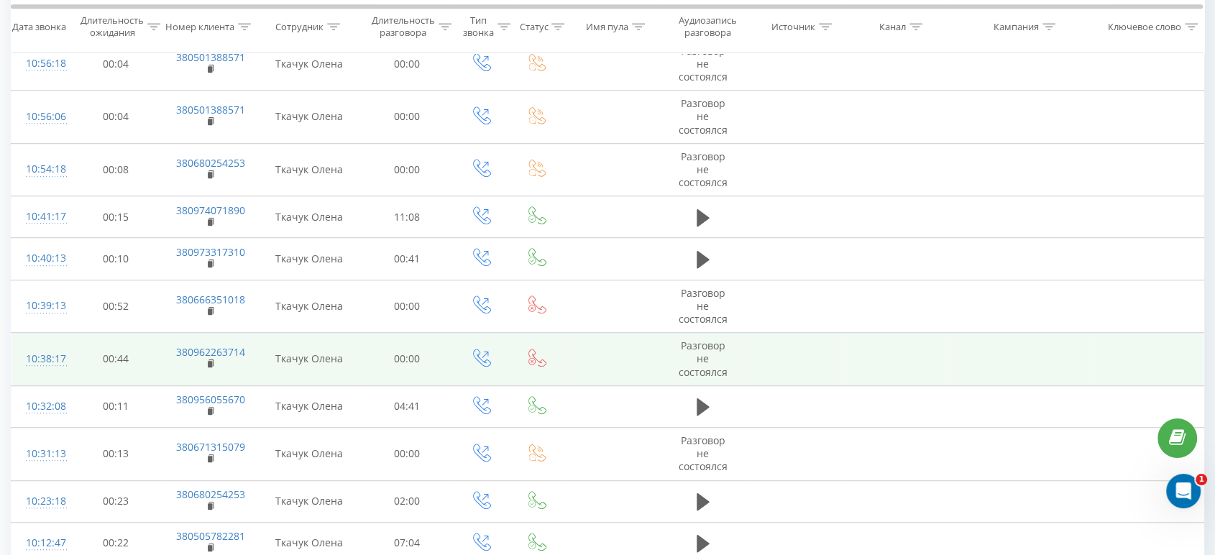
scroll to position [966, 0]
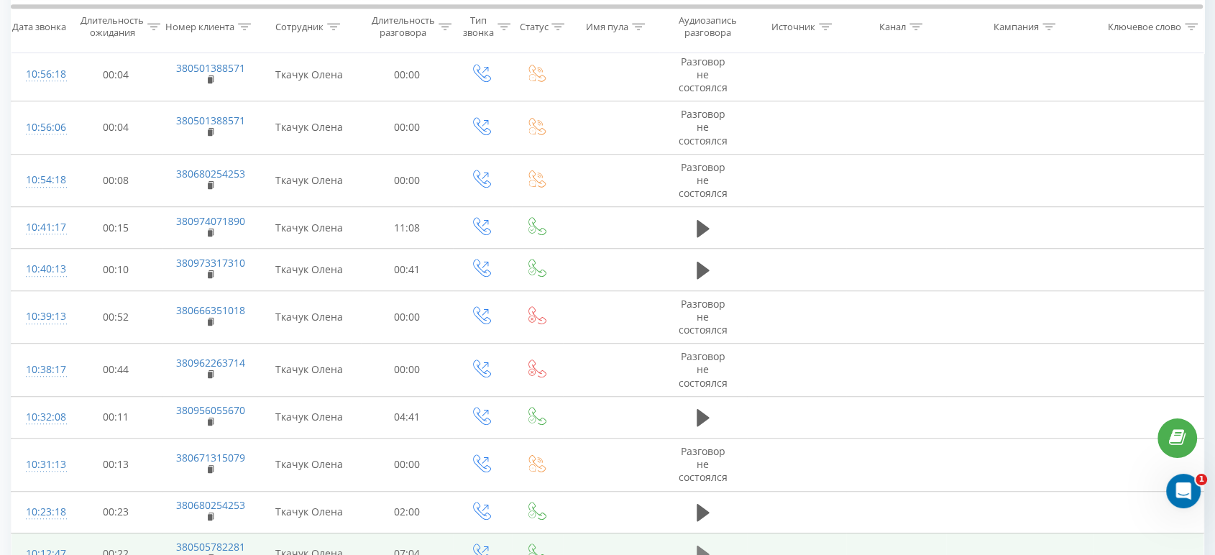
click at [696, 499] on button at bounding box center [703, 554] width 22 height 22
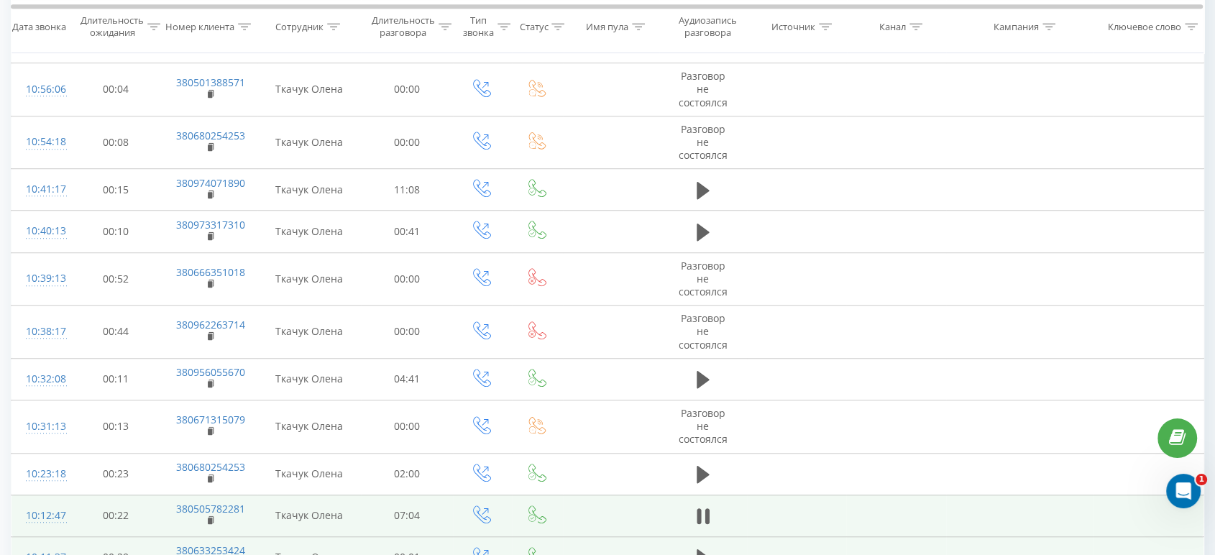
scroll to position [1021, 0]
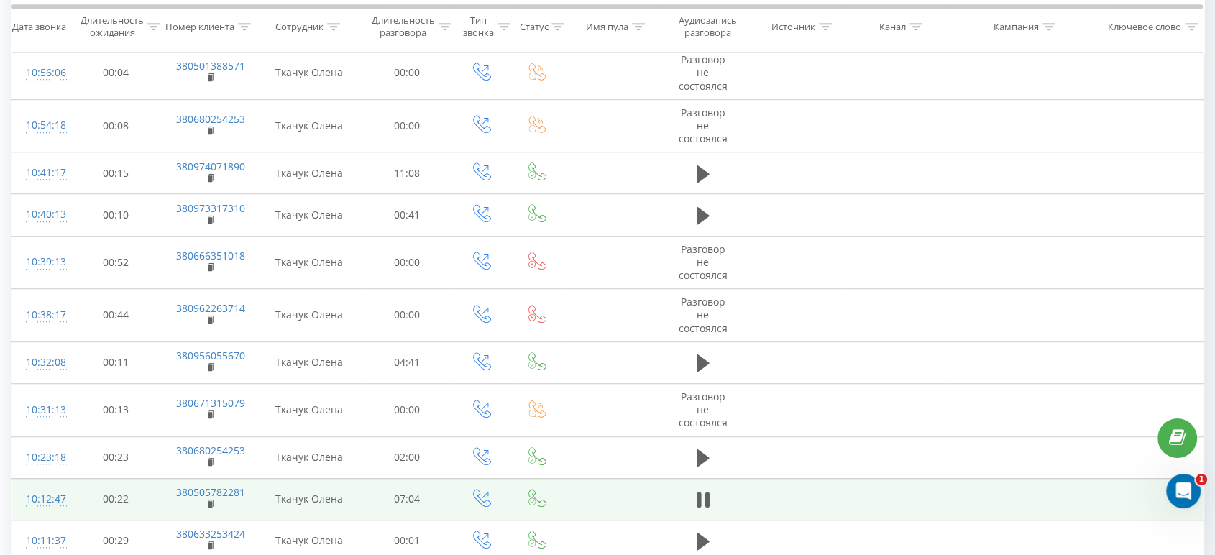
drag, startPoint x: 1069, startPoint y: 497, endPoint x: 1110, endPoint y: 497, distance: 40.3
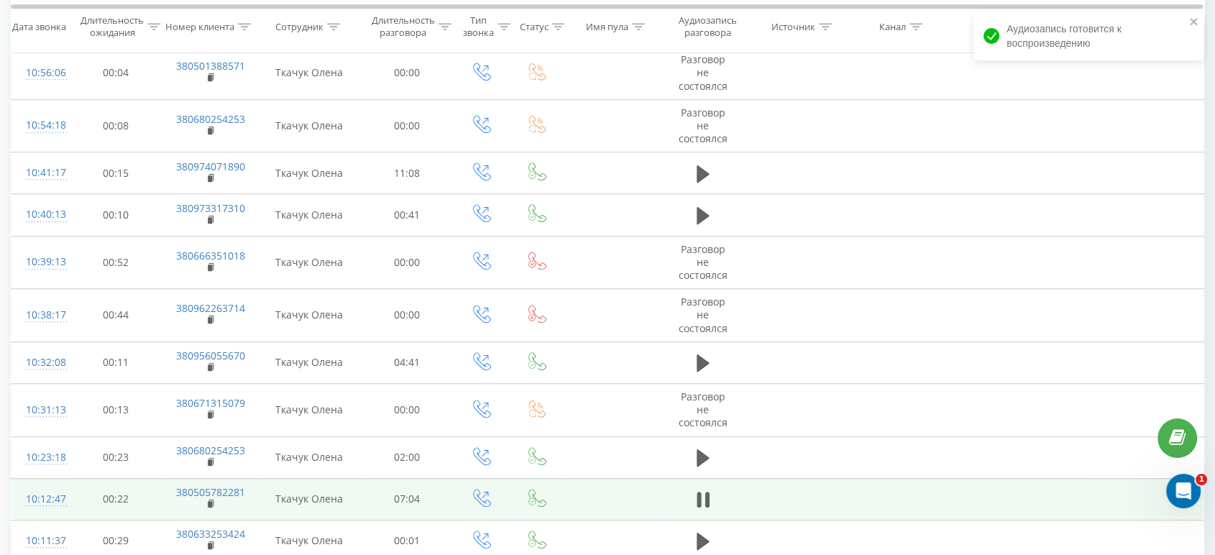
drag, startPoint x: 2229, startPoint y: 964, endPoint x: 1169, endPoint y: 490, distance: 1162.0
drag, startPoint x: 1012, startPoint y: 495, endPoint x: 30, endPoint y: 22, distance: 1090.0
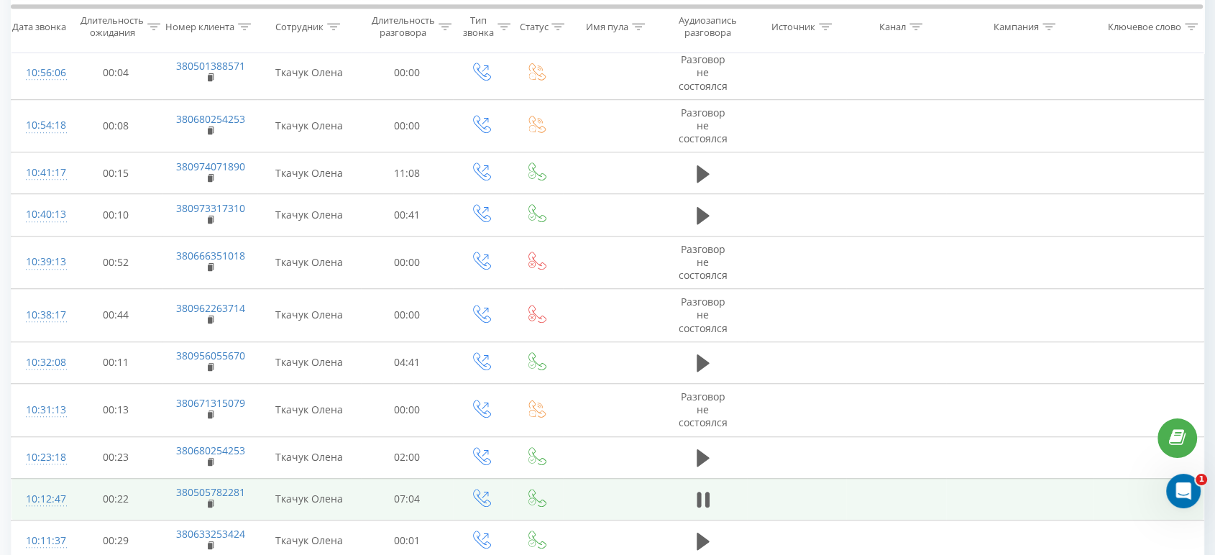
drag, startPoint x: 316, startPoint y: 494, endPoint x: 242, endPoint y: 492, distance: 74.0
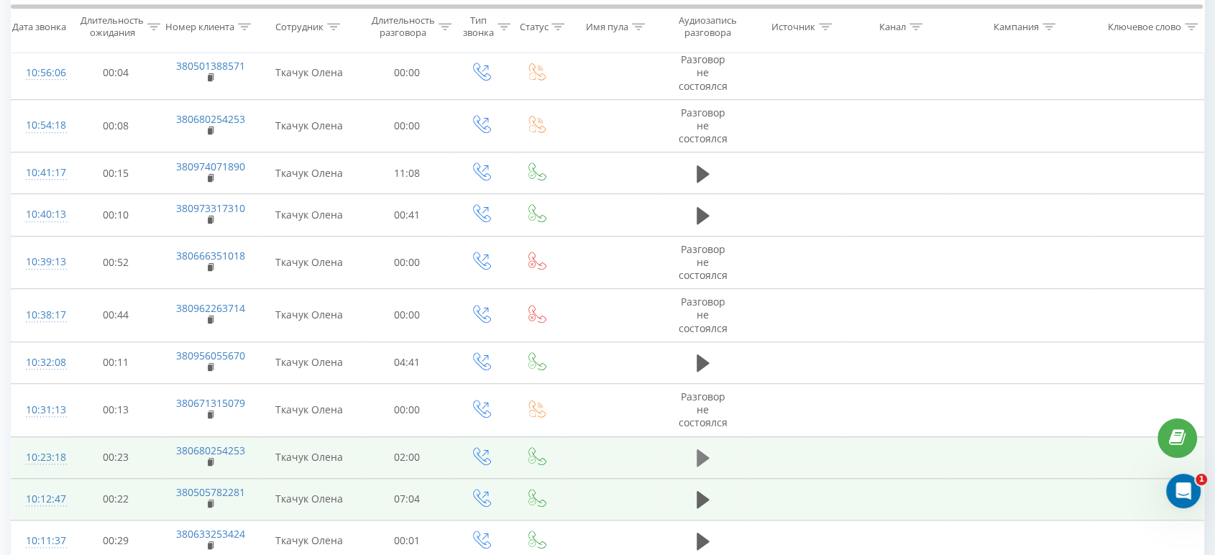
click at [711, 447] on button at bounding box center [703, 458] width 22 height 22
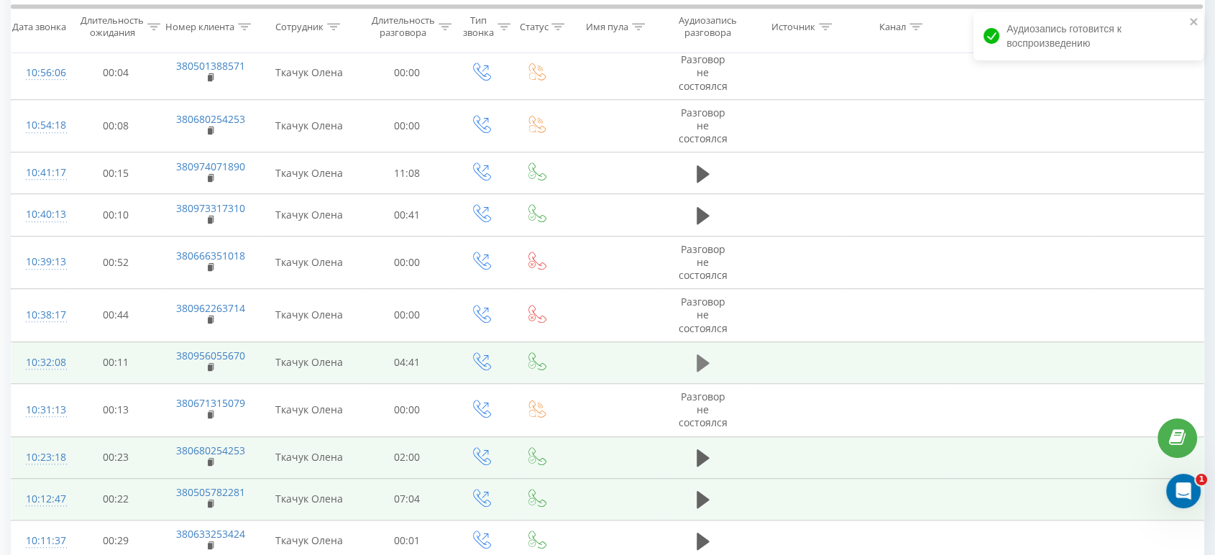
click at [707, 354] on icon at bounding box center [702, 362] width 13 height 17
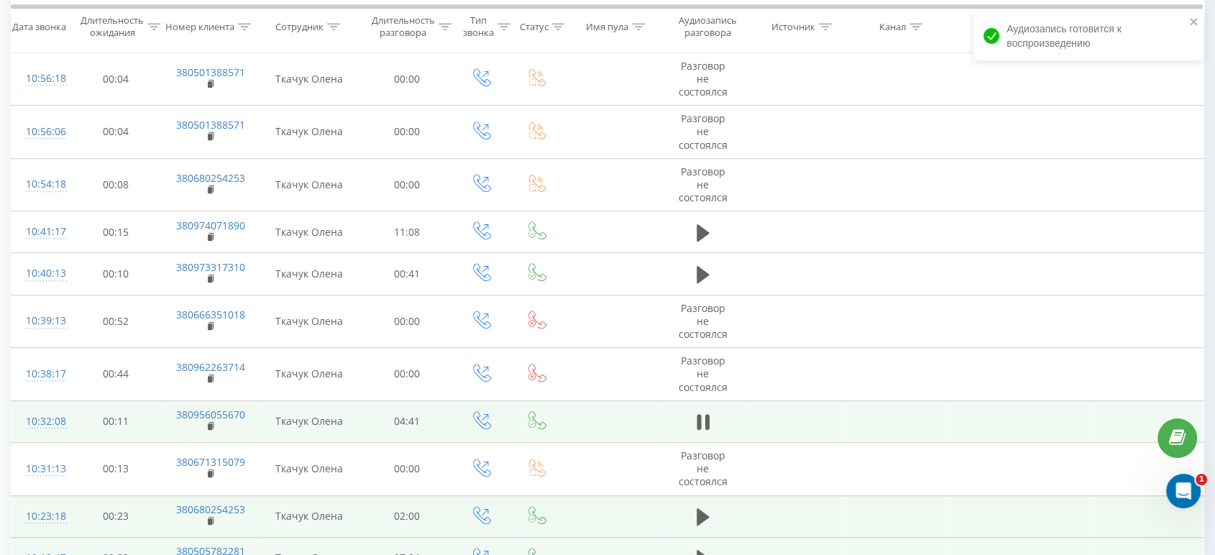
scroll to position [941, 0]
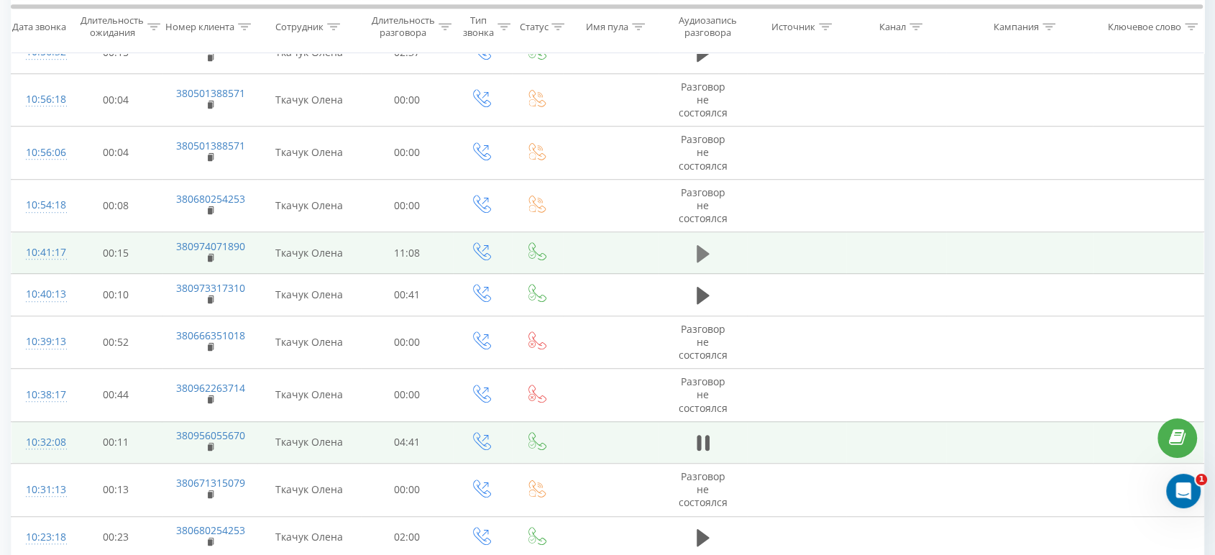
click at [694, 243] on button at bounding box center [703, 254] width 22 height 22
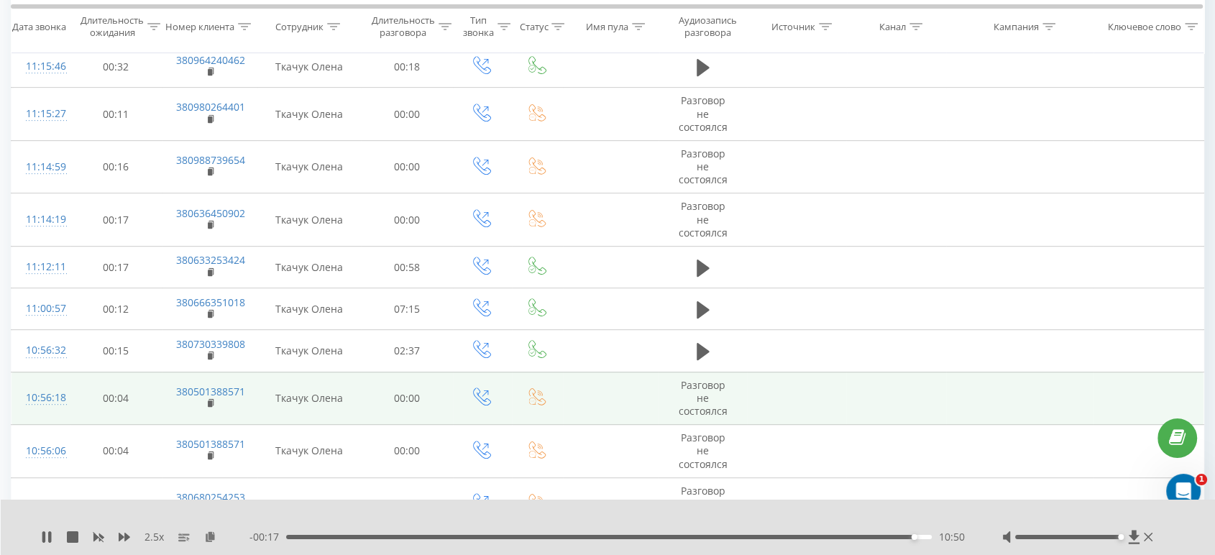
scroll to position [621, 0]
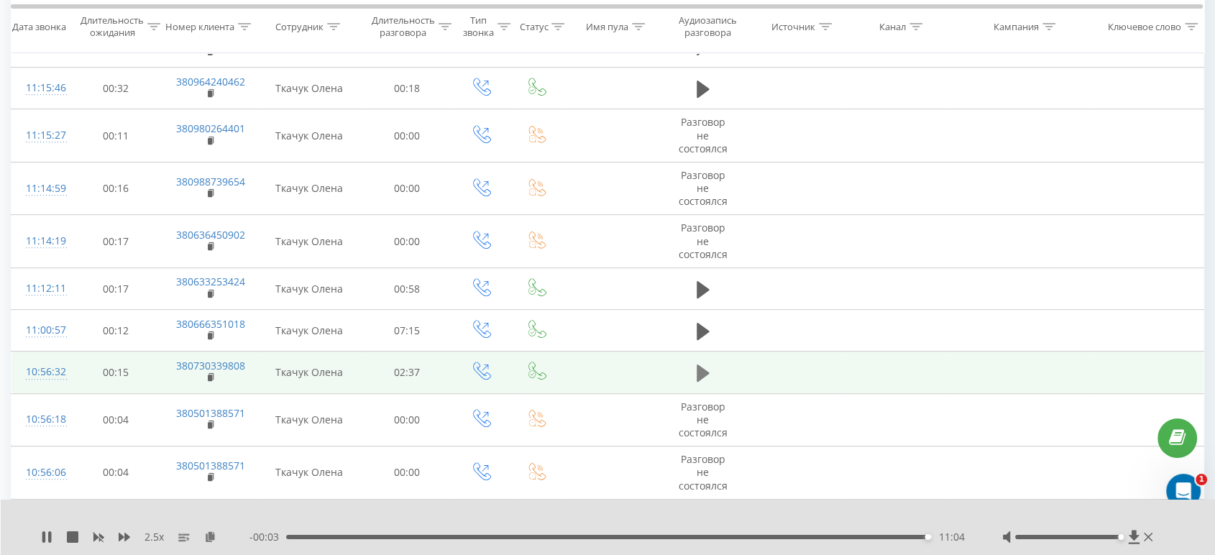
click at [707, 364] on icon at bounding box center [702, 372] width 13 height 17
click at [503, 499] on div "01:29" at bounding box center [608, 537] width 645 height 4
click at [121, 499] on icon at bounding box center [124, 536] width 11 height 11
click at [483, 499] on div "- 01:40 00:58 00:58" at bounding box center [607, 537] width 717 height 14
click at [482, 499] on div "00:48" at bounding box center [608, 537] width 645 height 4
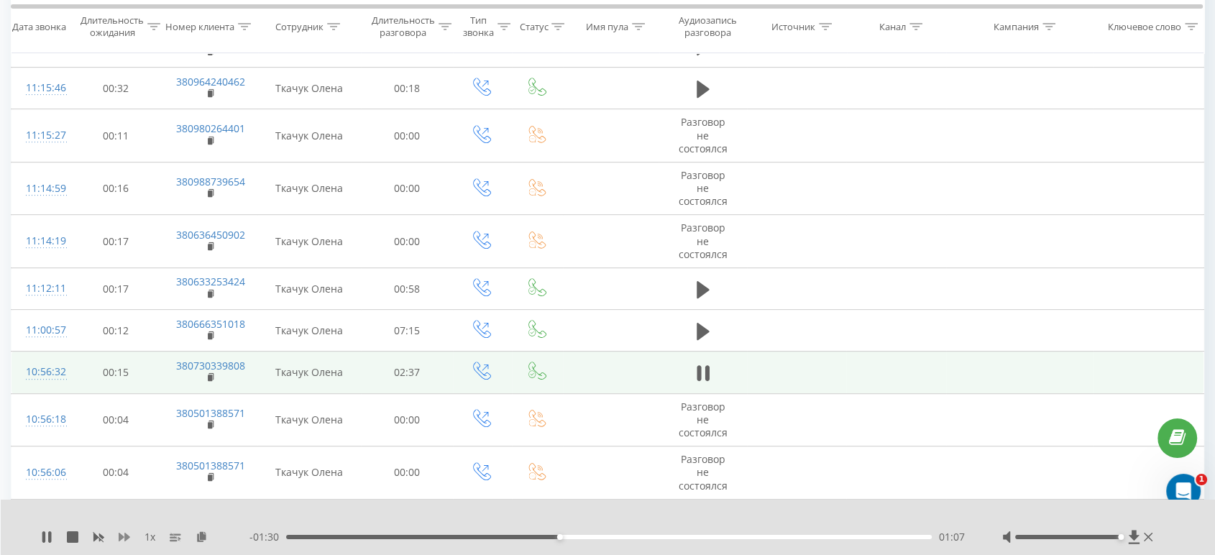
click at [119, 499] on icon at bounding box center [124, 536] width 11 height 11
click at [126, 499] on icon at bounding box center [124, 536] width 11 height 11
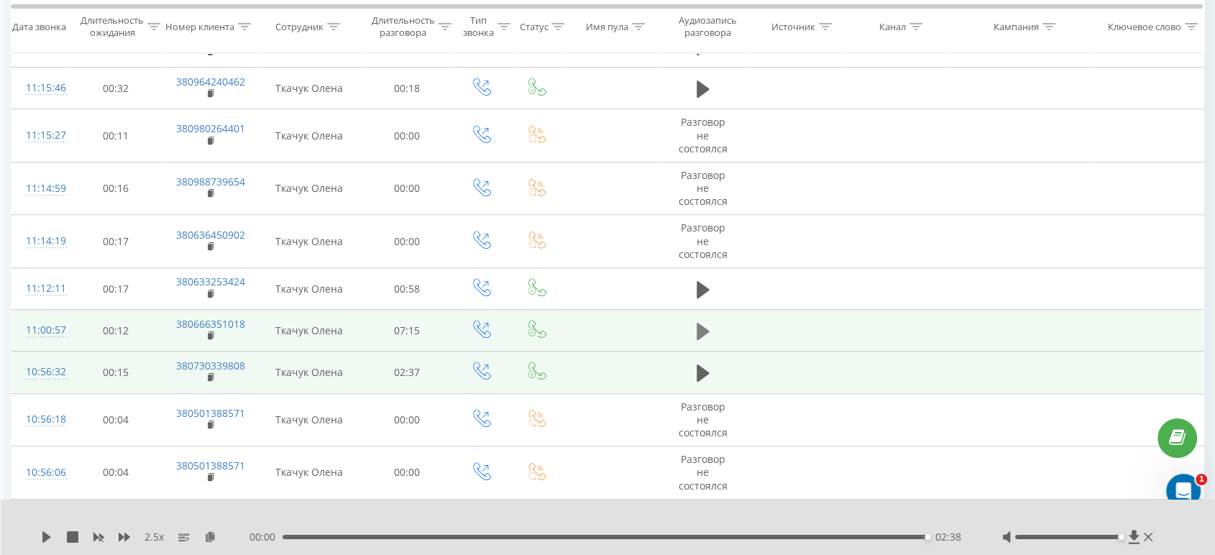
click at [697, 323] on icon at bounding box center [702, 331] width 13 height 17
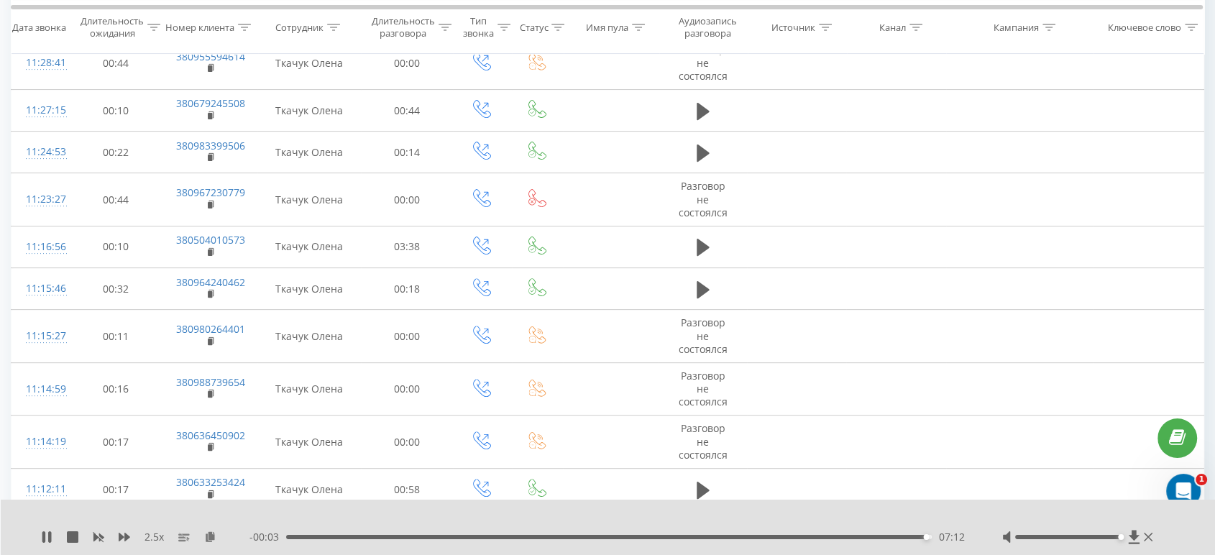
scroll to position [382, 0]
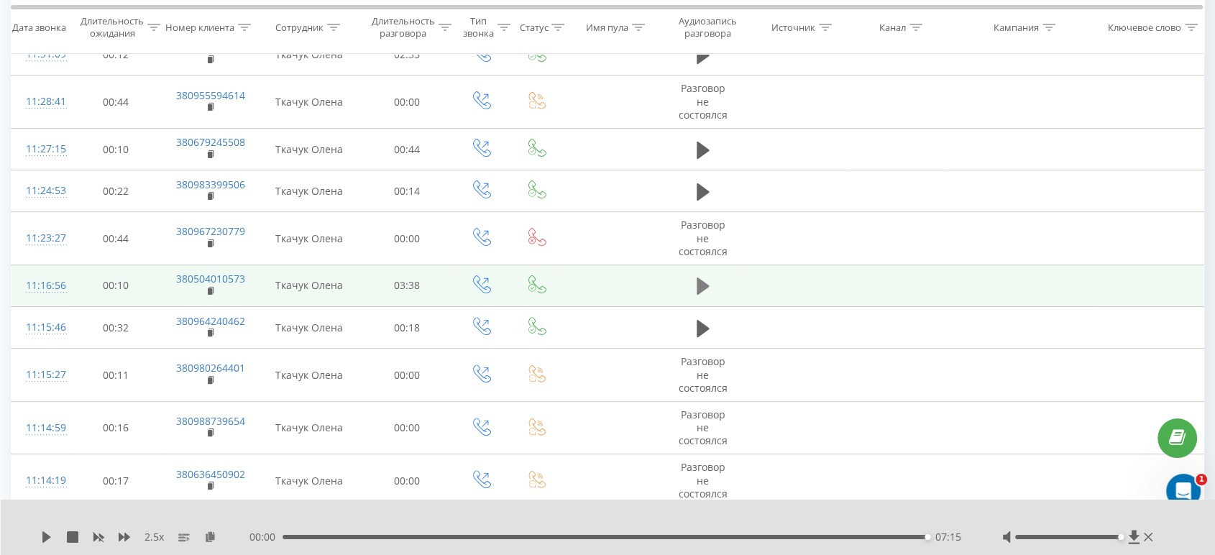
click at [699, 277] on icon at bounding box center [702, 285] width 13 height 17
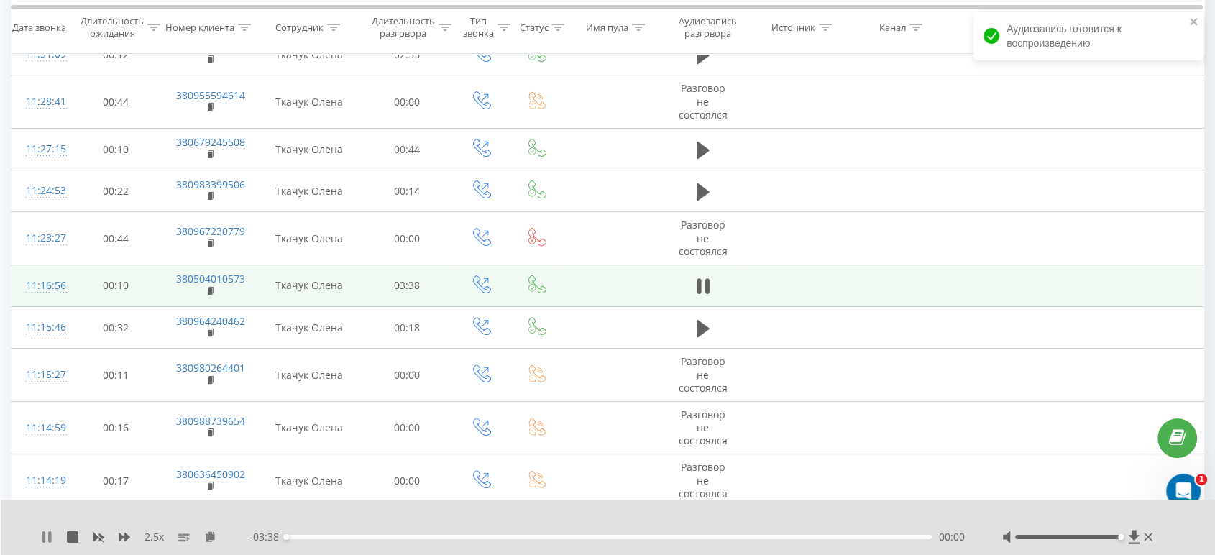
click at [43, 499] on icon at bounding box center [43, 536] width 3 height 11
click at [42, 499] on icon at bounding box center [46, 536] width 9 height 11
click at [298, 499] on div "00:04" at bounding box center [608, 537] width 645 height 4
drag, startPoint x: 43, startPoint y: 533, endPoint x: 114, endPoint y: 545, distance: 71.5
click at [43, 499] on icon at bounding box center [43, 536] width 3 height 11
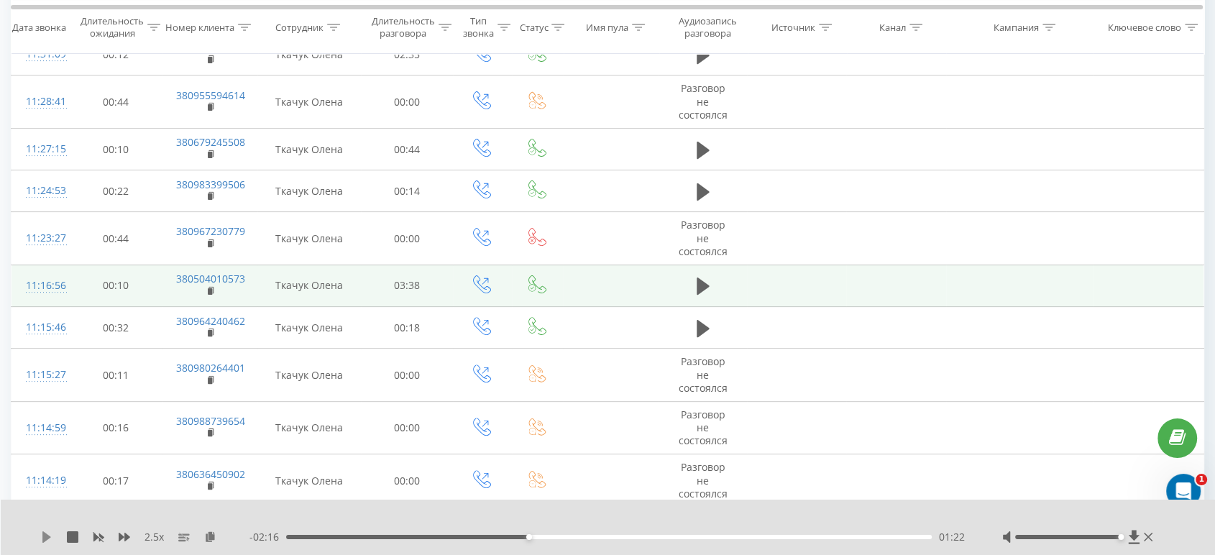
click at [50, 499] on icon at bounding box center [46, 536] width 11 height 11
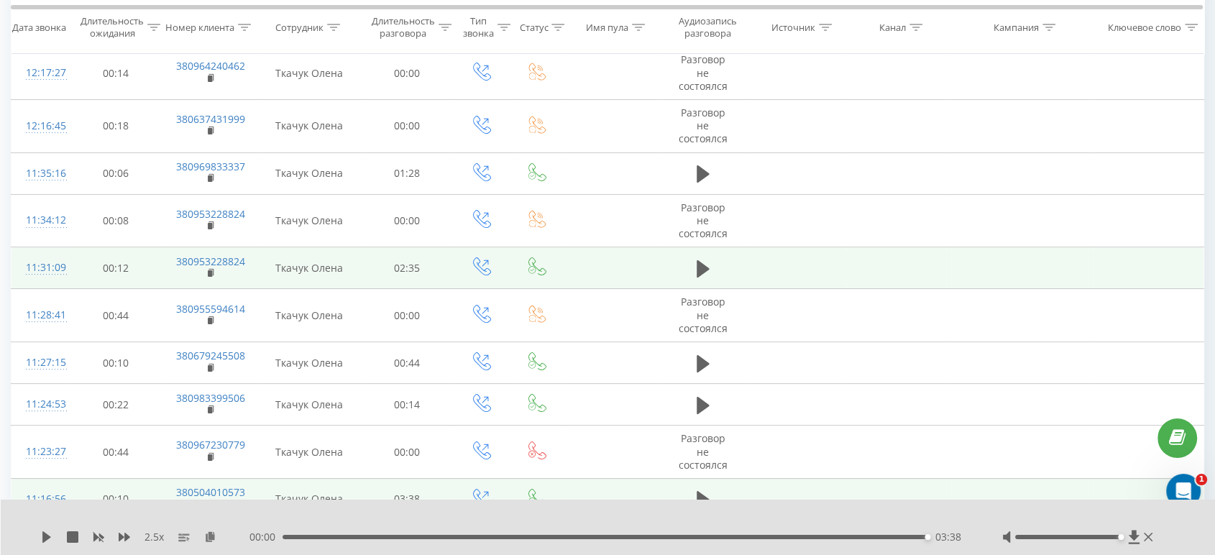
scroll to position [142, 0]
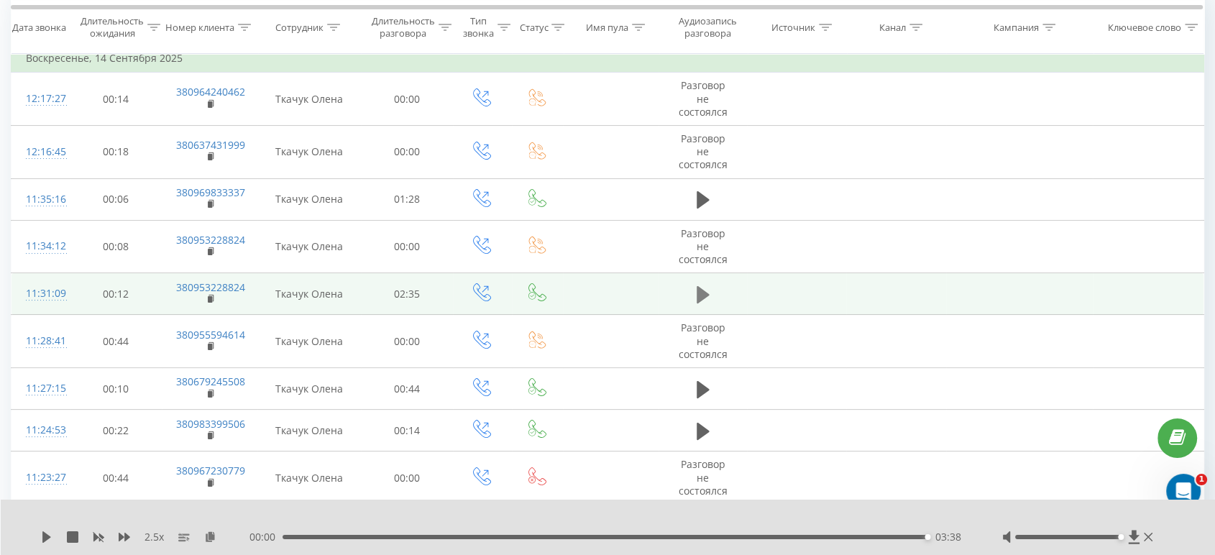
click at [705, 286] on icon at bounding box center [702, 294] width 13 height 17
click at [610, 499] on div "02:21" at bounding box center [608, 537] width 645 height 4
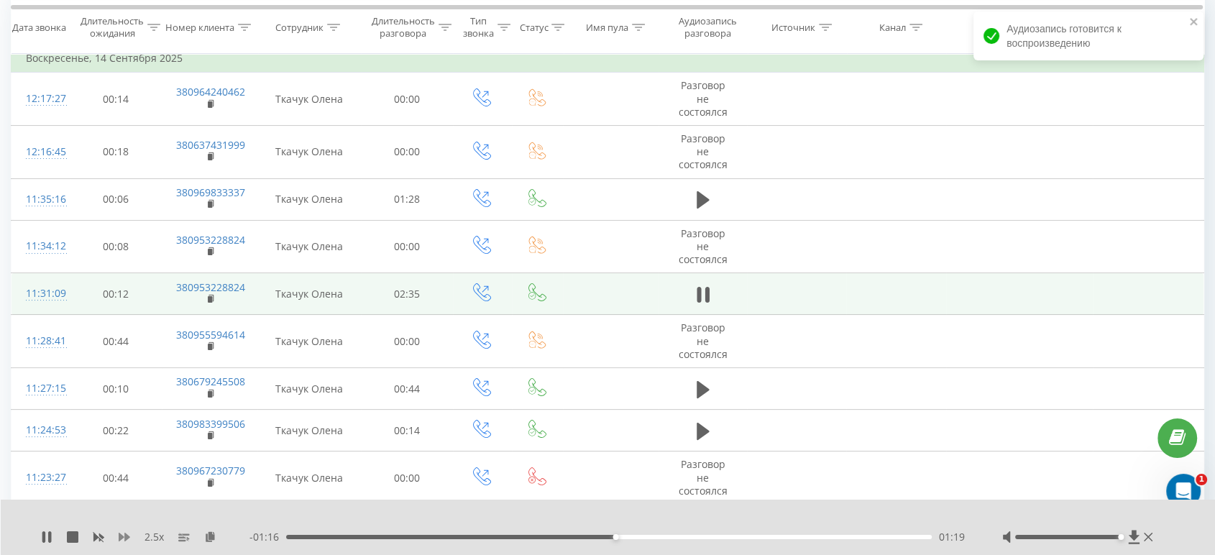
click at [126, 499] on icon at bounding box center [124, 537] width 11 height 9
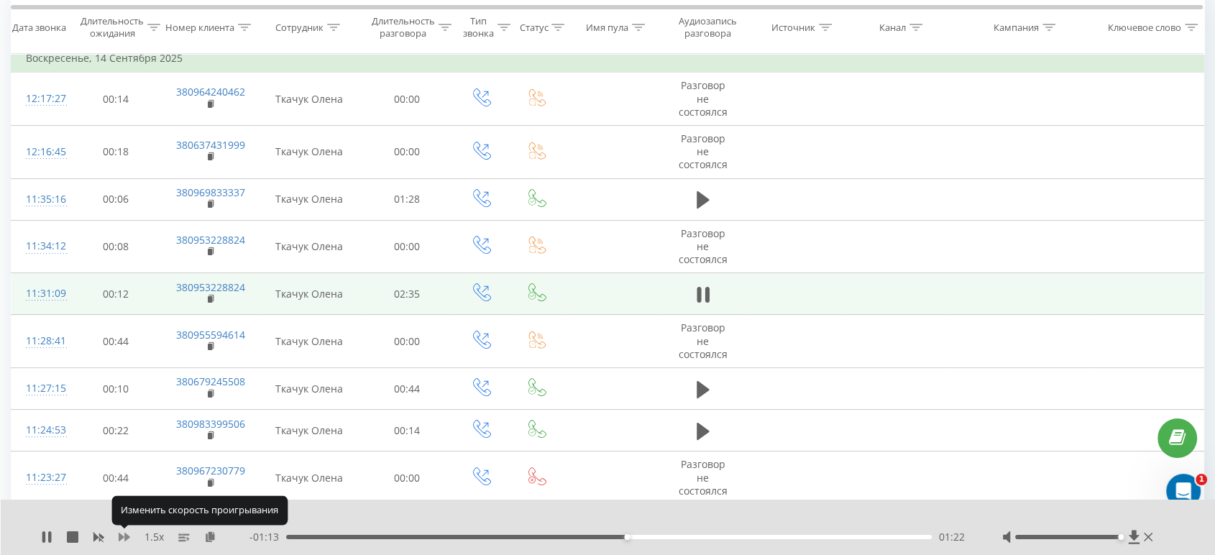
click at [126, 499] on icon at bounding box center [124, 537] width 11 height 9
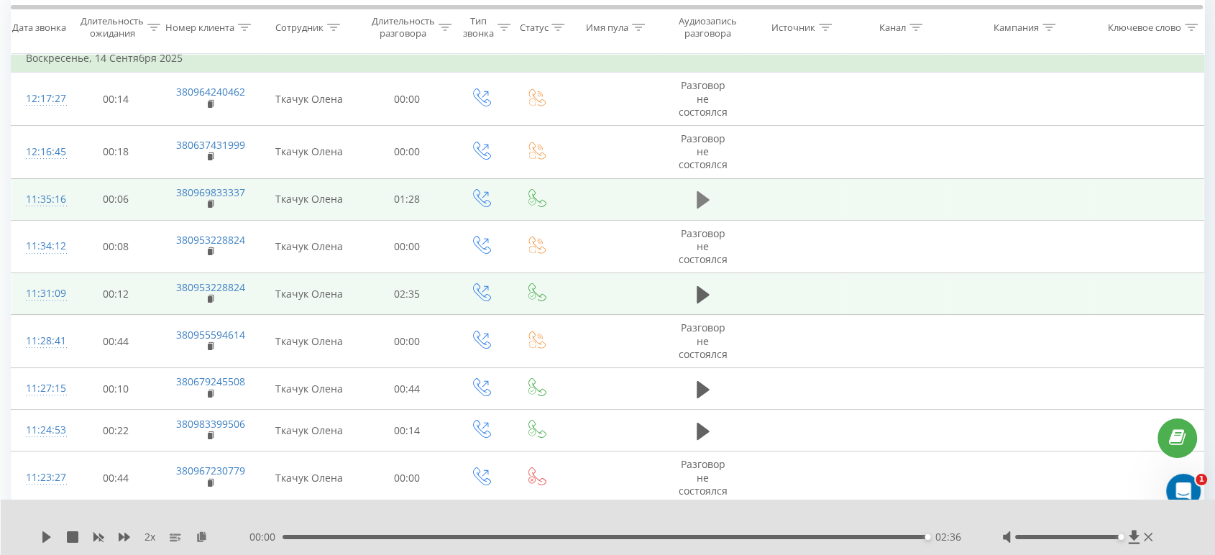
click at [700, 191] on icon at bounding box center [702, 199] width 13 height 17
click at [126, 499] on icon at bounding box center [124, 537] width 11 height 9
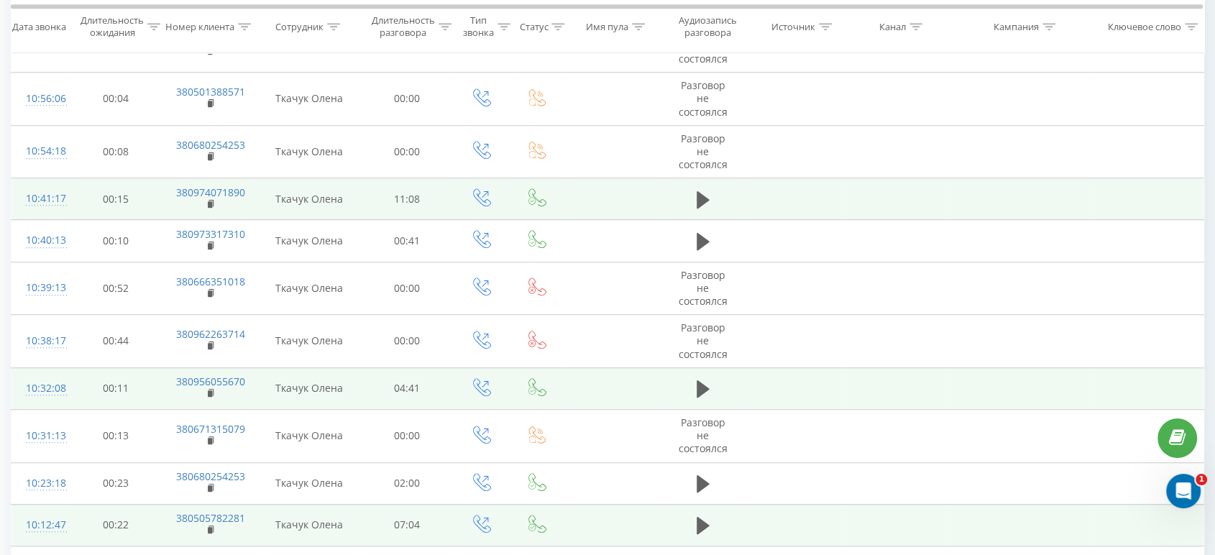
scroll to position [1021, 0]
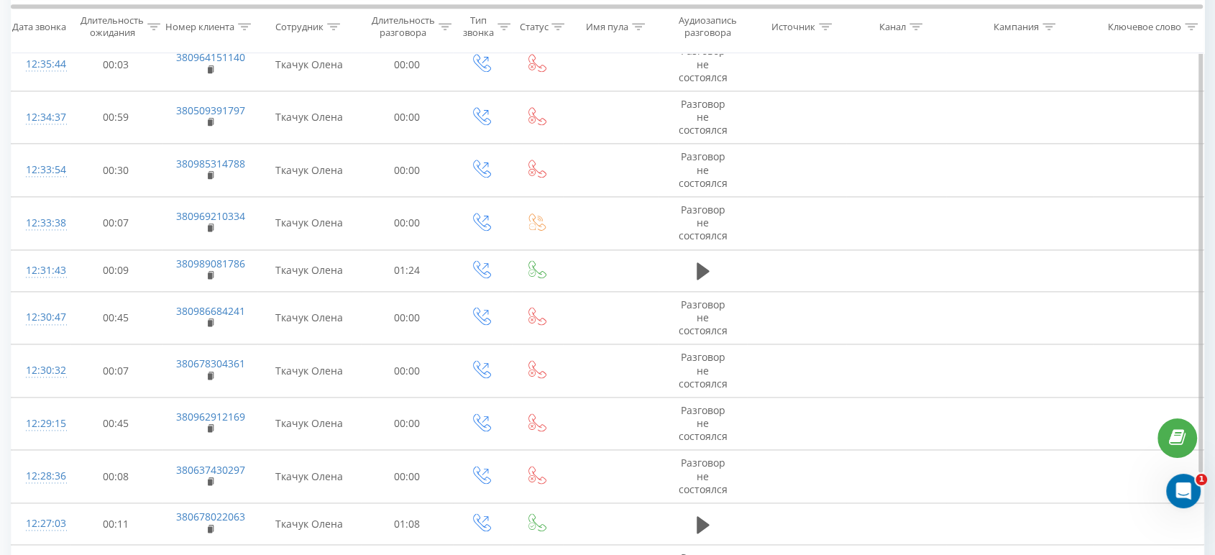
scroll to position [1856, 0]
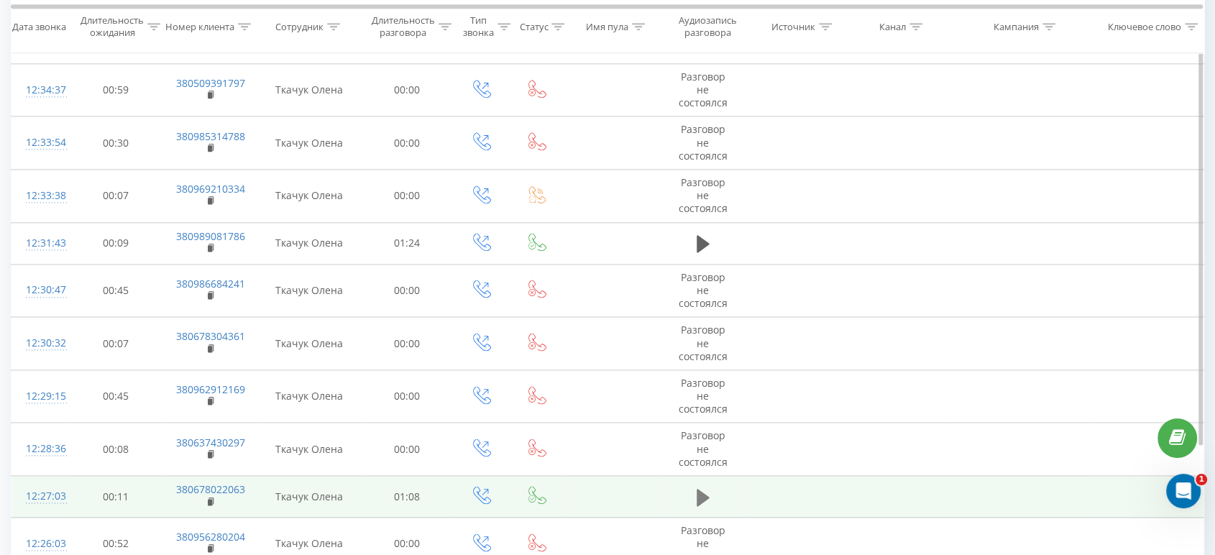
click at [700, 488] on icon at bounding box center [702, 496] width 13 height 17
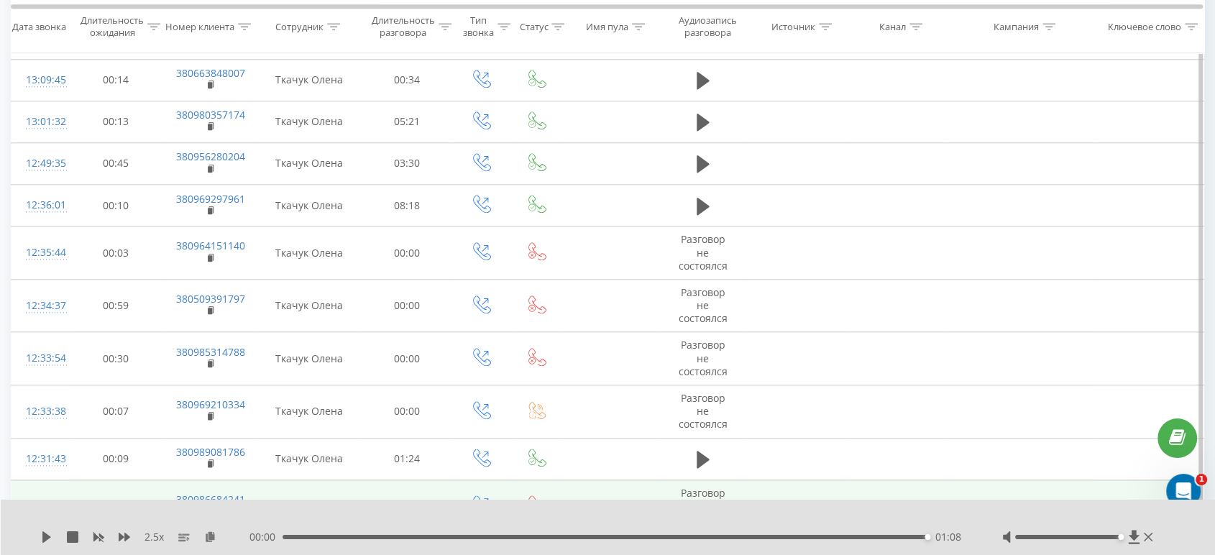
scroll to position [1616, 0]
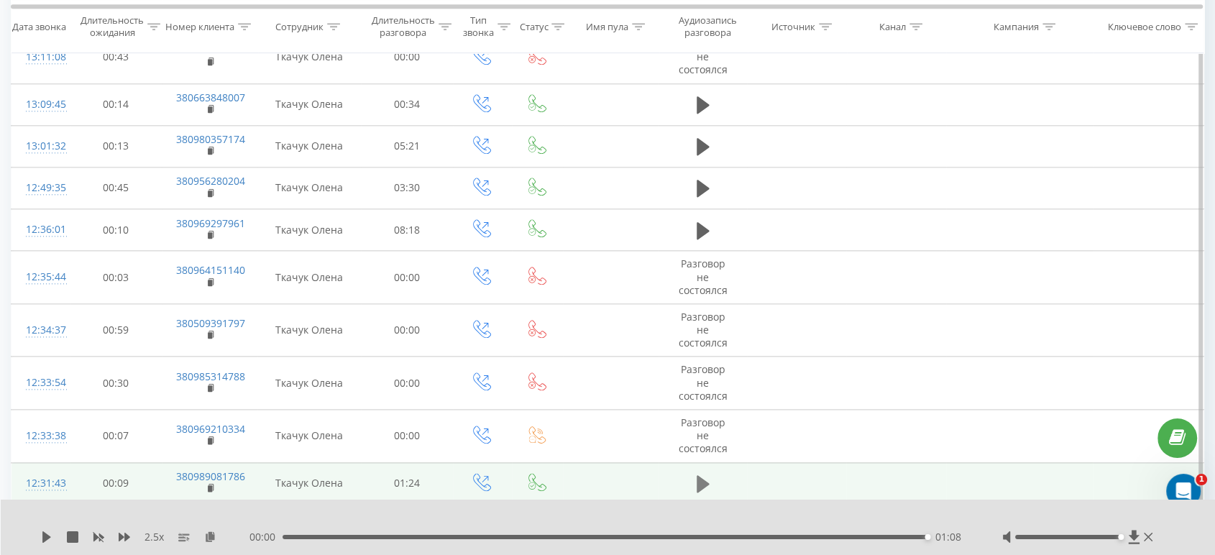
click at [705, 474] on icon at bounding box center [702, 484] width 13 height 20
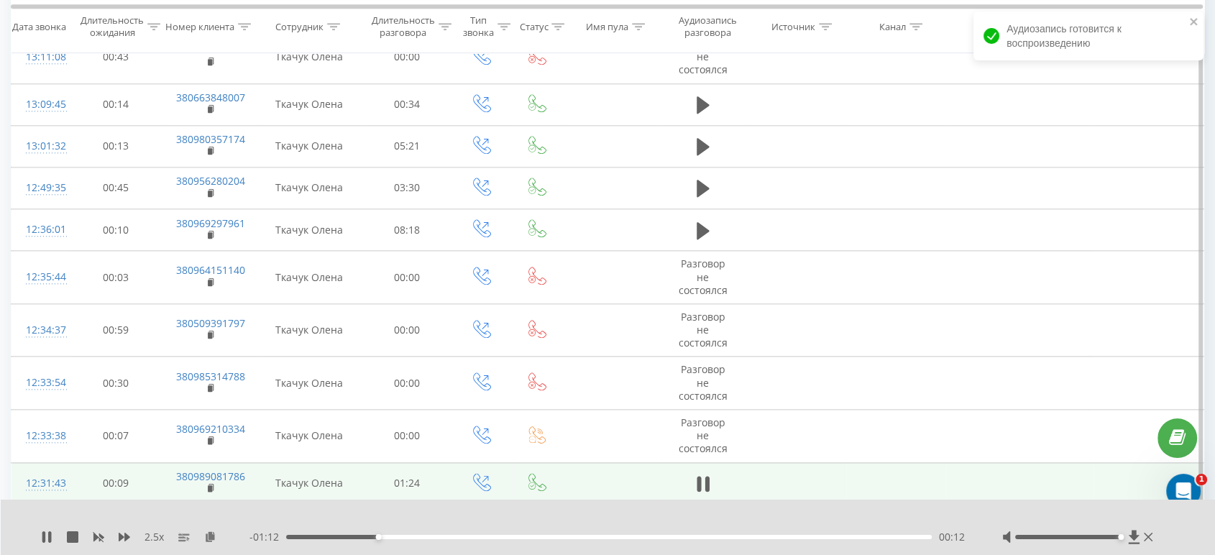
click at [46, 499] on icon at bounding box center [46, 536] width 11 height 11
click at [46, 499] on icon at bounding box center [46, 536] width 9 height 11
click at [294, 499] on div "- 00:55 00:30 00:30" at bounding box center [607, 537] width 717 height 14
click at [293, 499] on div "00:35" at bounding box center [608, 537] width 645 height 4
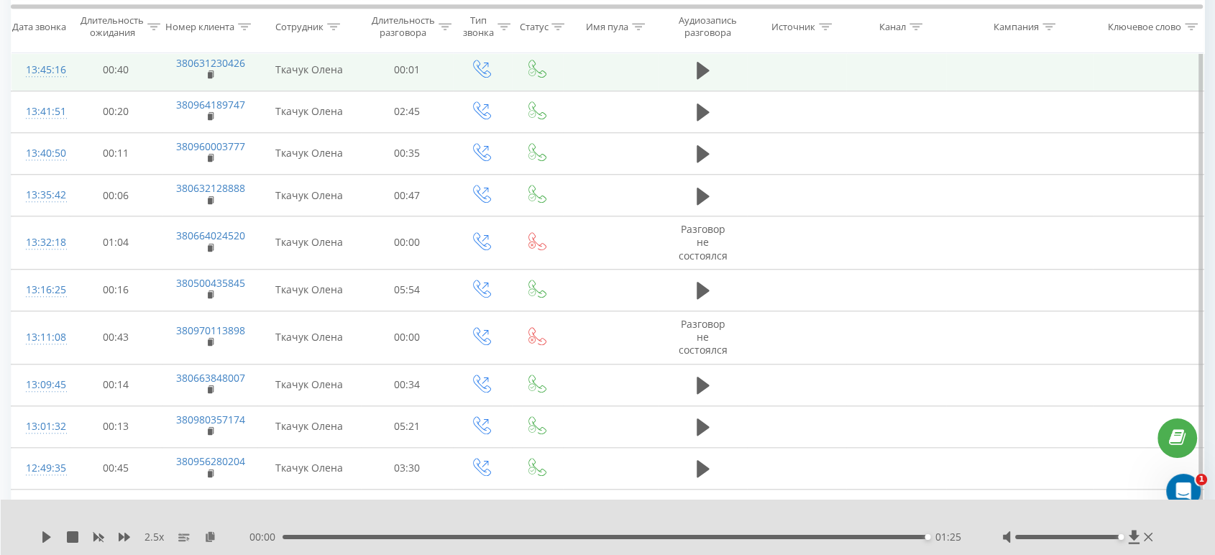
scroll to position [1297, 0]
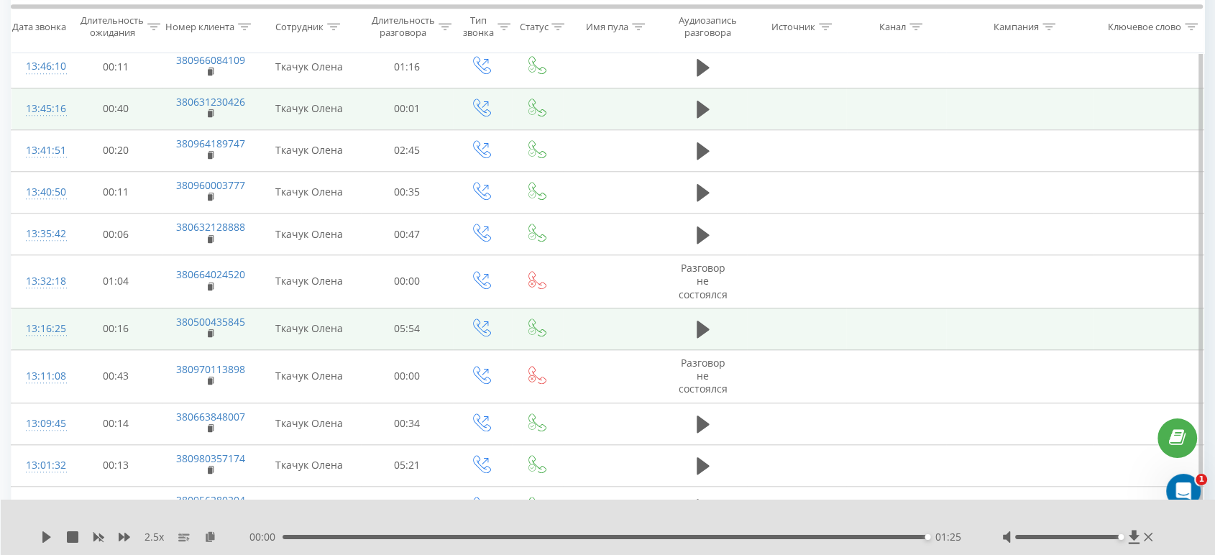
click at [697, 499] on icon at bounding box center [702, 548] width 13 height 17
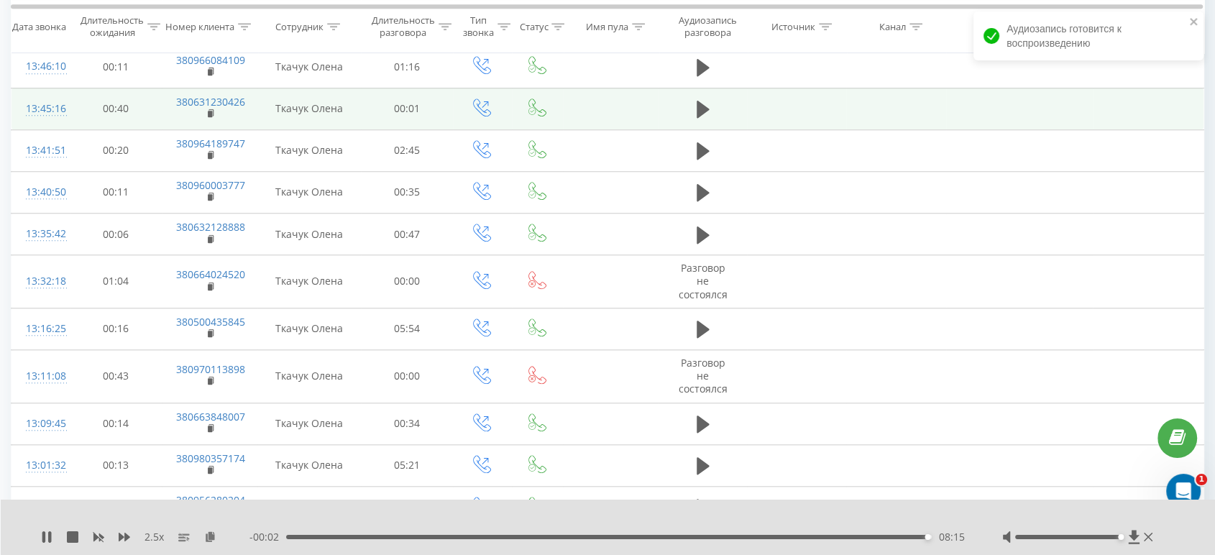
click at [751, 499] on div "- 00:02 08:15 08:15" at bounding box center [607, 537] width 717 height 14
click at [752, 499] on div "08:16" at bounding box center [608, 537] width 645 height 4
click at [648, 499] on div "06:02" at bounding box center [608, 537] width 645 height 4
click at [549, 499] on div "04:40" at bounding box center [608, 537] width 645 height 4
click at [123, 499] on icon at bounding box center [124, 536] width 11 height 11
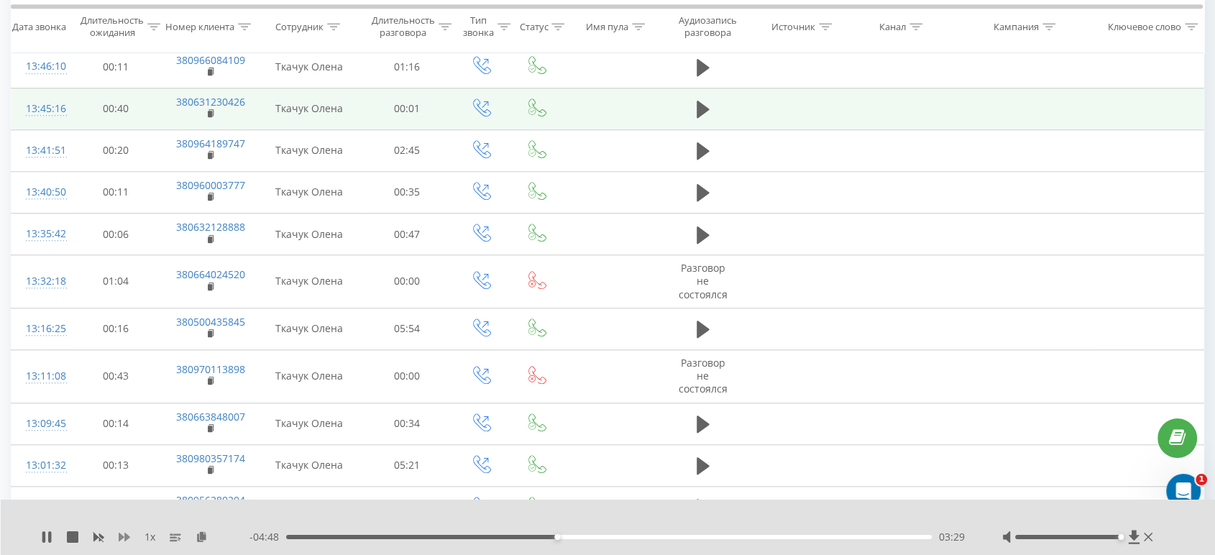
click at [124, 499] on icon at bounding box center [124, 536] width 11 height 11
click at [124, 499] on icon at bounding box center [124, 537] width 11 height 9
click at [46, 499] on icon at bounding box center [46, 536] width 11 height 11
click at [704, 499] on icon at bounding box center [702, 507] width 13 height 17
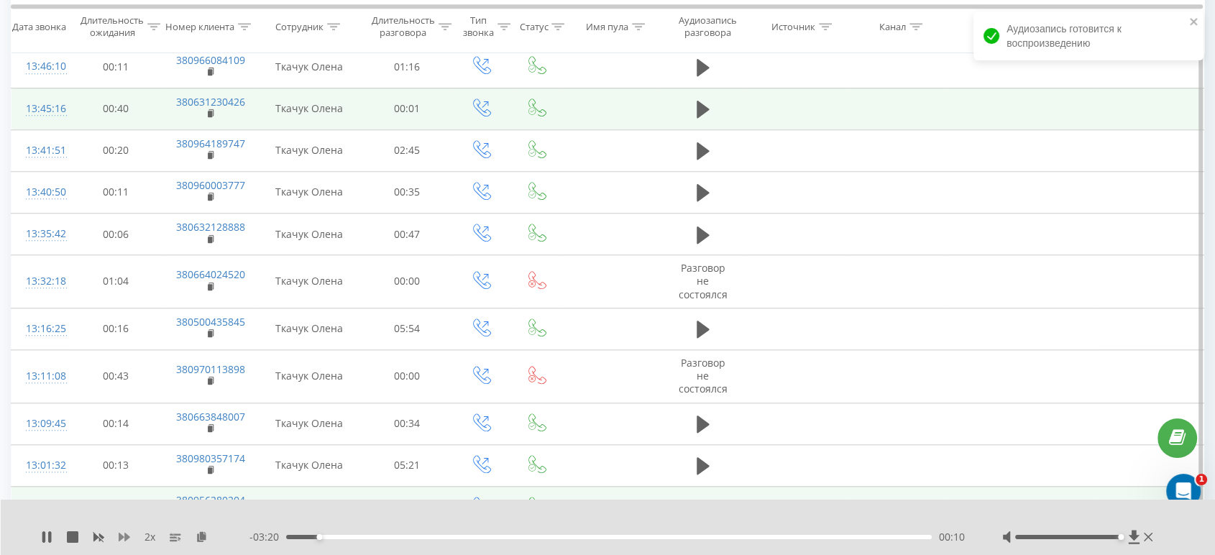
click at [121, 499] on icon at bounding box center [124, 537] width 11 height 9
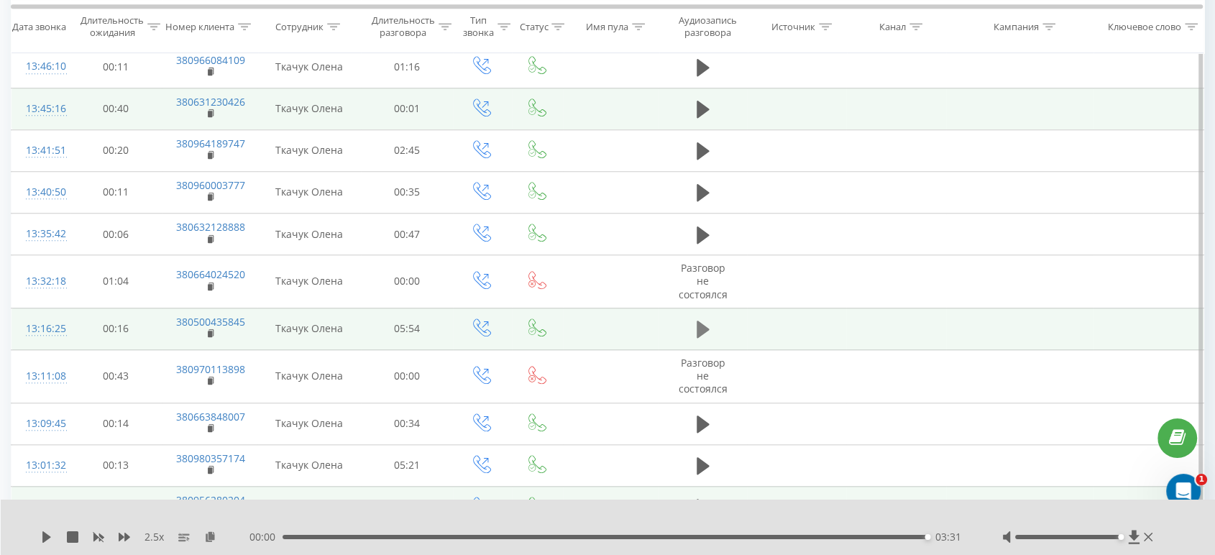
click at [701, 321] on icon at bounding box center [702, 329] width 13 height 17
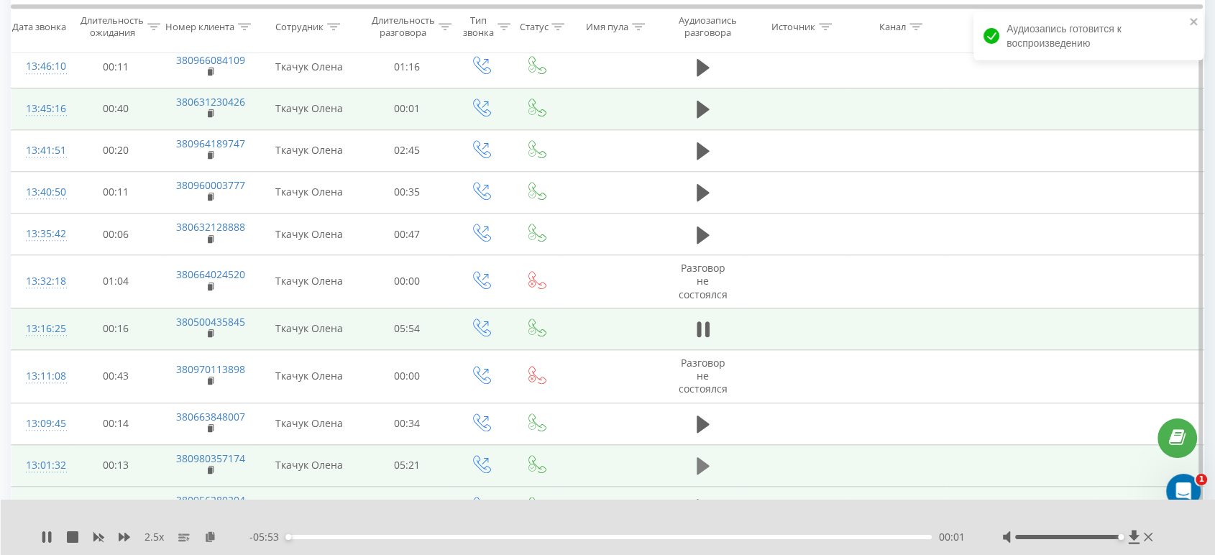
click at [703, 457] on icon at bounding box center [702, 465] width 13 height 17
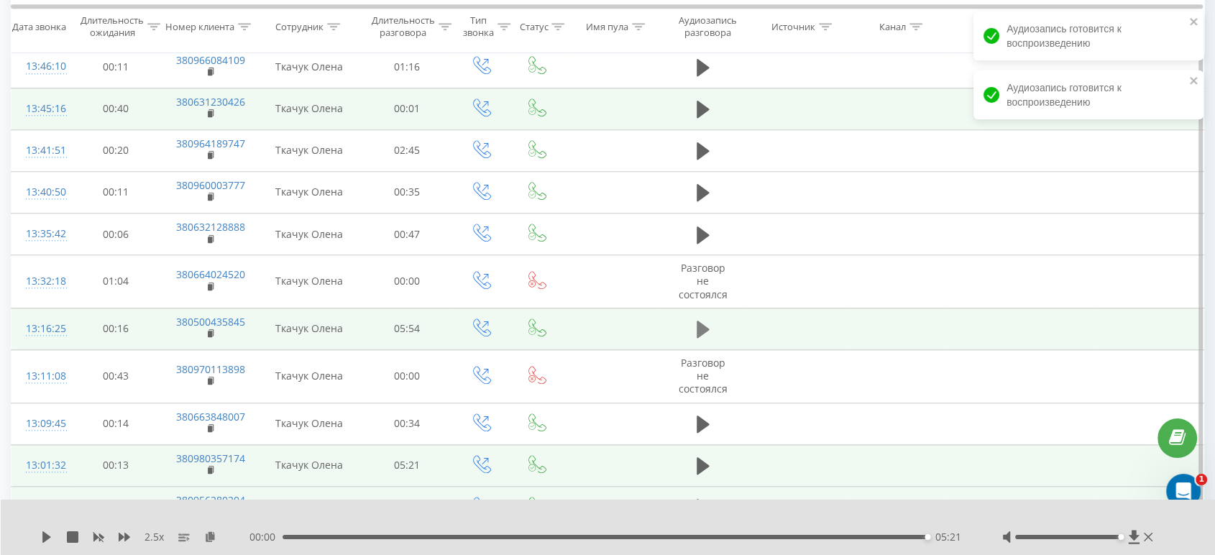
click at [699, 321] on icon at bounding box center [702, 329] width 13 height 17
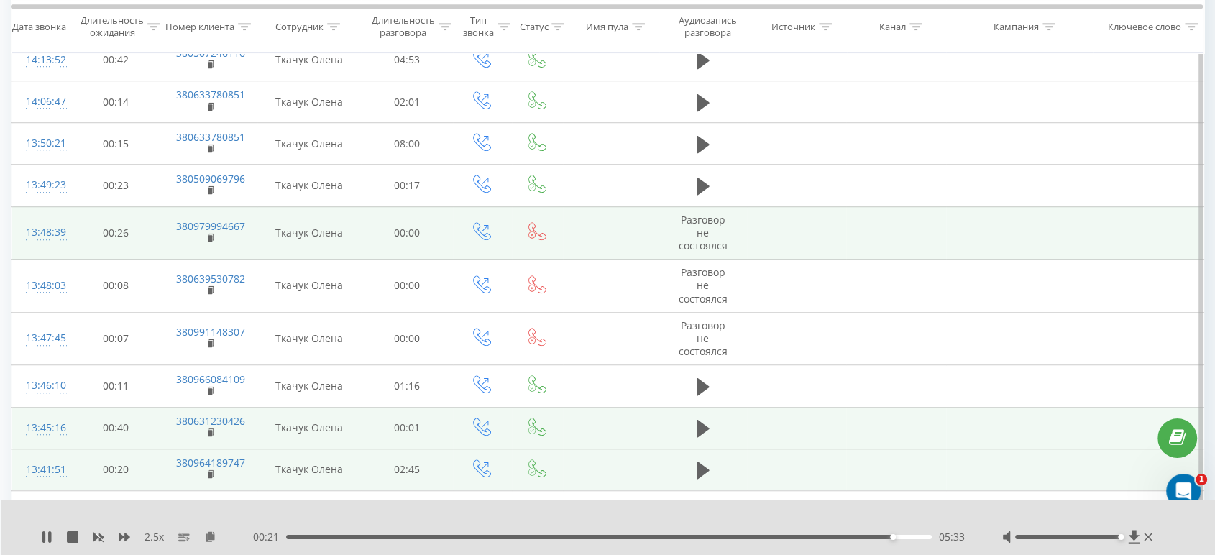
scroll to position [977, 0]
click at [699, 461] on icon at bounding box center [702, 469] width 13 height 17
click at [643, 499] on div "- 00:00 02:45 02:45" at bounding box center [607, 537] width 717 height 14
click at [643, 499] on div "01:32" at bounding box center [608, 537] width 645 height 4
click at [48, 499] on icon at bounding box center [46, 536] width 9 height 11
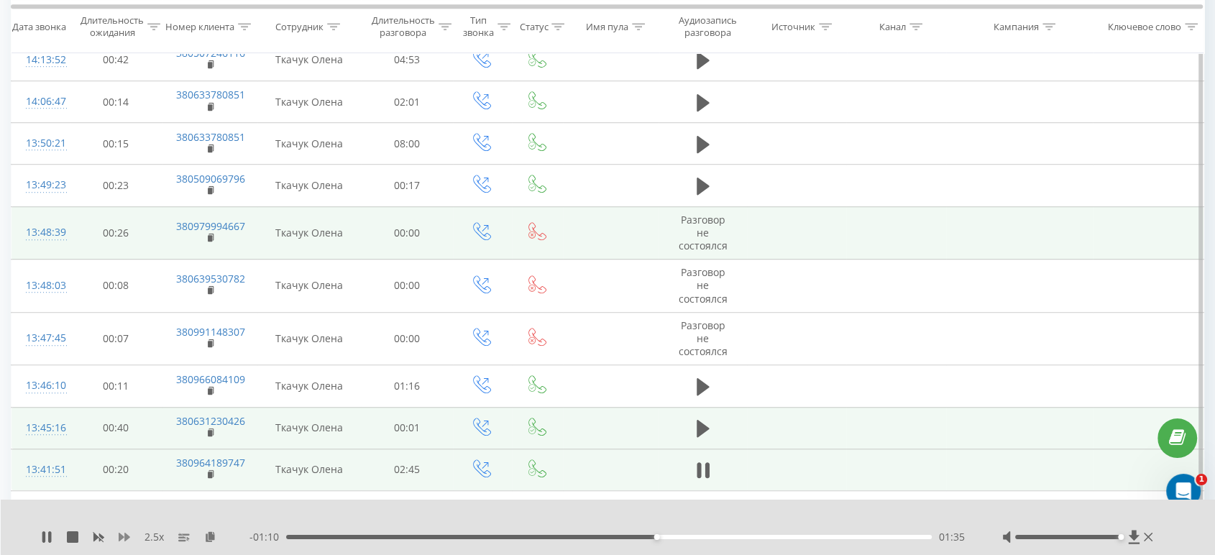
click at [126, 499] on icon at bounding box center [124, 537] width 11 height 9
drag, startPoint x: 694, startPoint y: 217, endPoint x: 525, endPoint y: 290, distance: 183.5
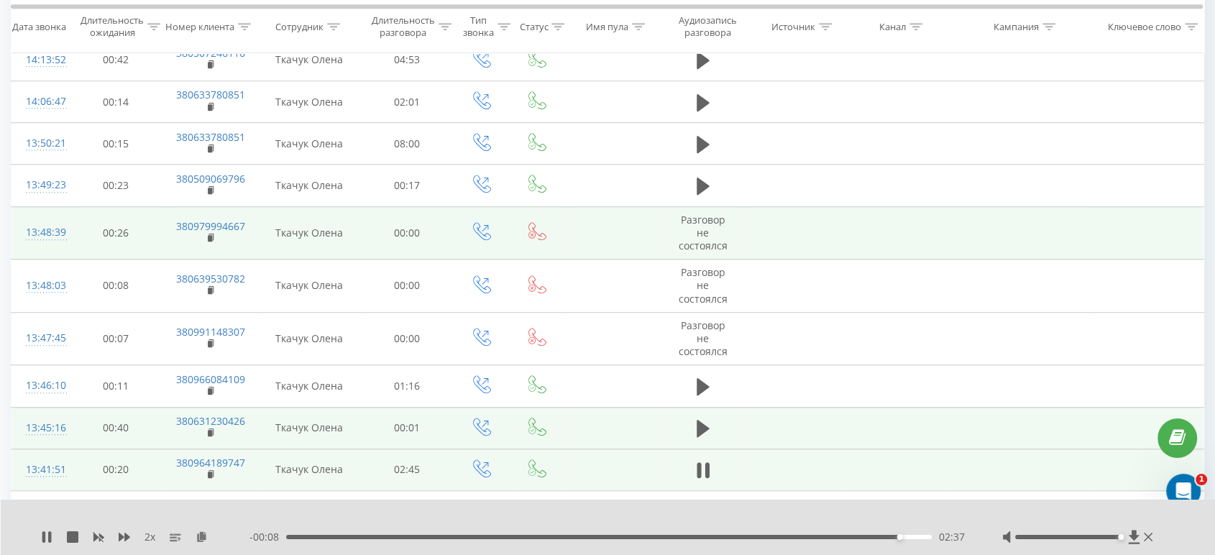
click at [694, 376] on button at bounding box center [703, 387] width 22 height 22
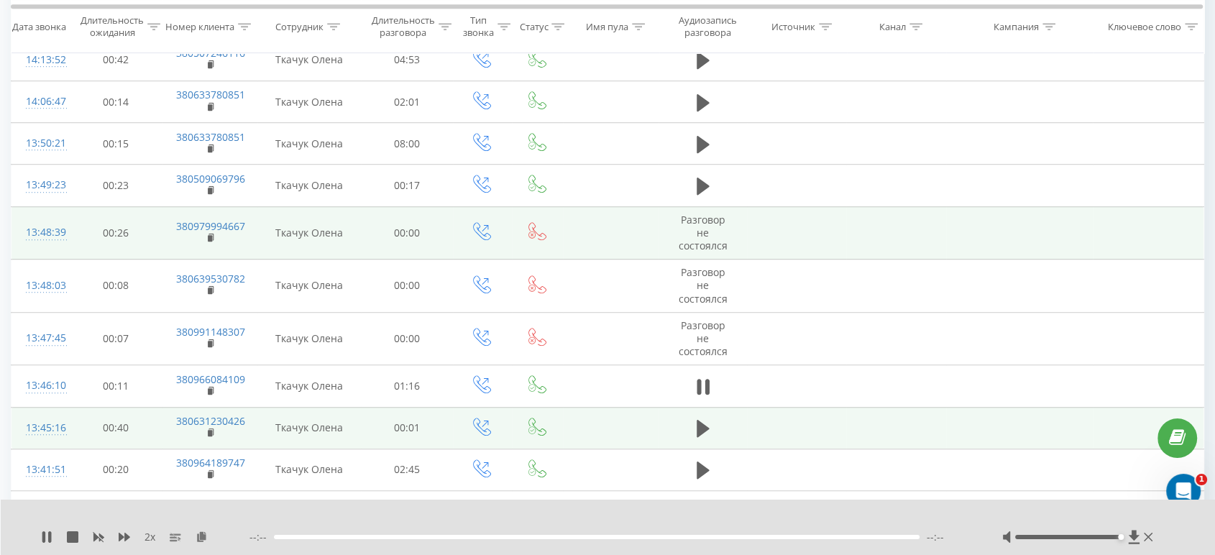
click at [117, 499] on div "2 x" at bounding box center [145, 537] width 208 height 14
click at [127, 499] on icon at bounding box center [124, 537] width 11 height 9
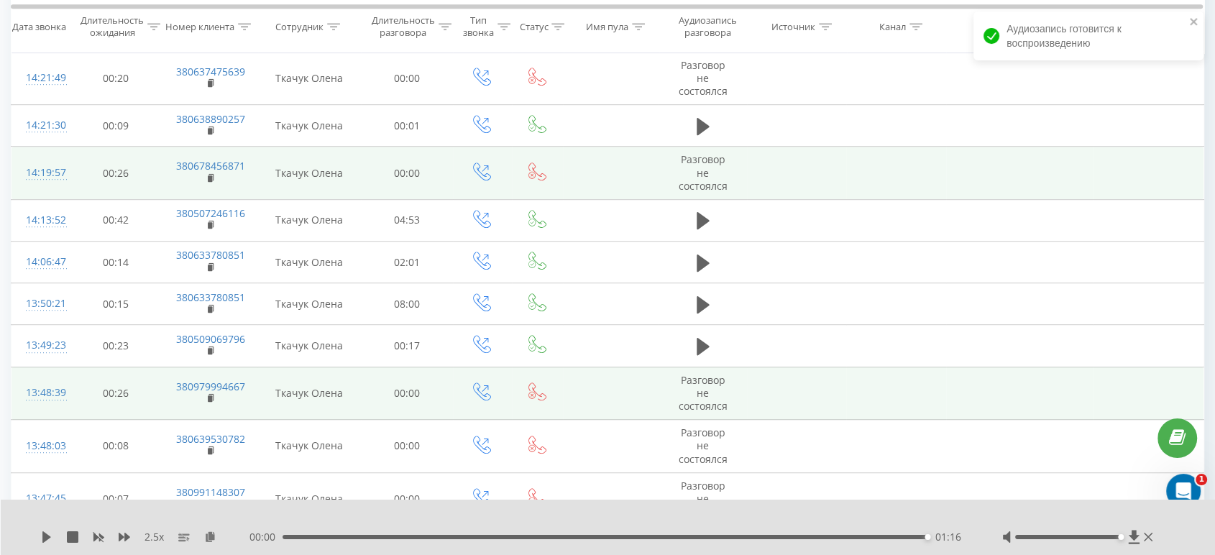
scroll to position [737, 0]
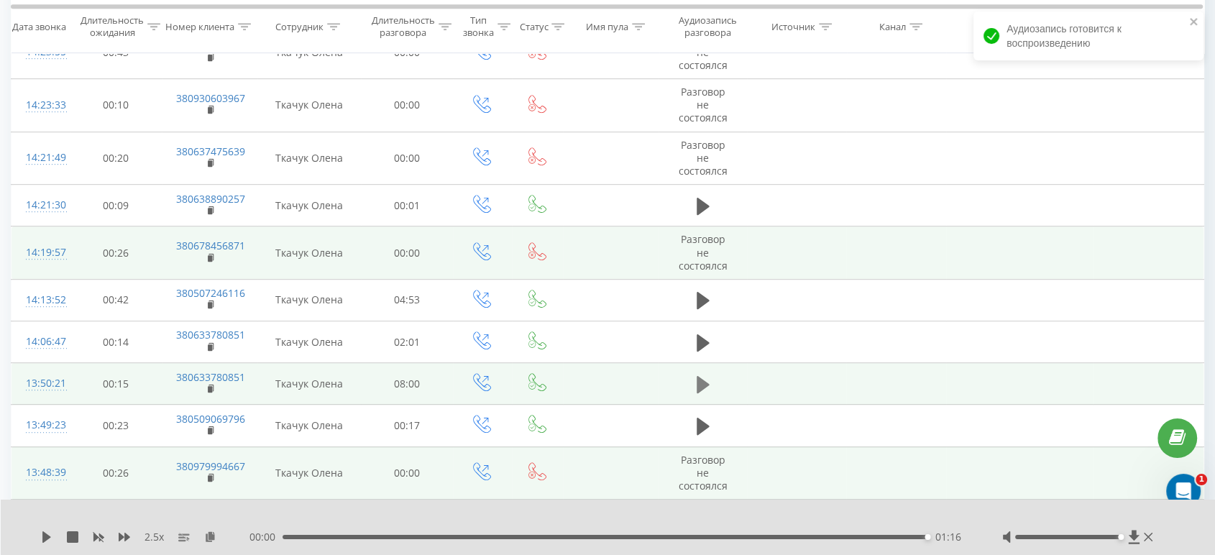
click at [696, 376] on icon at bounding box center [702, 384] width 13 height 17
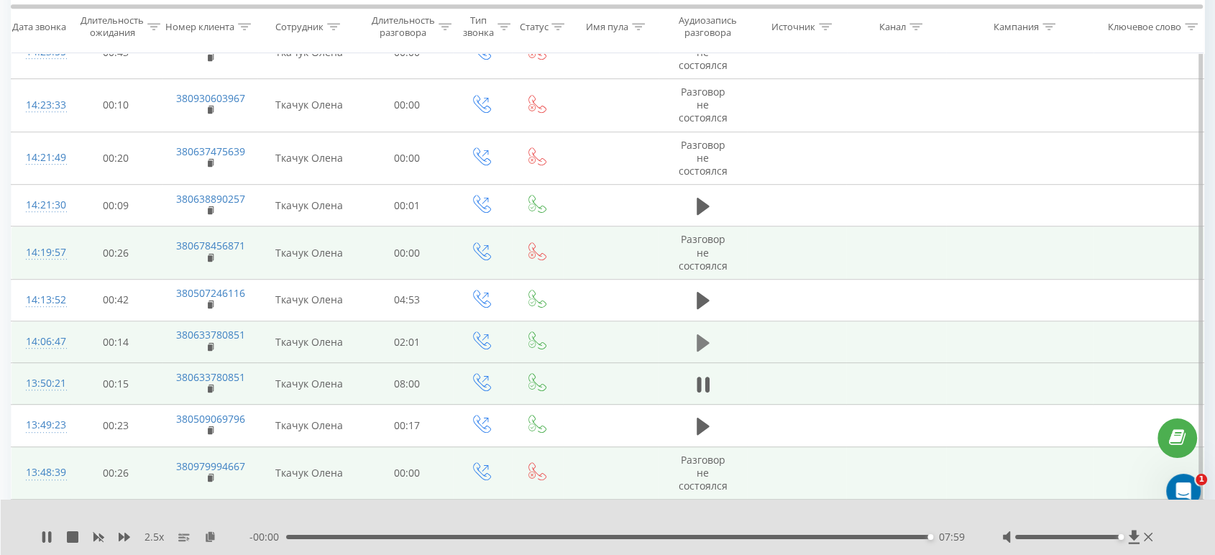
click at [704, 333] on icon at bounding box center [702, 341] width 13 height 17
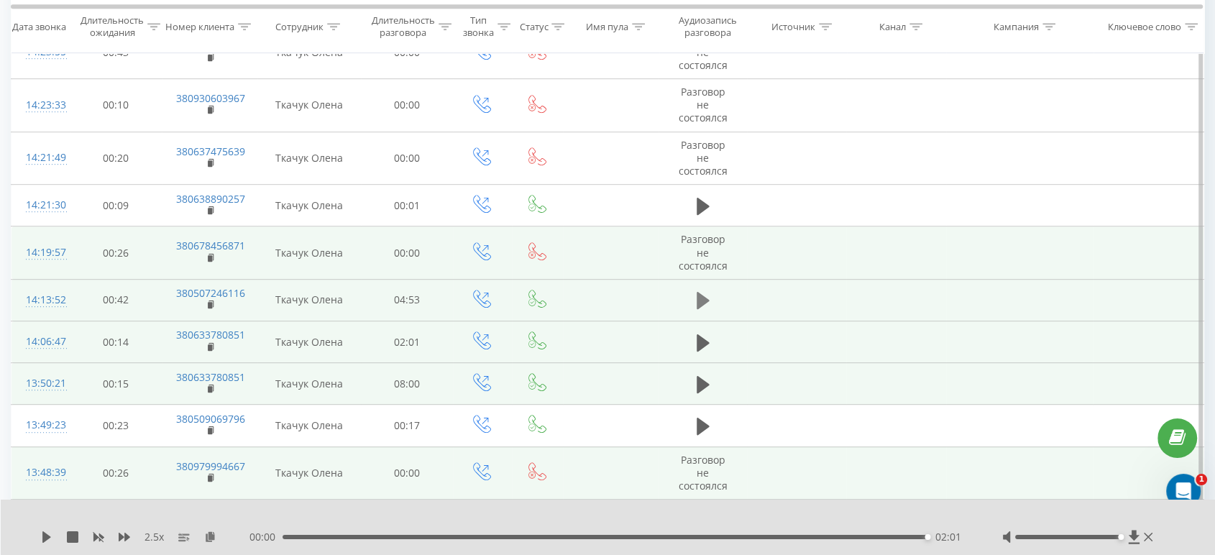
click at [693, 290] on button at bounding box center [703, 301] width 22 height 22
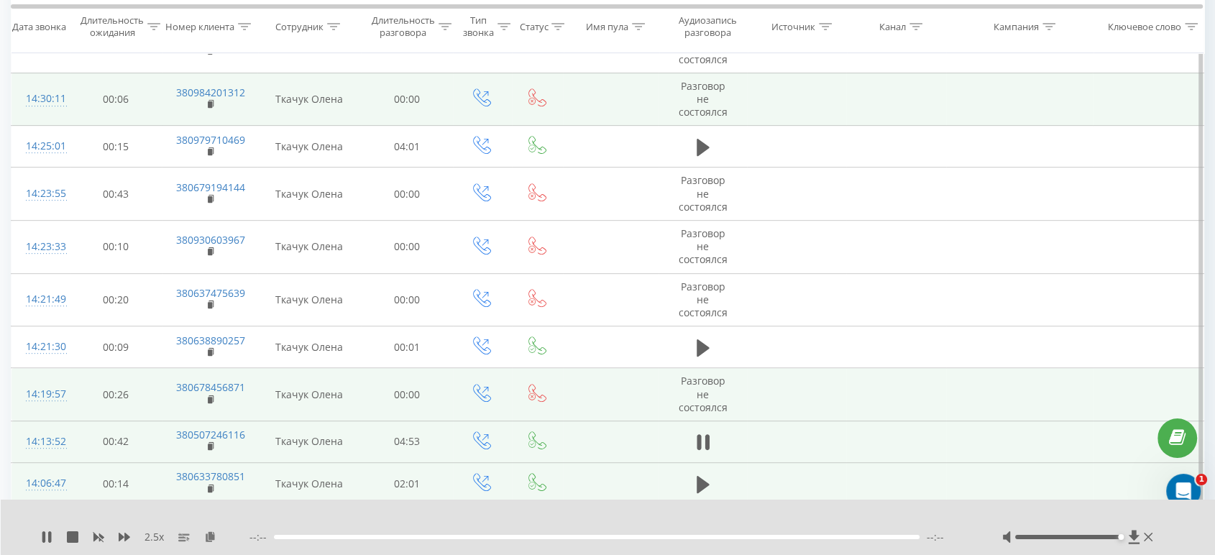
scroll to position [578, 0]
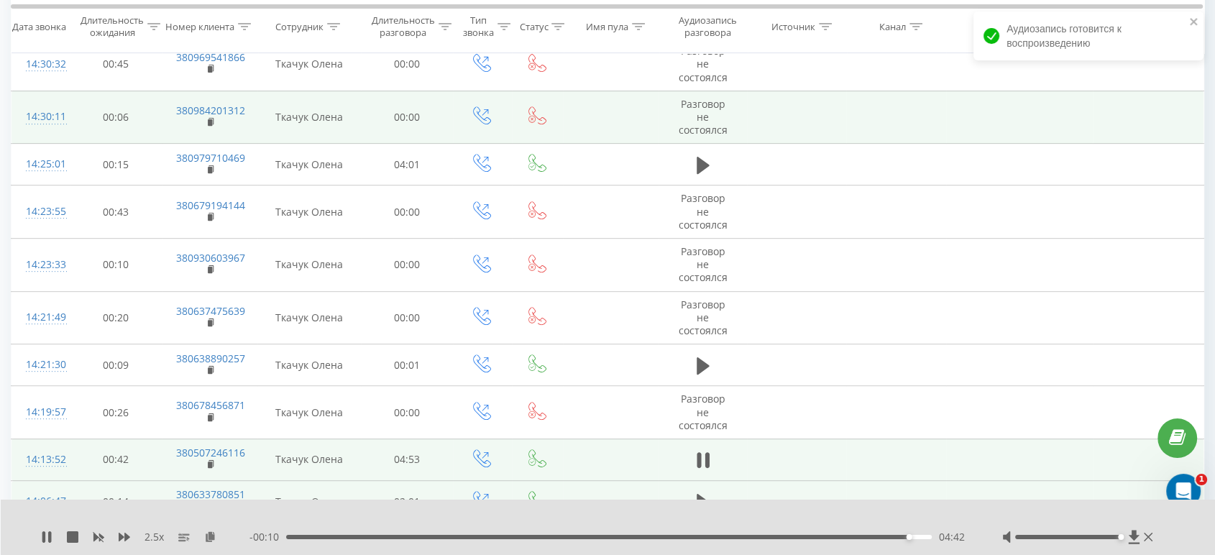
click at [393, 499] on div "04:42" at bounding box center [608, 537] width 645 height 4
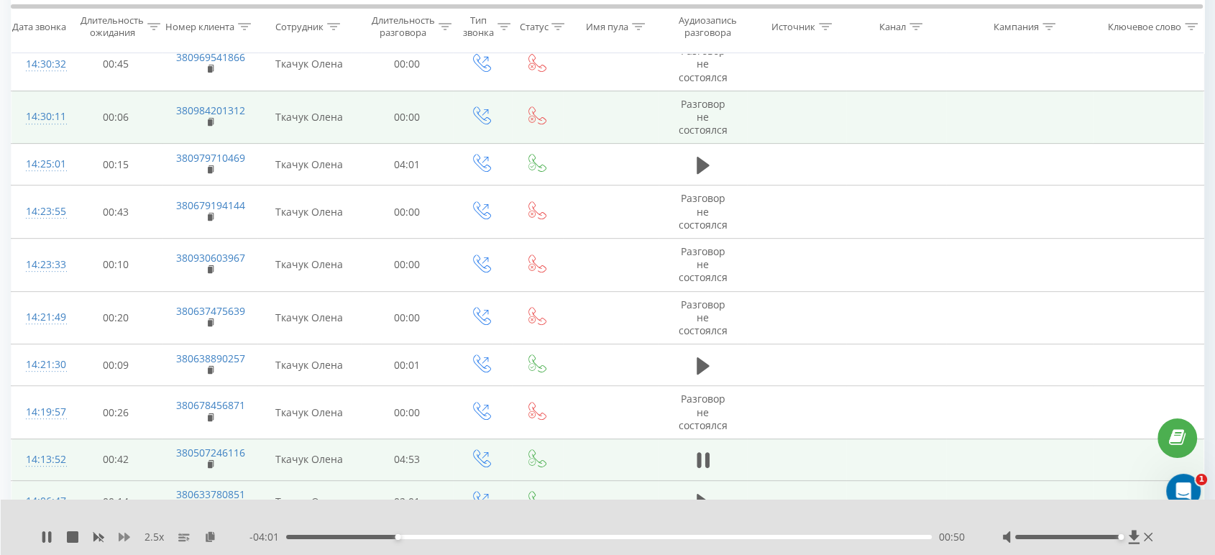
click at [122, 499] on icon at bounding box center [124, 536] width 11 height 11
click at [123, 499] on icon at bounding box center [124, 537] width 11 height 9
click at [124, 499] on icon at bounding box center [124, 537] width 11 height 9
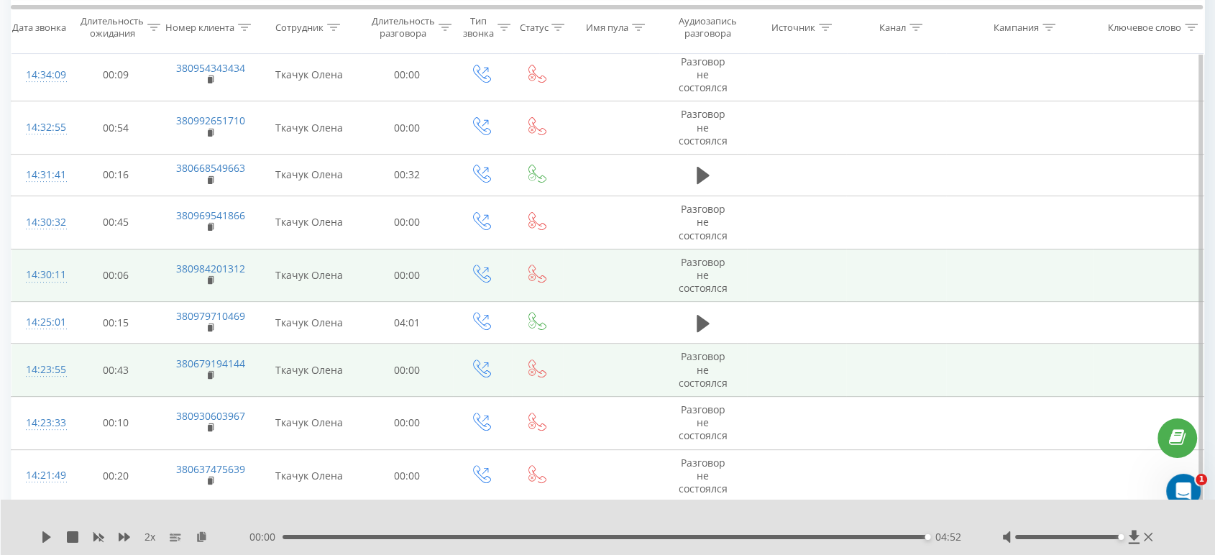
scroll to position [418, 0]
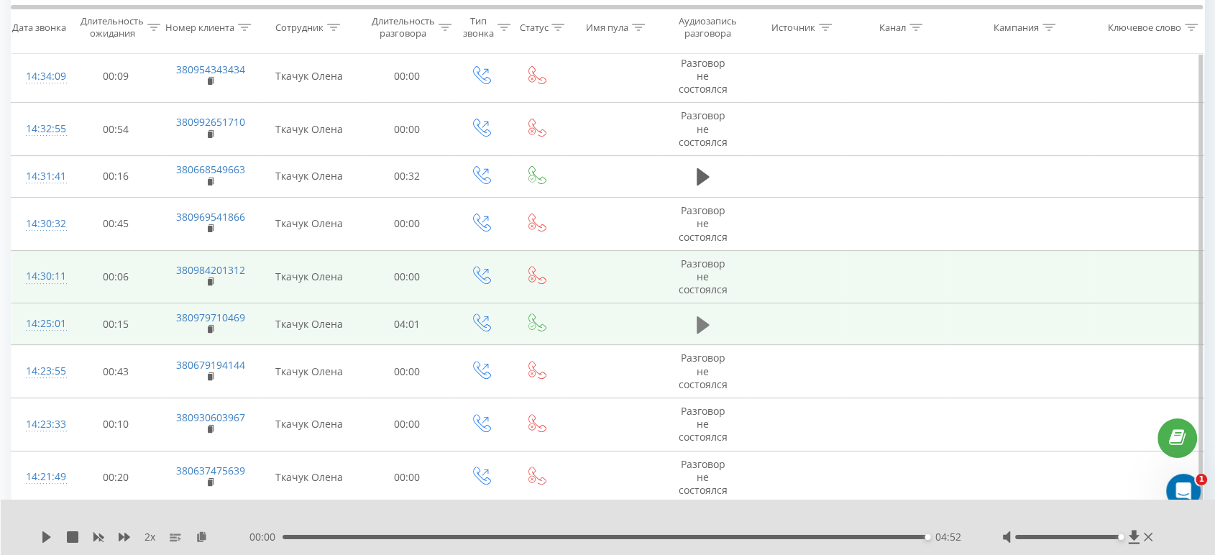
click at [704, 316] on icon at bounding box center [702, 324] width 13 height 17
click at [128, 499] on icon at bounding box center [124, 537] width 11 height 9
click at [873, 499] on div "04:01" at bounding box center [604, 537] width 645 height 4
drag, startPoint x: 46, startPoint y: 533, endPoint x: 56, endPoint y: 533, distance: 10.1
click at [46, 499] on icon at bounding box center [46, 536] width 11 height 11
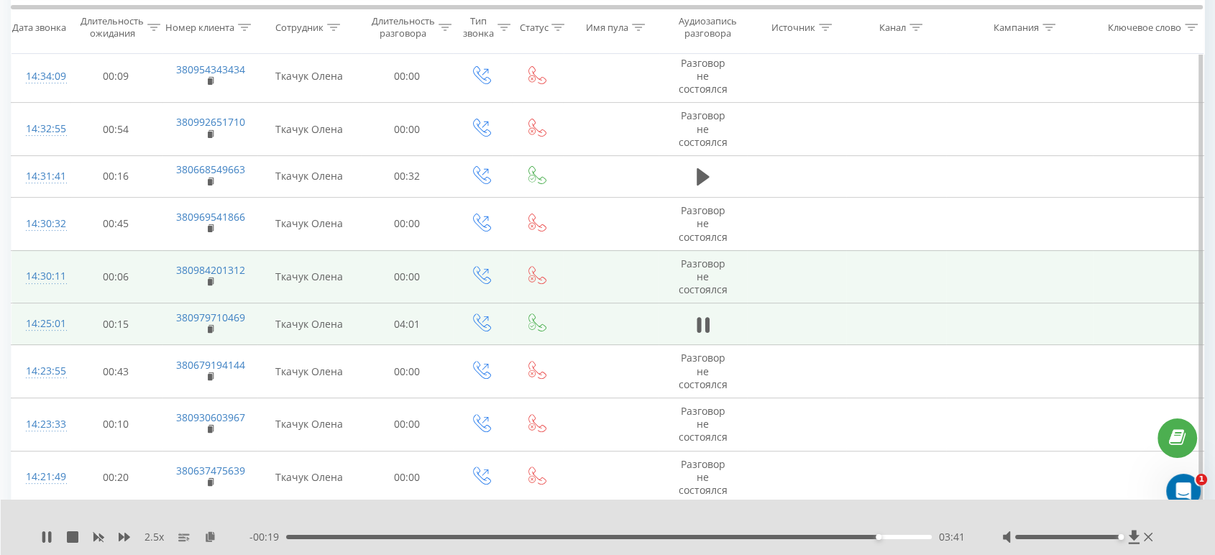
click at [133, 499] on div "2.5 x" at bounding box center [145, 537] width 208 height 14
click at [132, 499] on div "2.5 x" at bounding box center [145, 537] width 208 height 14
click at [126, 499] on icon at bounding box center [124, 537] width 11 height 9
click at [123, 499] on icon at bounding box center [124, 537] width 11 height 9
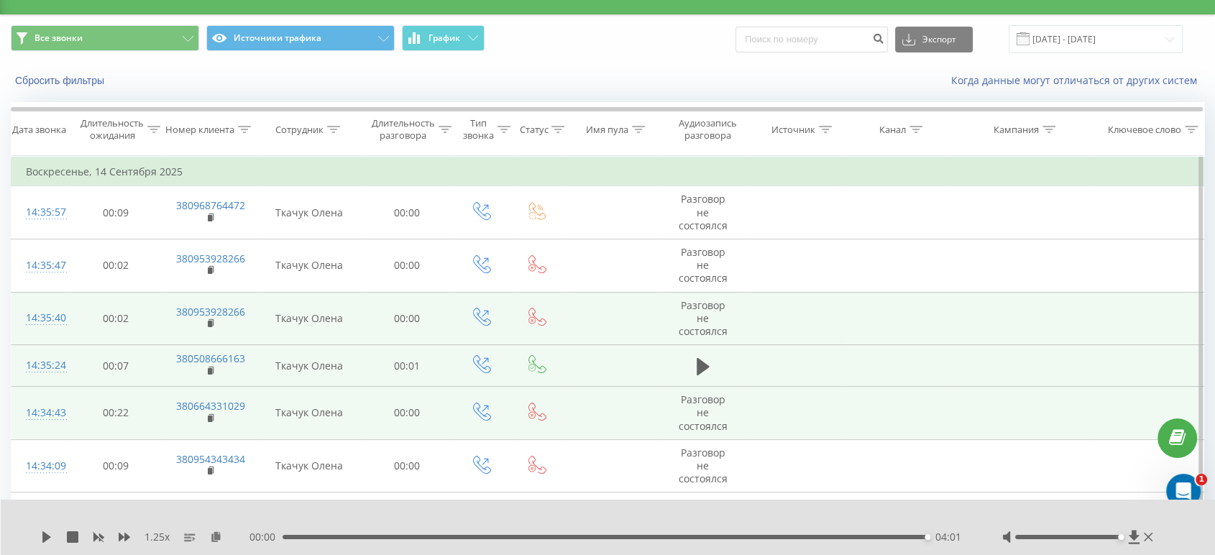
scroll to position [0, 0]
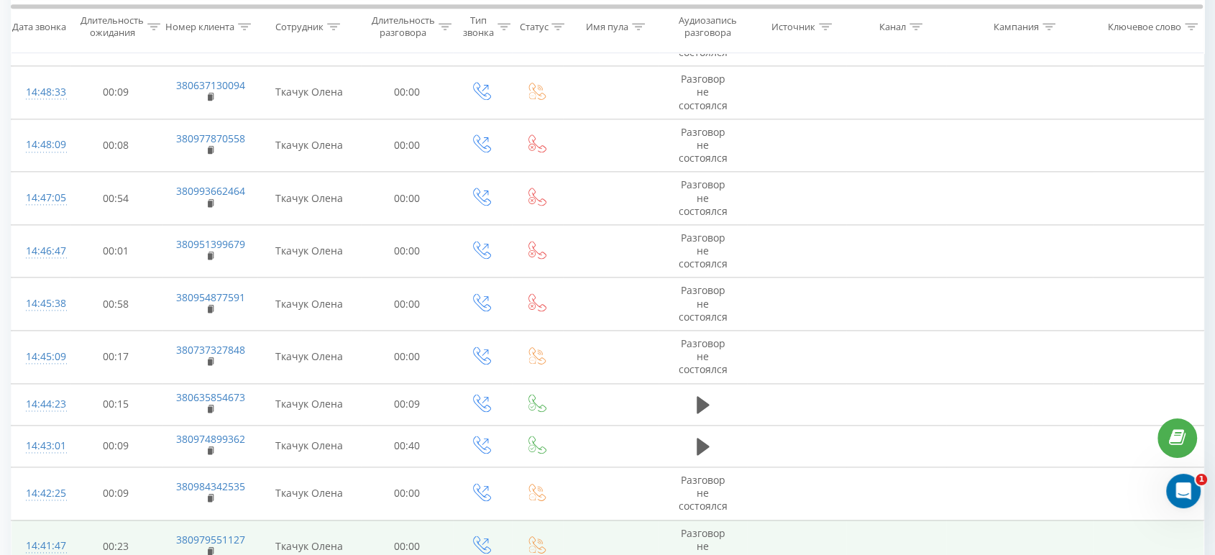
drag, startPoint x: 638, startPoint y: 264, endPoint x: 638, endPoint y: 288, distance: 24.4
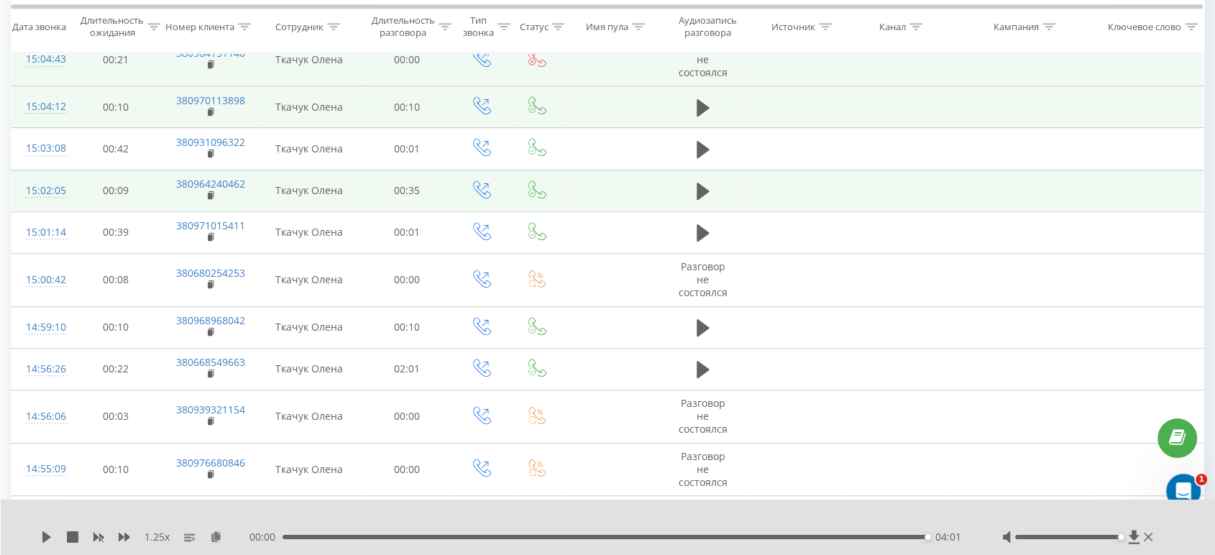
scroll to position [977, 0]
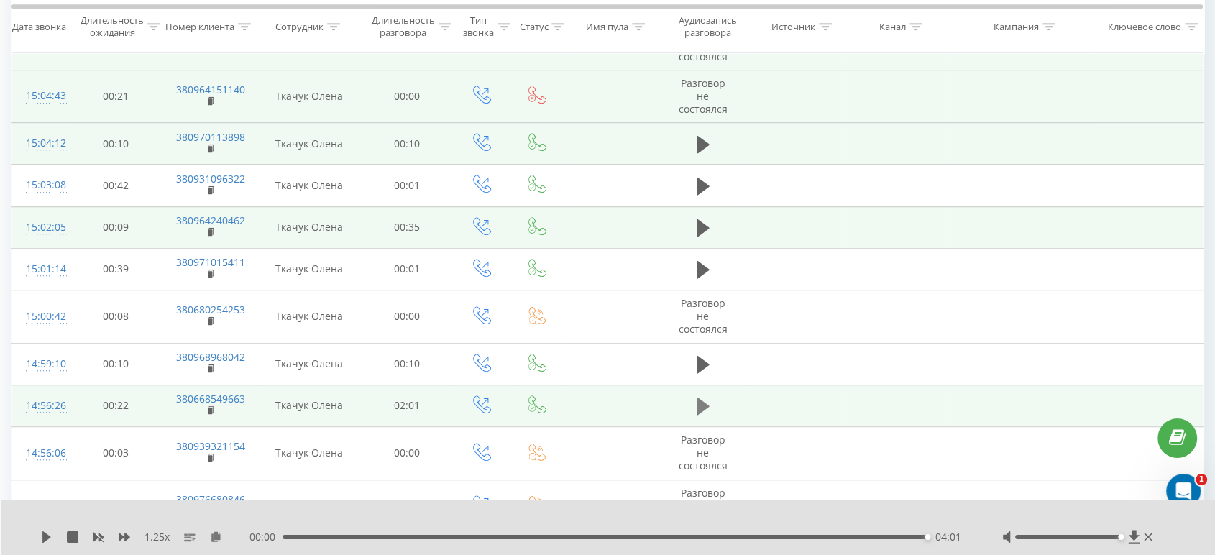
click at [701, 397] on icon at bounding box center [702, 405] width 13 height 17
click at [125, 499] on div "1.25 x" at bounding box center [145, 537] width 208 height 14
click at [126, 499] on icon at bounding box center [124, 537] width 11 height 9
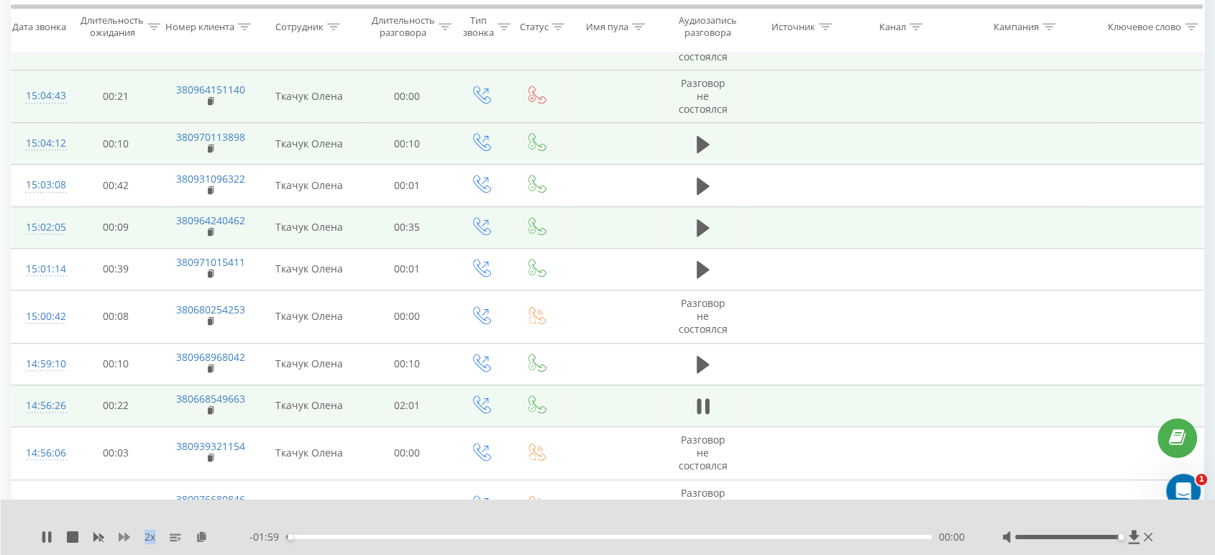
click at [126, 499] on icon at bounding box center [124, 537] width 11 height 9
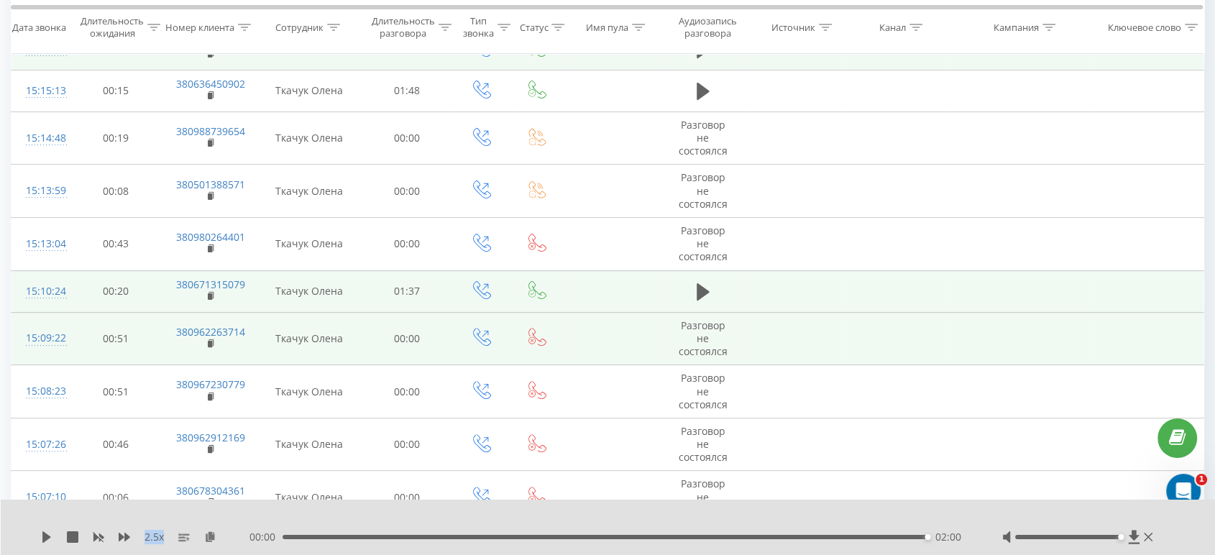
scroll to position [339, 0]
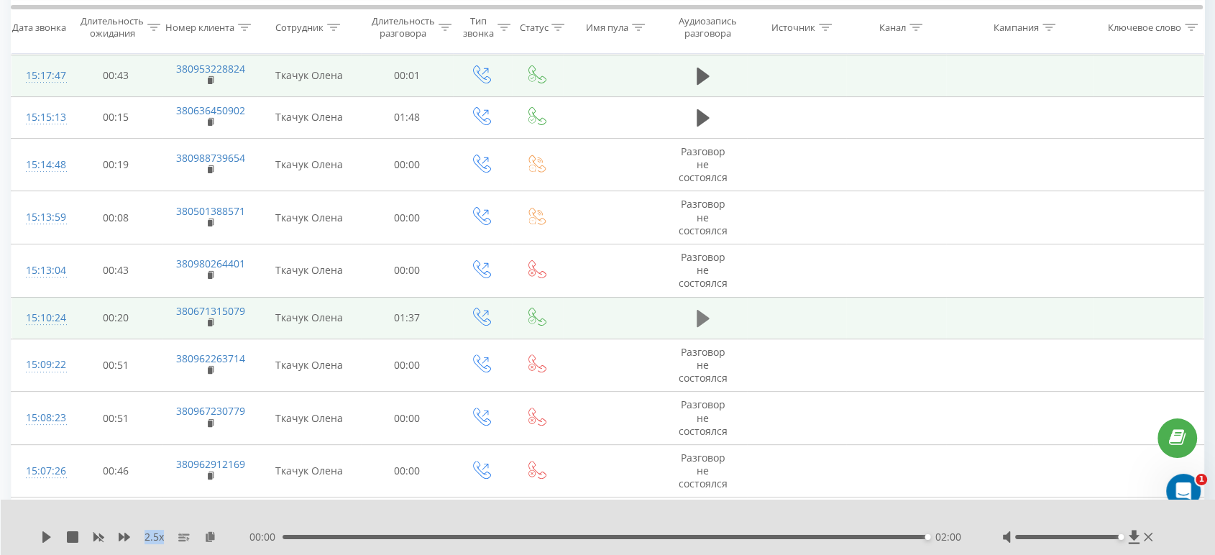
click at [712, 308] on button at bounding box center [703, 319] width 22 height 22
click at [711, 499] on div "- 00:04 01:32 01:32" at bounding box center [607, 537] width 717 height 14
click at [711, 499] on div "- 00:04 01:33 01:33" at bounding box center [607, 537] width 717 height 14
click at [712, 499] on div "01:34" at bounding box center [608, 537] width 645 height 4
click at [119, 499] on div "2.5 x" at bounding box center [145, 537] width 208 height 14
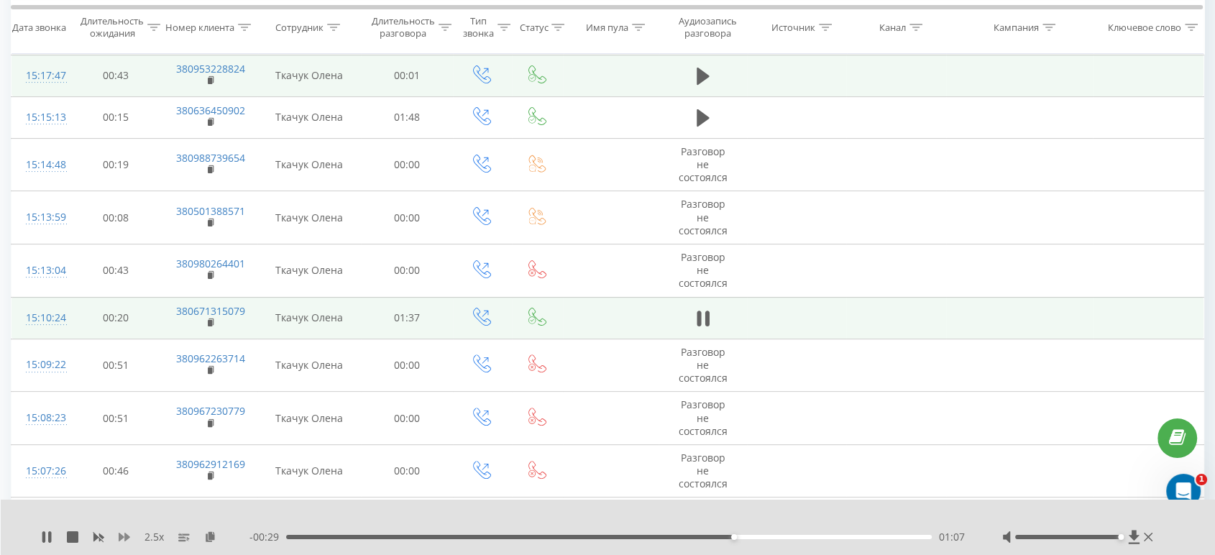
click at [124, 499] on icon at bounding box center [124, 537] width 11 height 9
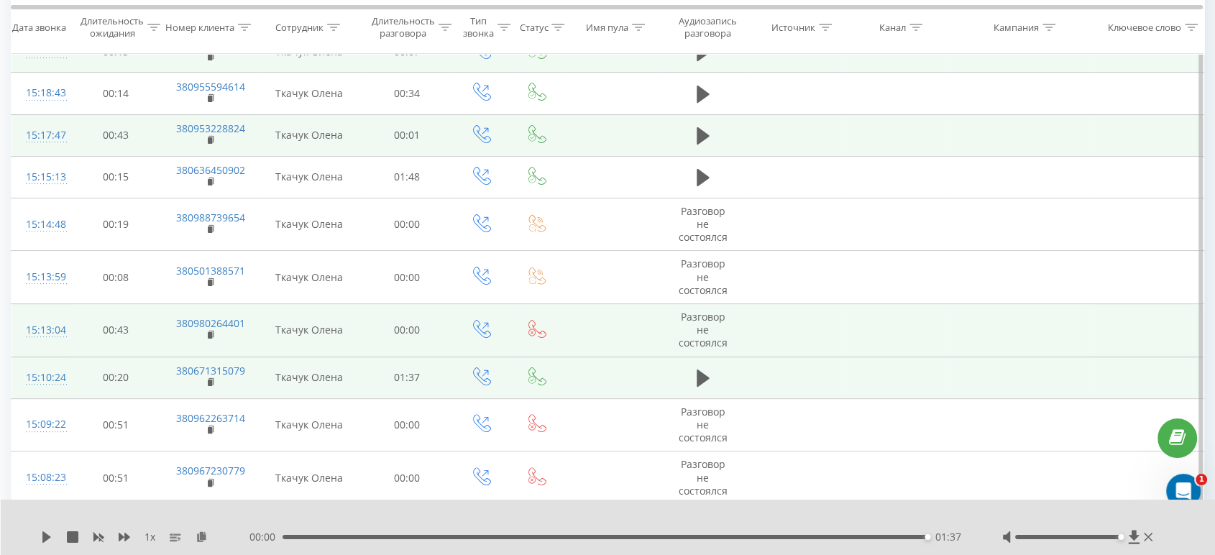
scroll to position [178, 0]
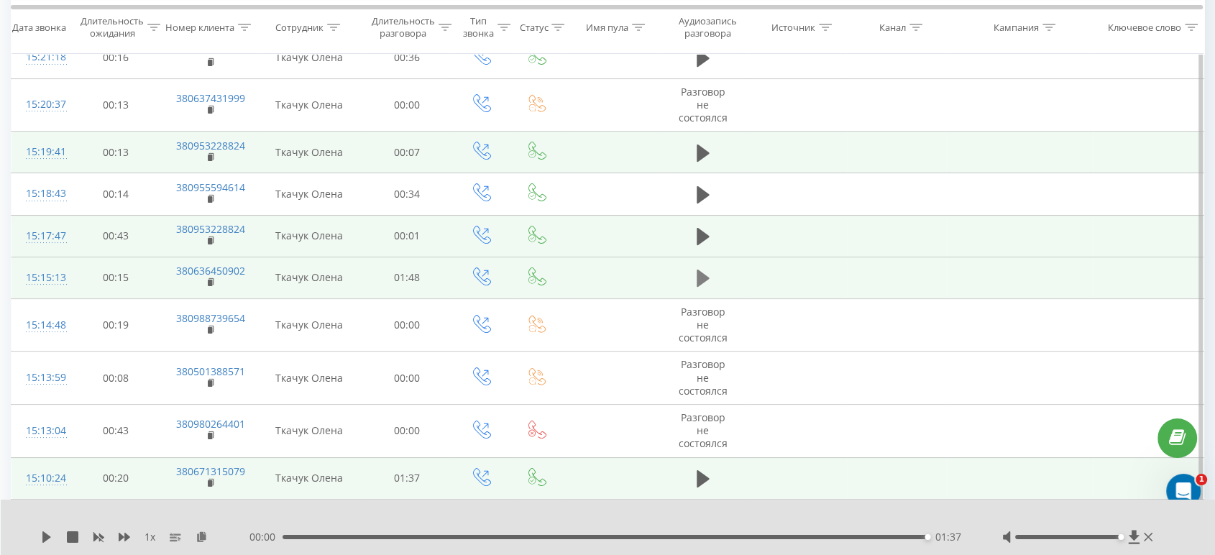
click at [704, 270] on icon at bounding box center [702, 278] width 13 height 17
click at [119, 499] on icon at bounding box center [124, 537] width 11 height 9
